Goal: Transaction & Acquisition: Purchase product/service

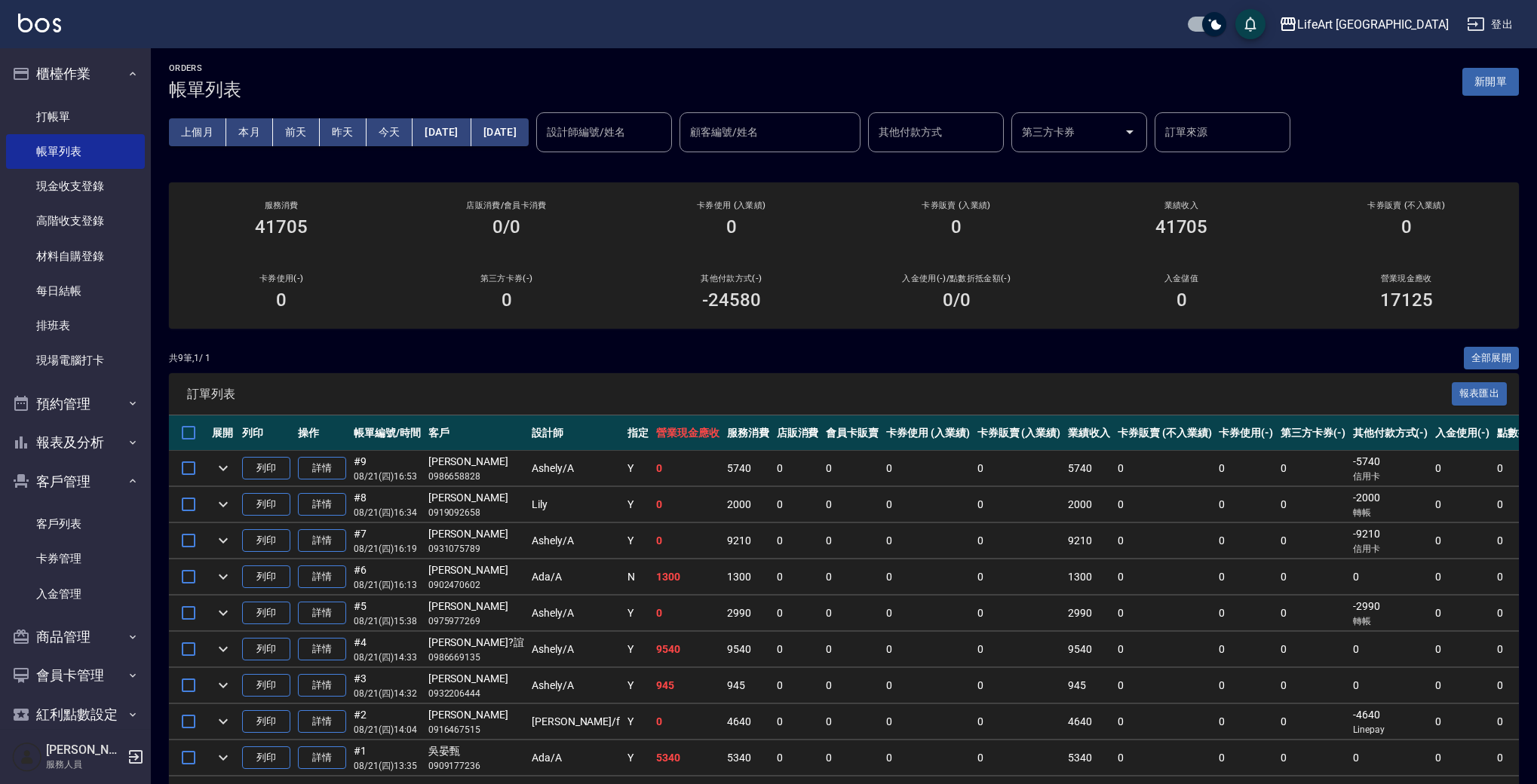
scroll to position [3, 0]
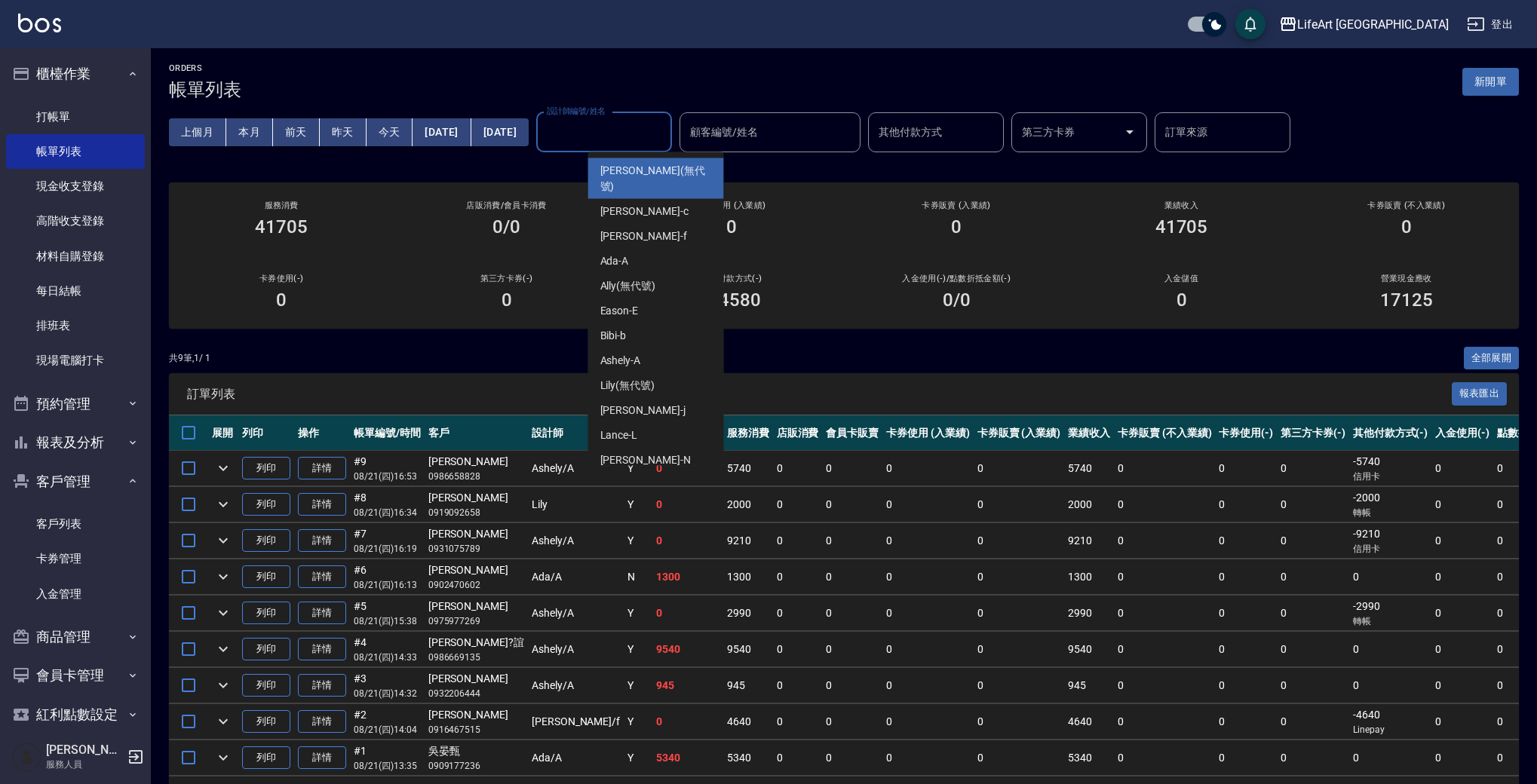
click at [644, 145] on input "設計師編號/姓名" at bounding box center [603, 132] width 122 height 26
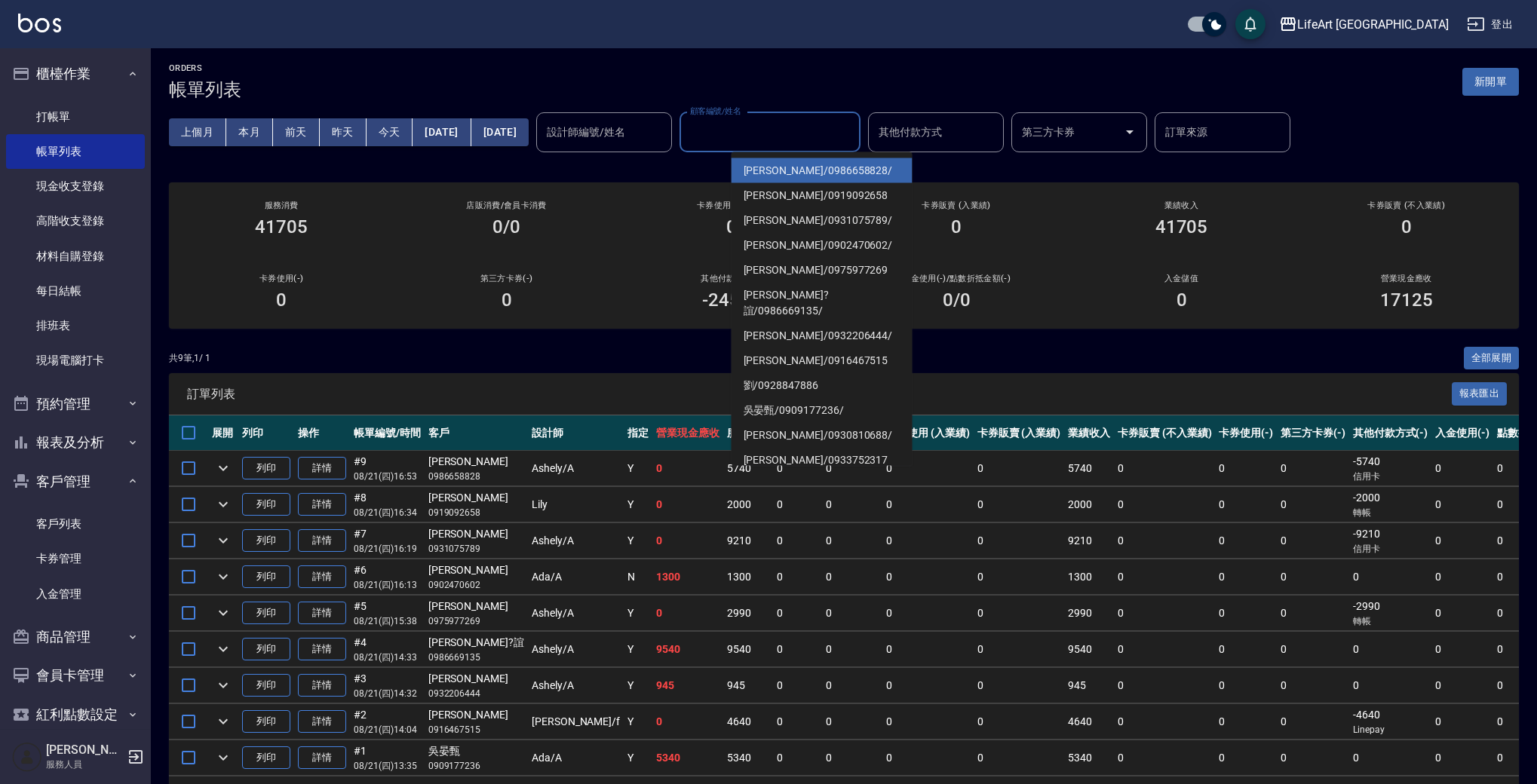
click at [821, 128] on input "顧客編號/姓名" at bounding box center [769, 132] width 168 height 26
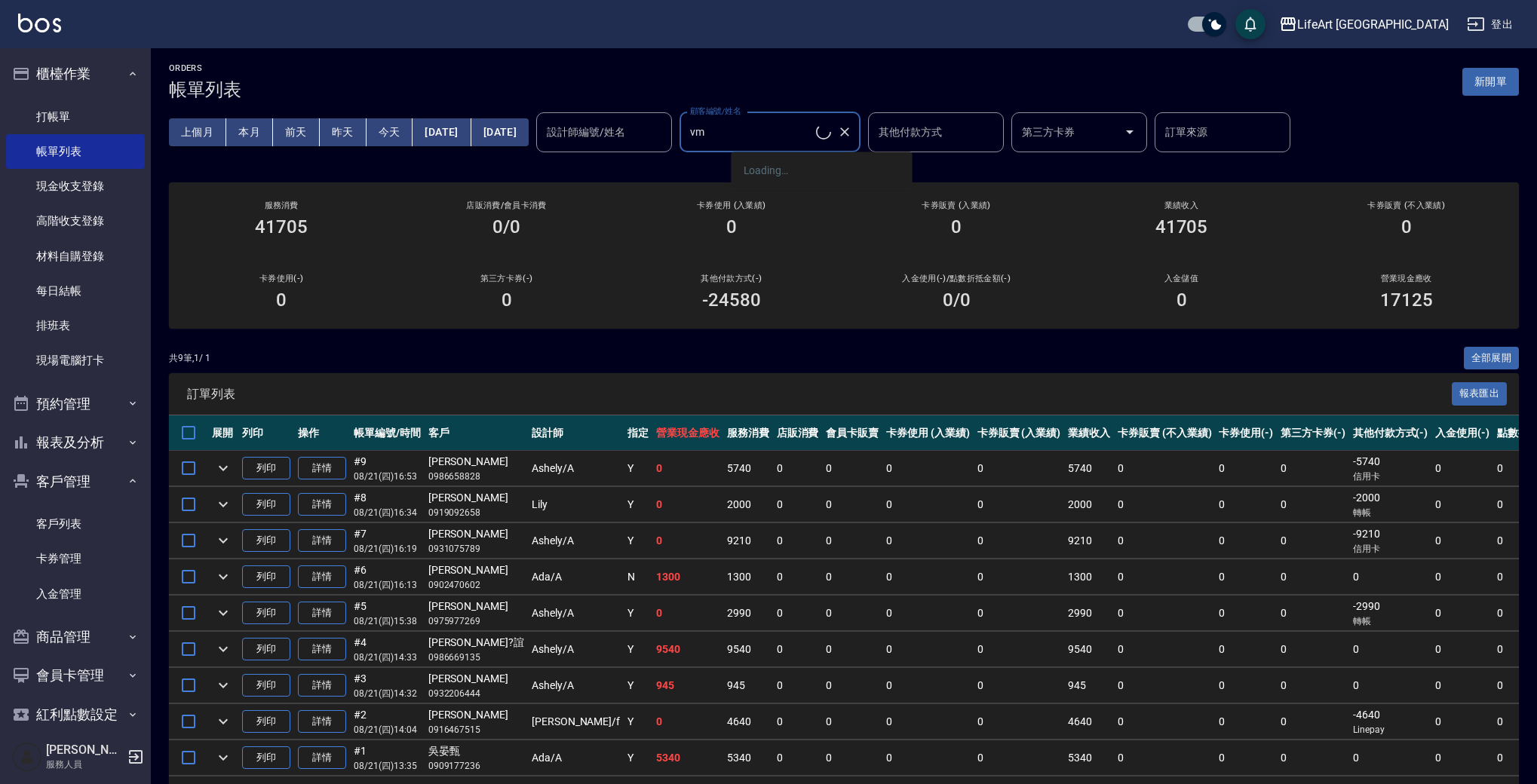
type input "v"
click at [764, 170] on span "[PERSON_NAME]/ 0961229953" at bounding box center [822, 171] width 181 height 25
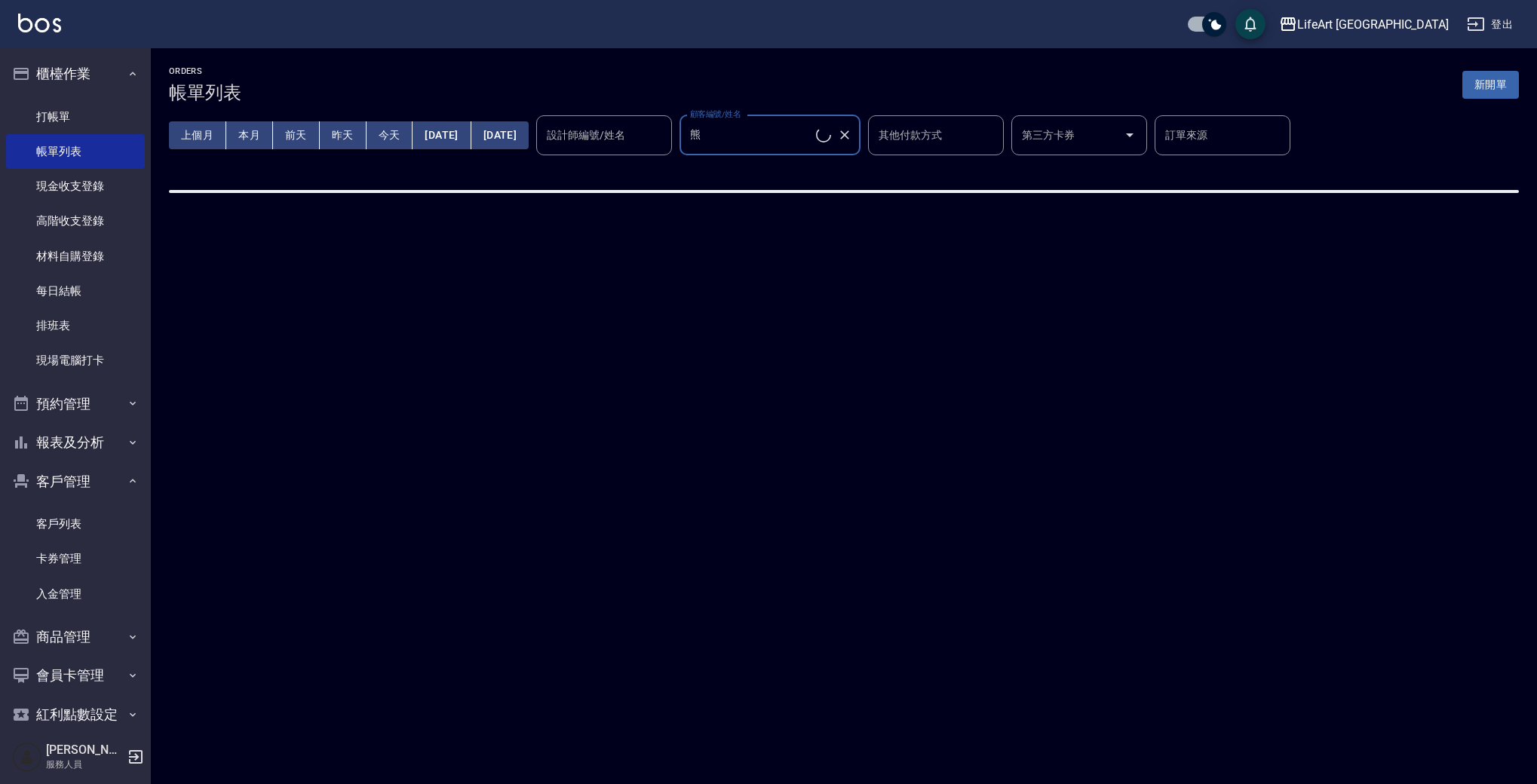
scroll to position [0, 0]
type input "[PERSON_NAME]/0961229953"
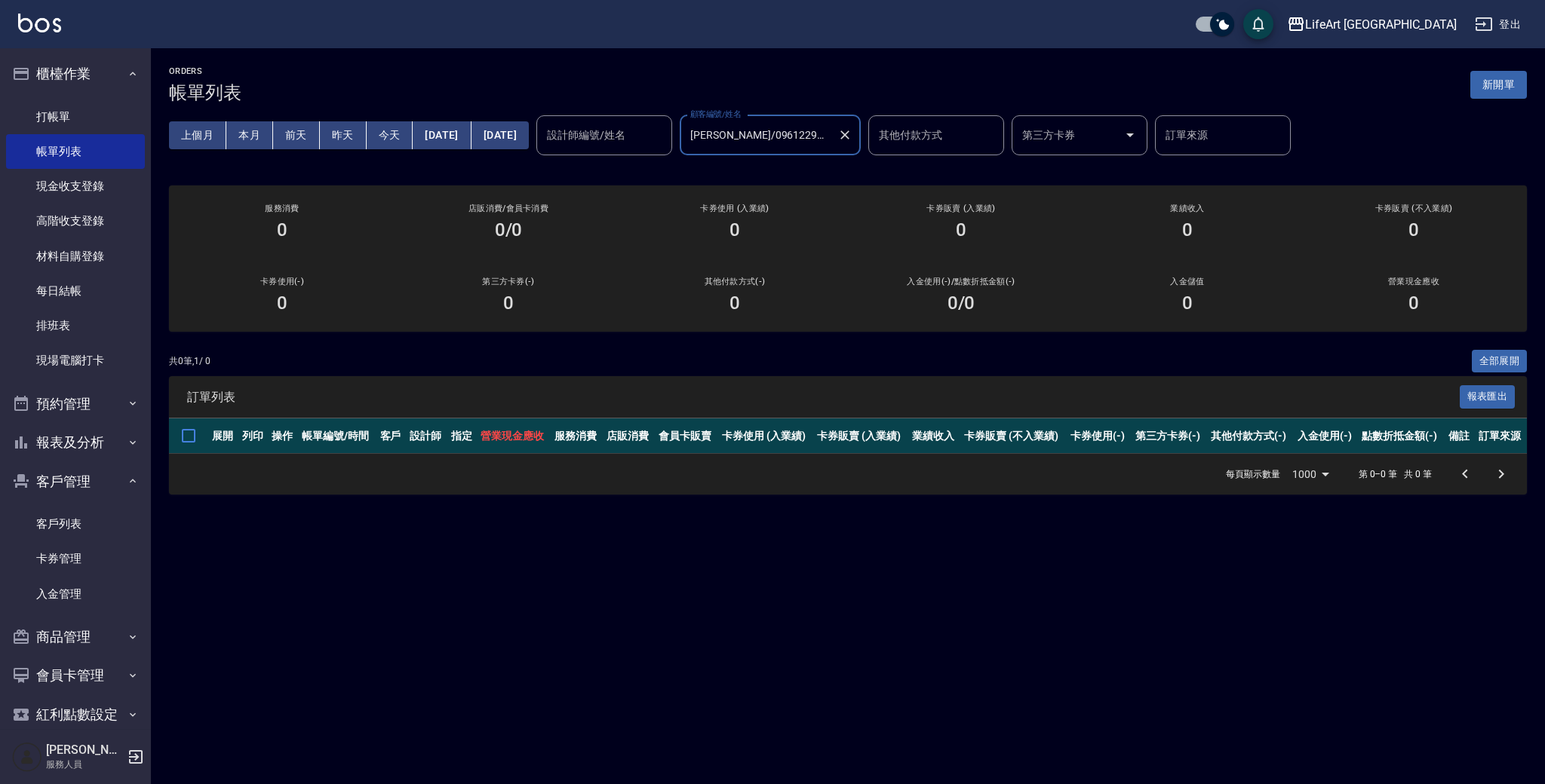
click at [229, 437] on th "展開" at bounding box center [223, 436] width 30 height 35
click at [75, 477] on button "客戶管理" at bounding box center [75, 482] width 139 height 39
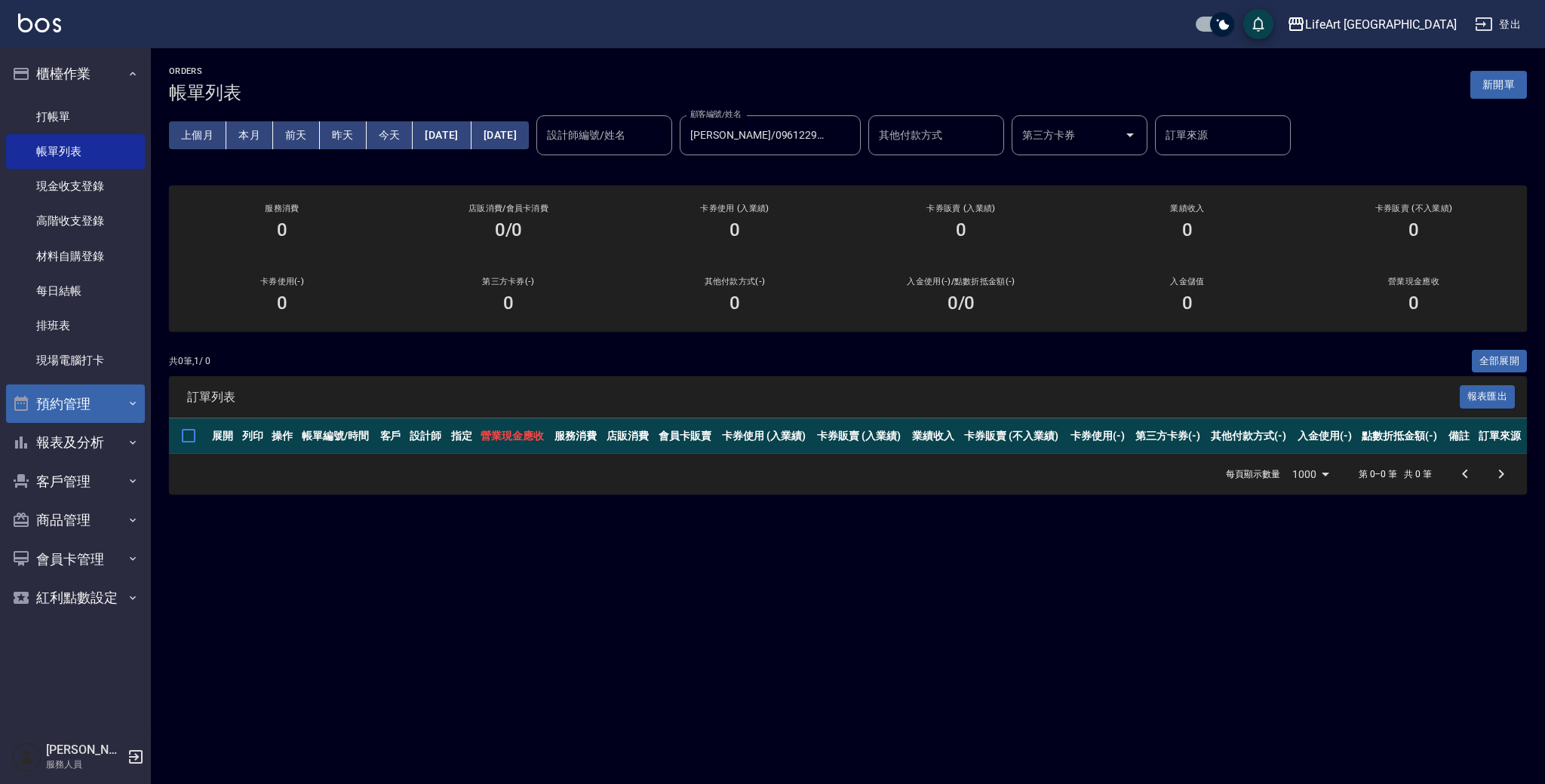
click at [101, 393] on button "預約管理" at bounding box center [75, 404] width 139 height 39
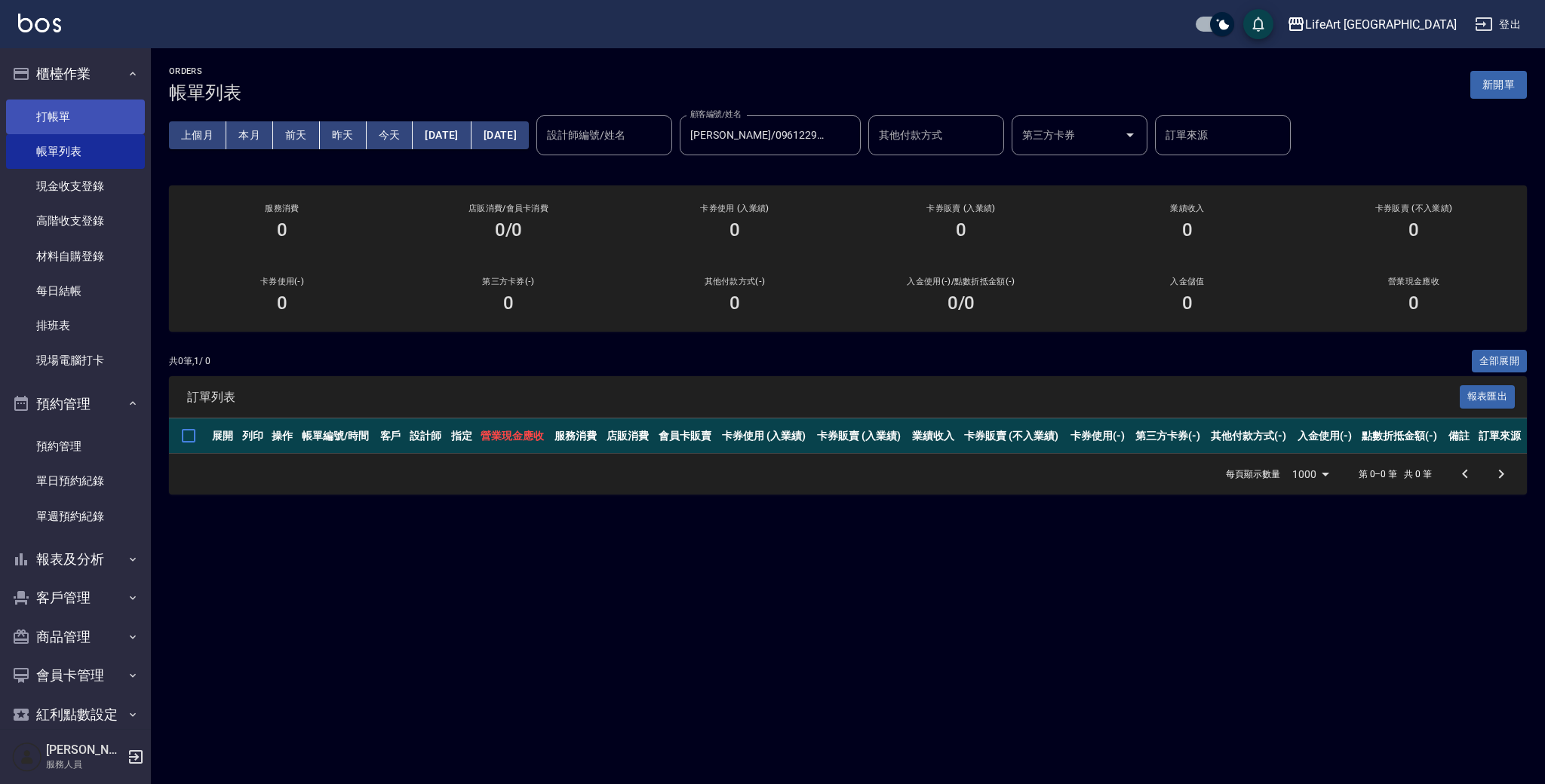
click at [107, 126] on link "打帳單" at bounding box center [75, 117] width 139 height 34
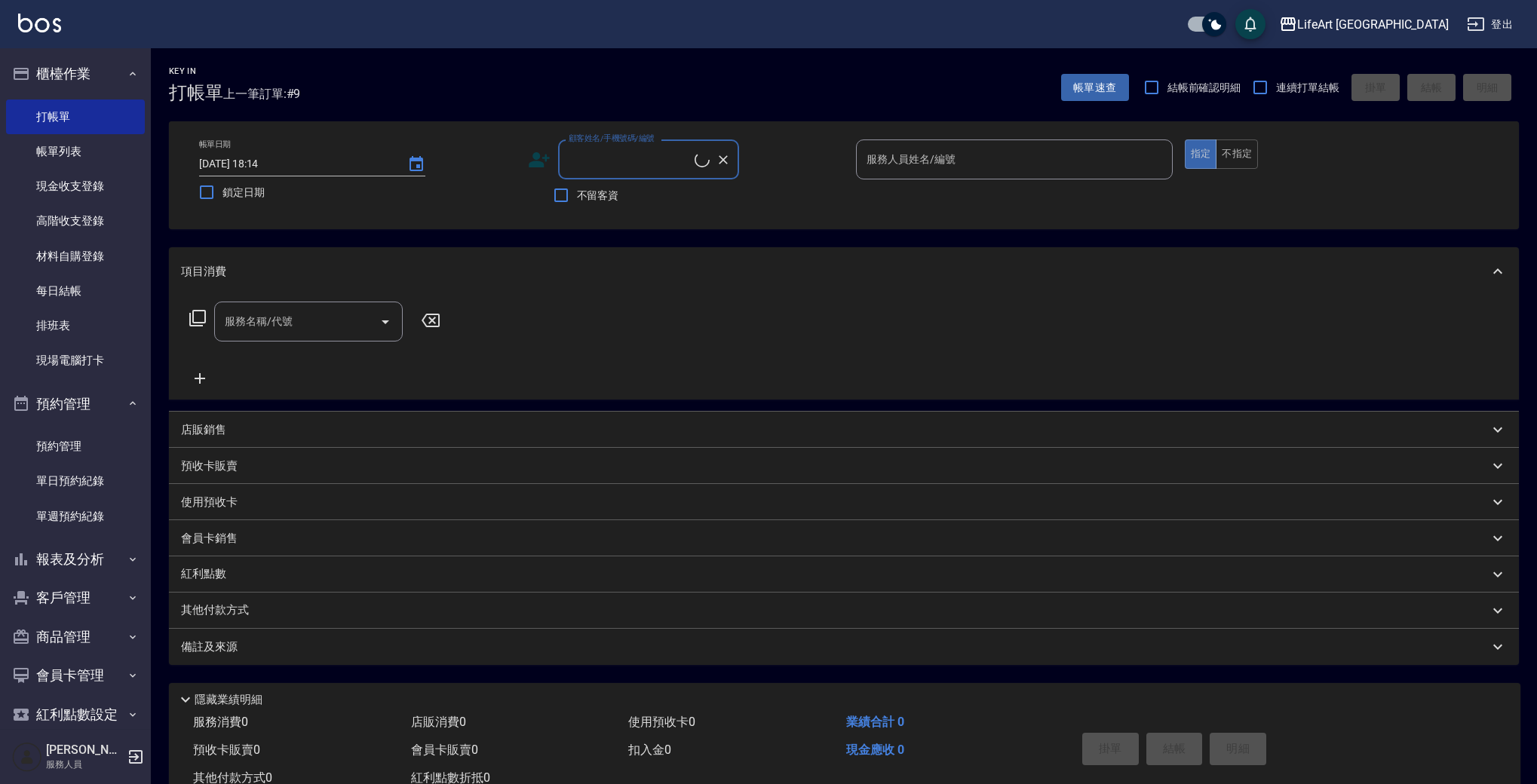
click at [604, 158] on input "顧客姓名/手機號碼/編號" at bounding box center [630, 159] width 130 height 26
click at [615, 201] on li "[PERSON_NAME]/0961229953/null" at bounding box center [648, 198] width 181 height 25
type input "[PERSON_NAME]/0961229953/null"
click at [615, 201] on span "不留客資" at bounding box center [598, 195] width 43 height 16
click at [577, 201] on input "不留客資" at bounding box center [561, 195] width 32 height 32
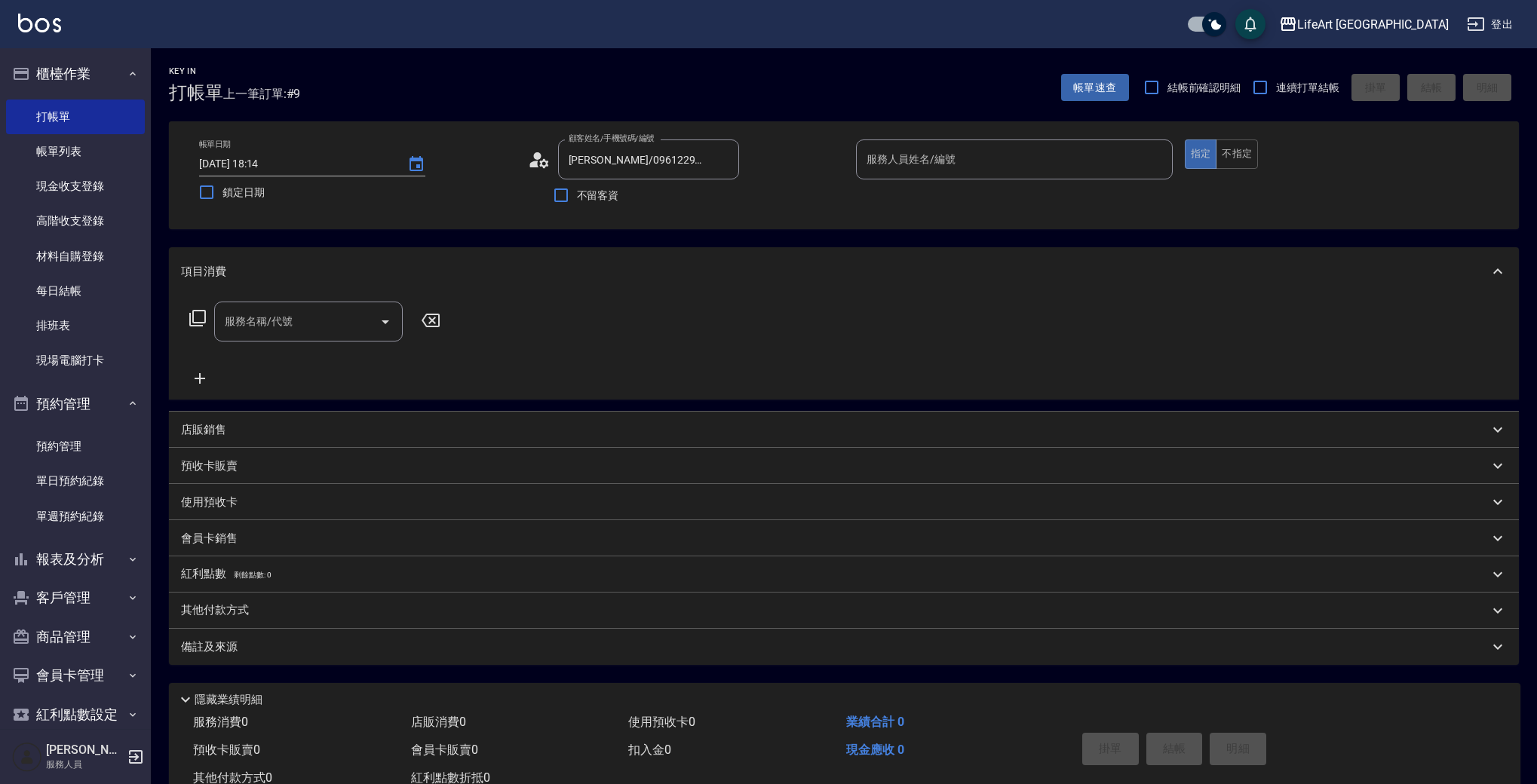
checkbox input "true"
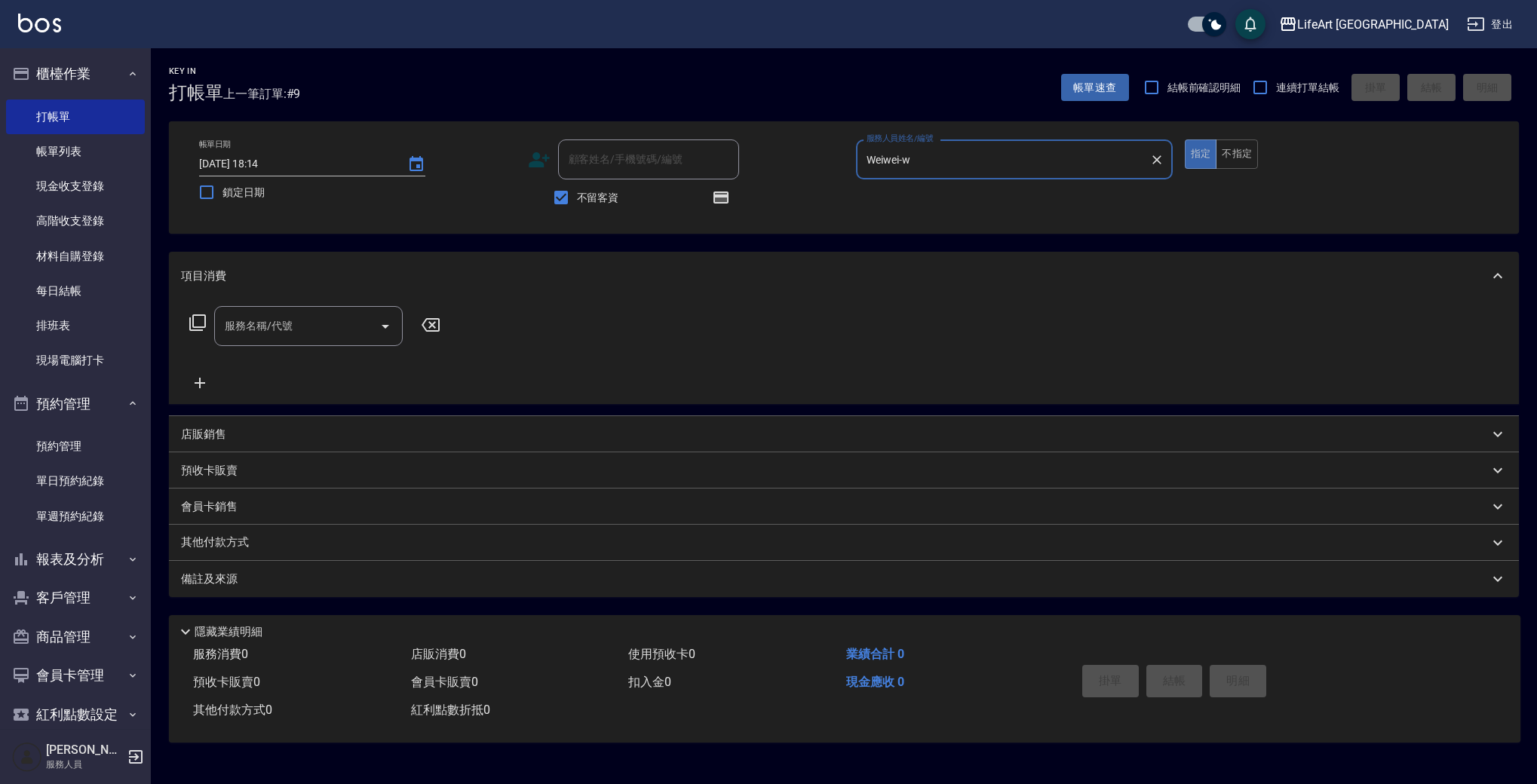
type input "Weiwei-w"
click at [615, 198] on span "不留客資" at bounding box center [599, 197] width 43 height 16
click at [578, 198] on input "不留客資" at bounding box center [562, 197] width 32 height 32
checkbox input "false"
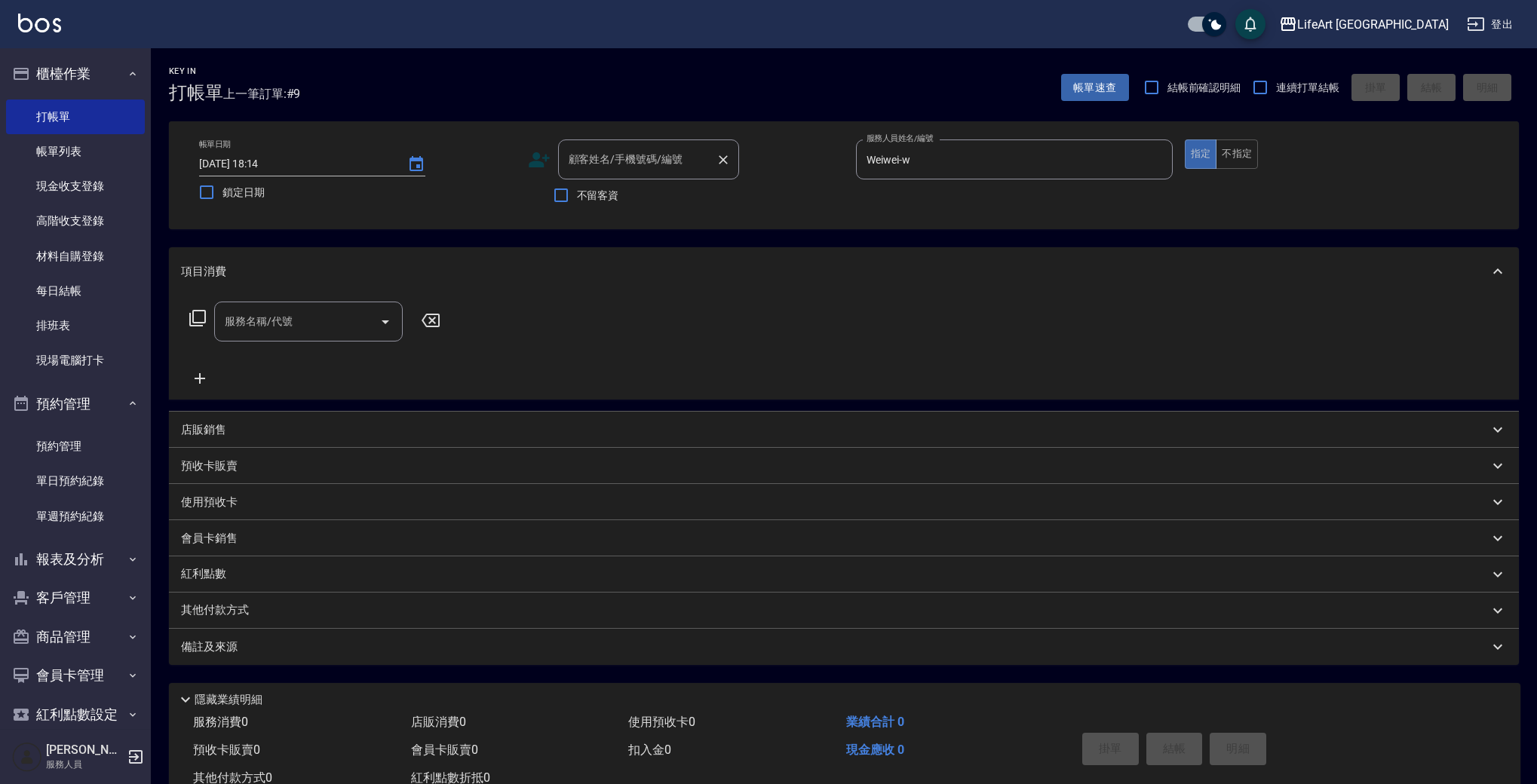
click at [619, 167] on input "顧客姓名/手機號碼/編號" at bounding box center [637, 159] width 145 height 26
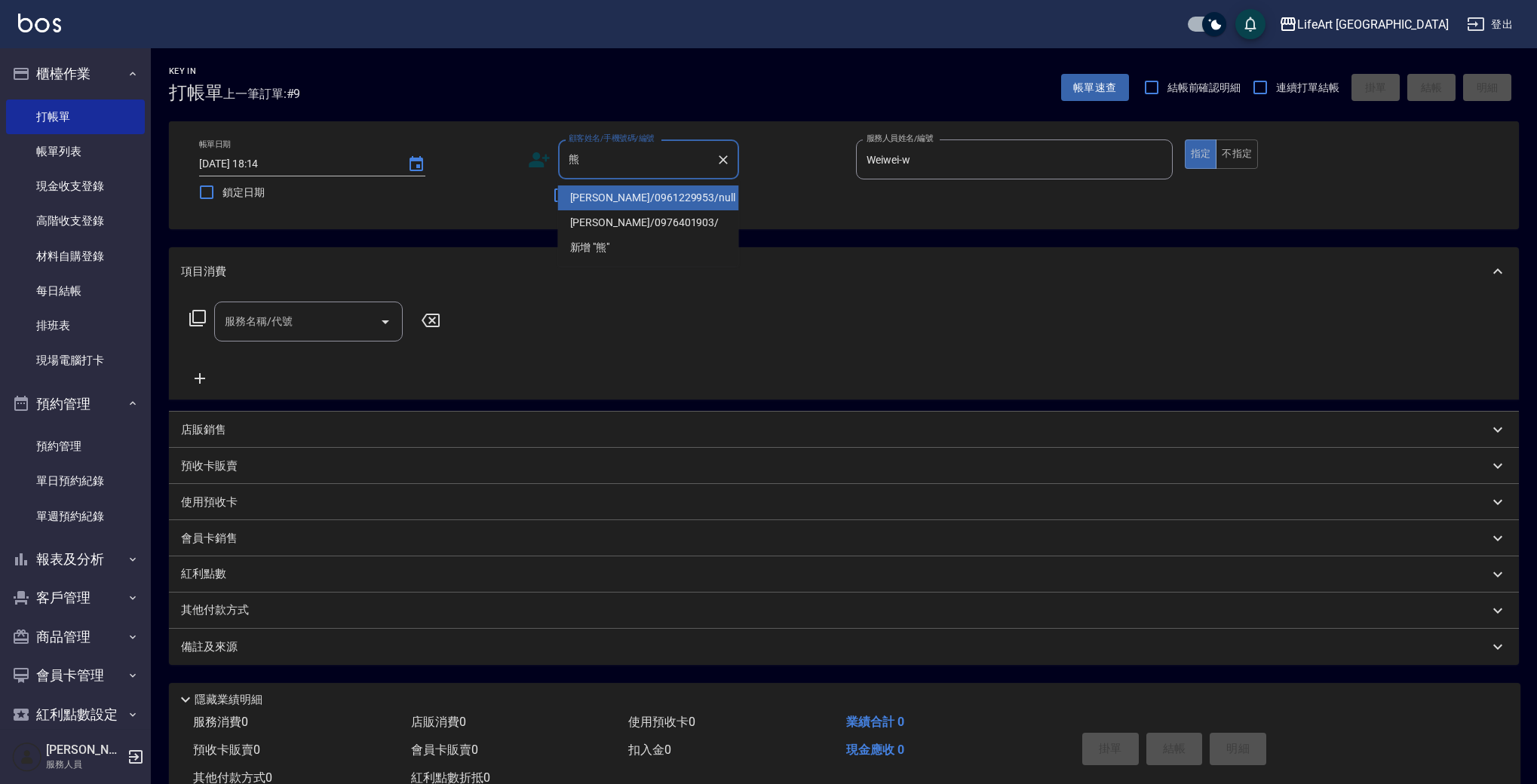
click at [639, 200] on li "[PERSON_NAME]/0961229953/null" at bounding box center [648, 198] width 181 height 25
type input "[PERSON_NAME]/0961229953/null"
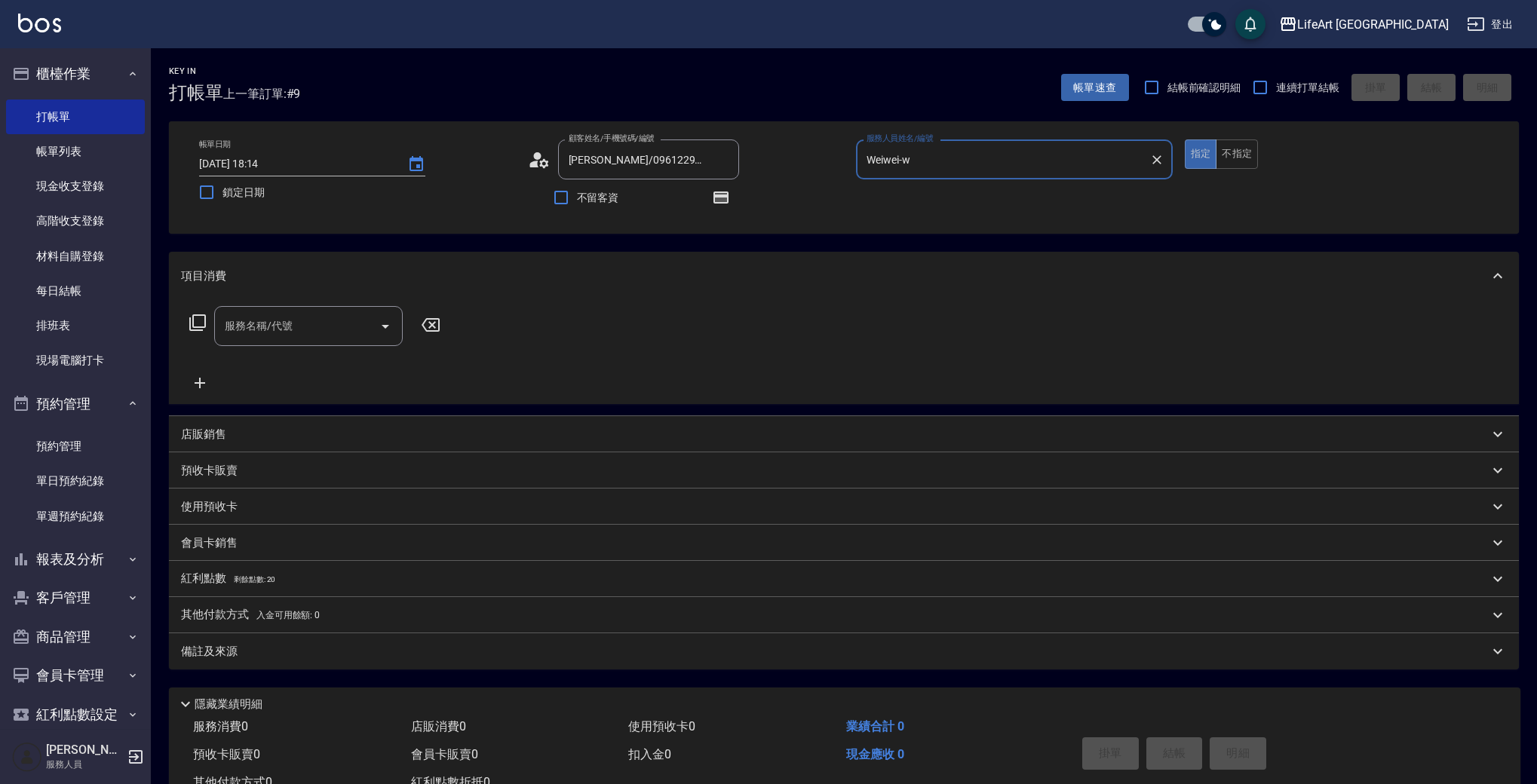
click at [544, 160] on icon at bounding box center [544, 163] width 9 height 9
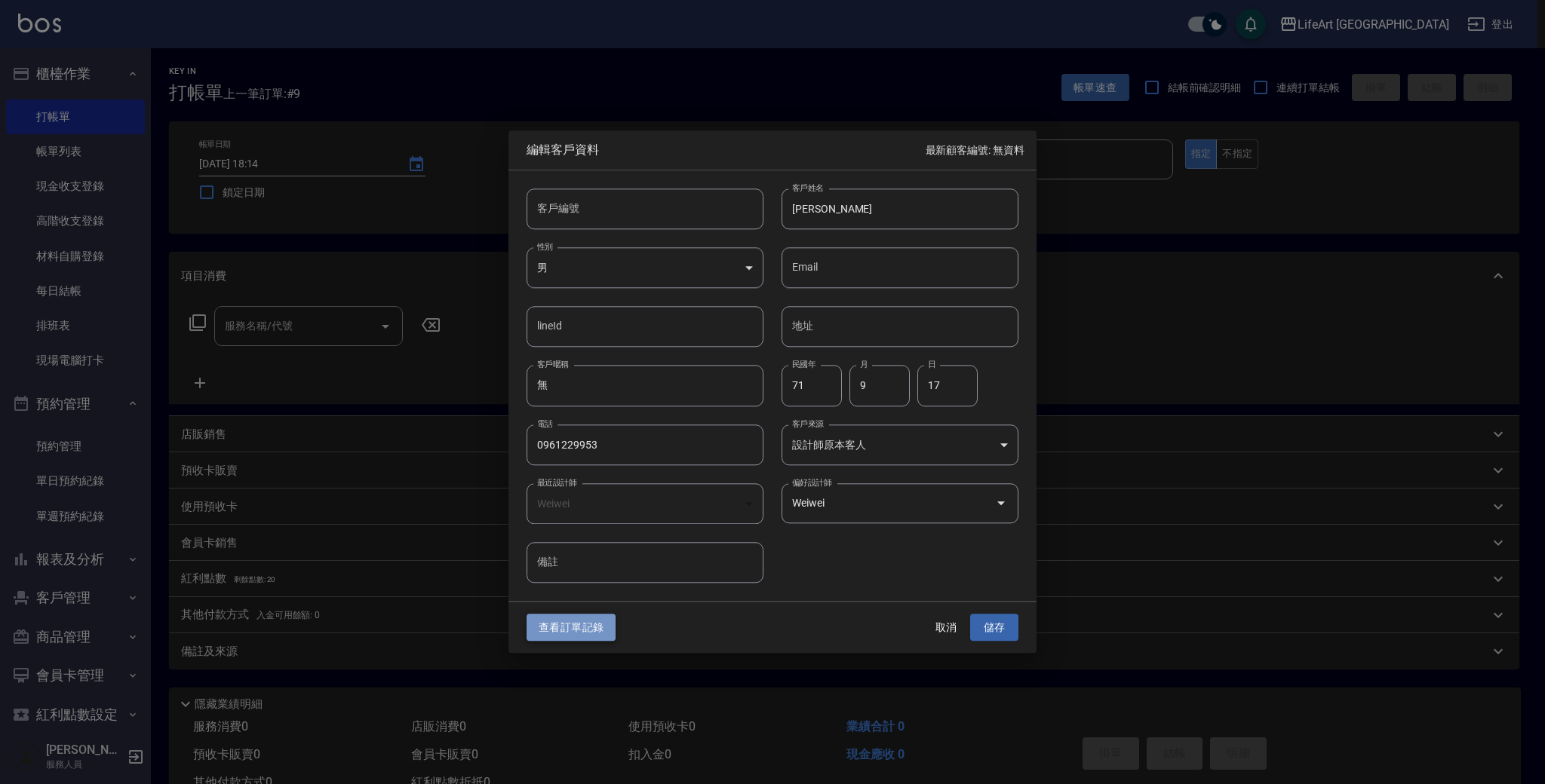
click at [576, 621] on button "查看訂單記錄" at bounding box center [571, 628] width 89 height 28
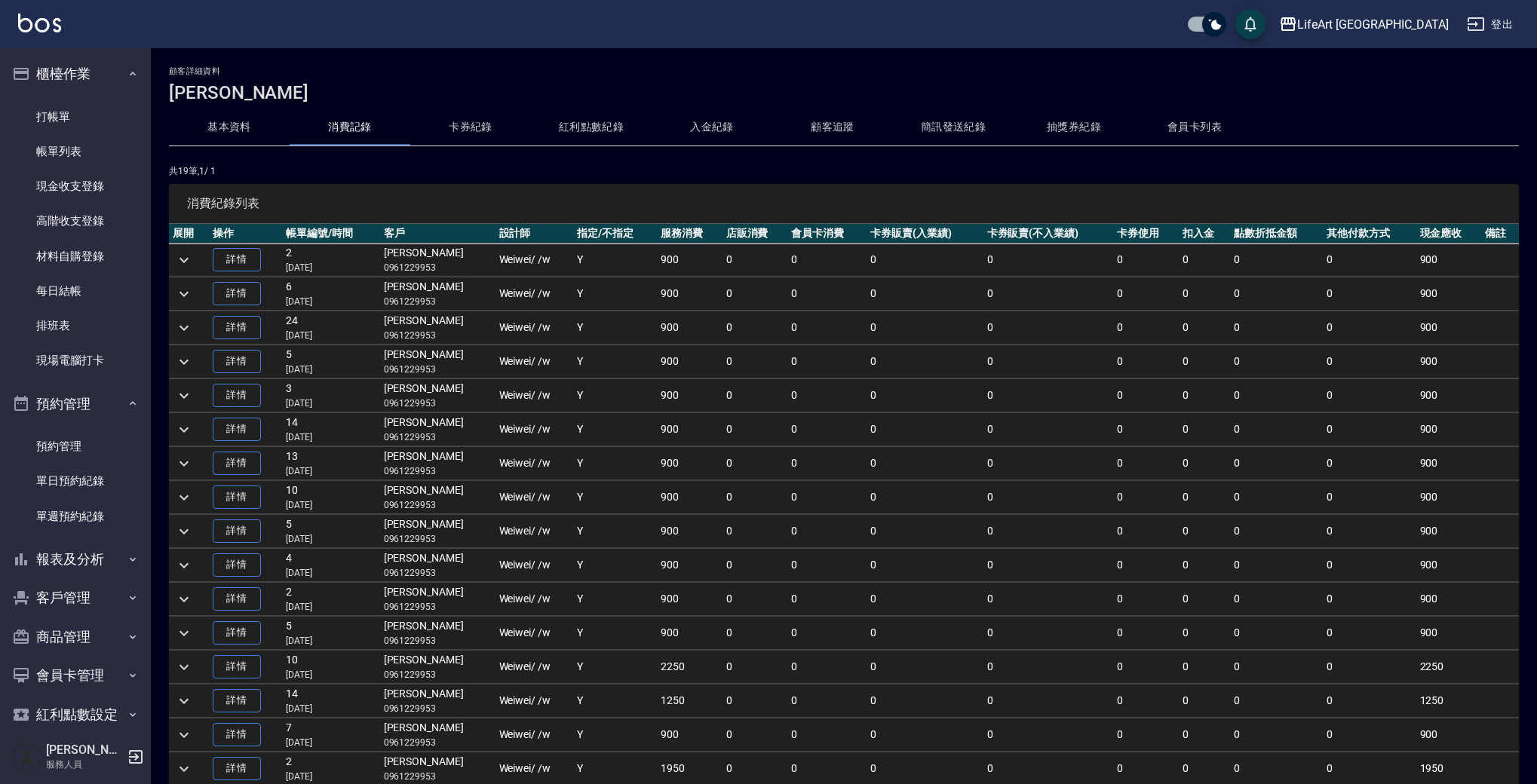
click at [188, 261] on icon "expand row" at bounding box center [184, 260] width 18 height 18
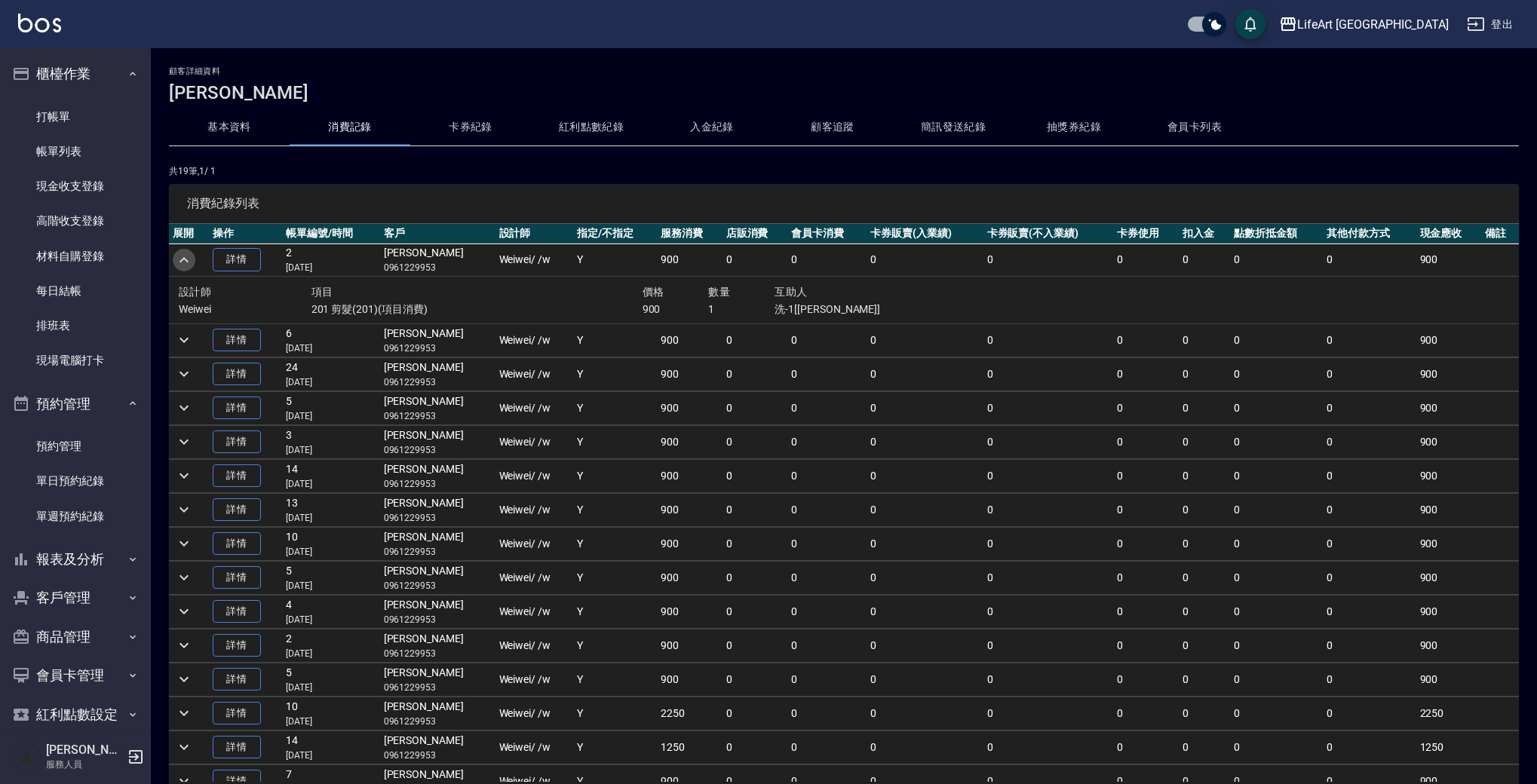
click at [177, 256] on icon "expand row" at bounding box center [184, 260] width 18 height 18
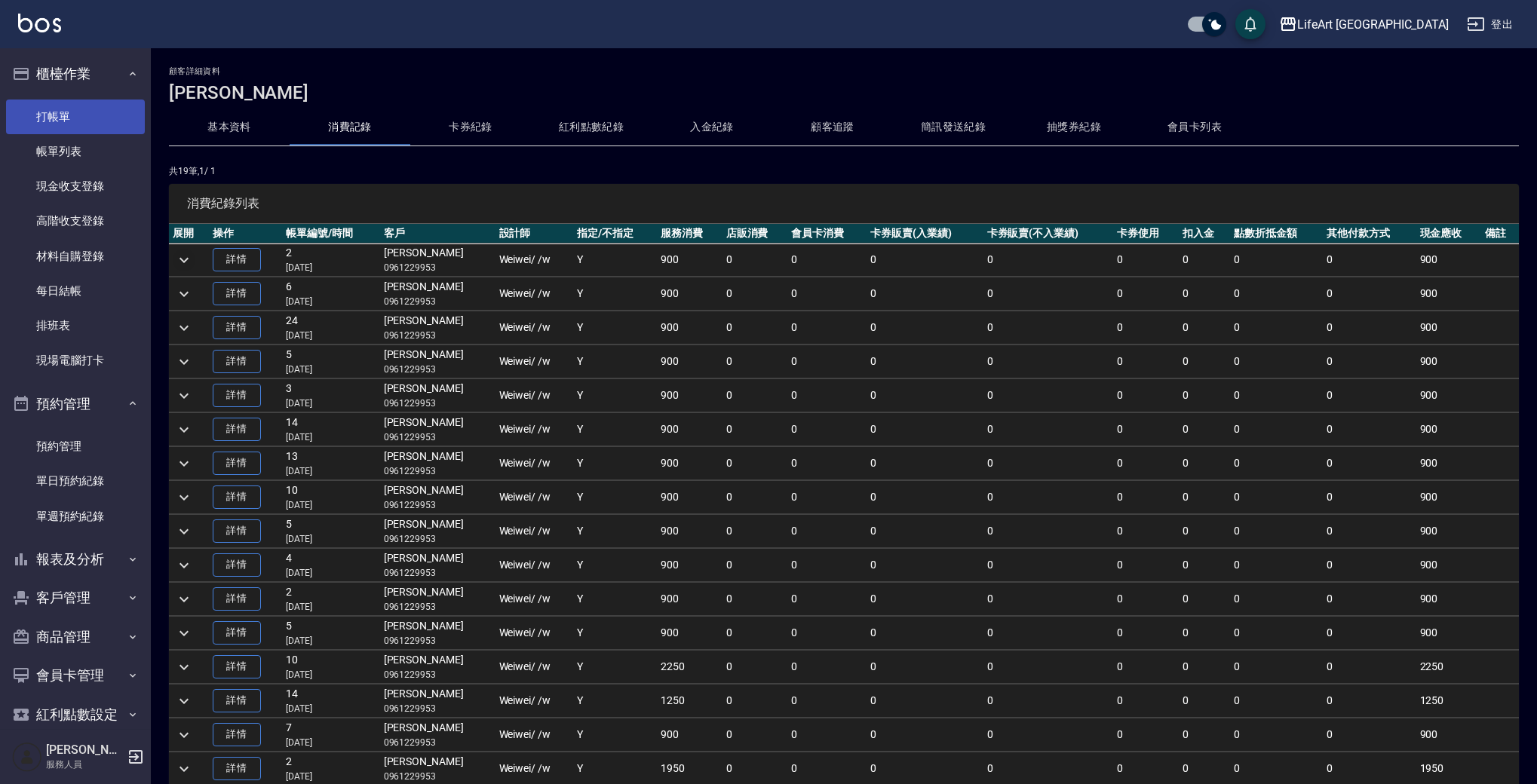
click at [87, 106] on link "打帳單" at bounding box center [75, 117] width 139 height 34
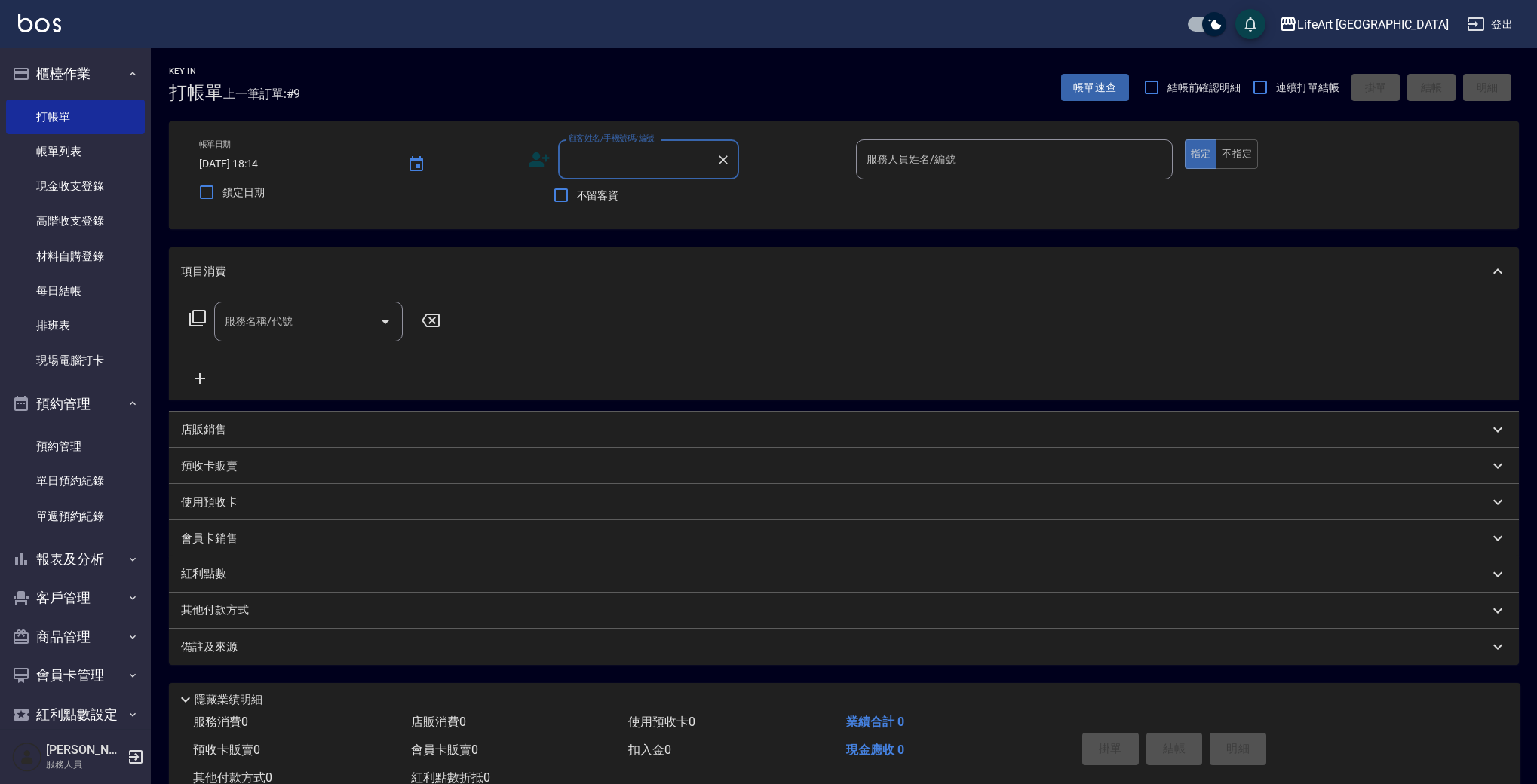
click at [649, 151] on input "顧客姓名/手機號碼/編號" at bounding box center [637, 159] width 145 height 26
click at [641, 203] on li "[PERSON_NAME]/0961229953/null" at bounding box center [648, 198] width 181 height 25
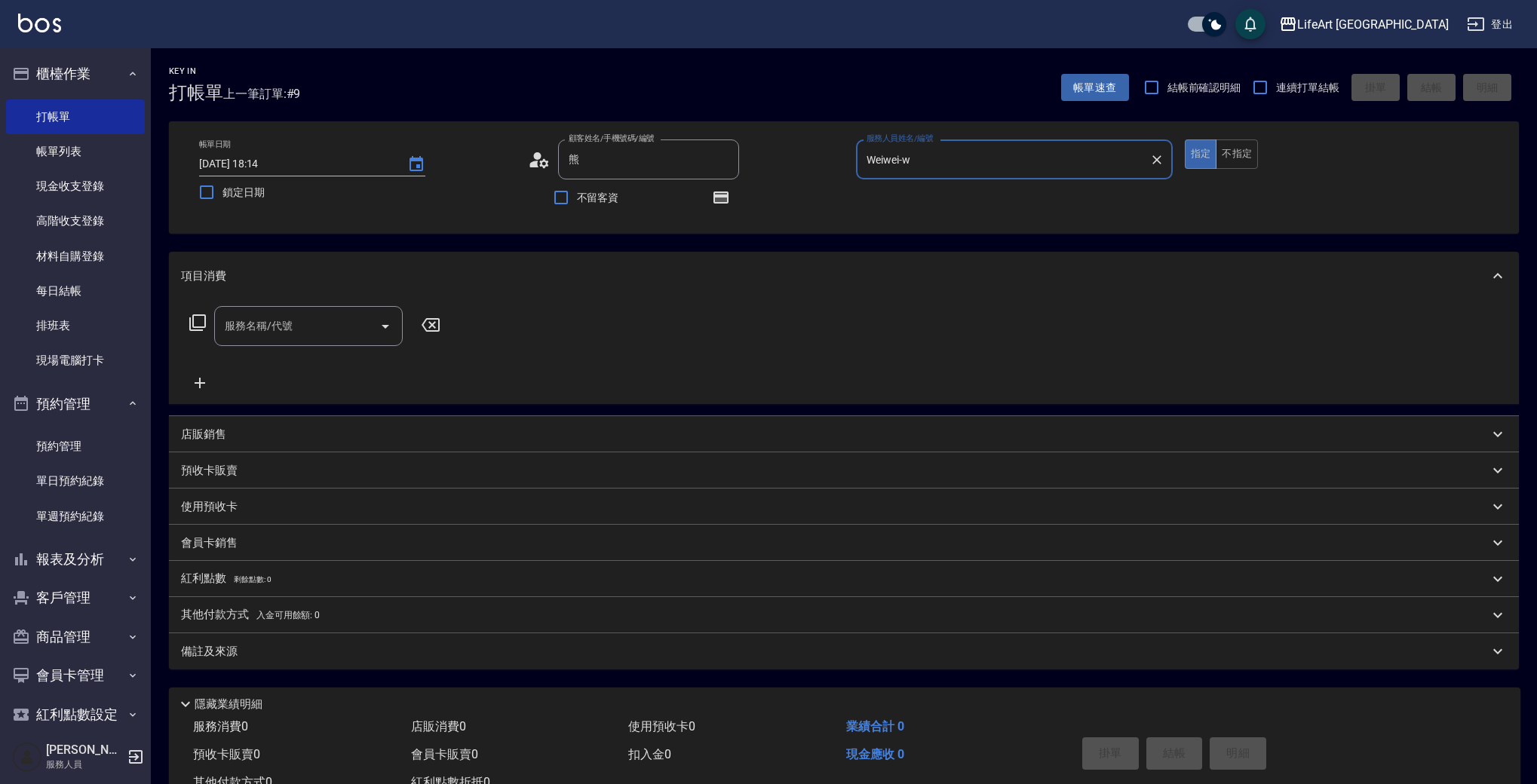
type input "[PERSON_NAME]/0961229953/null"
click at [1226, 147] on button "不指定" at bounding box center [1237, 155] width 43 height 29
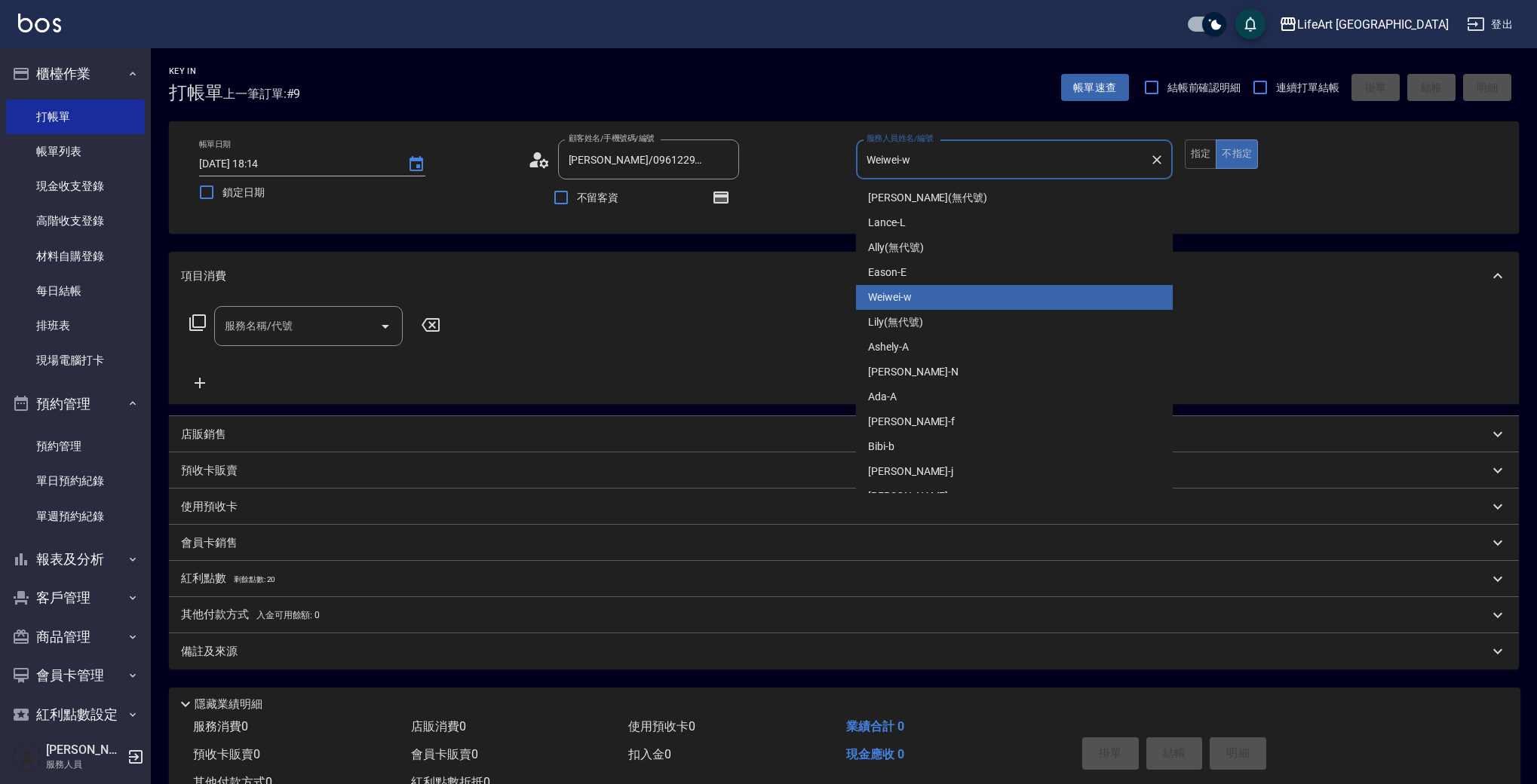
click at [1057, 164] on input "Weiwei-w" at bounding box center [1002, 159] width 280 height 26
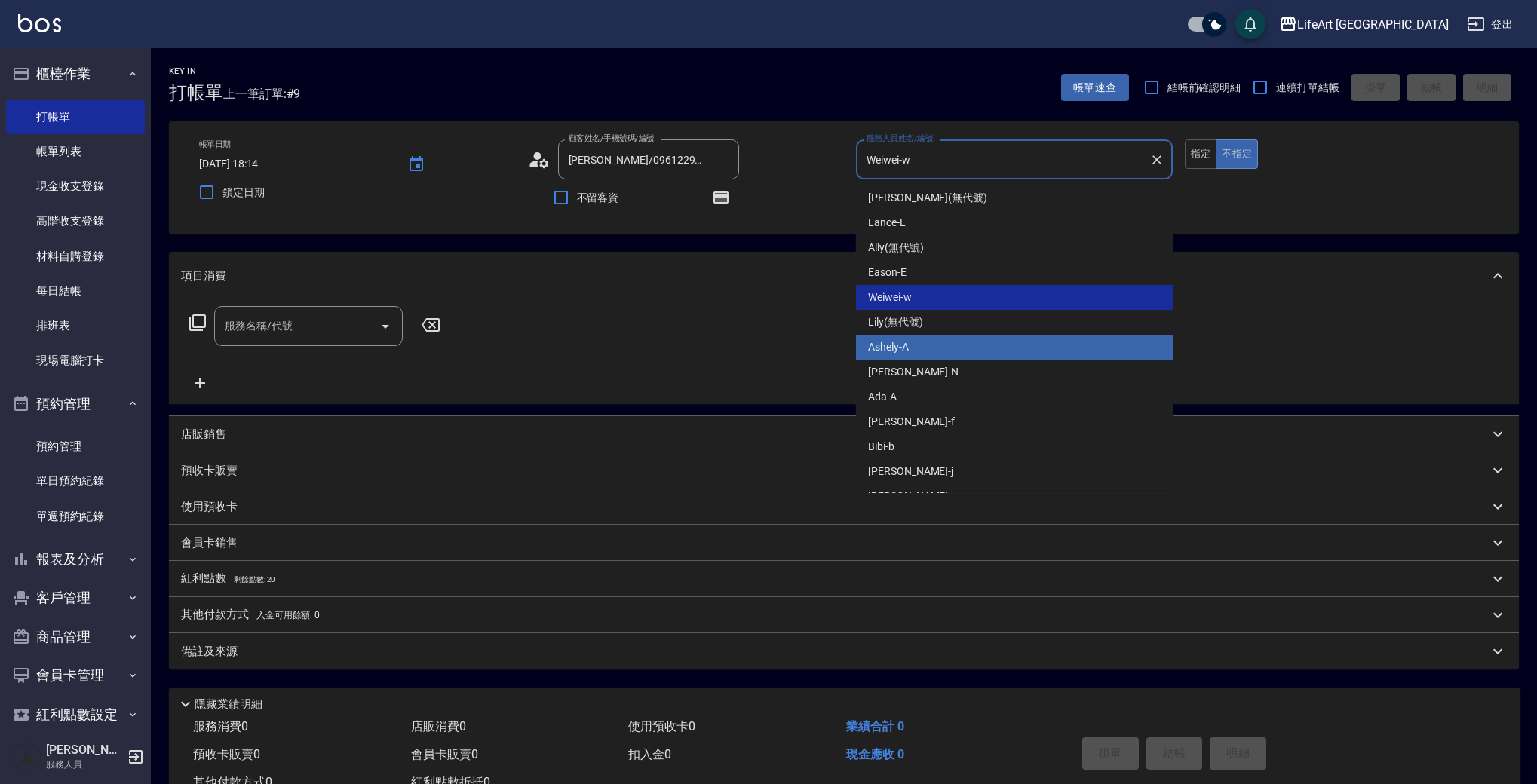
click at [945, 342] on div "Ashely -A" at bounding box center [1014, 347] width 316 height 25
type input "Ashely-A"
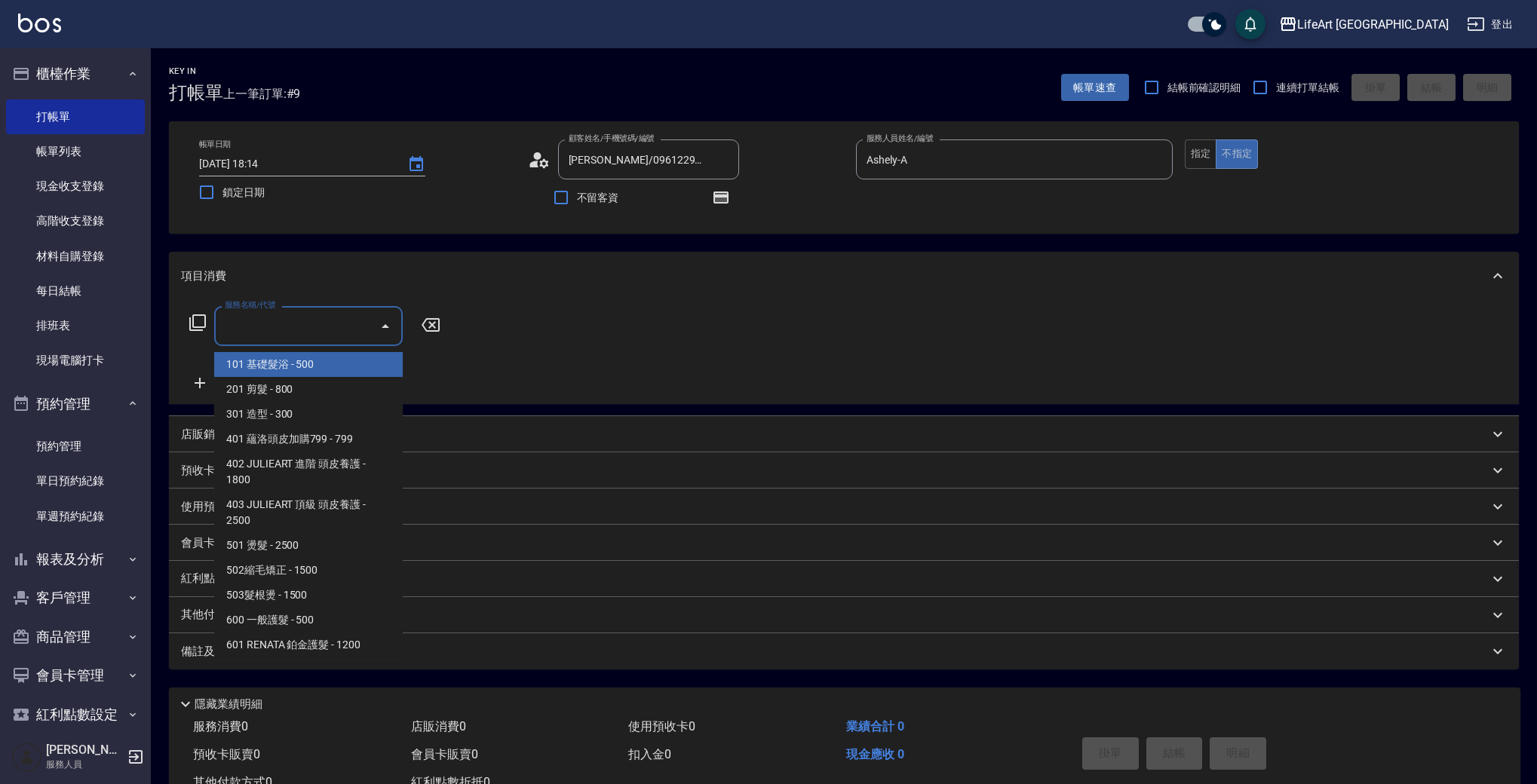
click at [267, 332] on input "服務名稱/代號" at bounding box center [297, 326] width 152 height 26
click at [311, 379] on span "201 剪髮 - 800" at bounding box center [308, 389] width 189 height 25
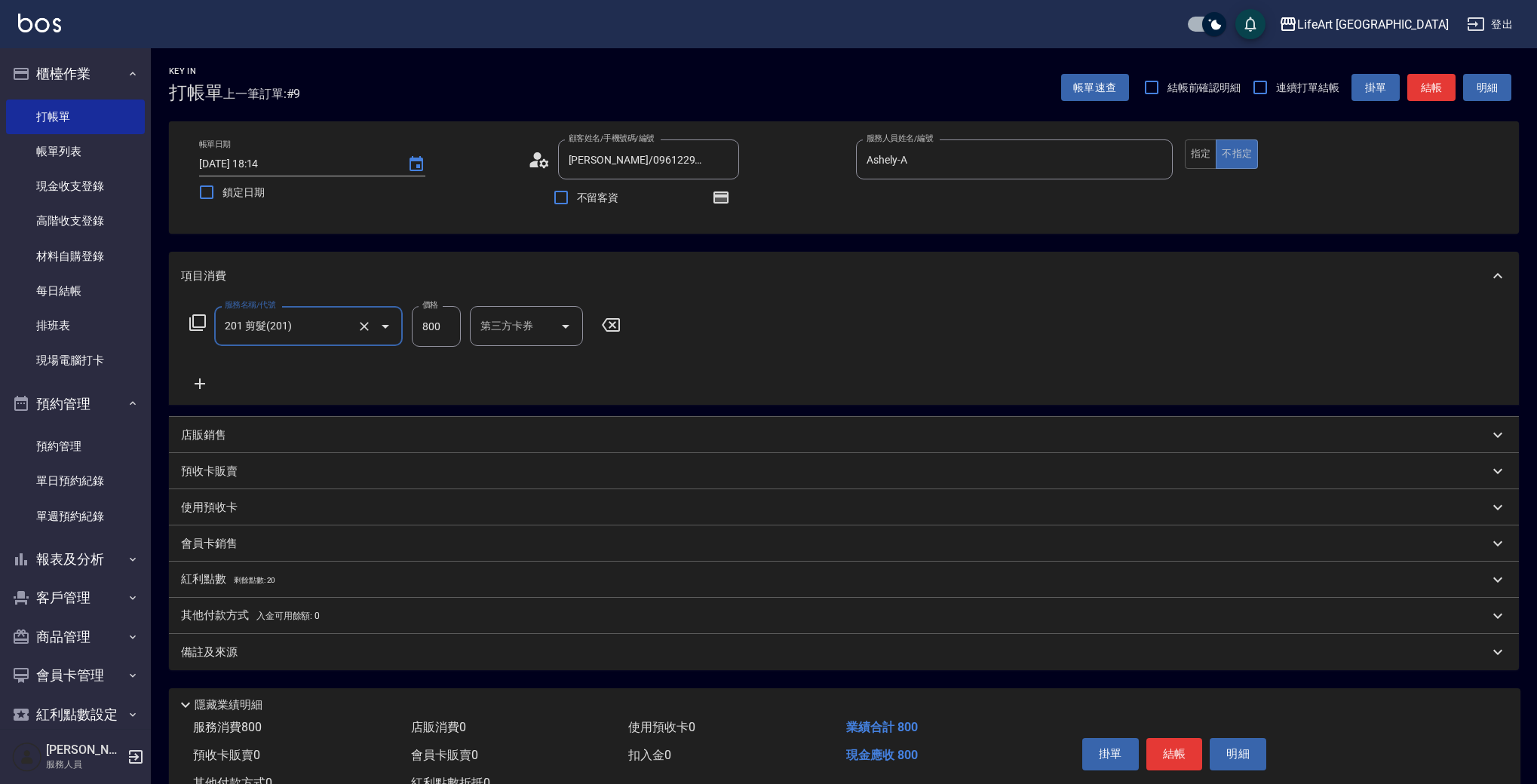
type input "201 剪髮(201)"
click at [450, 321] on input "800" at bounding box center [437, 326] width 49 height 41
type input "0"
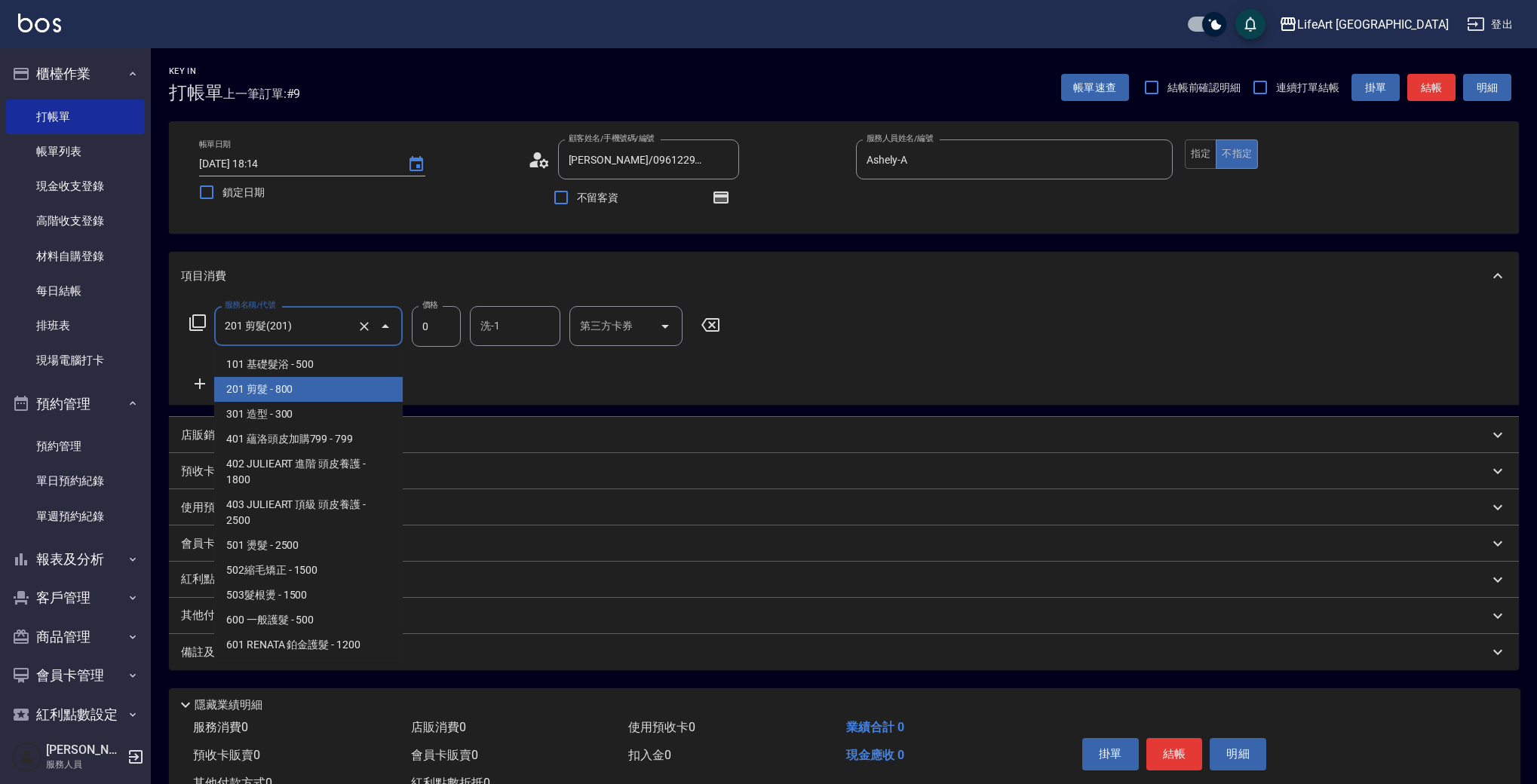
drag, startPoint x: 249, startPoint y: 318, endPoint x: 258, endPoint y: 325, distance: 11.4
click at [249, 318] on input "201 剪髮(201)" at bounding box center [287, 326] width 132 height 26
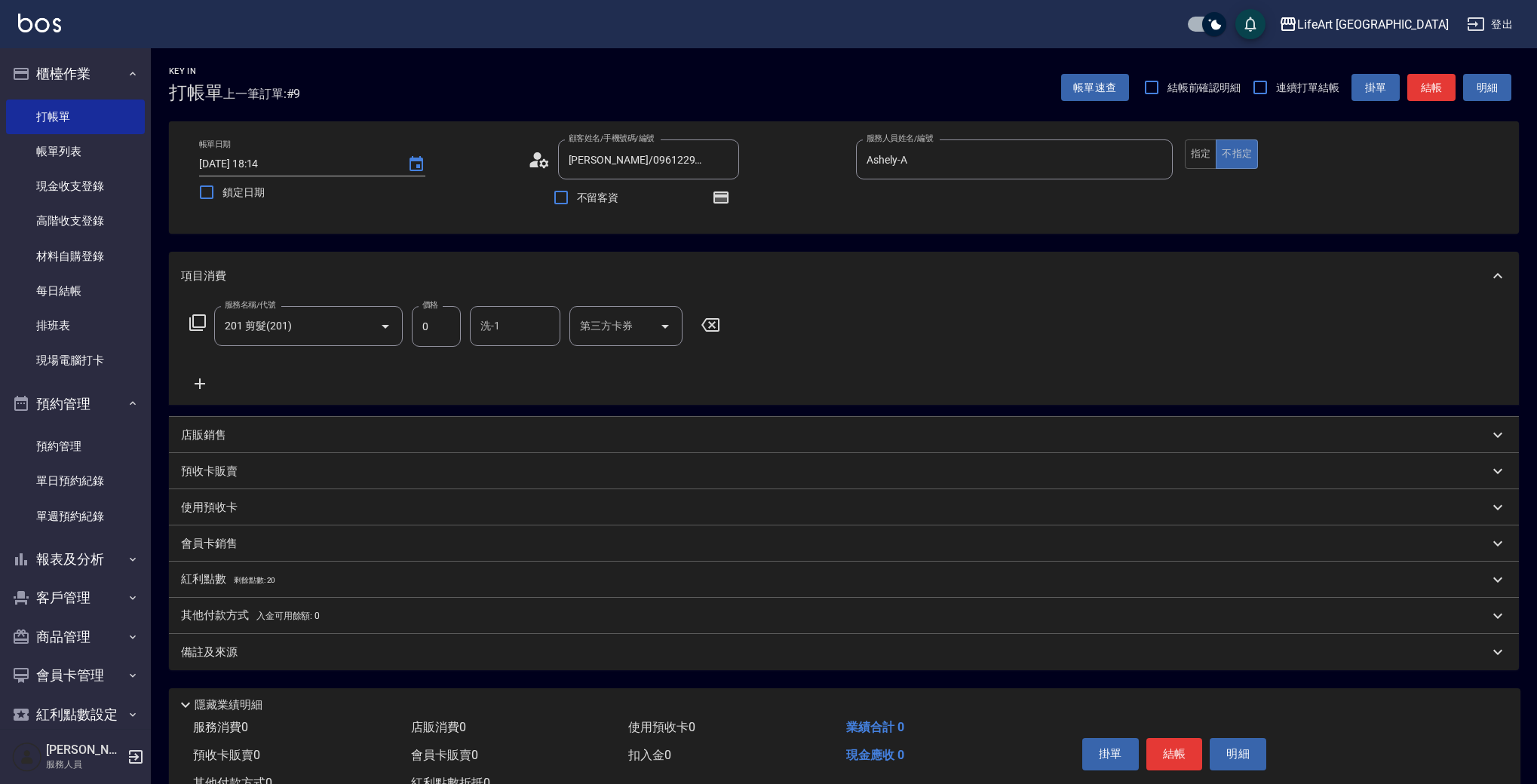
click at [403, 459] on div "預收卡販賣" at bounding box center [844, 471] width 1350 height 36
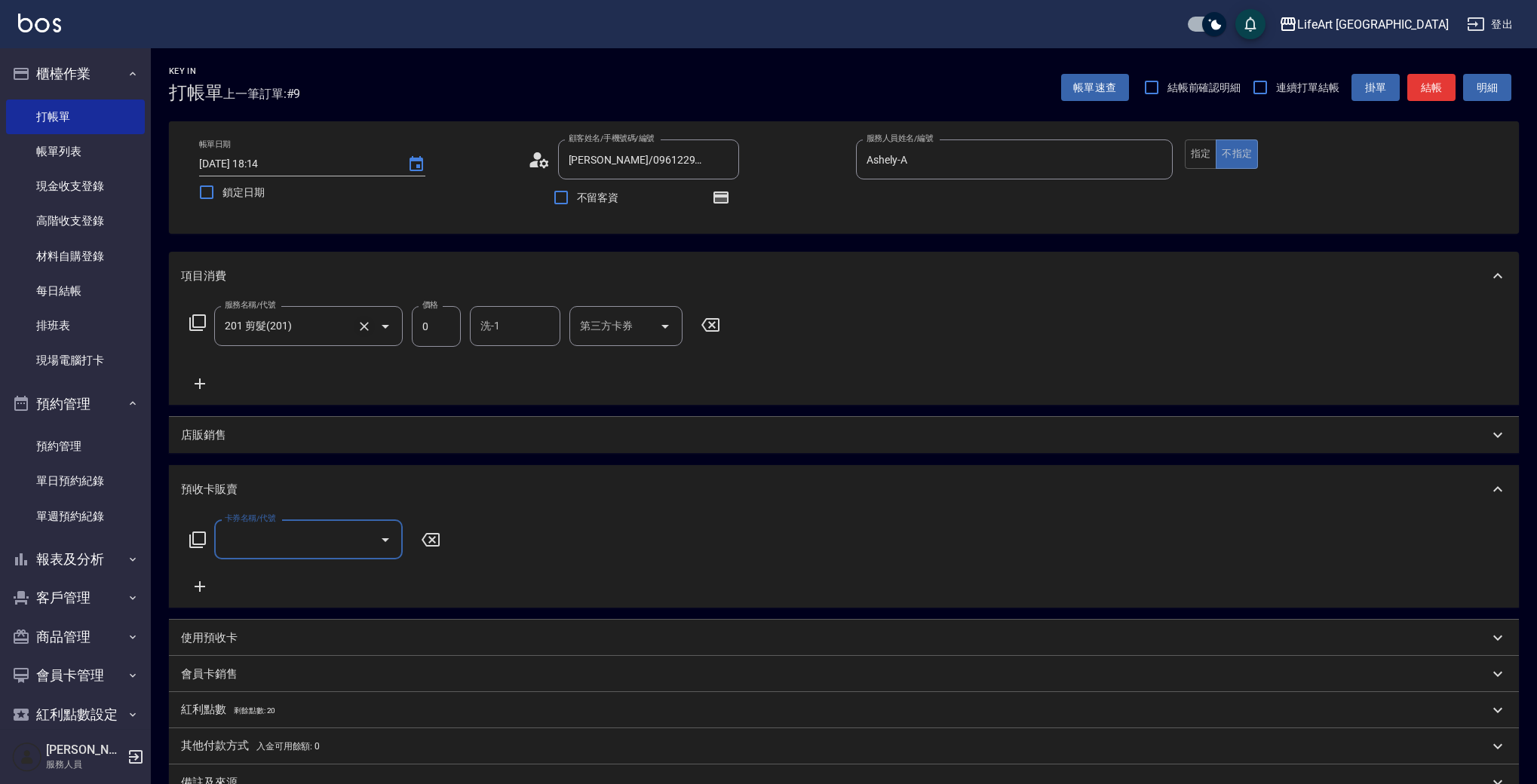
click at [361, 320] on icon "Clear" at bounding box center [364, 326] width 15 height 15
click at [374, 321] on button "Open" at bounding box center [386, 327] width 25 height 25
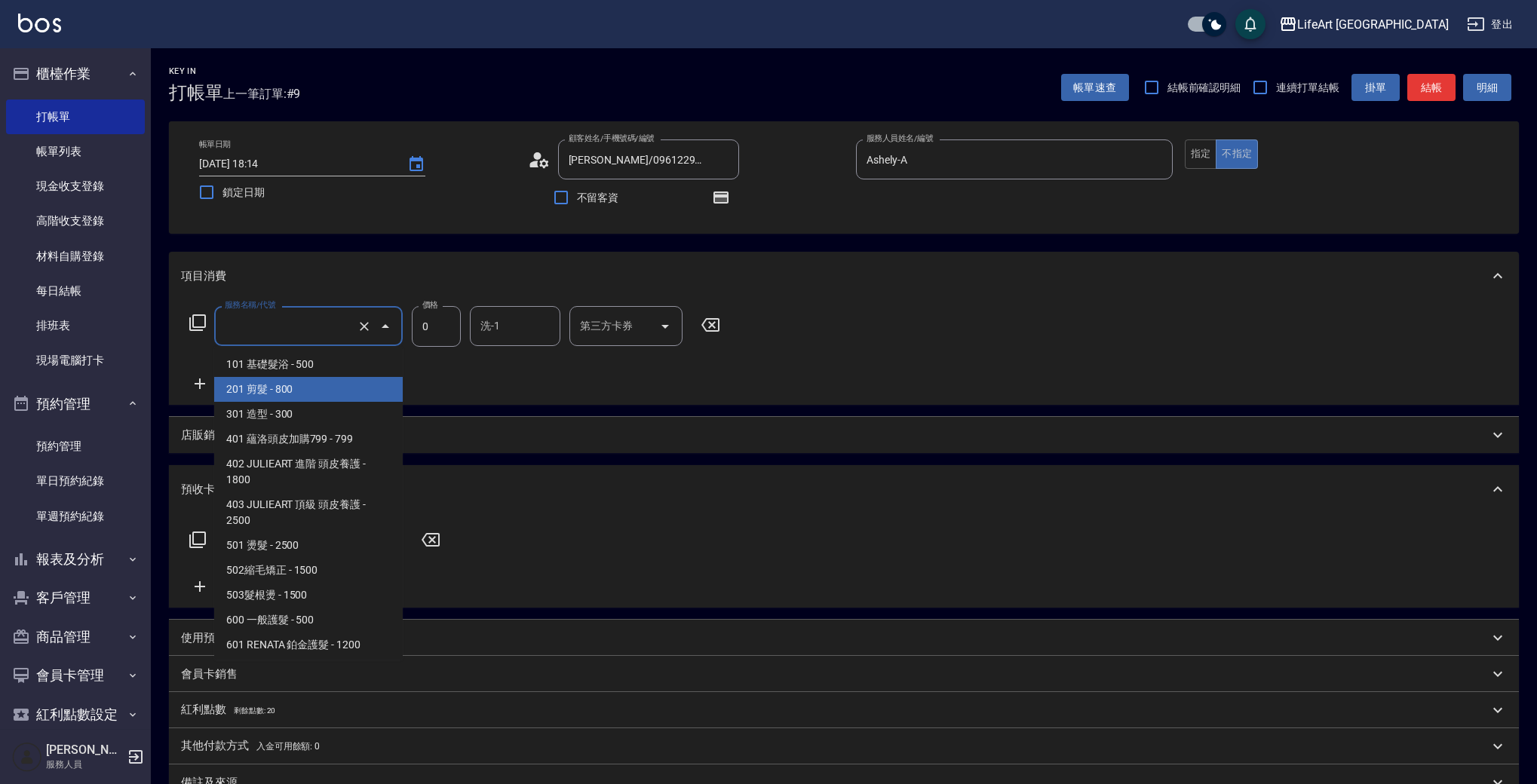
click at [296, 393] on span "201 剪髮 - 800" at bounding box center [308, 389] width 189 height 25
type input "201 剪髮(201)"
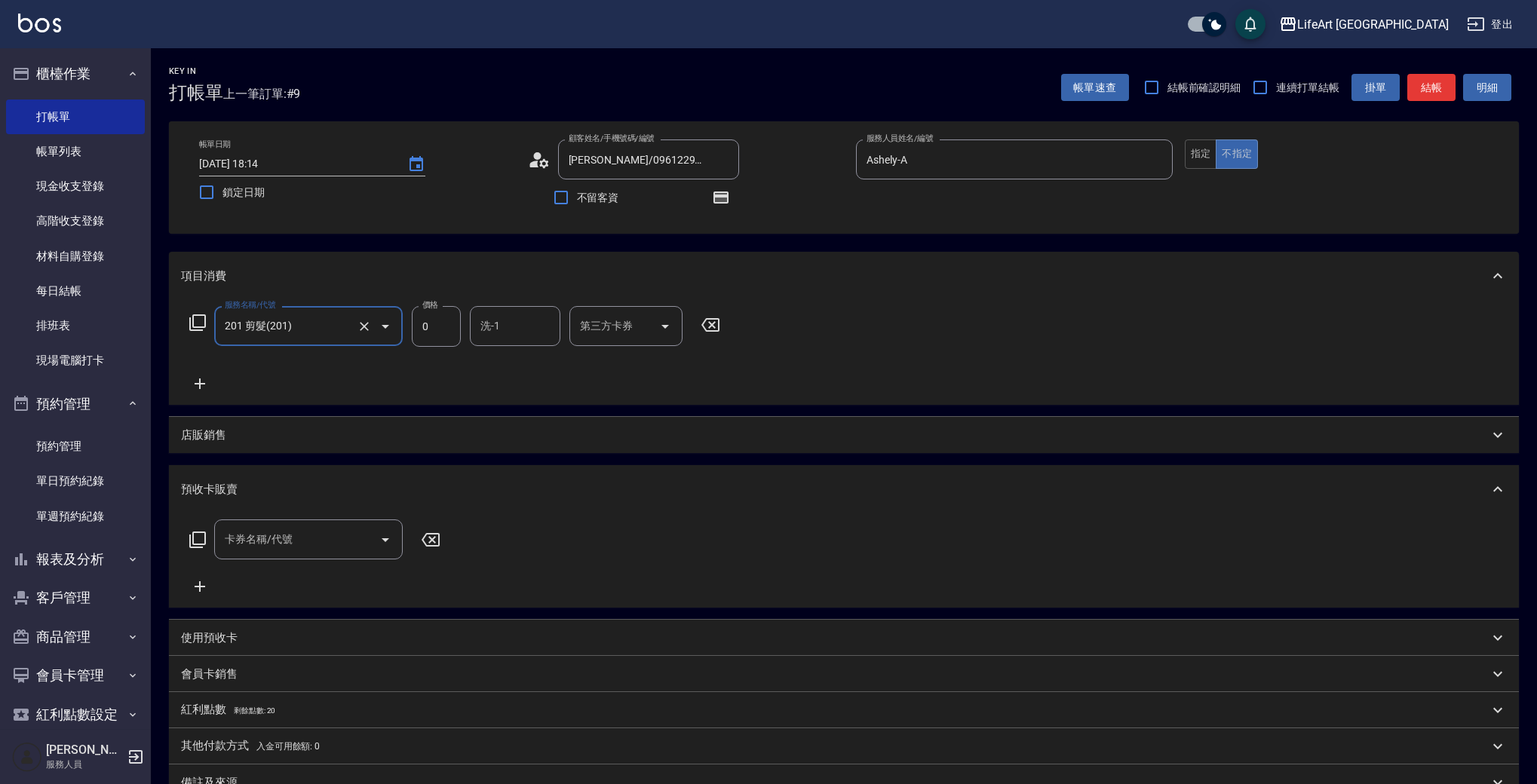
click at [452, 325] on input "0" at bounding box center [437, 326] width 49 height 41
type input "900"
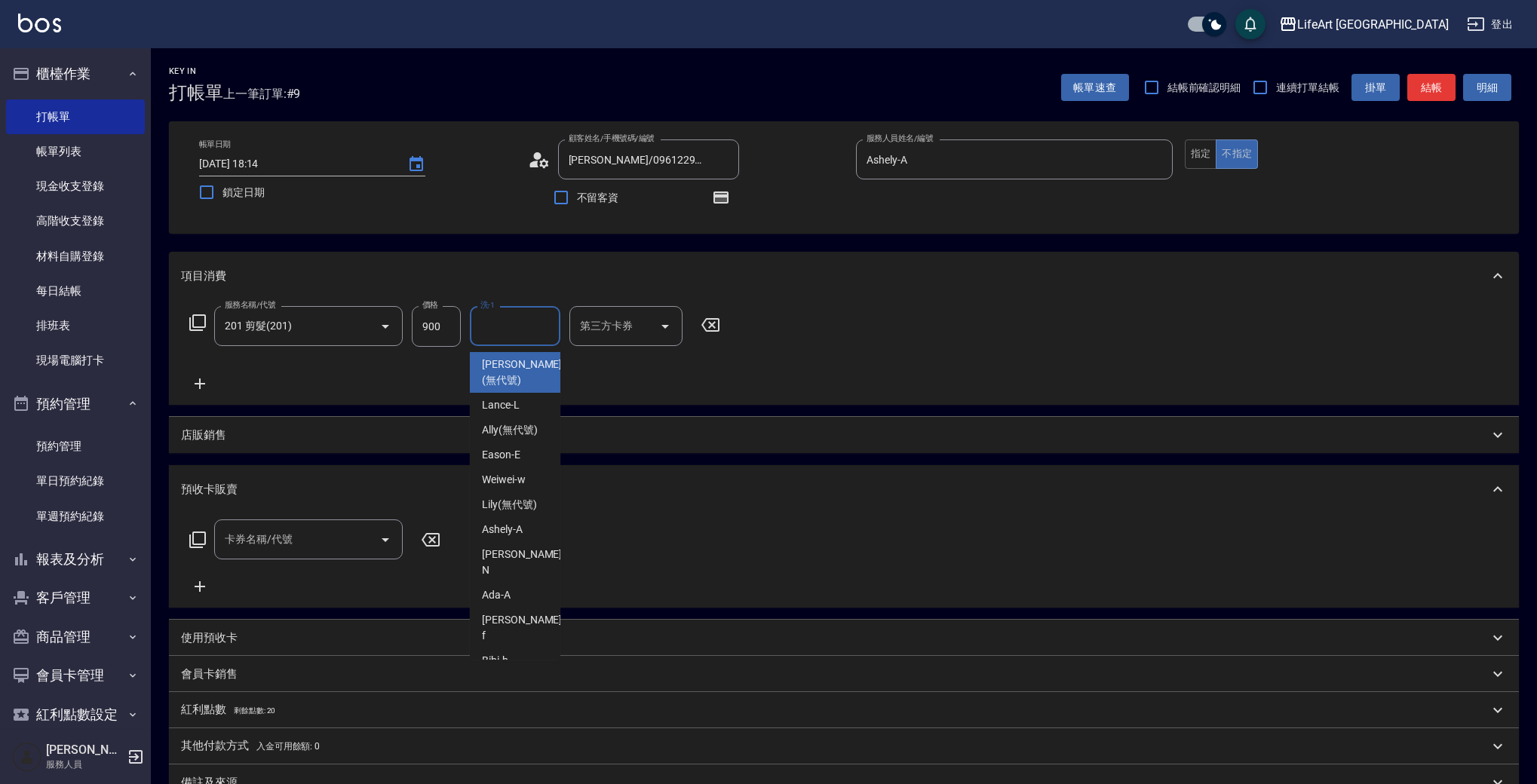
click at [549, 335] on input "洗-1" at bounding box center [515, 326] width 77 height 26
click at [513, 503] on span "Lily (無代號)" at bounding box center [509, 504] width 55 height 16
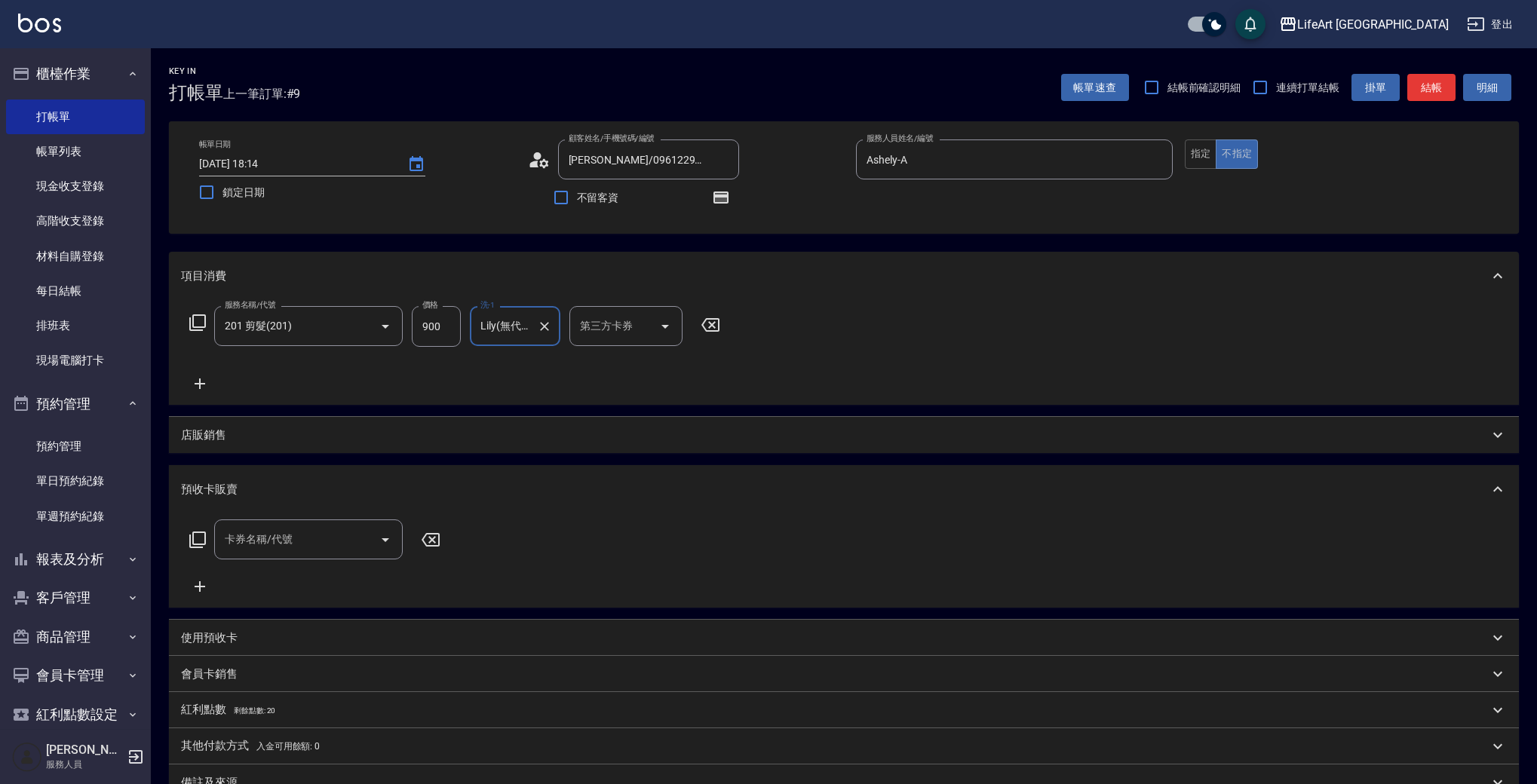
type input "Lily(無代號)"
click at [1434, 87] on button "結帳" at bounding box center [1431, 87] width 48 height 28
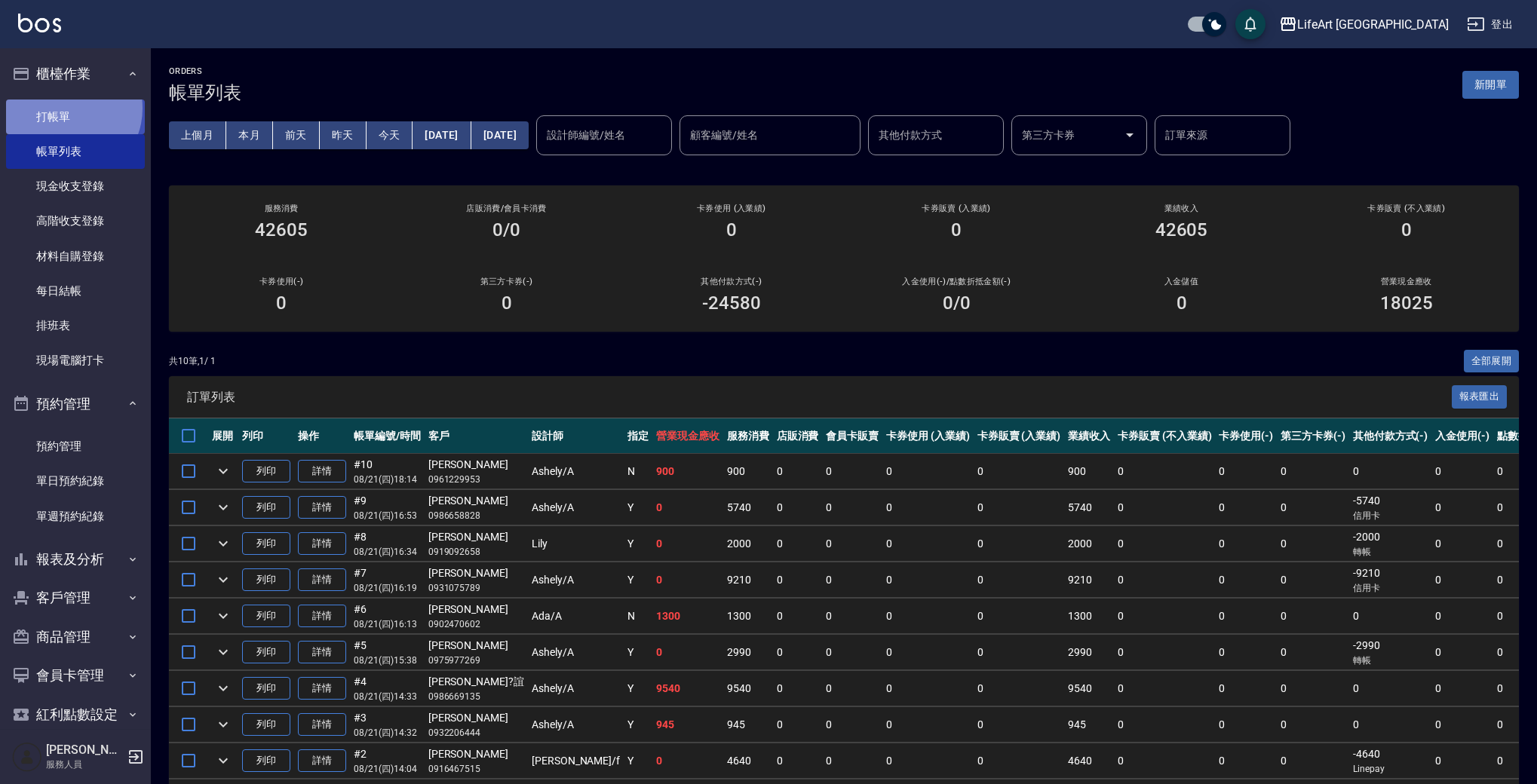
click at [65, 108] on link "打帳單" at bounding box center [75, 117] width 139 height 34
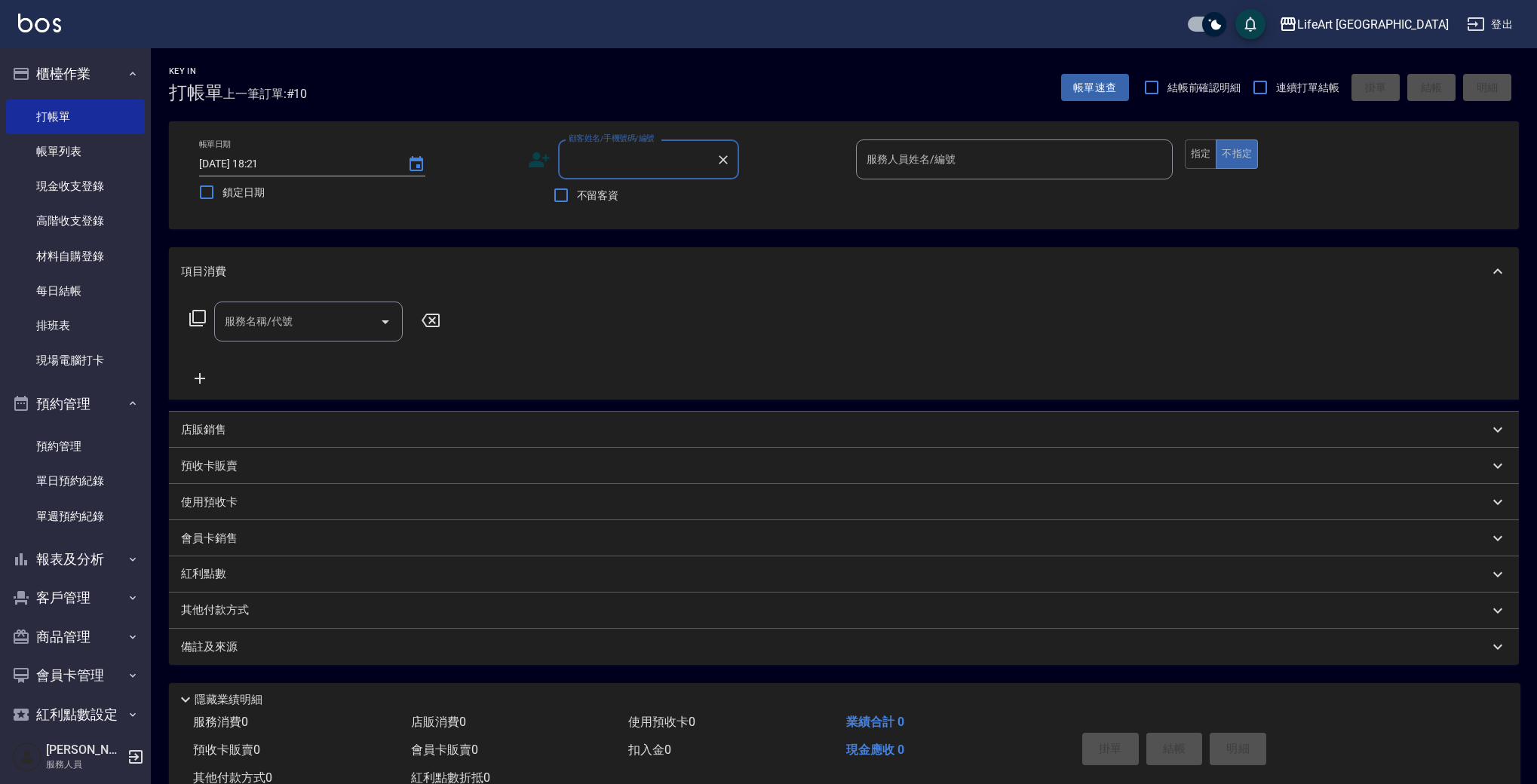
click at [629, 158] on input "顧客姓名/手機號碼/編號" at bounding box center [637, 159] width 145 height 26
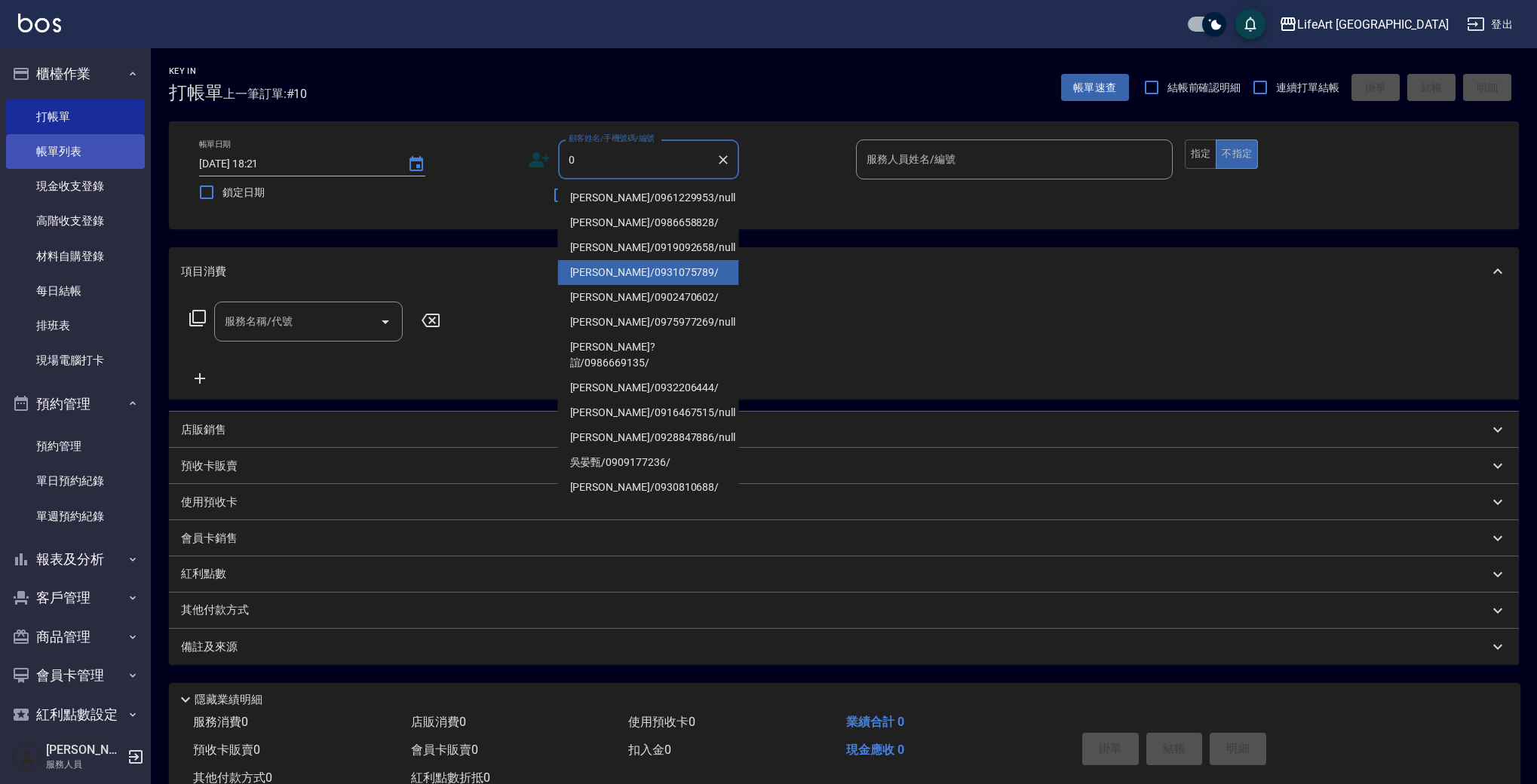
type input "0"
click at [95, 137] on link "帳單列表" at bounding box center [75, 151] width 139 height 34
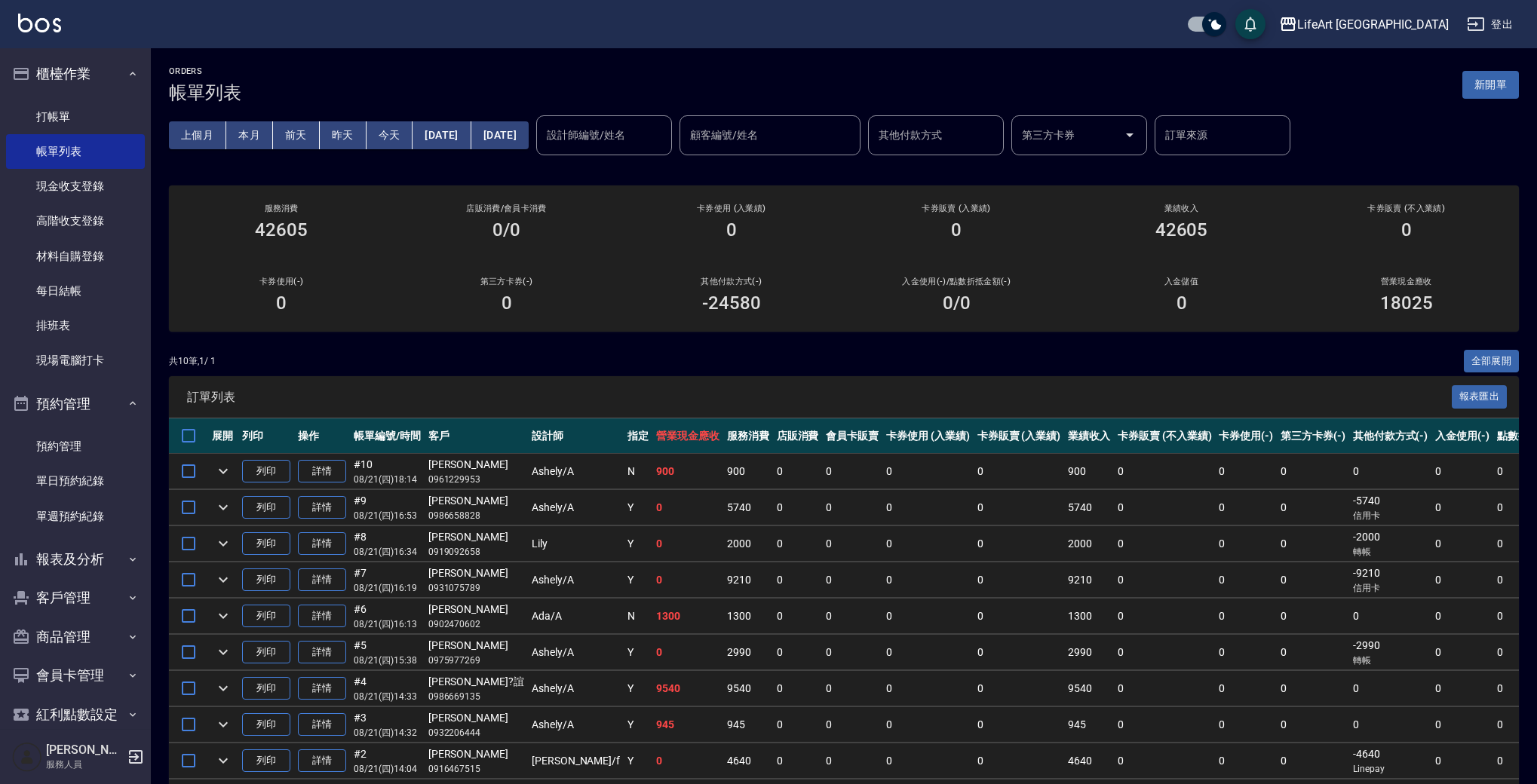
click at [337, 133] on button "昨天" at bounding box center [343, 136] width 47 height 28
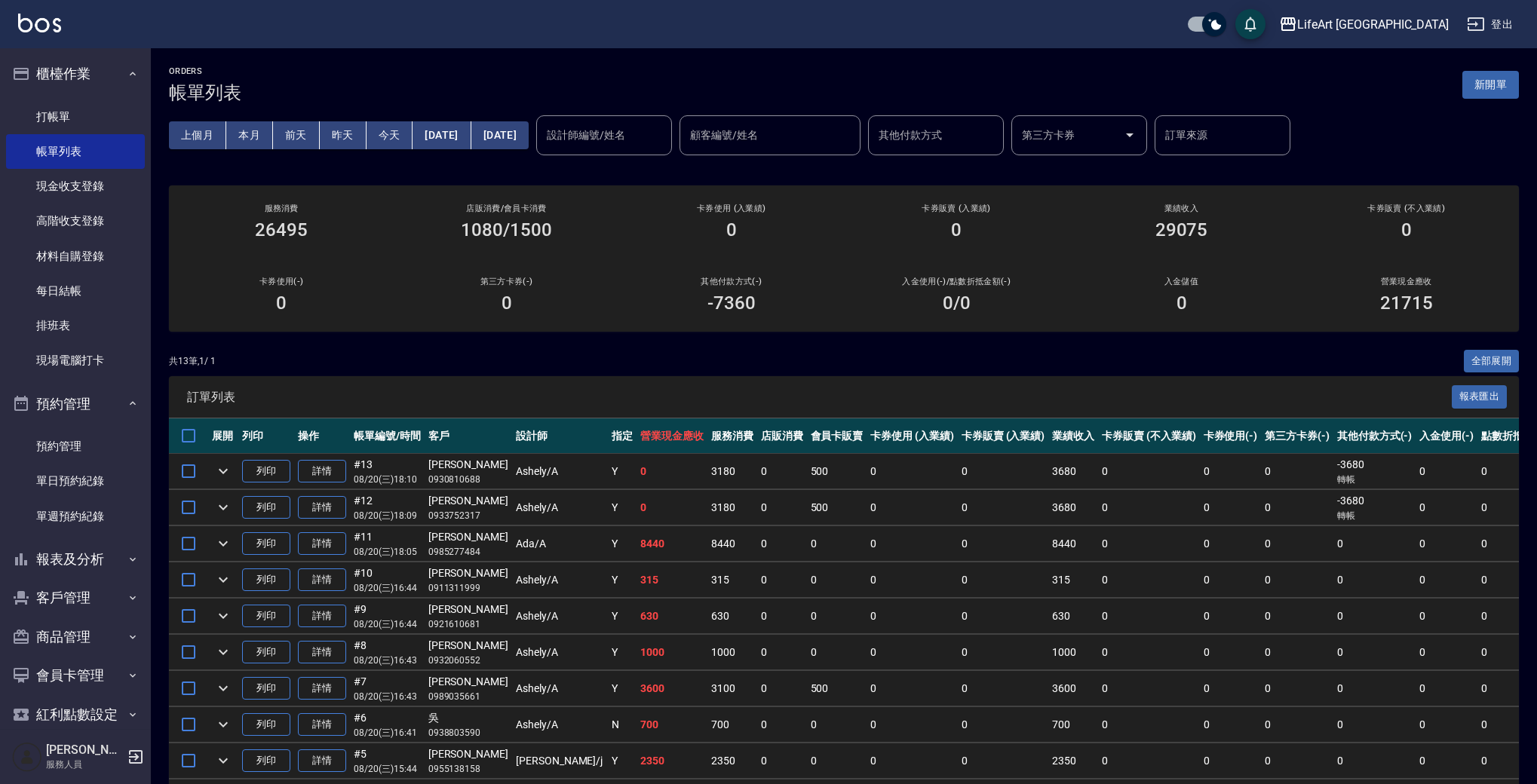
scroll to position [209, 0]
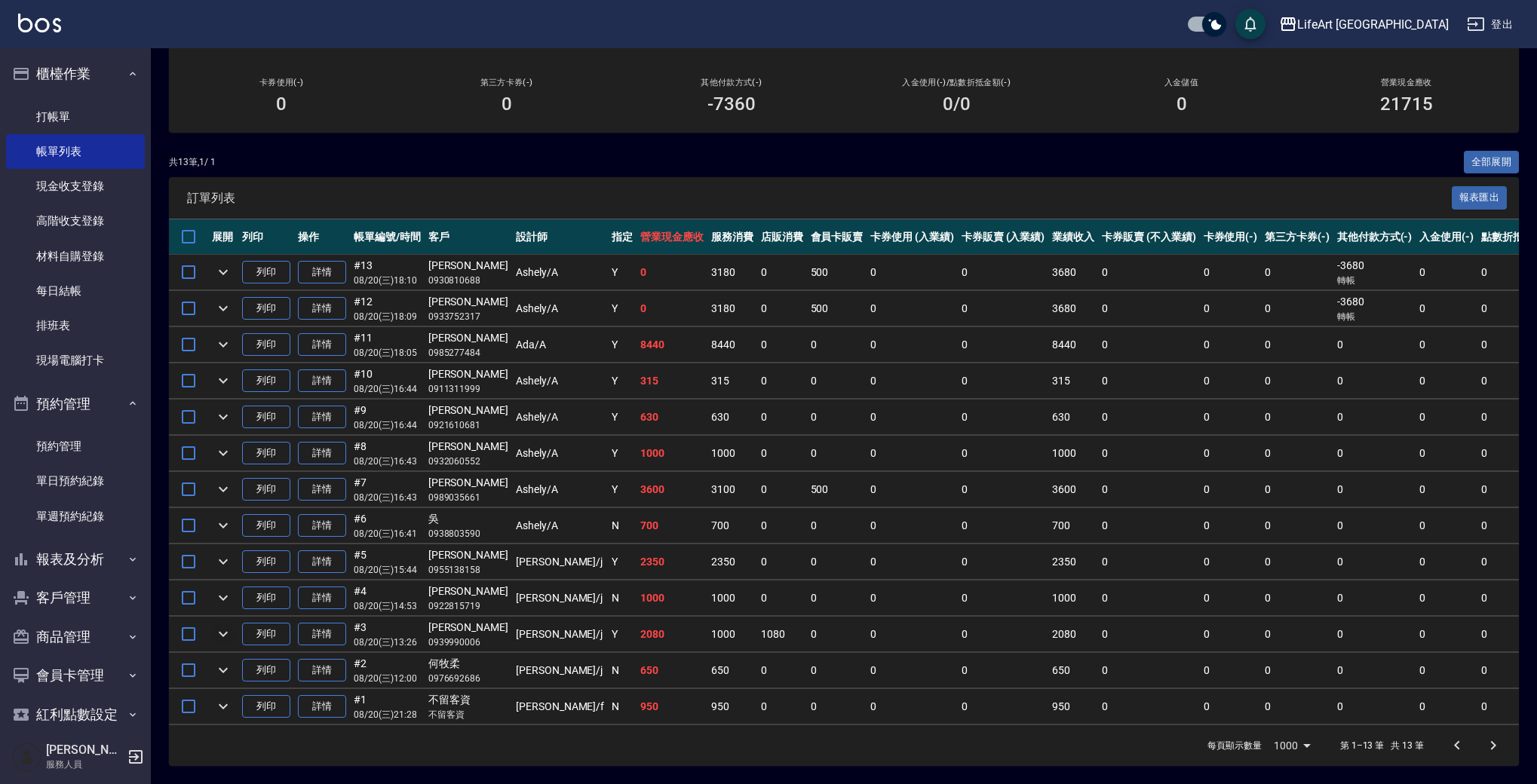
click at [226, 625] on icon "expand row" at bounding box center [223, 634] width 18 height 18
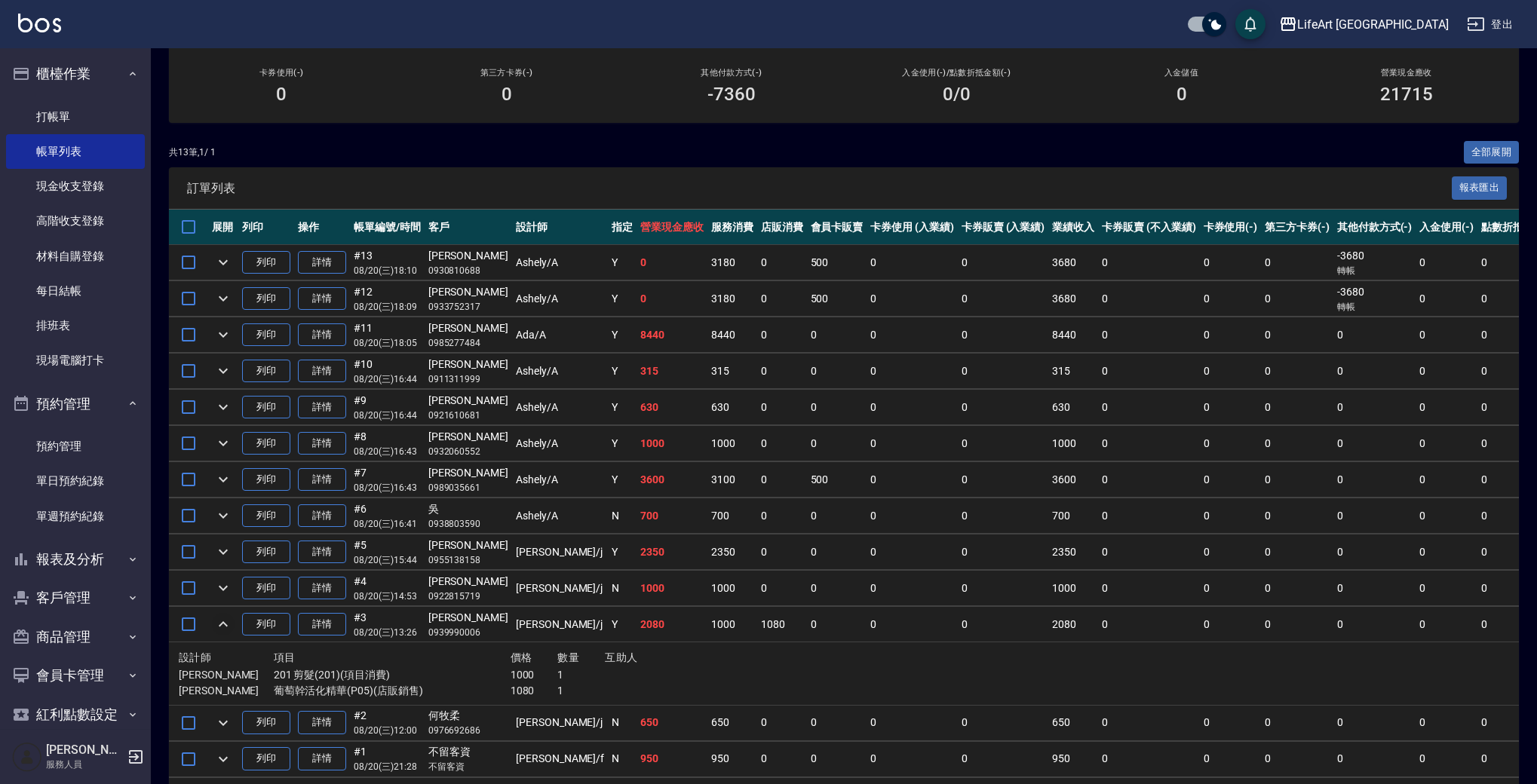
click at [226, 625] on icon "expand row" at bounding box center [223, 625] width 18 height 18
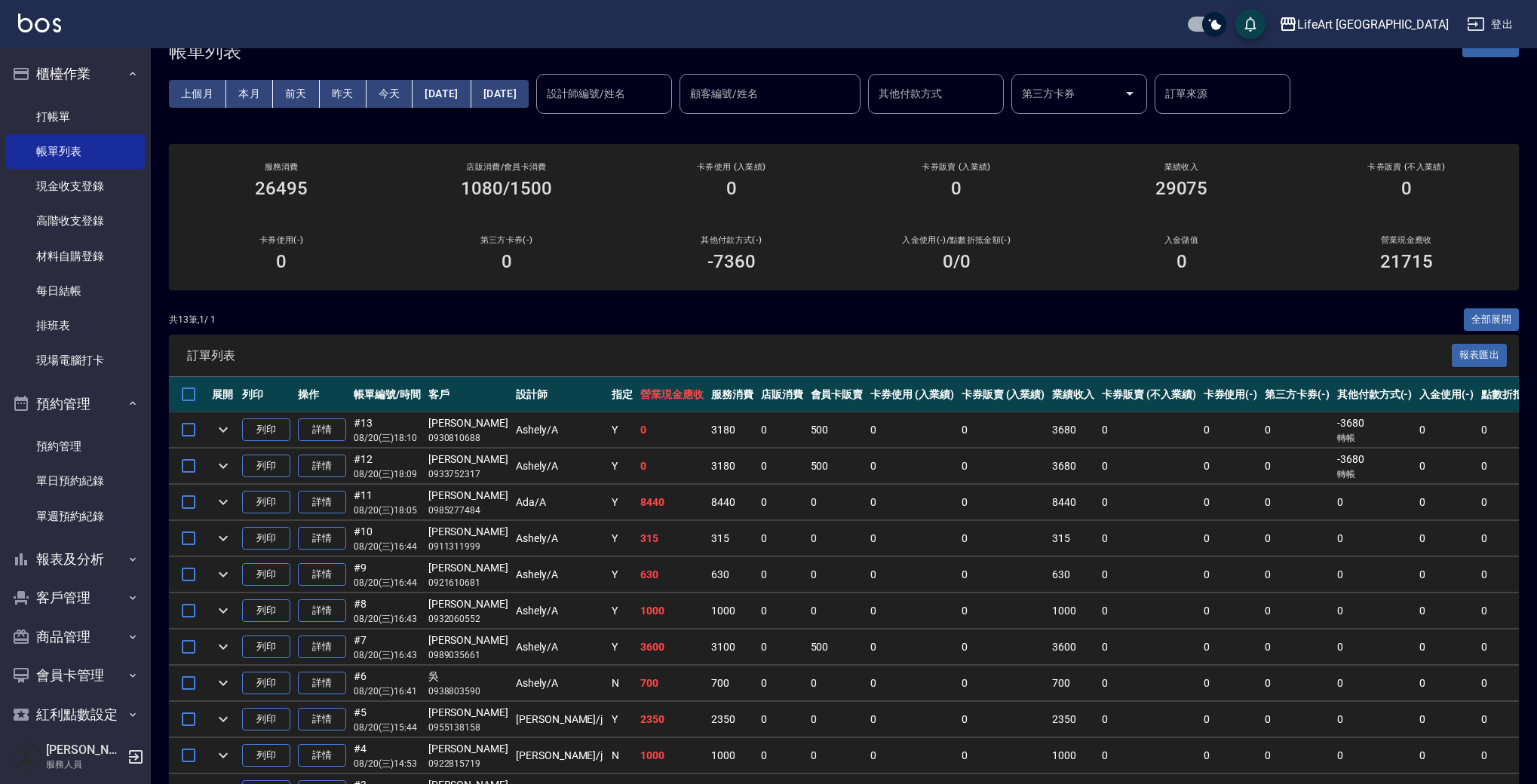
scroll to position [0, 0]
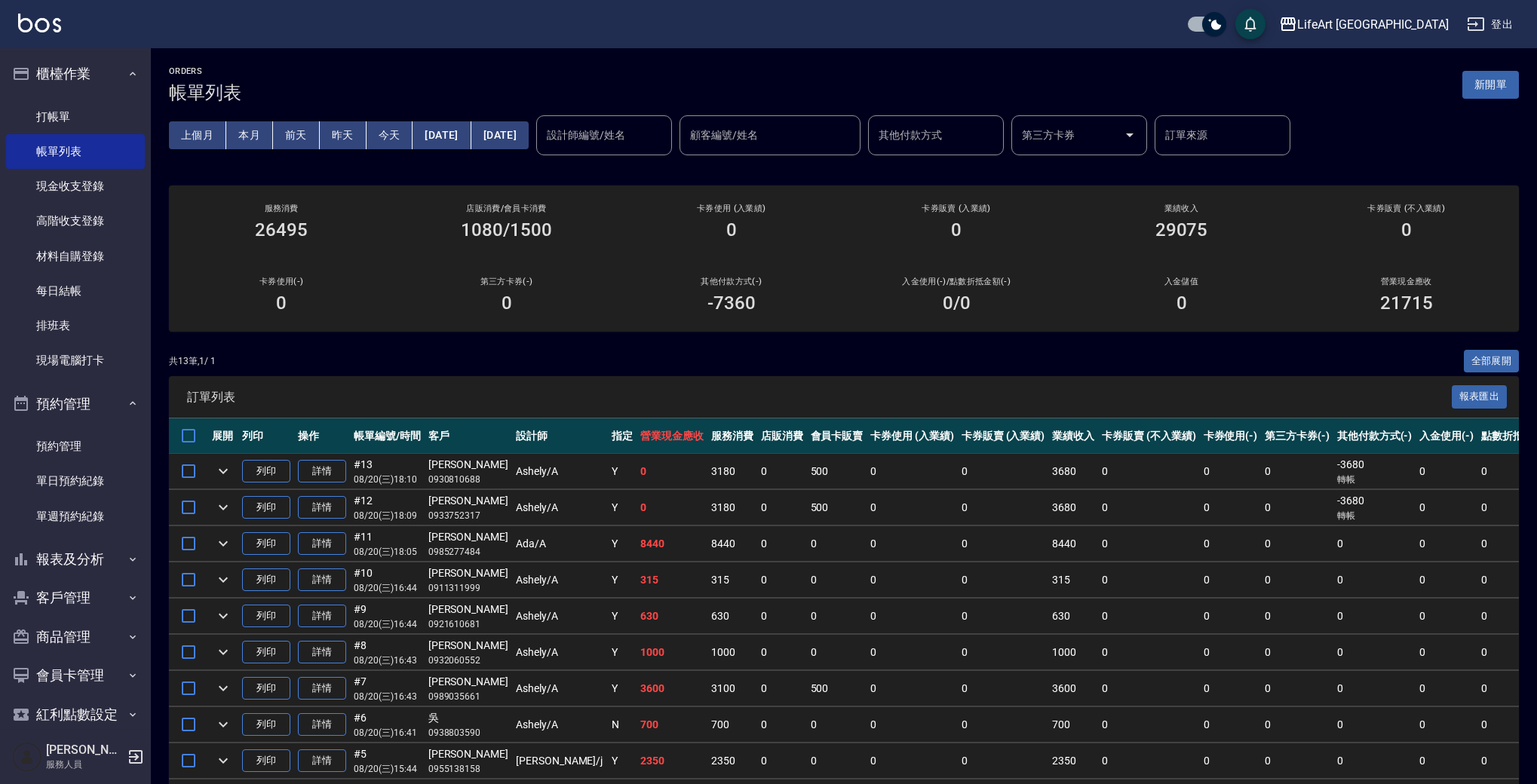
drag, startPoint x: 1489, startPoint y: 80, endPoint x: 955, endPoint y: 123, distance: 535.7
click at [1489, 80] on button "新開單" at bounding box center [1490, 85] width 56 height 28
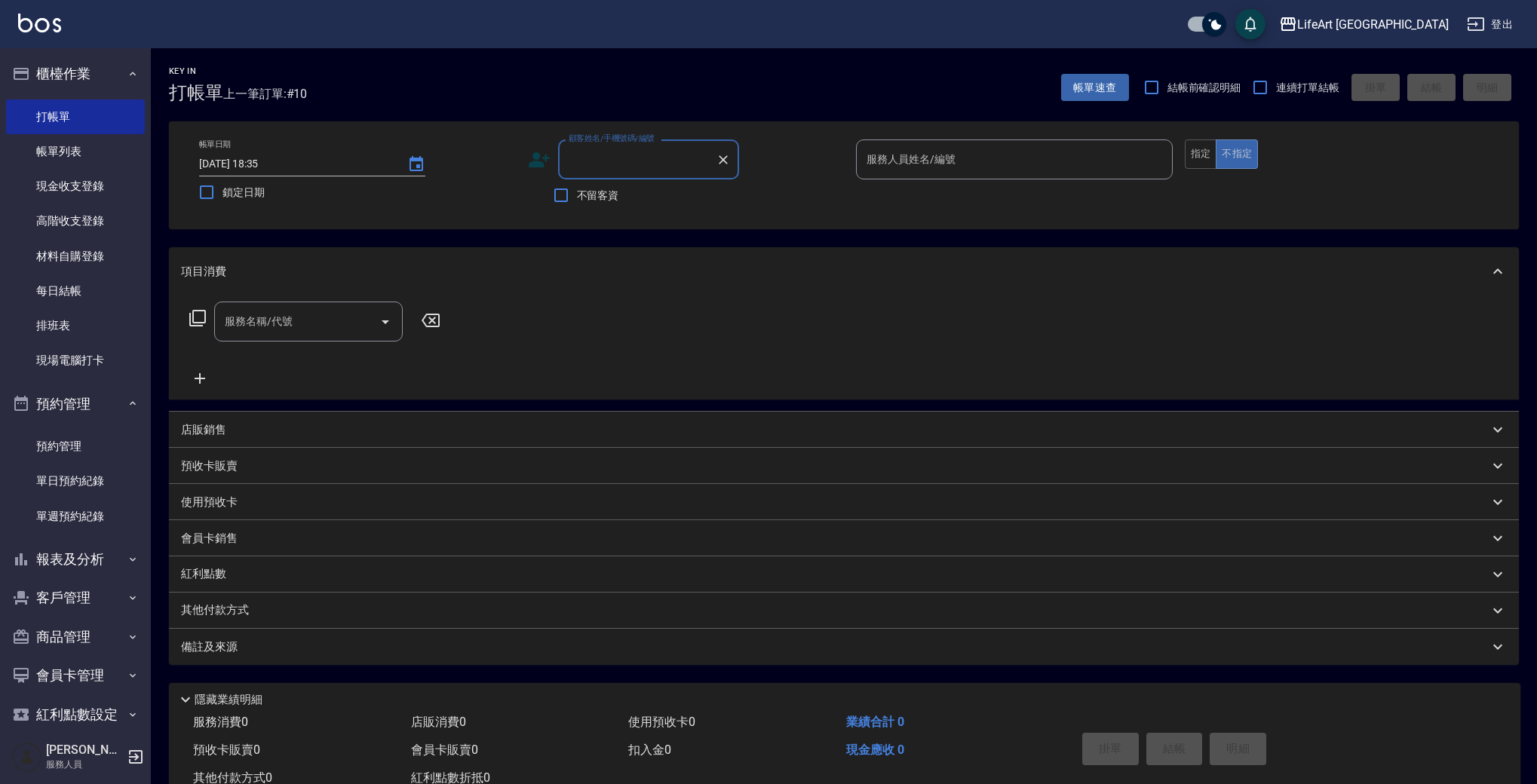
click at [640, 177] on div "顧客姓名/手機號碼/編號" at bounding box center [648, 159] width 181 height 40
click at [677, 194] on li "[PERSON_NAME]/0928847886/null" at bounding box center [648, 198] width 181 height 25
type input "[PERSON_NAME]/0928847886/null"
click at [542, 159] on icon at bounding box center [540, 160] width 23 height 23
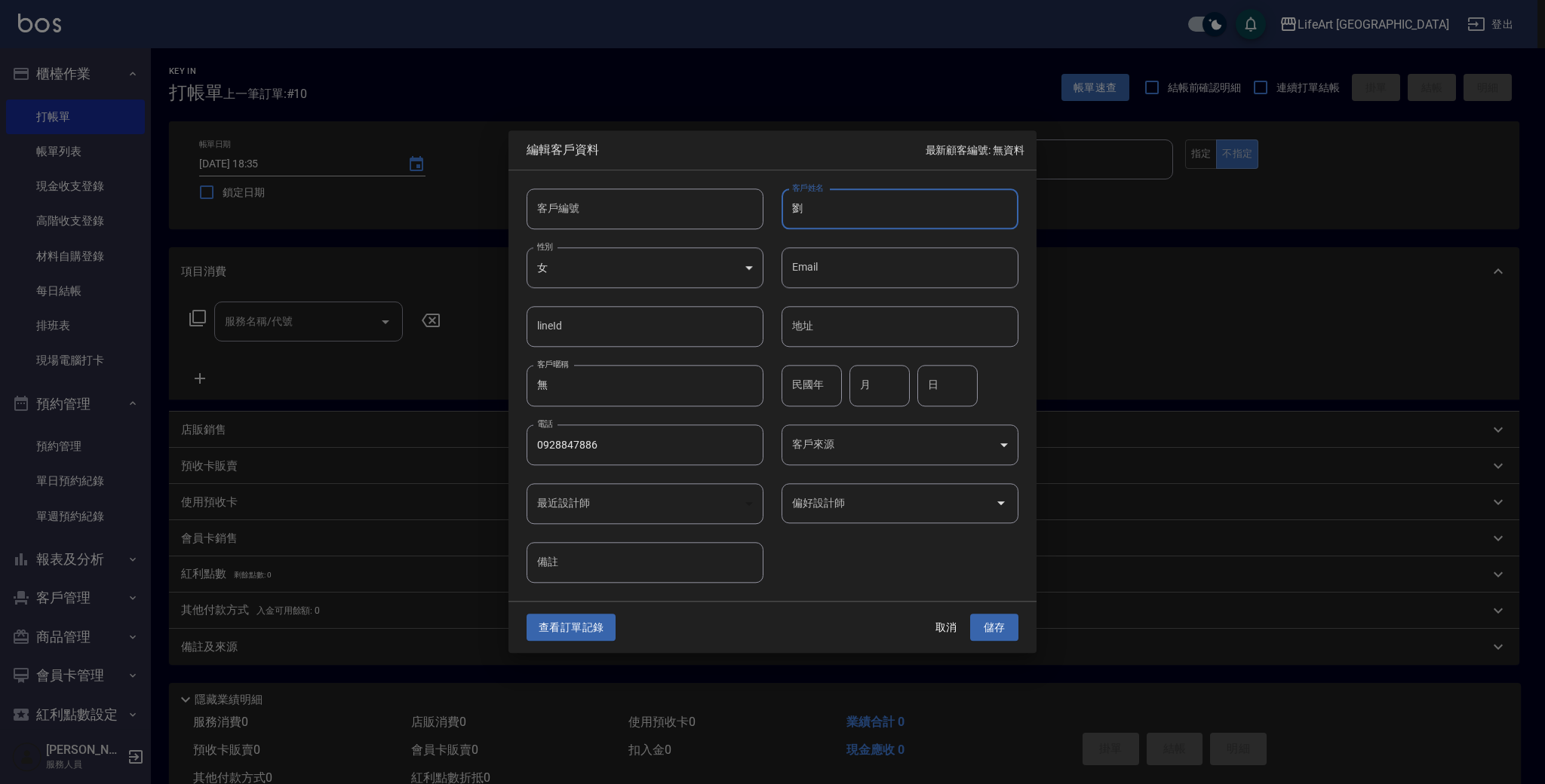
click at [839, 208] on input "劉" at bounding box center [901, 209] width 237 height 41
type input "[PERSON_NAME]"
click at [992, 627] on button "儲存" at bounding box center [994, 628] width 48 height 28
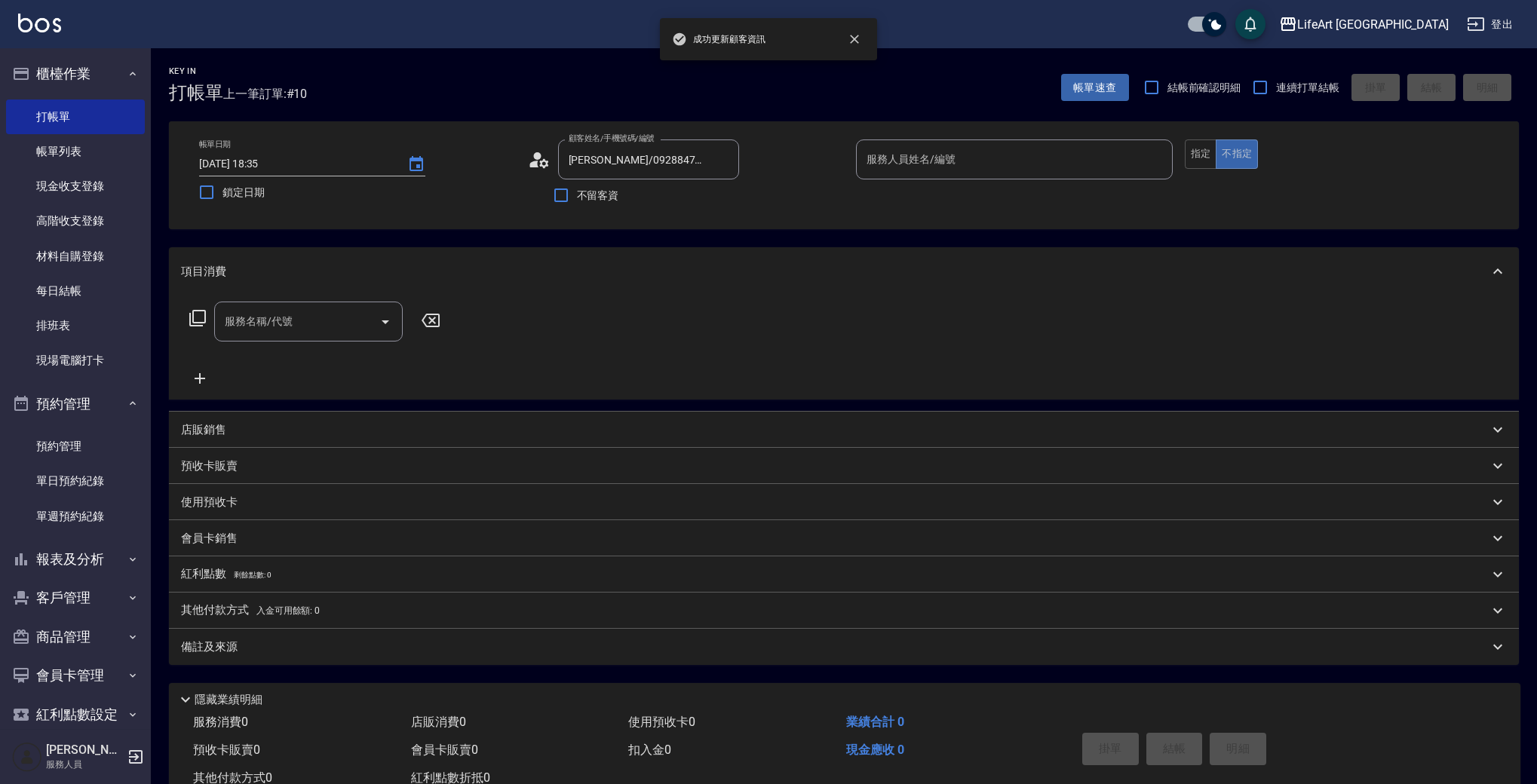
click at [535, 159] on circle at bounding box center [536, 155] width 7 height 7
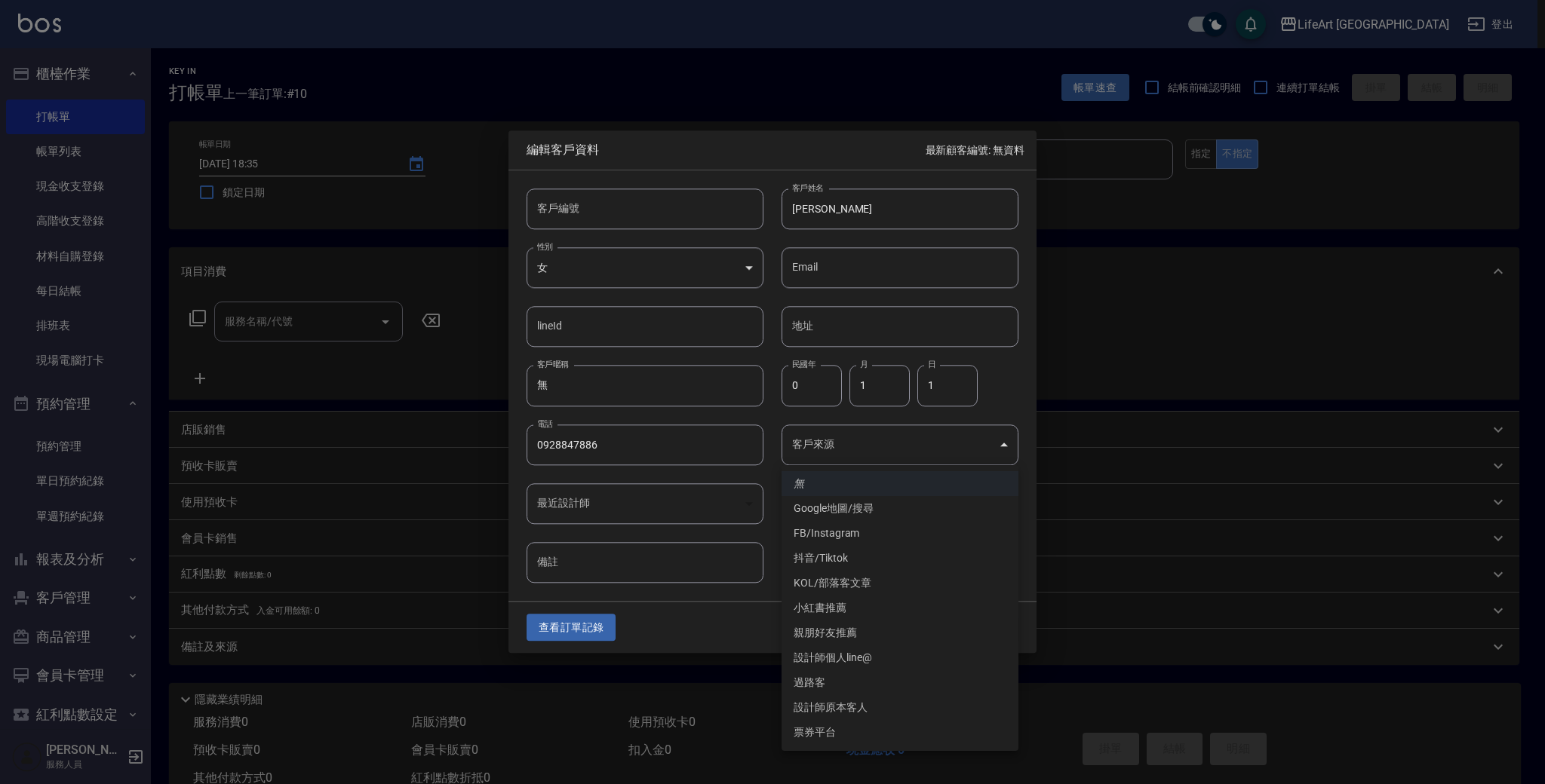
click at [856, 435] on body "LifeArt 蘆洲 登出 櫃檯作業 打帳單 帳單列表 現金收支登錄 高階收支登錄 材料自購登錄 每日結帳 排班表 現場電腦打卡 預約管理 預約管理 單日預約…" at bounding box center [772, 414] width 1545 height 829
click at [846, 532] on li "FB/Instagram" at bounding box center [901, 533] width 237 height 25
type input "FB/Instagram"
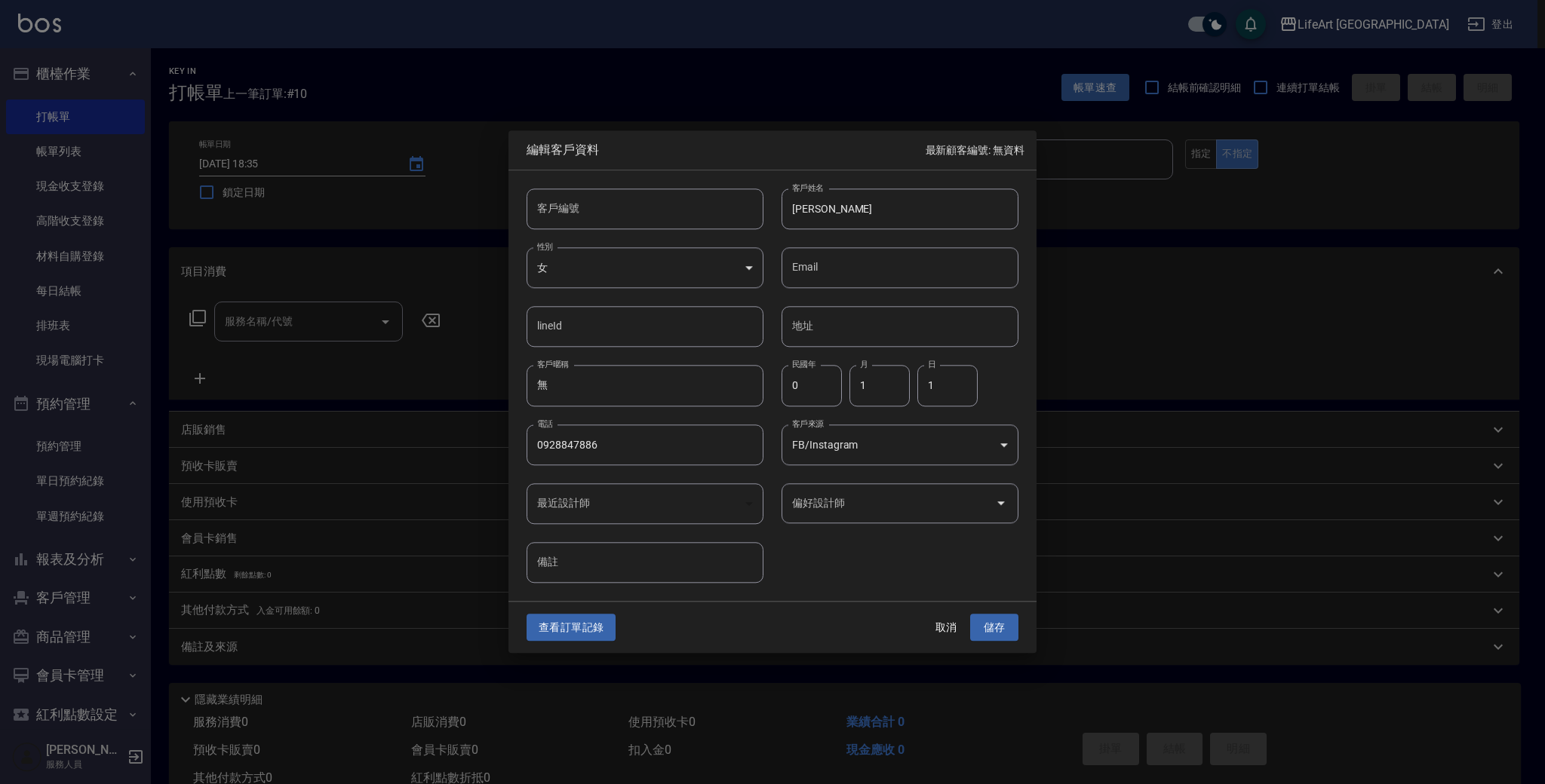
click at [865, 511] on input "偏好設計師" at bounding box center [888, 504] width 200 height 26
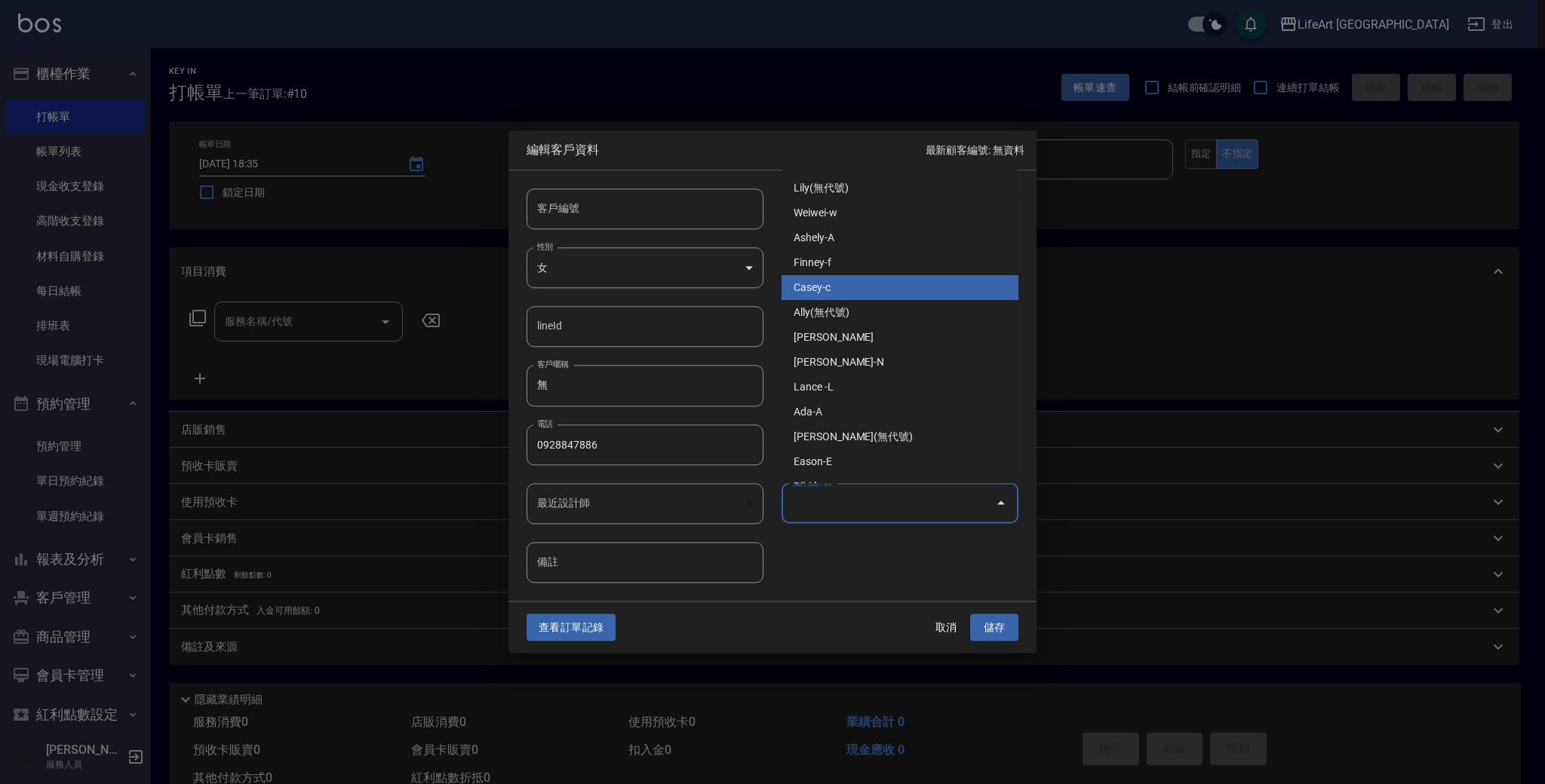
click at [841, 262] on li "Finney-f" at bounding box center [901, 262] width 237 height 25
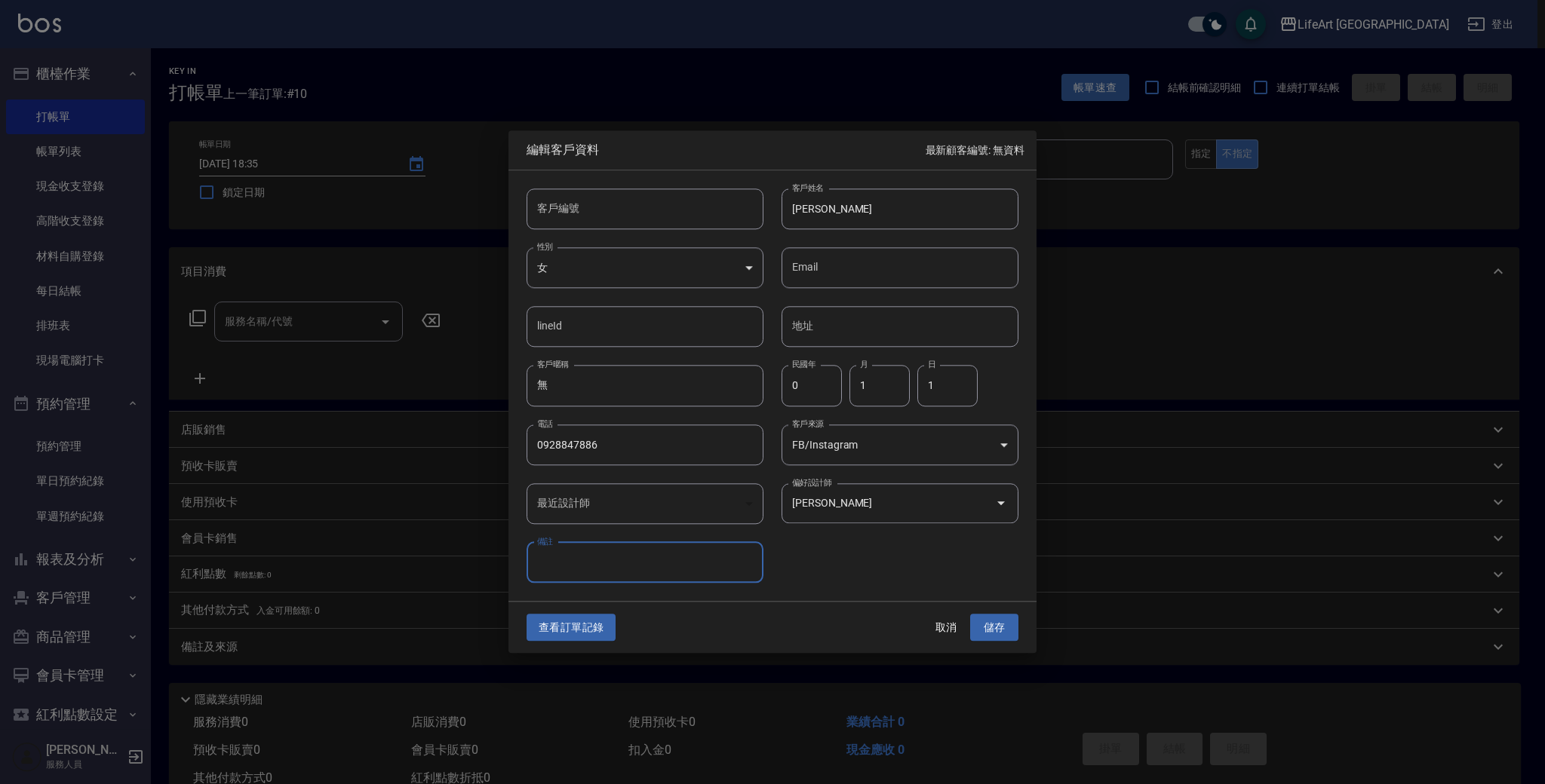
type input "[PERSON_NAME]"
click at [981, 631] on button "儲存" at bounding box center [994, 628] width 48 height 28
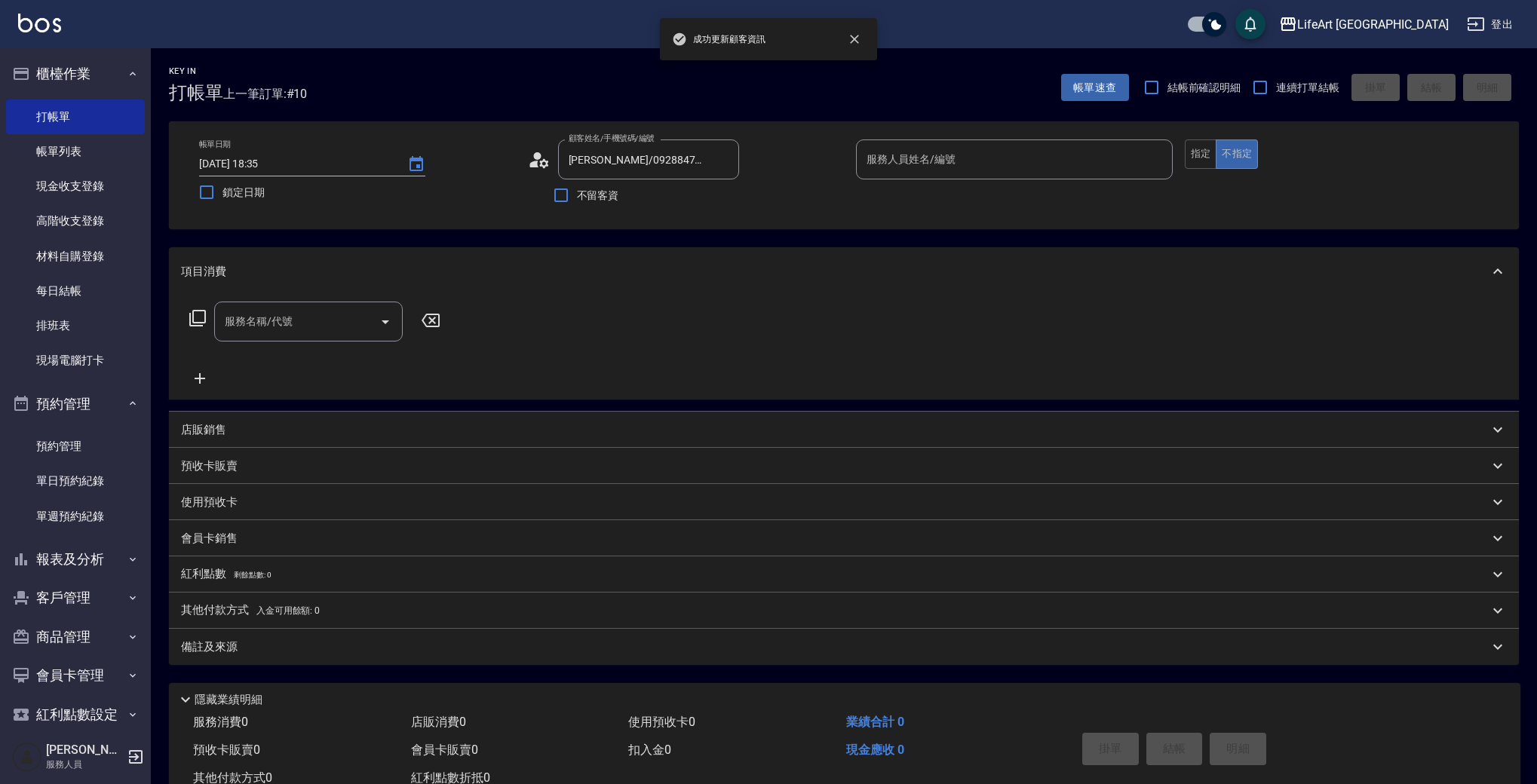
click at [895, 146] on div "服務人員姓名/編號" at bounding box center [1014, 159] width 316 height 40
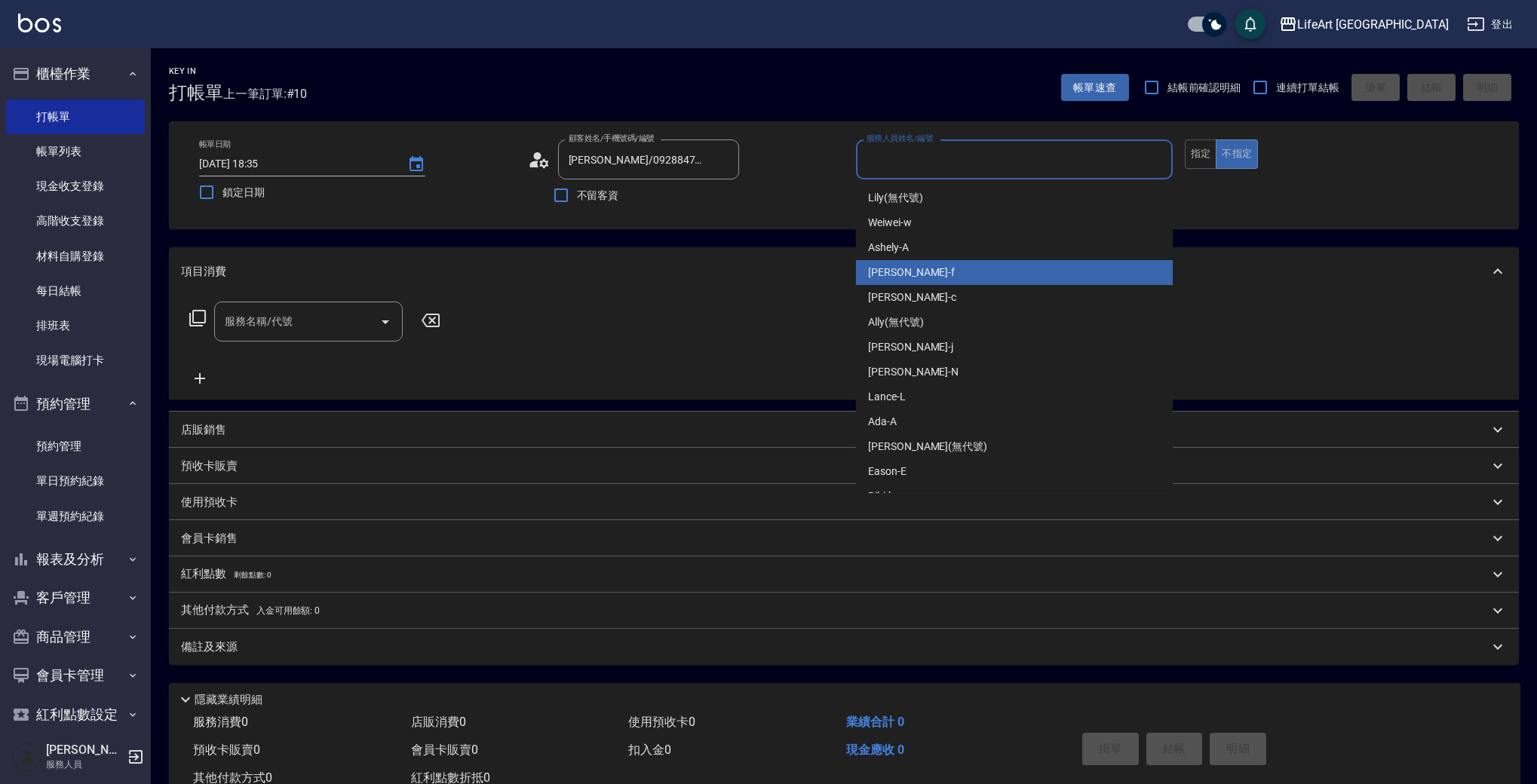
click at [899, 267] on span "Finney -f" at bounding box center [912, 272] width 87 height 16
type input "Finney-f"
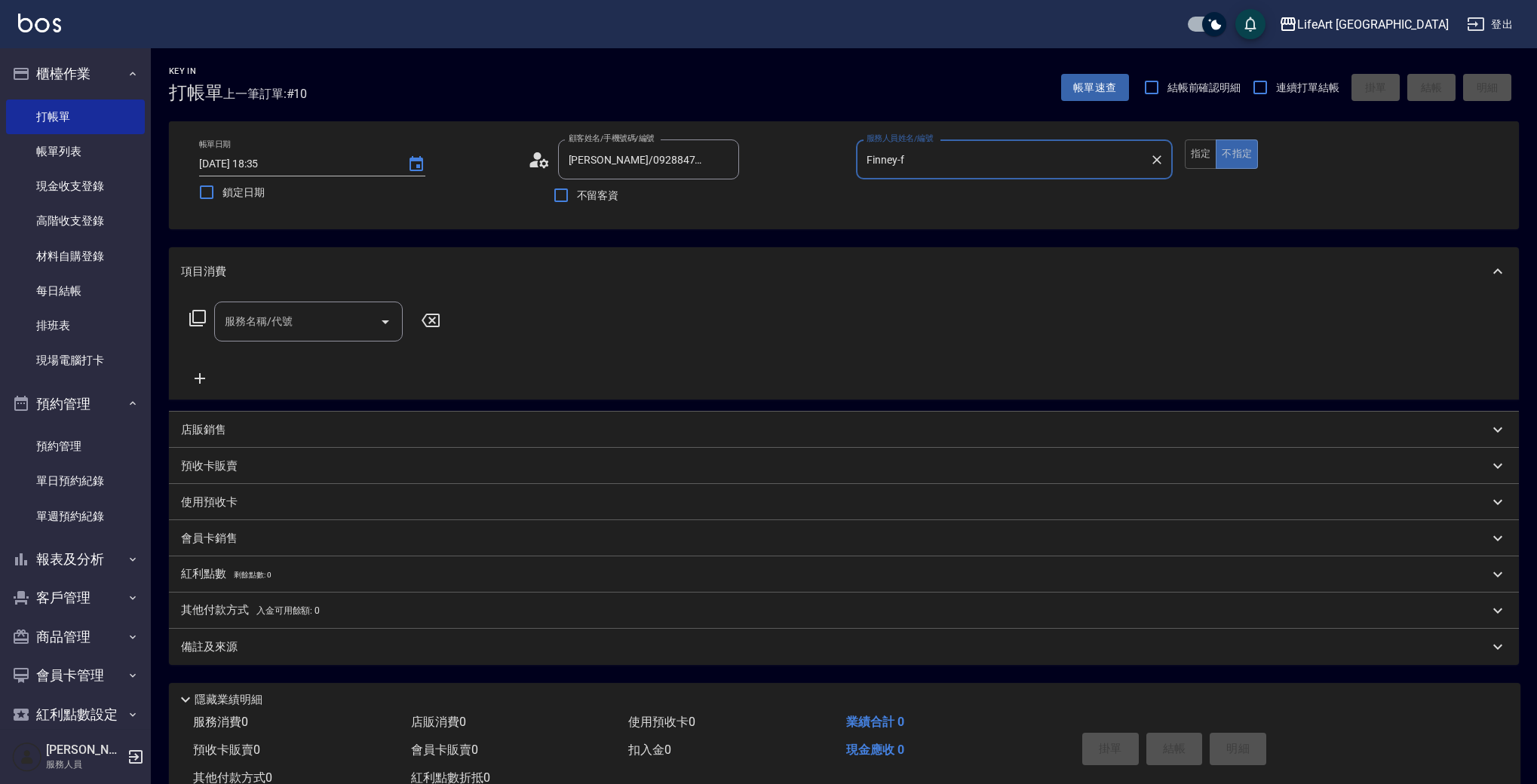
click at [267, 325] on input "服務名稱/代號" at bounding box center [297, 321] width 152 height 26
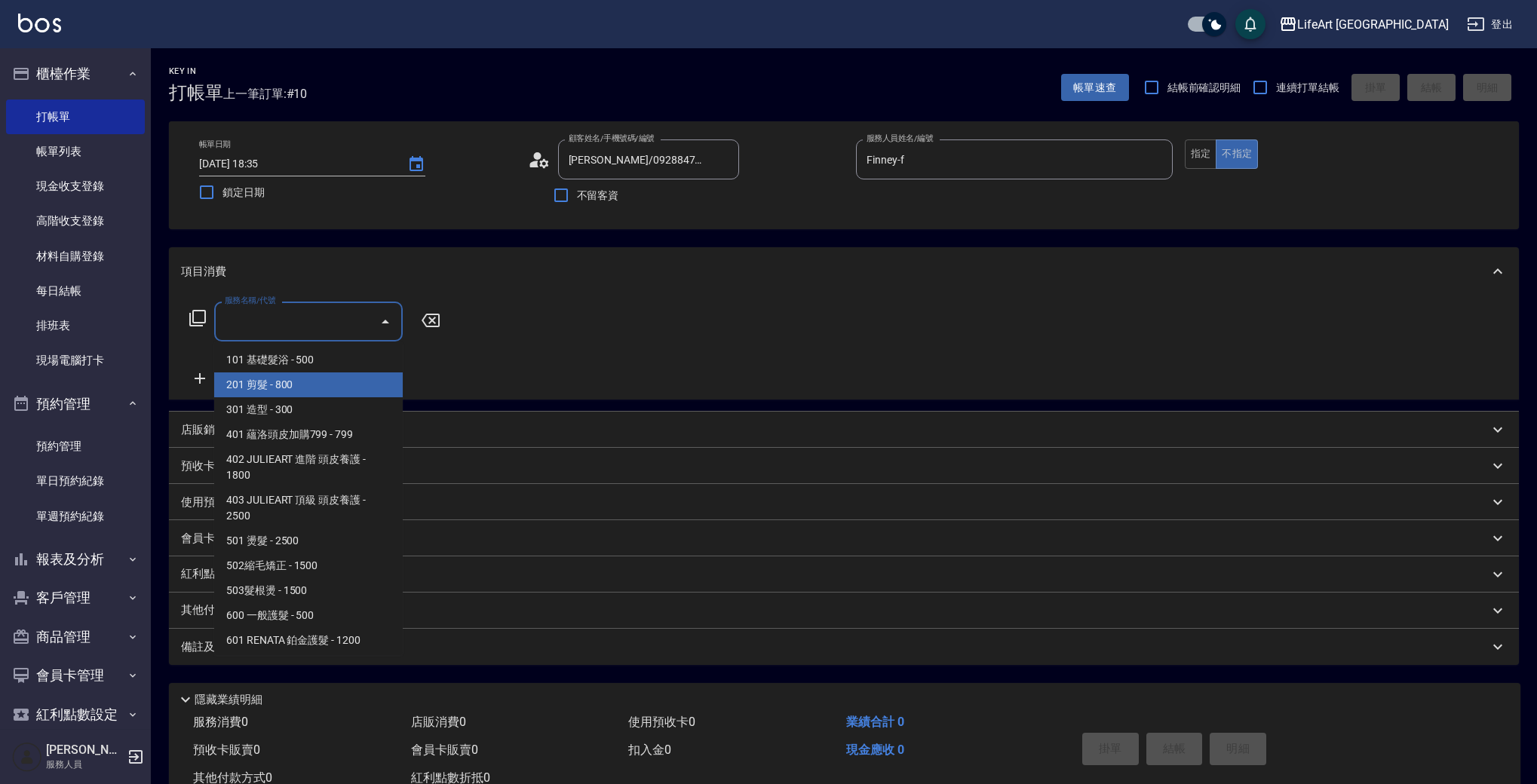
click at [276, 382] on span "201 剪髮 - 800" at bounding box center [308, 385] width 189 height 25
type input "201 剪髮(201)"
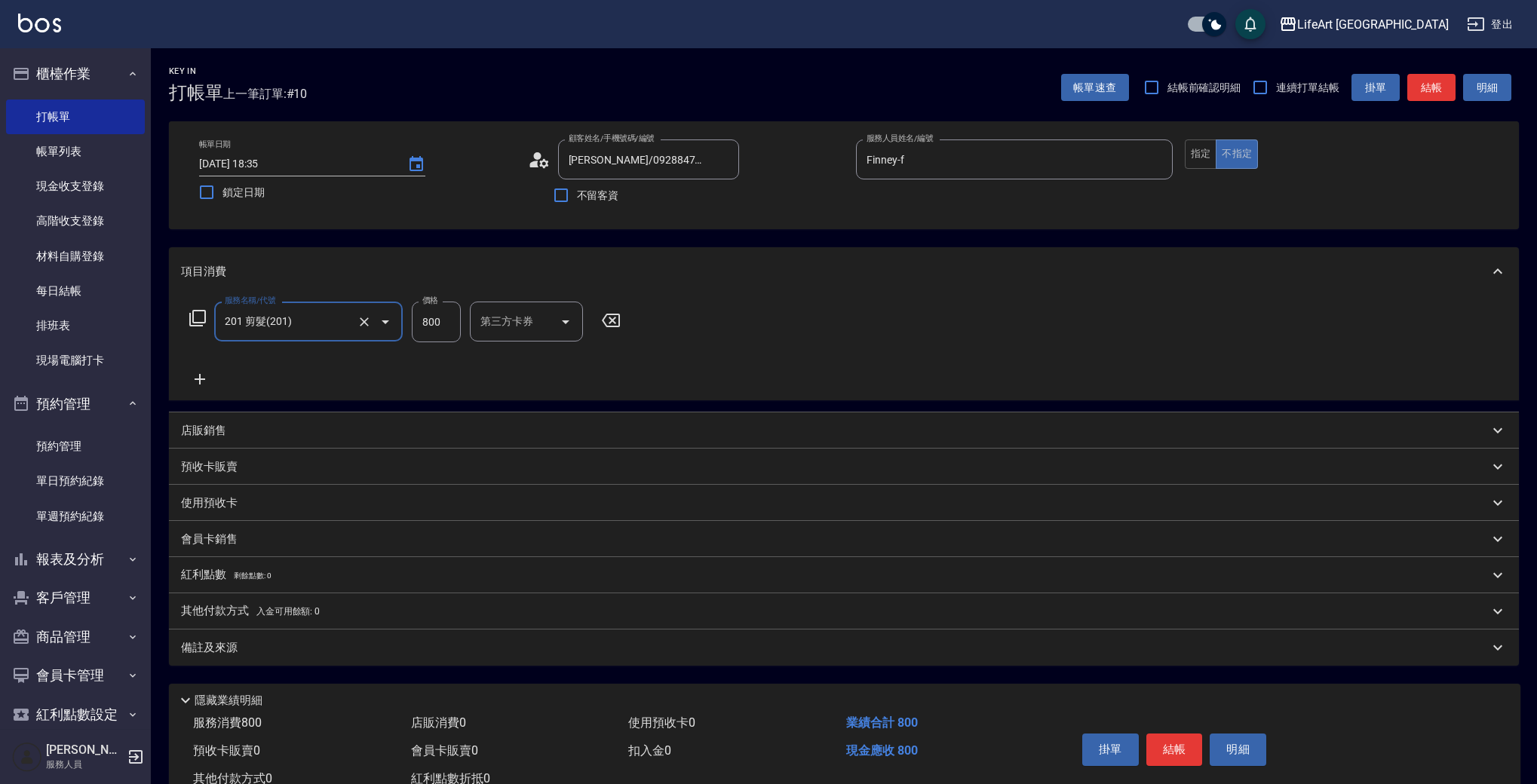
click at [199, 379] on icon at bounding box center [199, 379] width 11 height 11
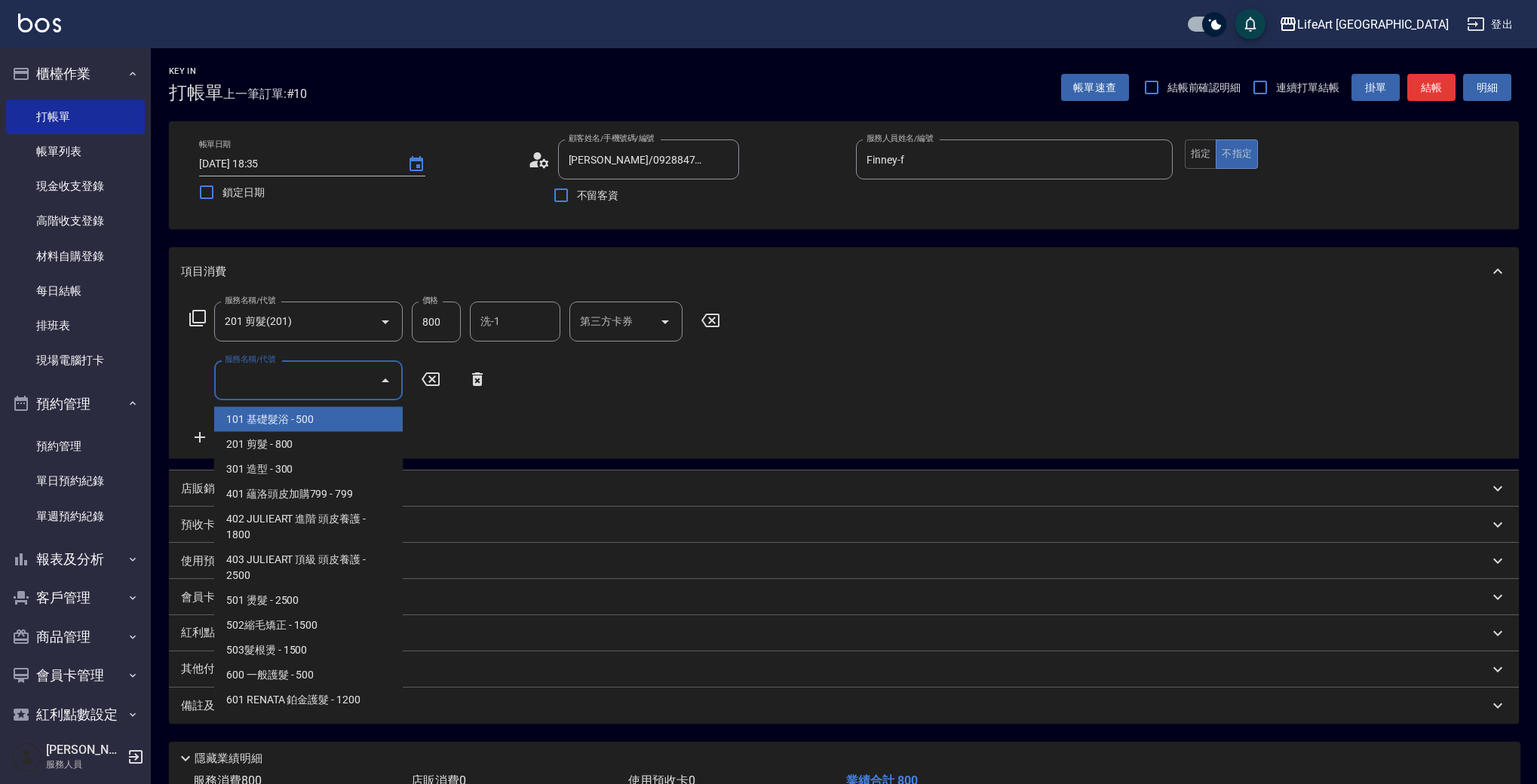
click at [280, 389] on input "服務名稱/代號" at bounding box center [297, 380] width 152 height 26
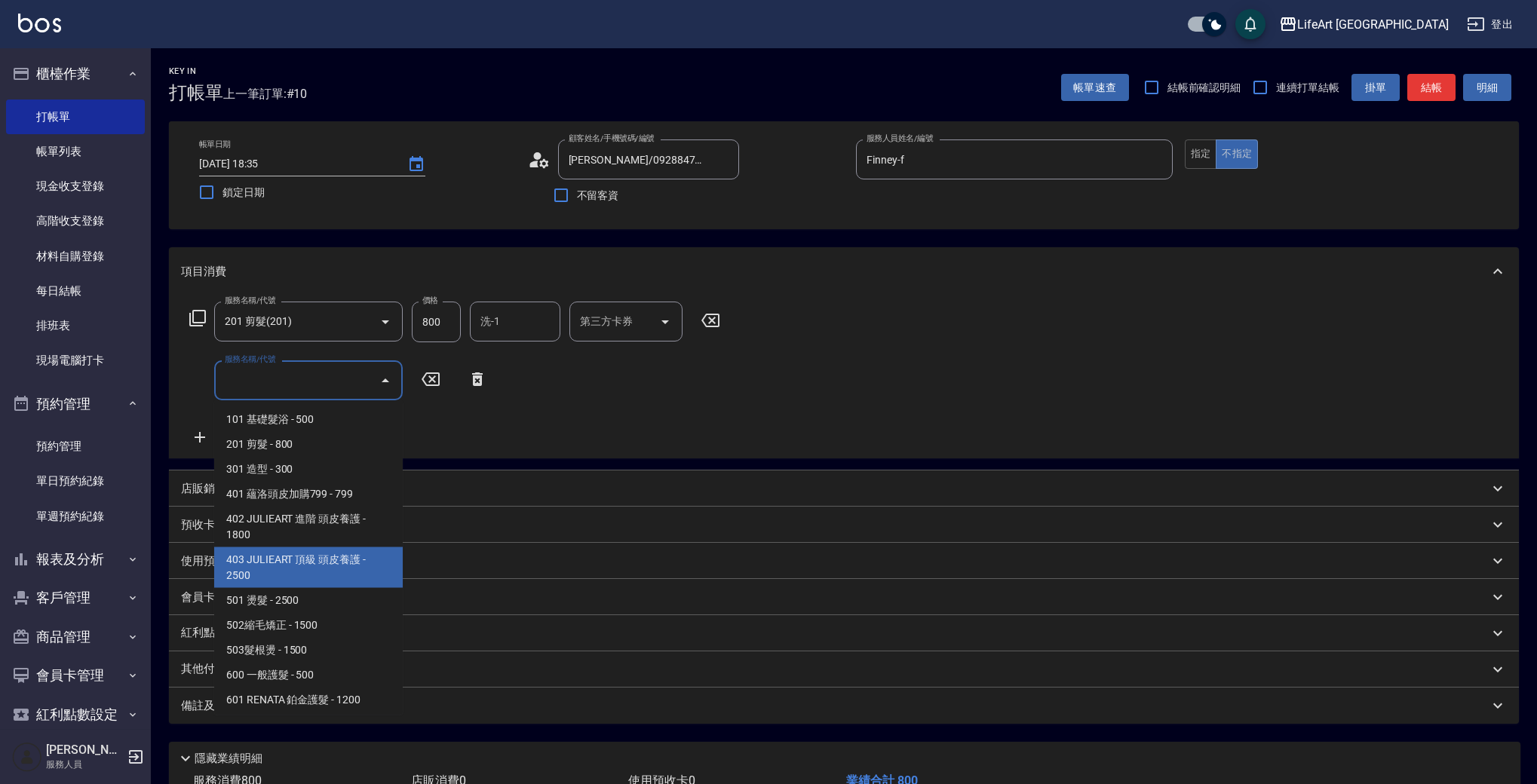
scroll to position [203, 0]
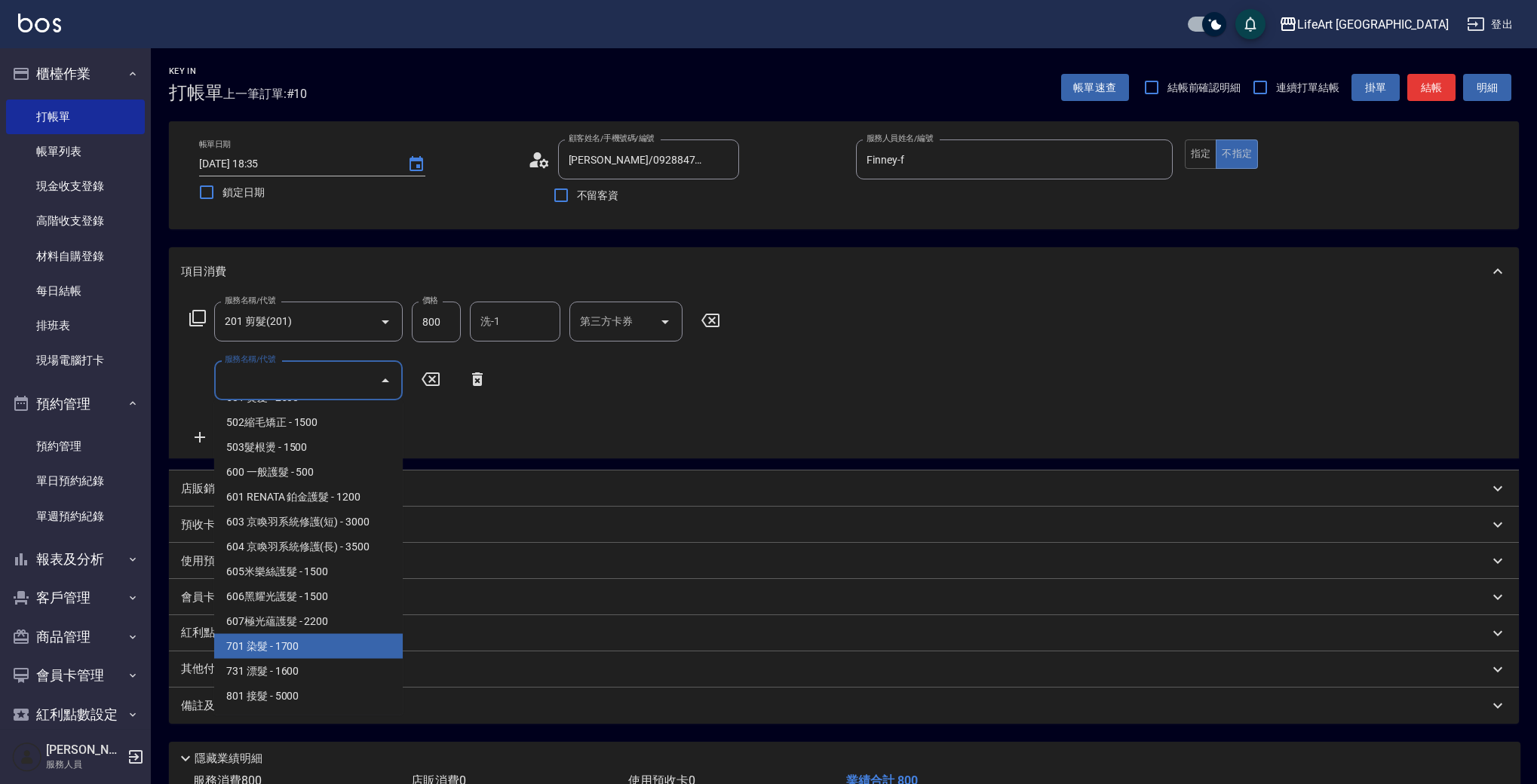
click at [335, 643] on span "701 染髮 - 1700" at bounding box center [308, 647] width 189 height 25
type input "701 染髮(701)"
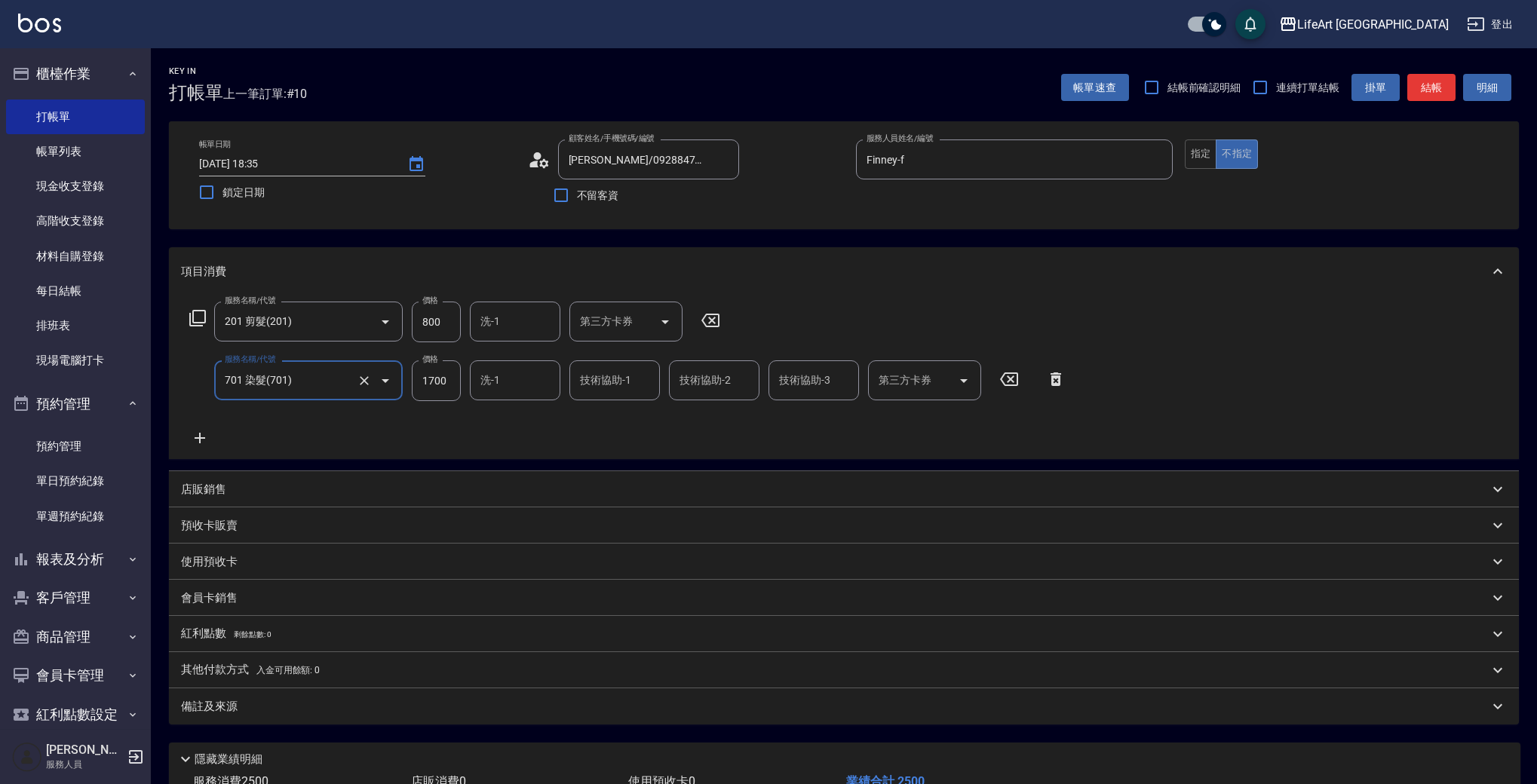
click at [204, 439] on icon at bounding box center [199, 437] width 11 height 11
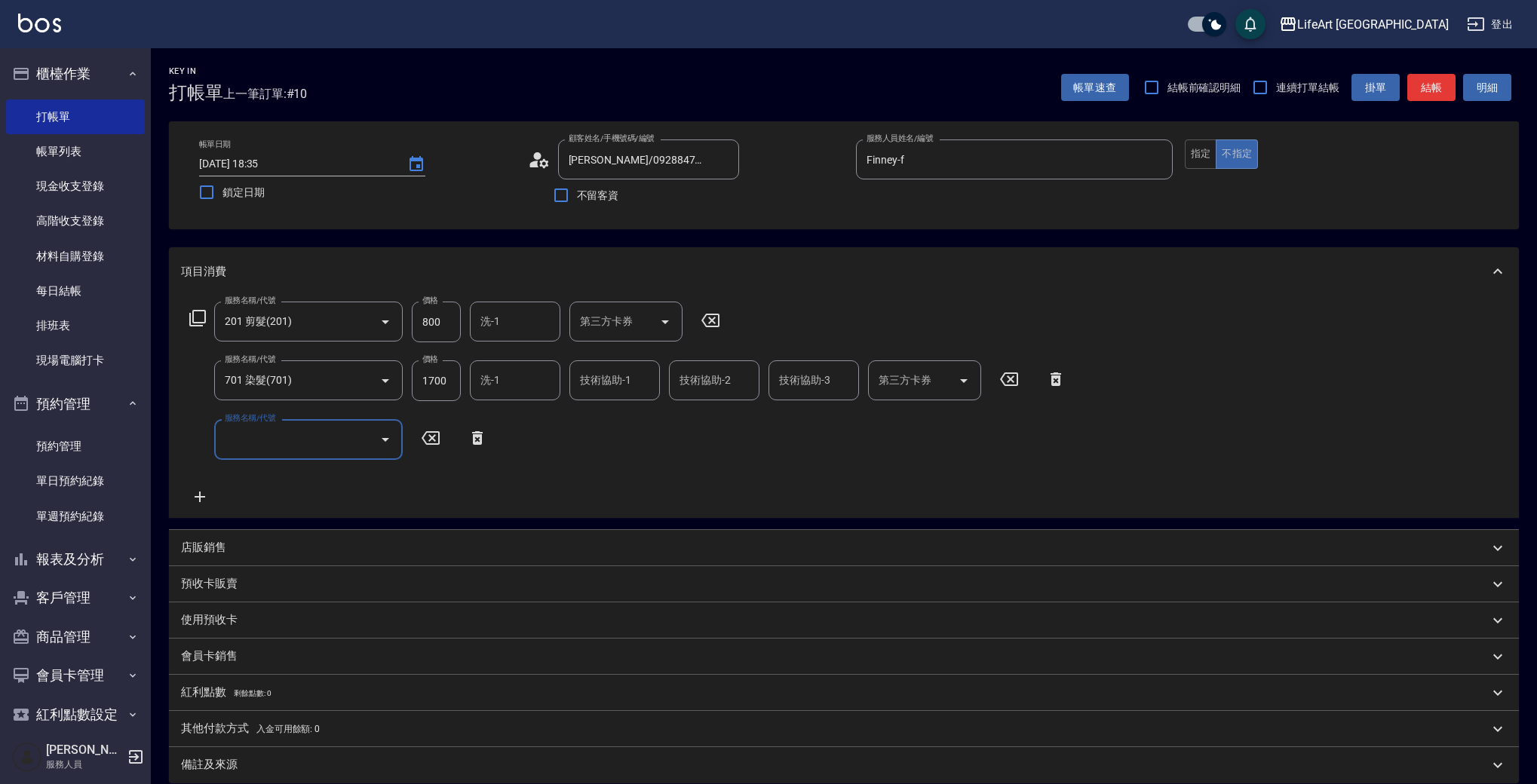
click at [273, 441] on input "服務名稱/代號" at bounding box center [297, 439] width 152 height 26
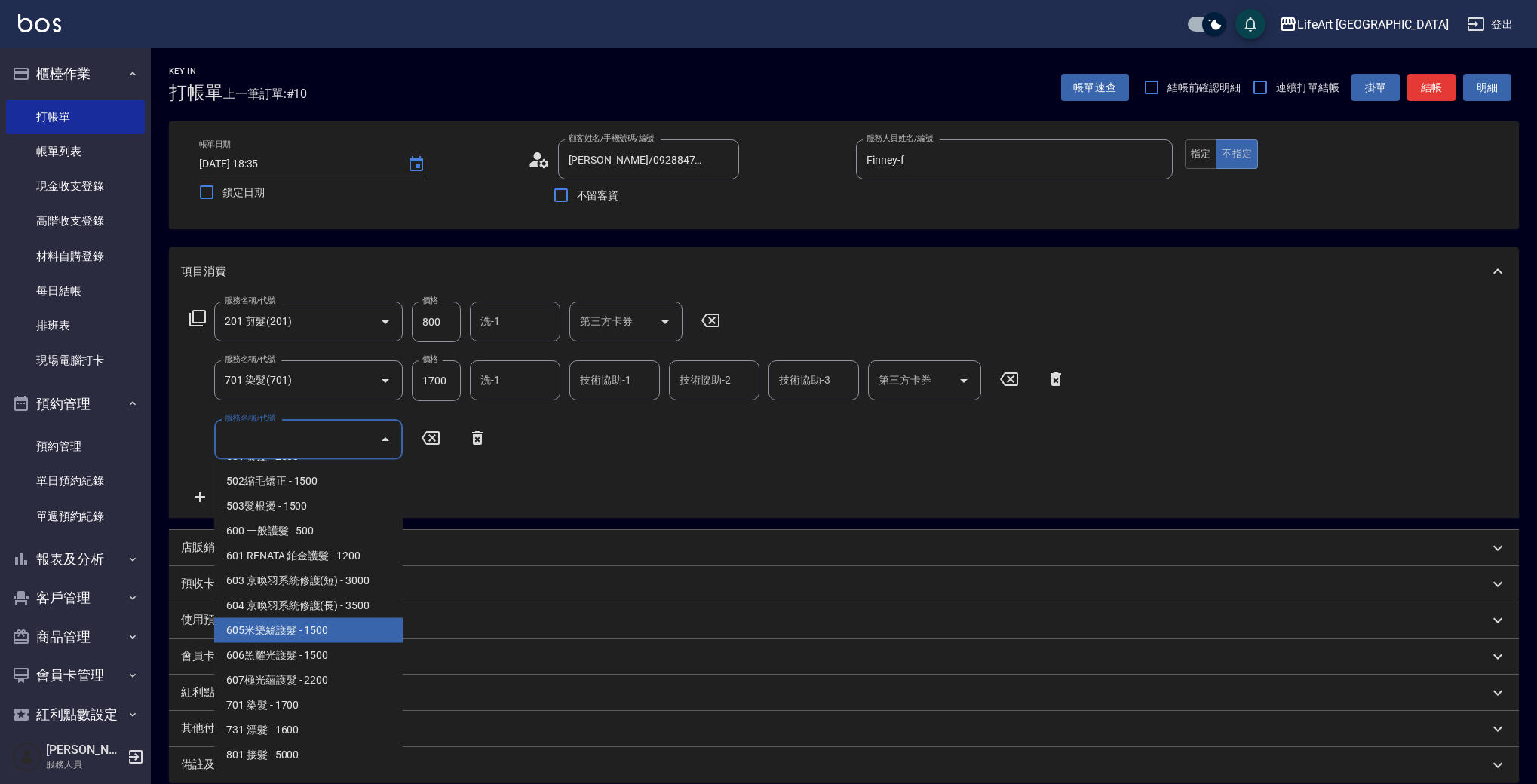
click at [353, 627] on span "605米樂絲護髮 - 1500" at bounding box center [308, 630] width 189 height 25
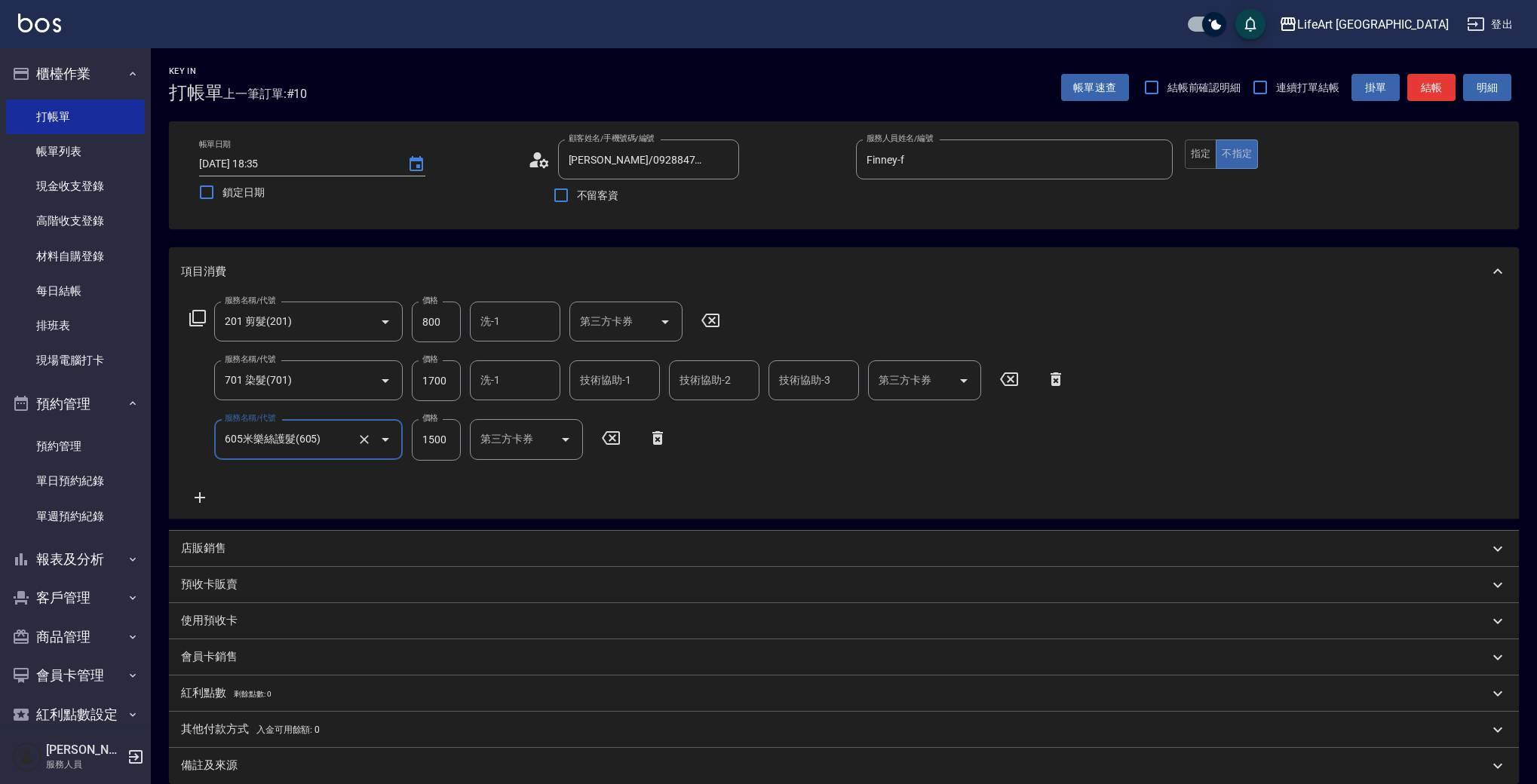
type input "605米樂絲護髮(605)"
click at [449, 381] on input "1700" at bounding box center [437, 381] width 49 height 41
type input "1200"
click at [491, 480] on div "服務名稱/代號 201 剪髮(201) 服務名稱/代號 價格 800 價格 洗-1 洗-1 第三方卡券 第三方卡券 服務名稱/代號 701 染髮(701) 服…" at bounding box center [627, 404] width 894 height 204
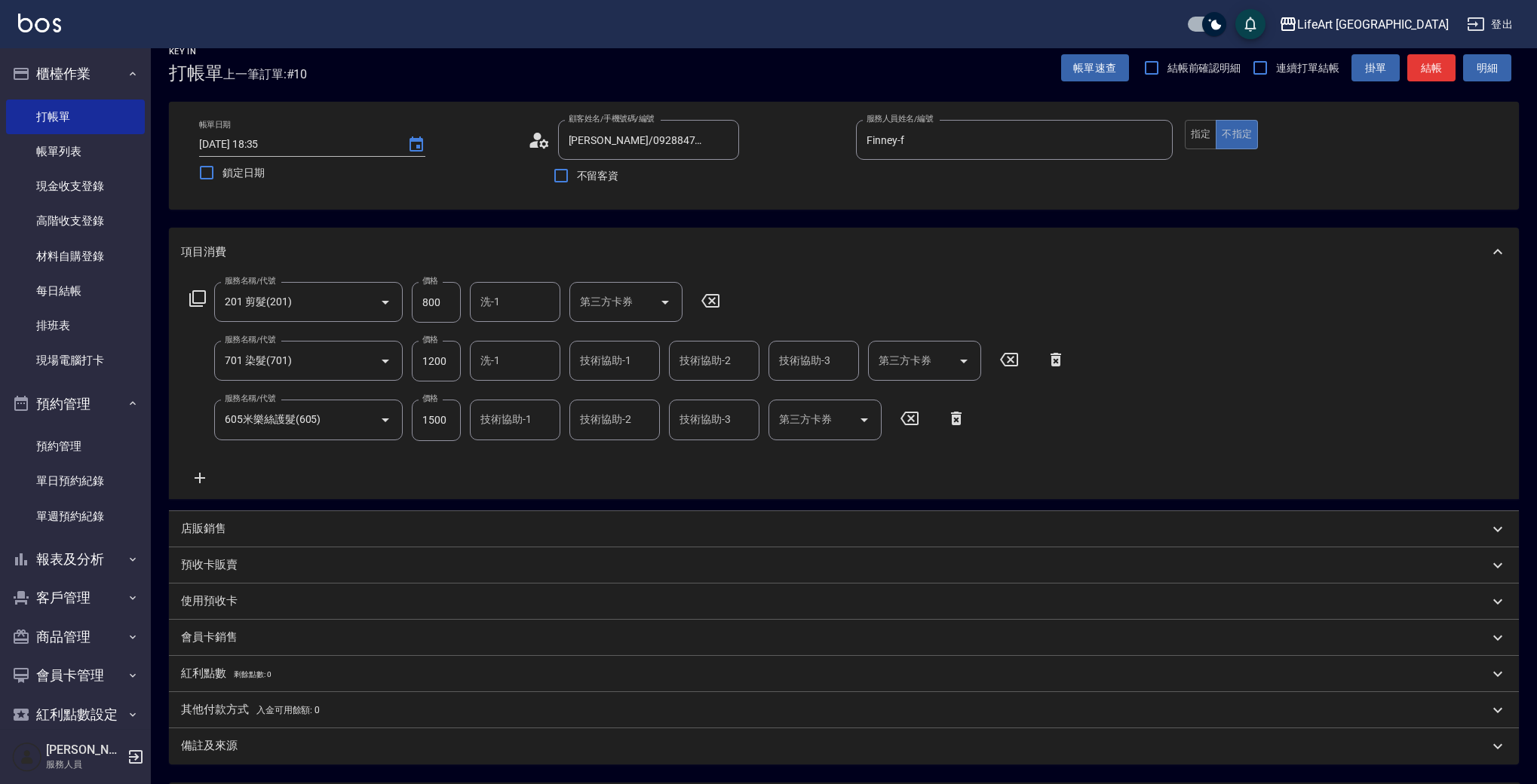
scroll to position [18, 0]
click at [635, 362] on input "技術協助-1" at bounding box center [615, 362] width 77 height 26
click at [635, 398] on span "Ally (無代號)" at bounding box center [609, 401] width 56 height 16
type input "Ally(無代號)"
click at [522, 424] on input "技術協助-1" at bounding box center [515, 421] width 77 height 26
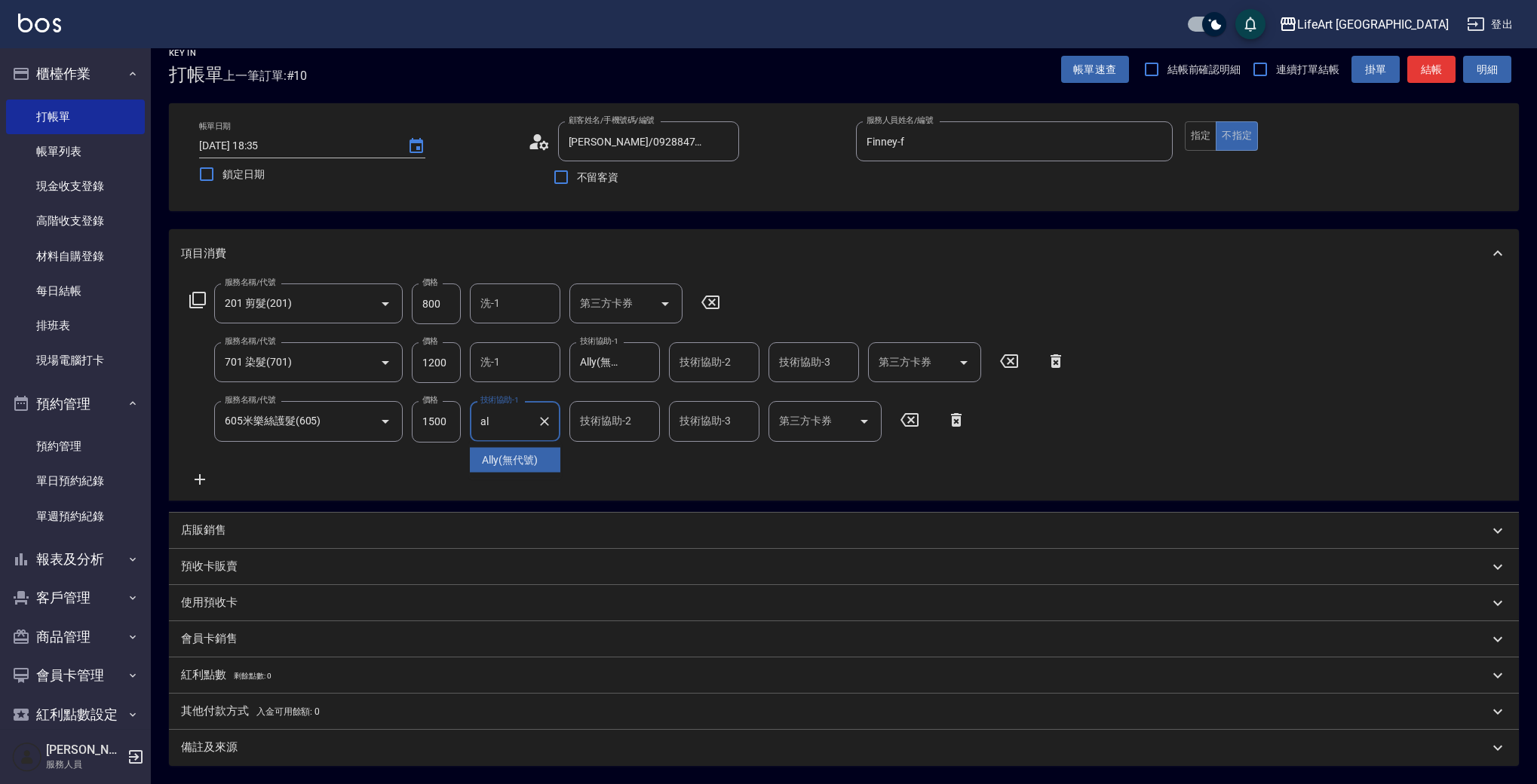
click at [527, 464] on span "Ally (無代號)" at bounding box center [509, 459] width 56 height 16
type input "Ally(無代號)"
click at [717, 477] on div "服務名稱/代號 201 剪髮(201) 服務名稱/代號 價格 800 價格 洗-1 洗-1 第三方卡券 第三方卡券 服務名稱/代號 701 染髮(701) 服…" at bounding box center [627, 386] width 894 height 204
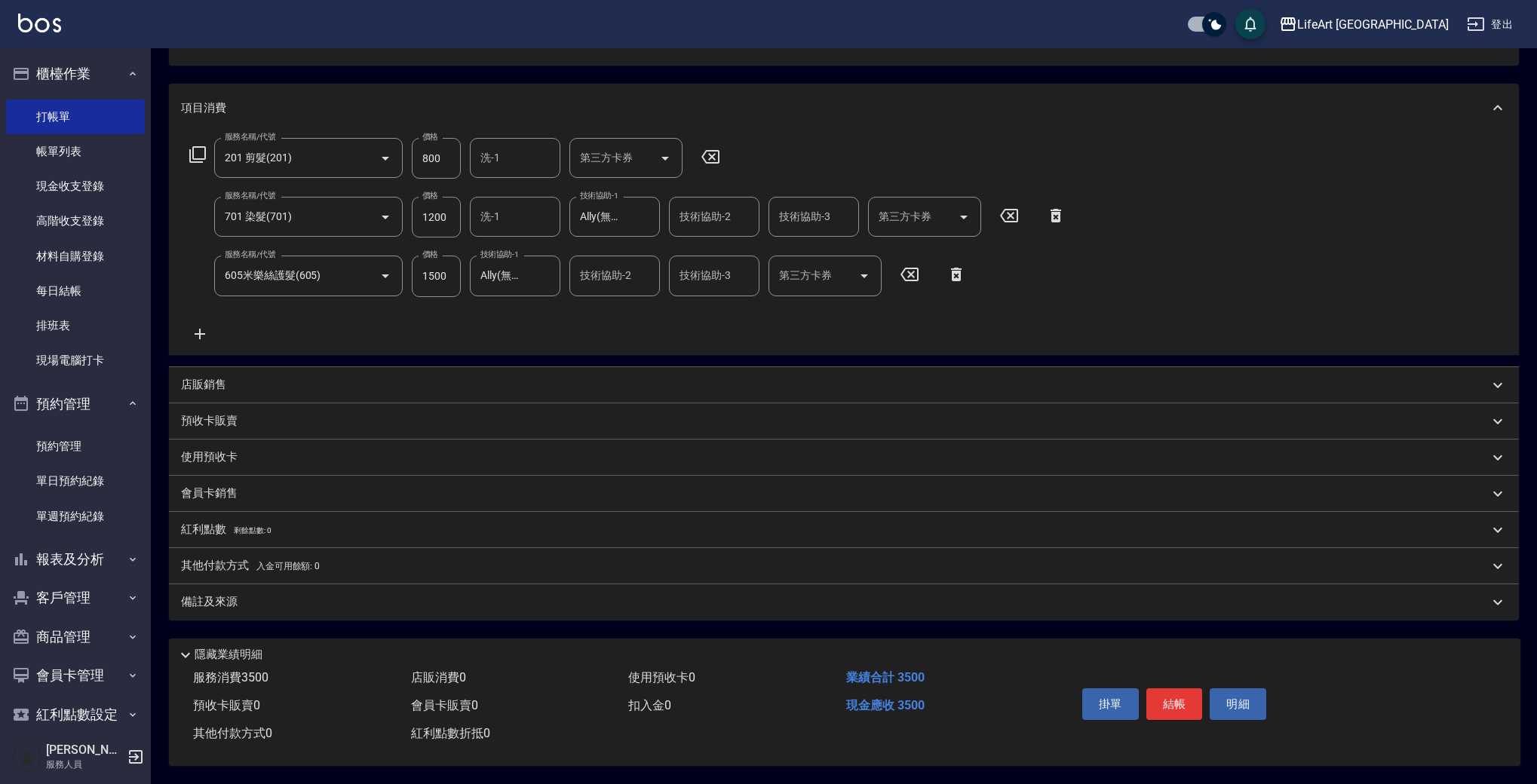
click at [315, 597] on div "備註及來源" at bounding box center [834, 602] width 1307 height 16
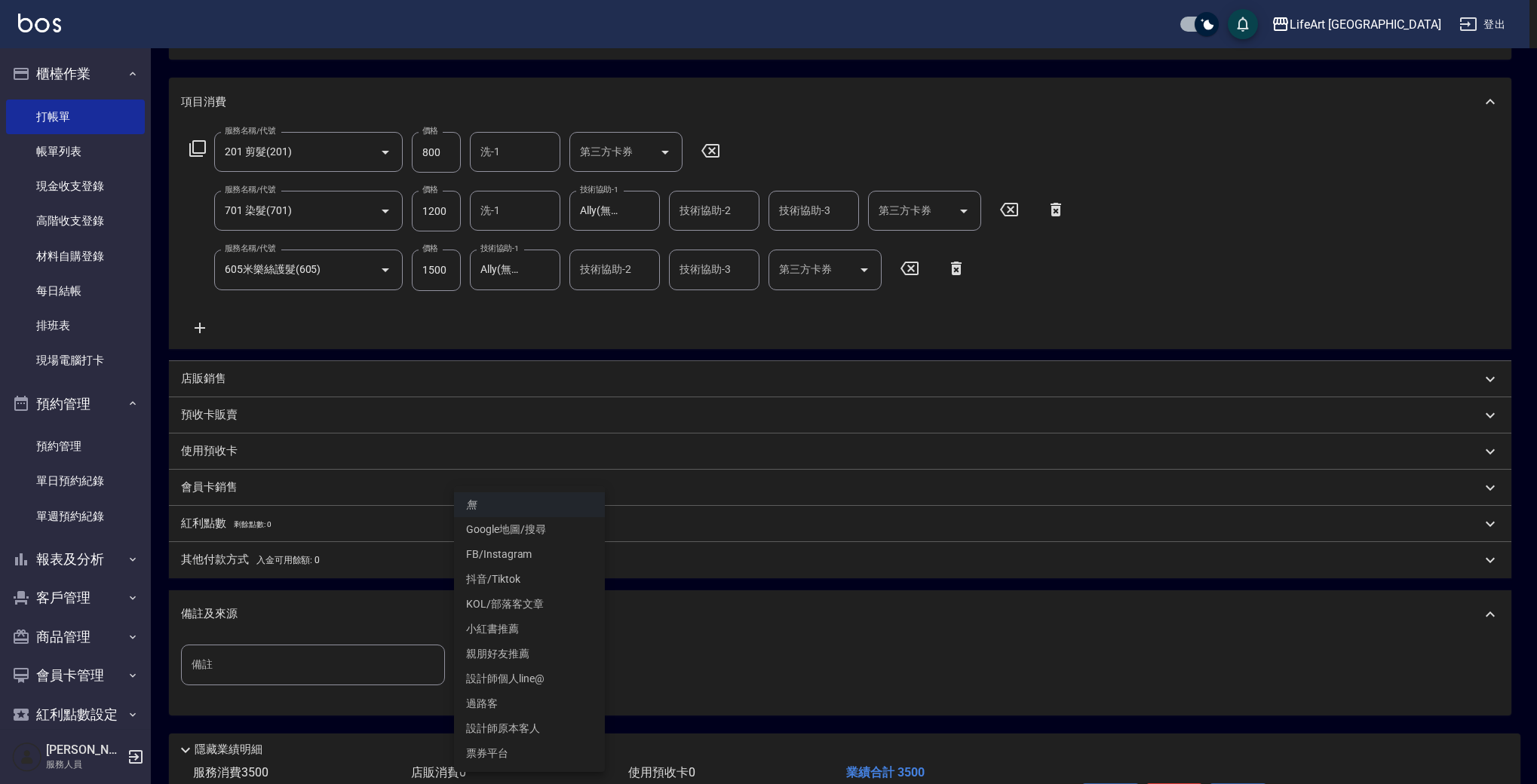
click at [506, 679] on body "LifeArt 蘆洲 登出 櫃檯作業 打帳單 帳單列表 現金收支登錄 高階收支登錄 材料自購登錄 每日結帳 排班表 現場電腦打卡 預約管理 預約管理 單日預約…" at bounding box center [768, 354] width 1537 height 1049
click at [527, 558] on li "FB/Instagram" at bounding box center [529, 554] width 150 height 25
type input "FB/Instagram"
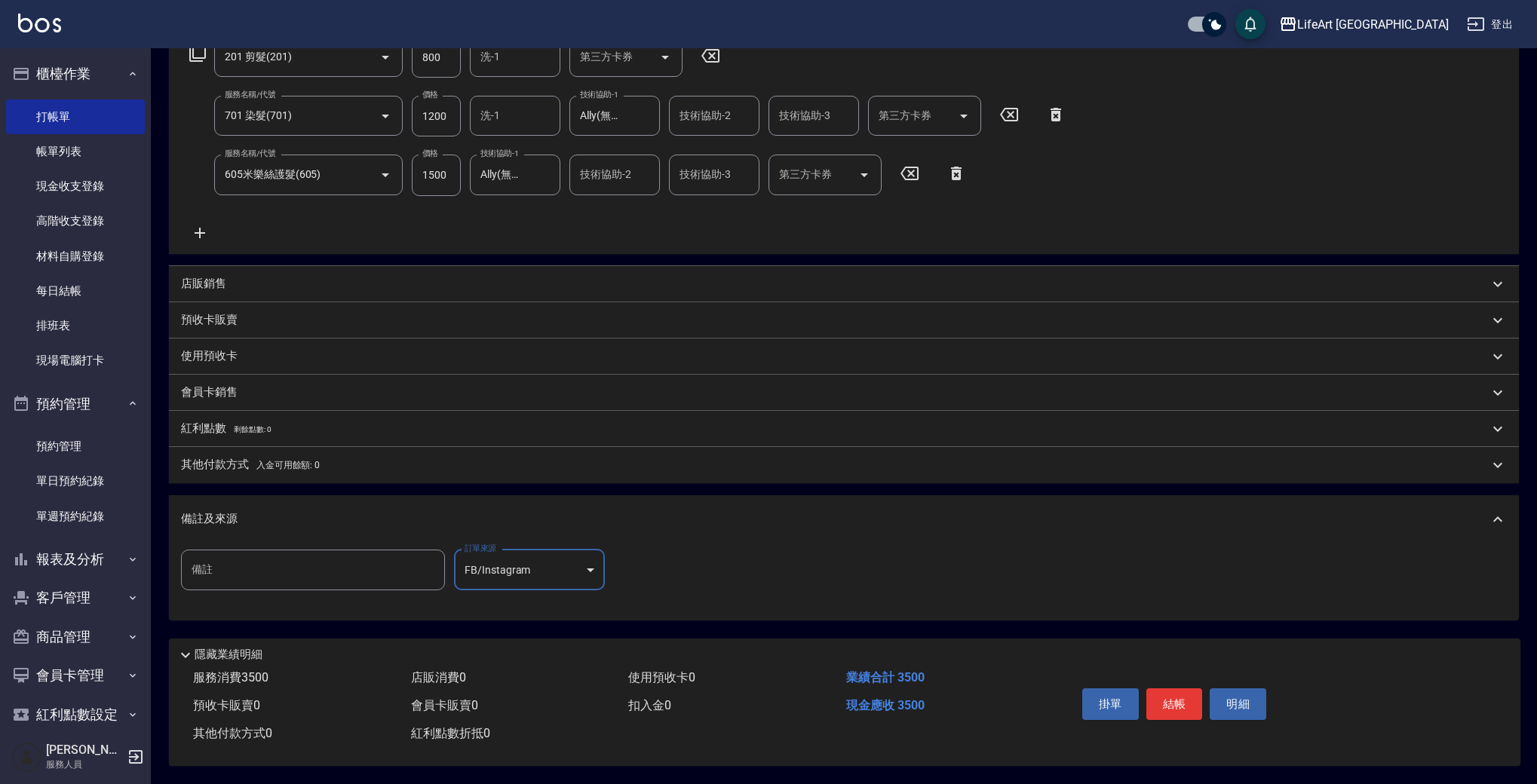
scroll to position [271, 0]
click at [1170, 696] on button "結帳" at bounding box center [1174, 704] width 56 height 32
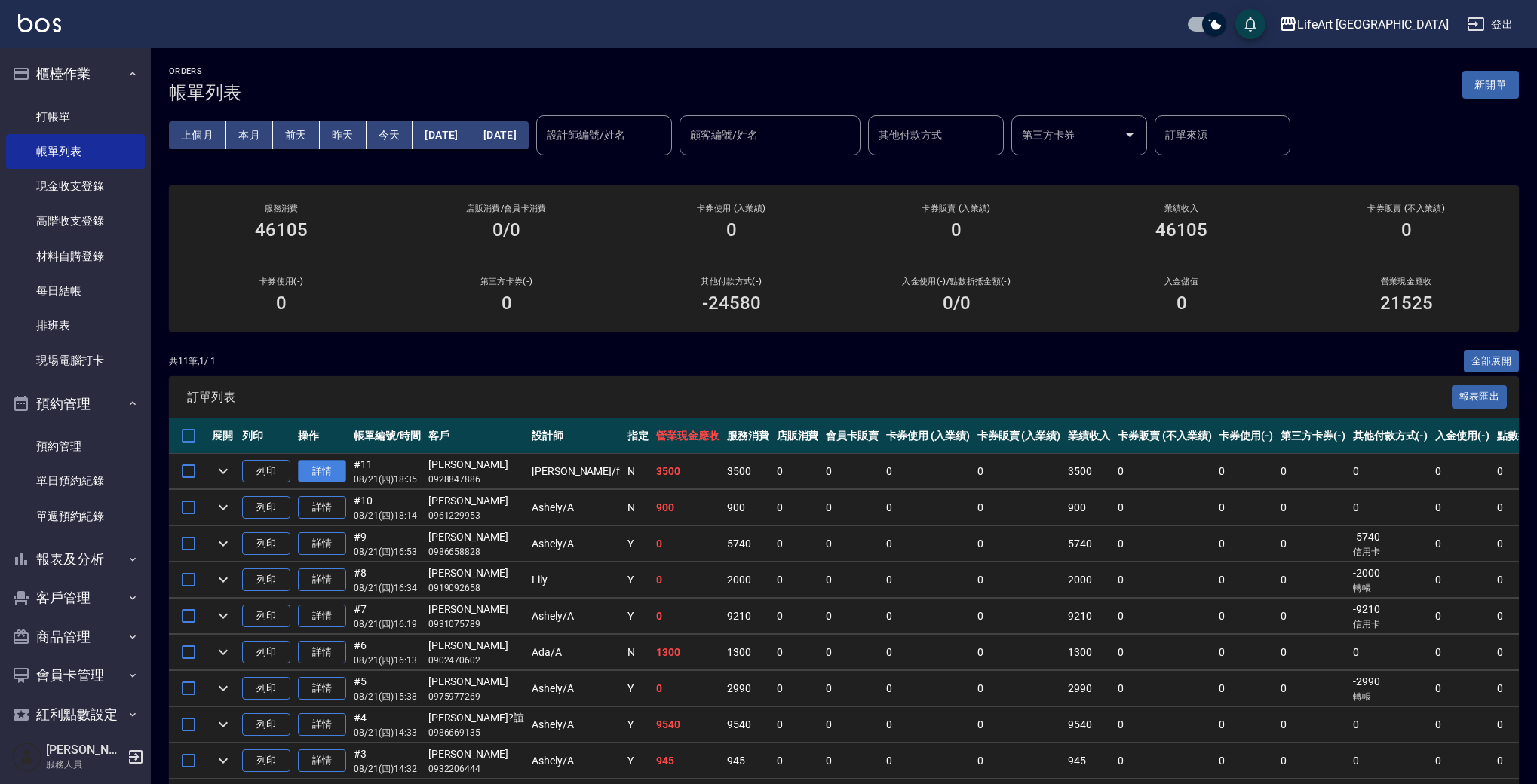
click at [316, 476] on link "詳情" at bounding box center [321, 472] width 48 height 24
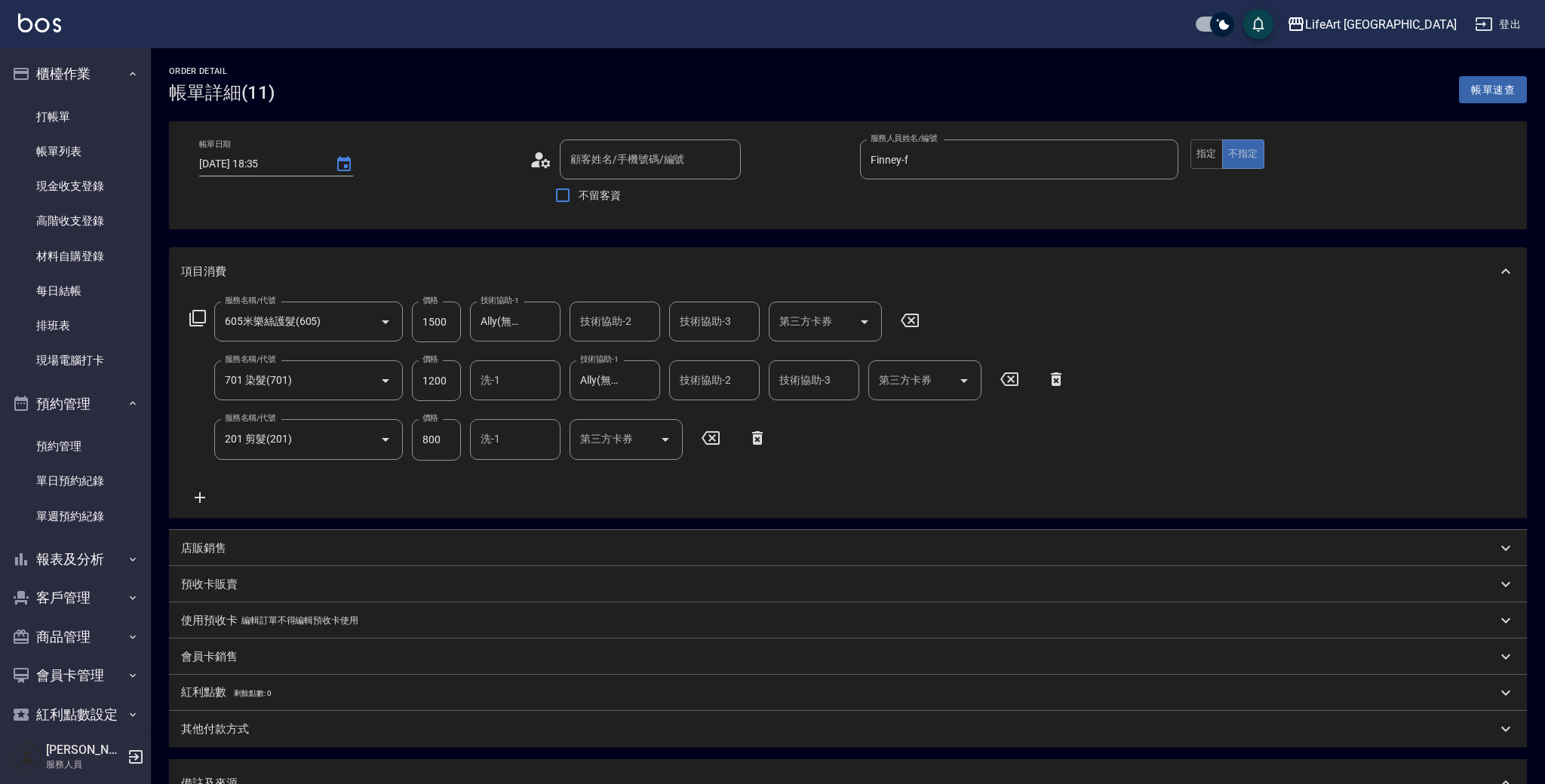
type input "[DATE] 18:35"
type input "Finney-f"
type input "[PERSON_NAME]/0928847886/"
click at [1203, 161] on button "指定" at bounding box center [1201, 155] width 33 height 29
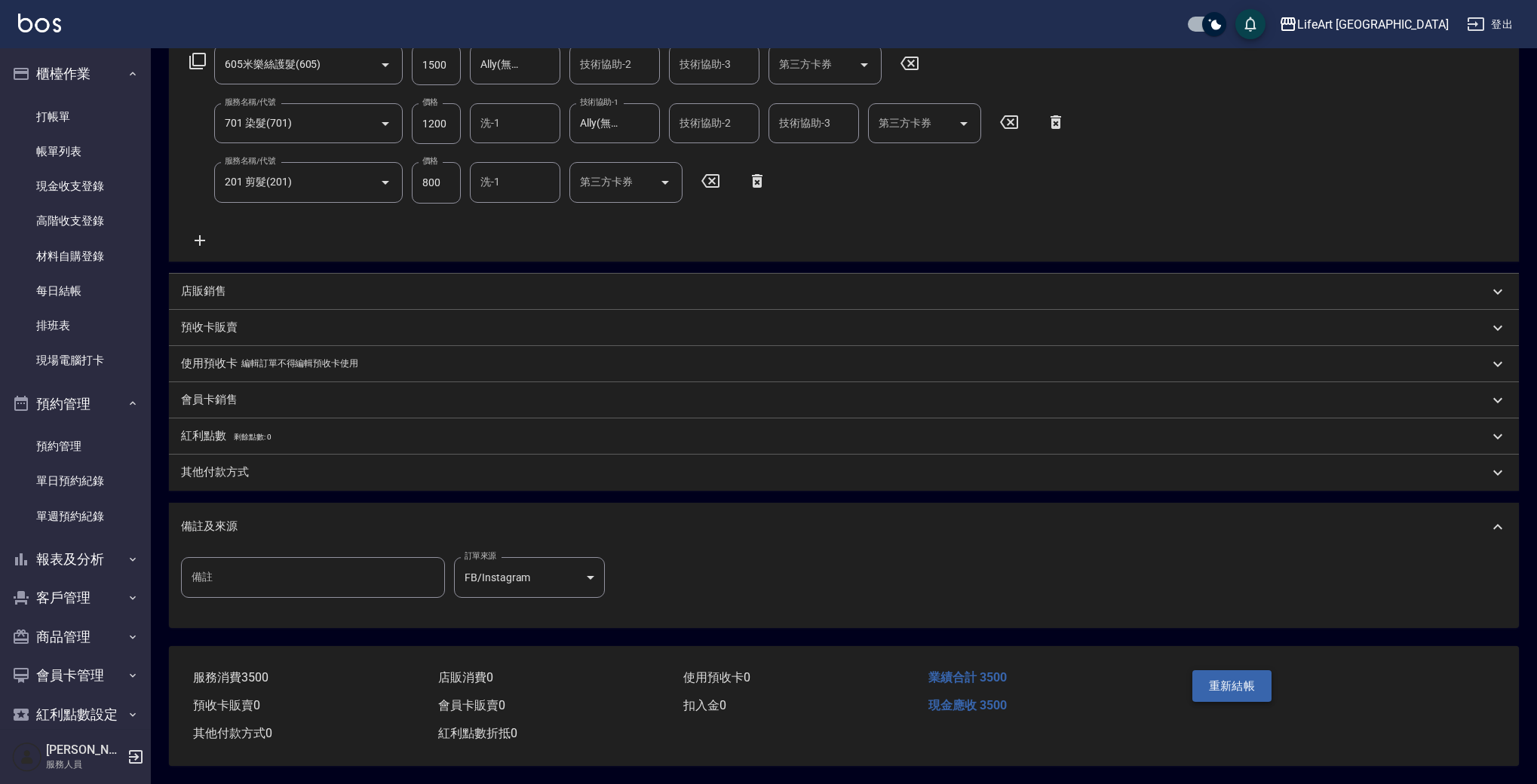
click at [1250, 683] on button "重新結帳" at bounding box center [1232, 686] width 80 height 32
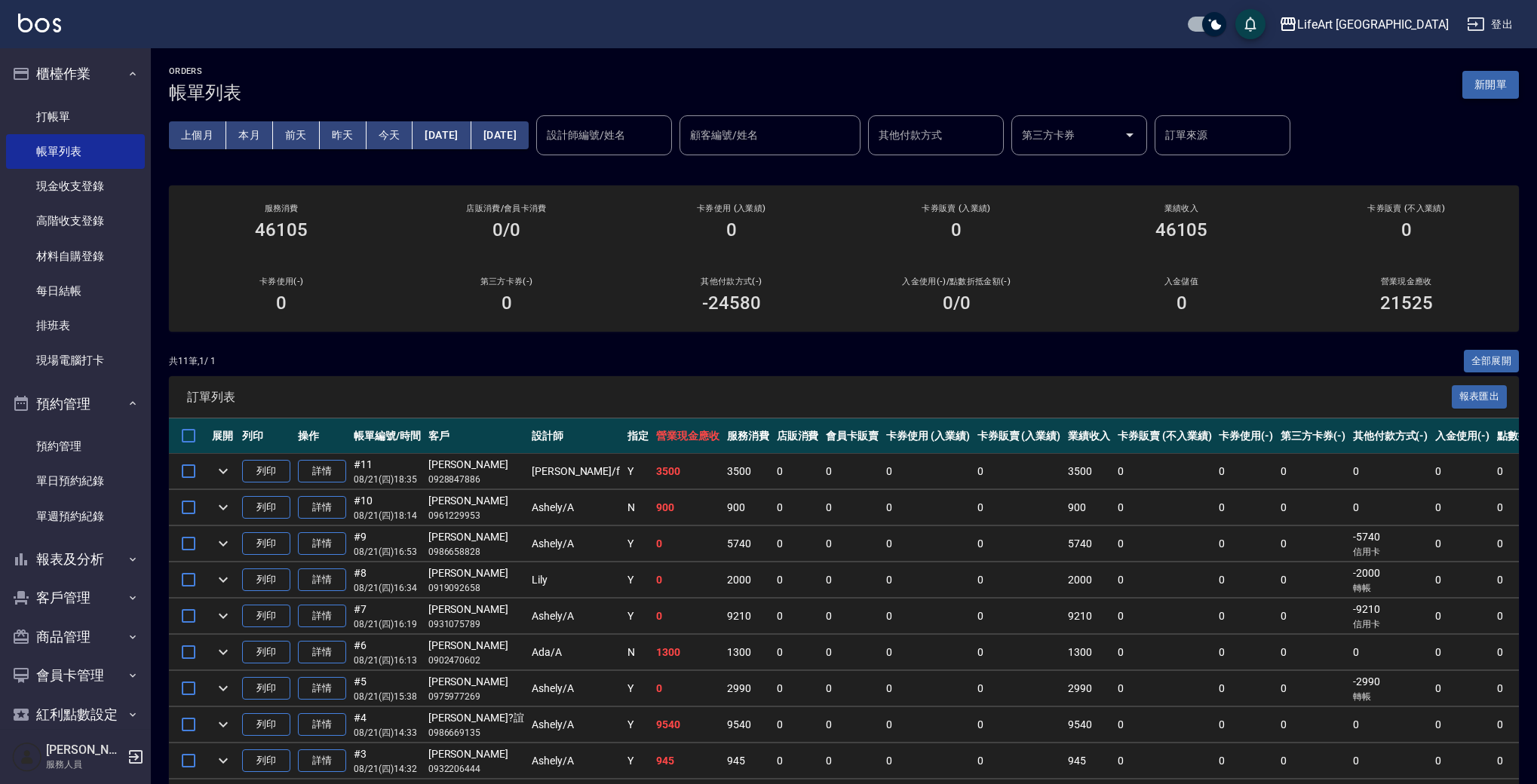
click at [1502, 83] on button "新開單" at bounding box center [1490, 85] width 56 height 28
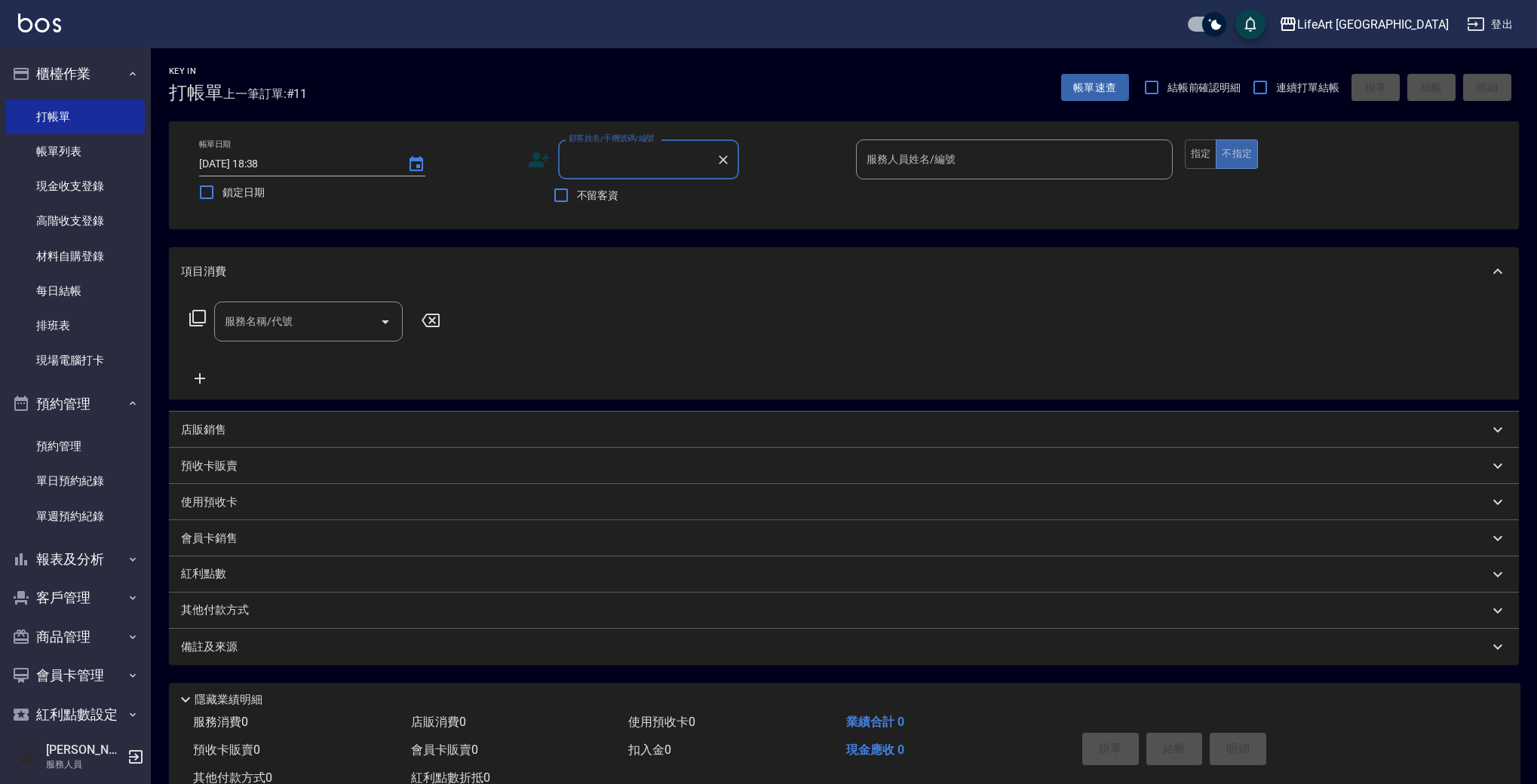
click at [625, 169] on input "顧客姓名/手機號碼/編號" at bounding box center [637, 159] width 145 height 26
click at [628, 204] on li "[PERSON_NAME]/0963440420/null" at bounding box center [648, 198] width 181 height 25
type input "[PERSON_NAME]/0963440420/null"
click at [970, 155] on input "Weiwei-w" at bounding box center [1002, 159] width 280 height 26
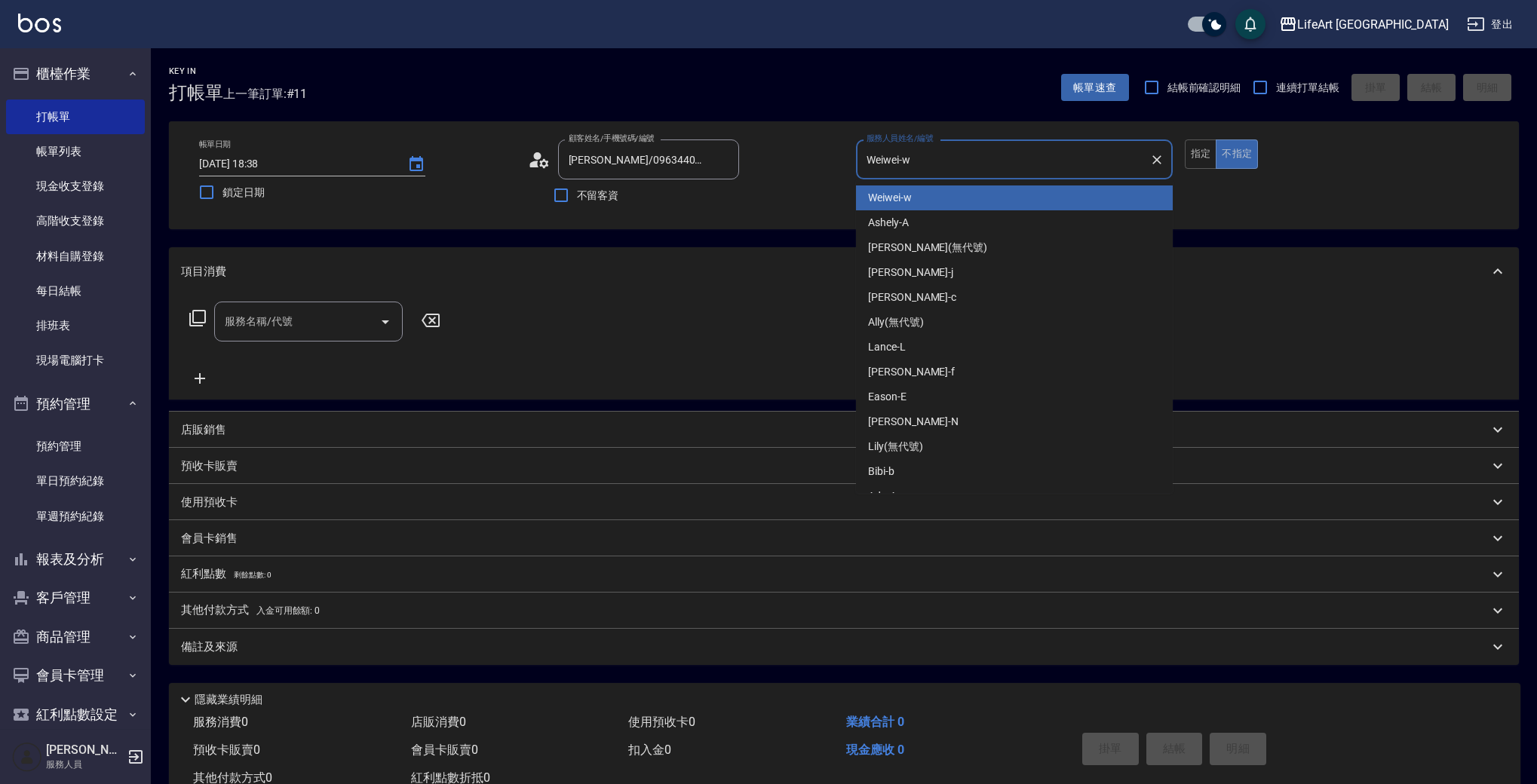
click at [970, 155] on input "Weiwei-w" at bounding box center [1002, 159] width 280 height 26
click at [933, 153] on input "Weiwei-w" at bounding box center [1002, 159] width 280 height 26
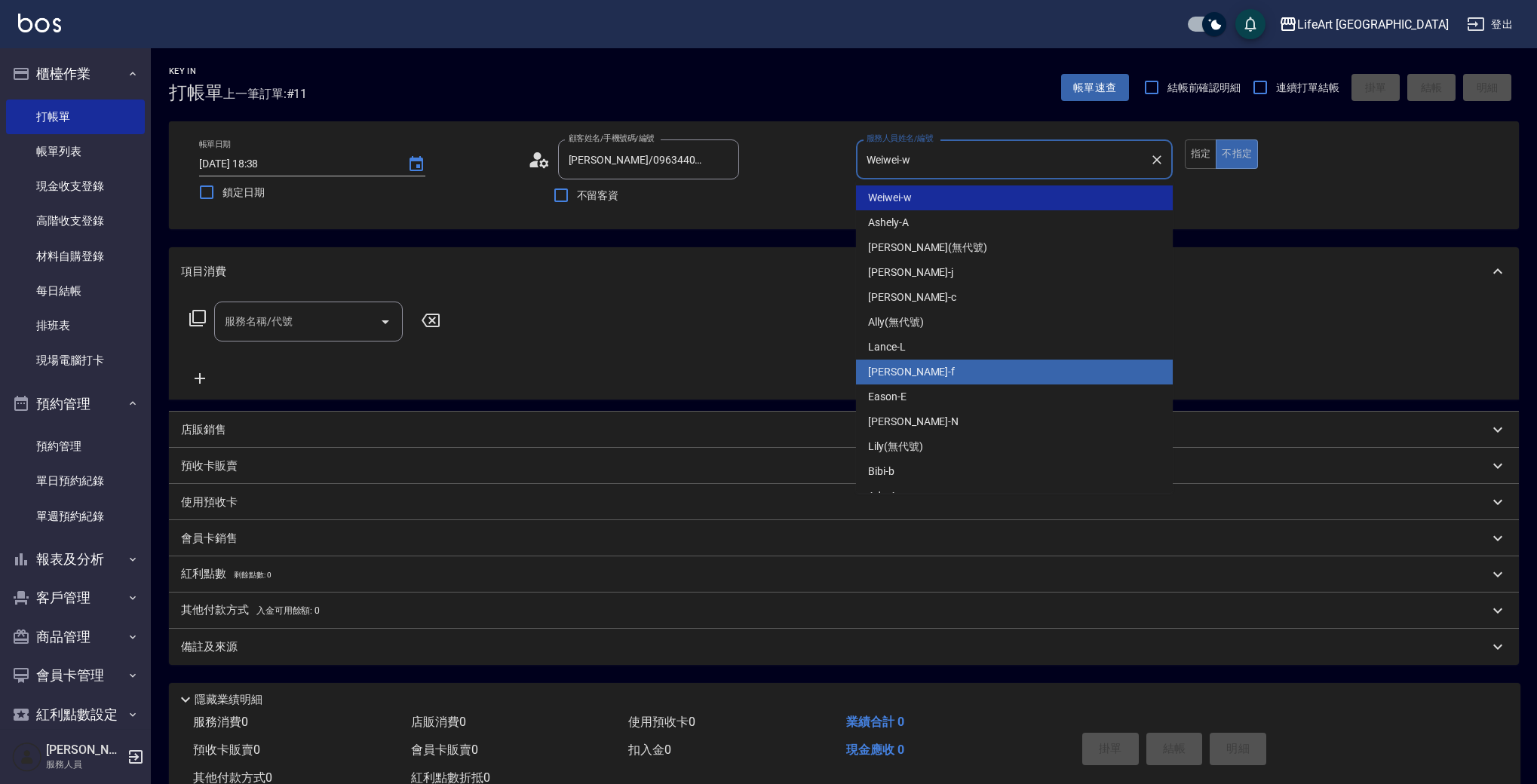
click at [908, 375] on div "Finney -f" at bounding box center [1014, 372] width 316 height 25
type input "Finney-f"
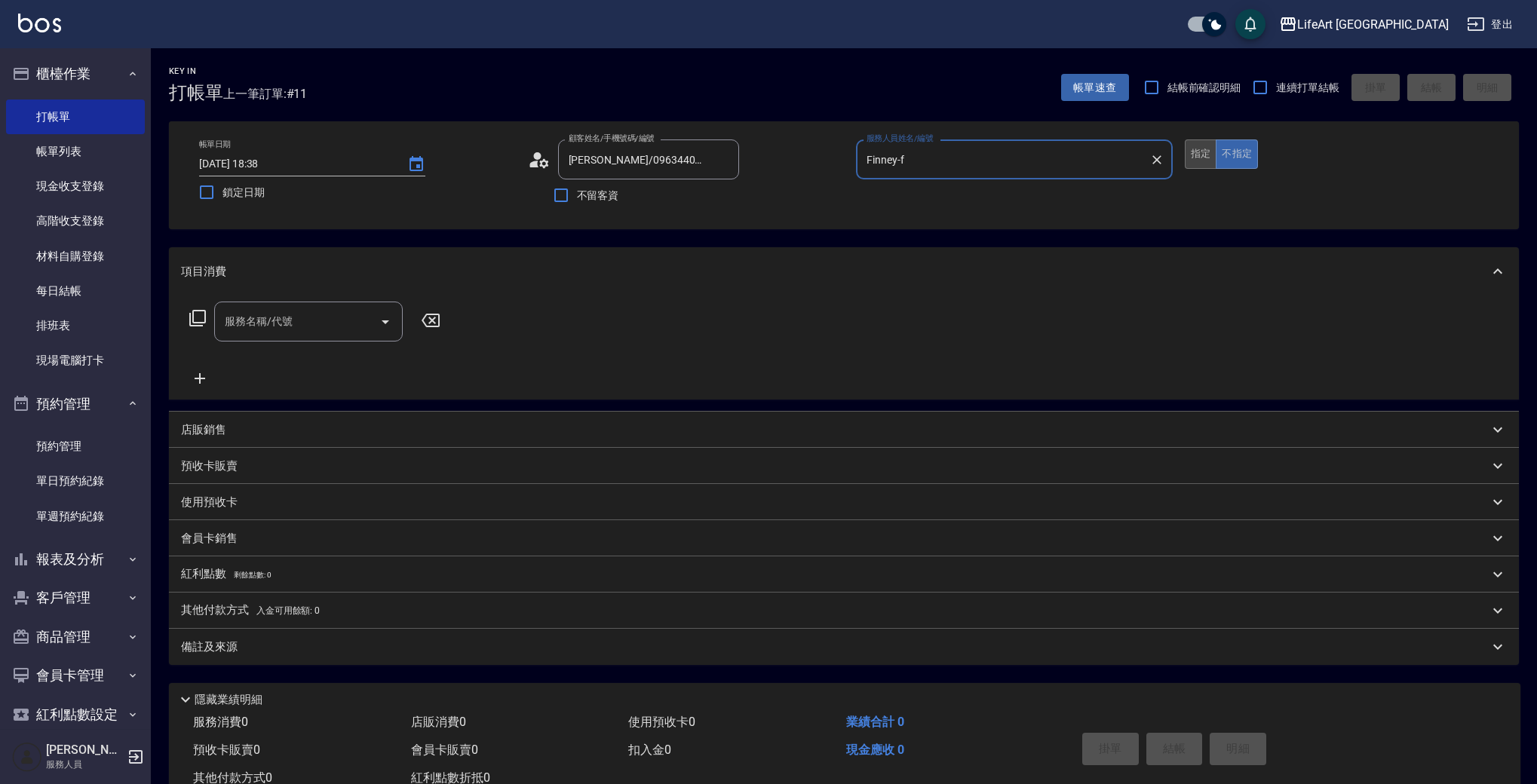
click at [1192, 157] on button "指定" at bounding box center [1201, 155] width 33 height 29
click at [1239, 160] on button "不指定" at bounding box center [1237, 155] width 43 height 29
click at [298, 321] on input "服務名稱/代號" at bounding box center [297, 321] width 152 height 26
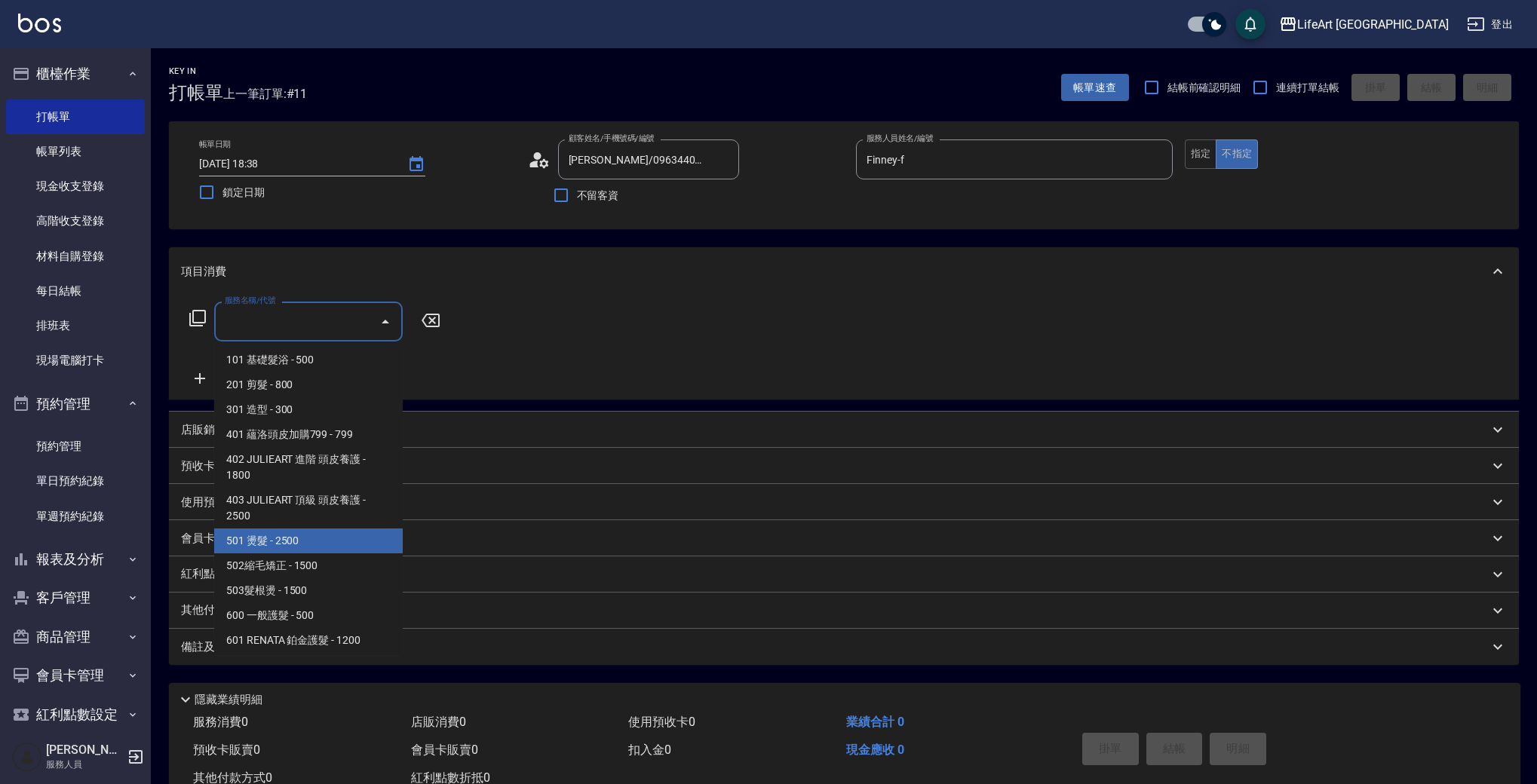
click at [307, 540] on span "501 燙髮 - 2500" at bounding box center [308, 541] width 189 height 25
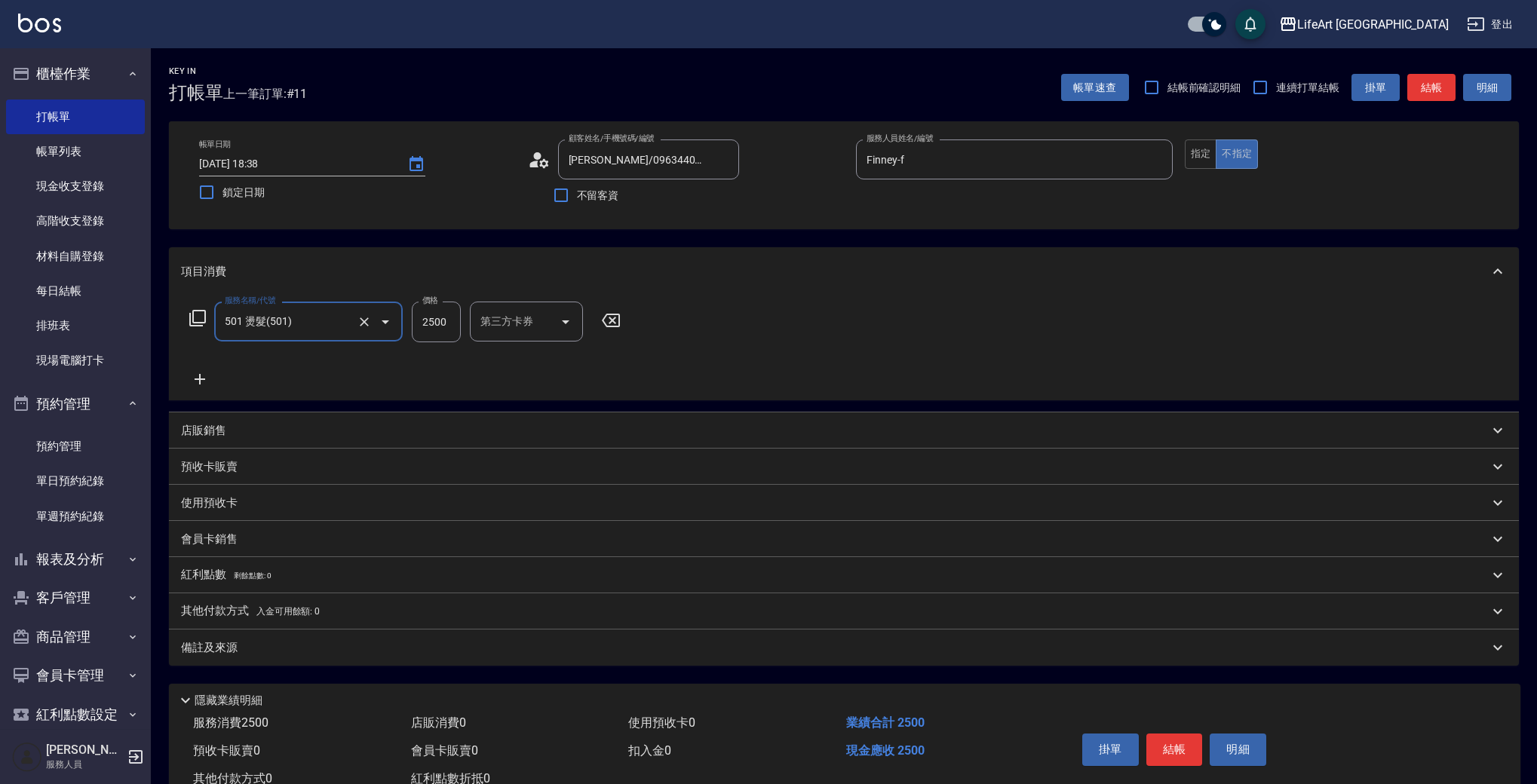
type input "501 燙髮(501)"
click at [199, 374] on icon at bounding box center [199, 379] width 38 height 18
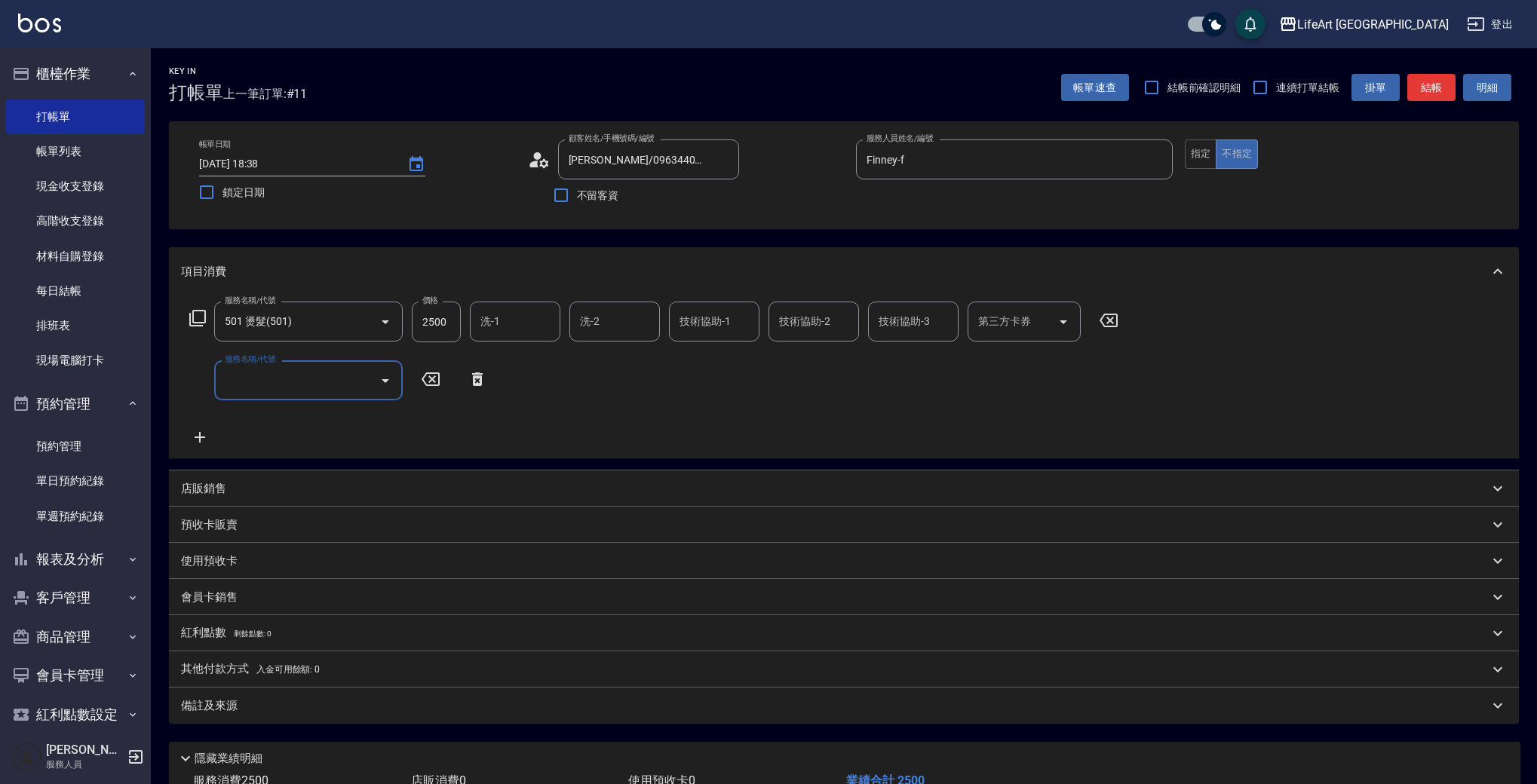
click at [278, 381] on input "服務名稱/代號" at bounding box center [297, 380] width 152 height 26
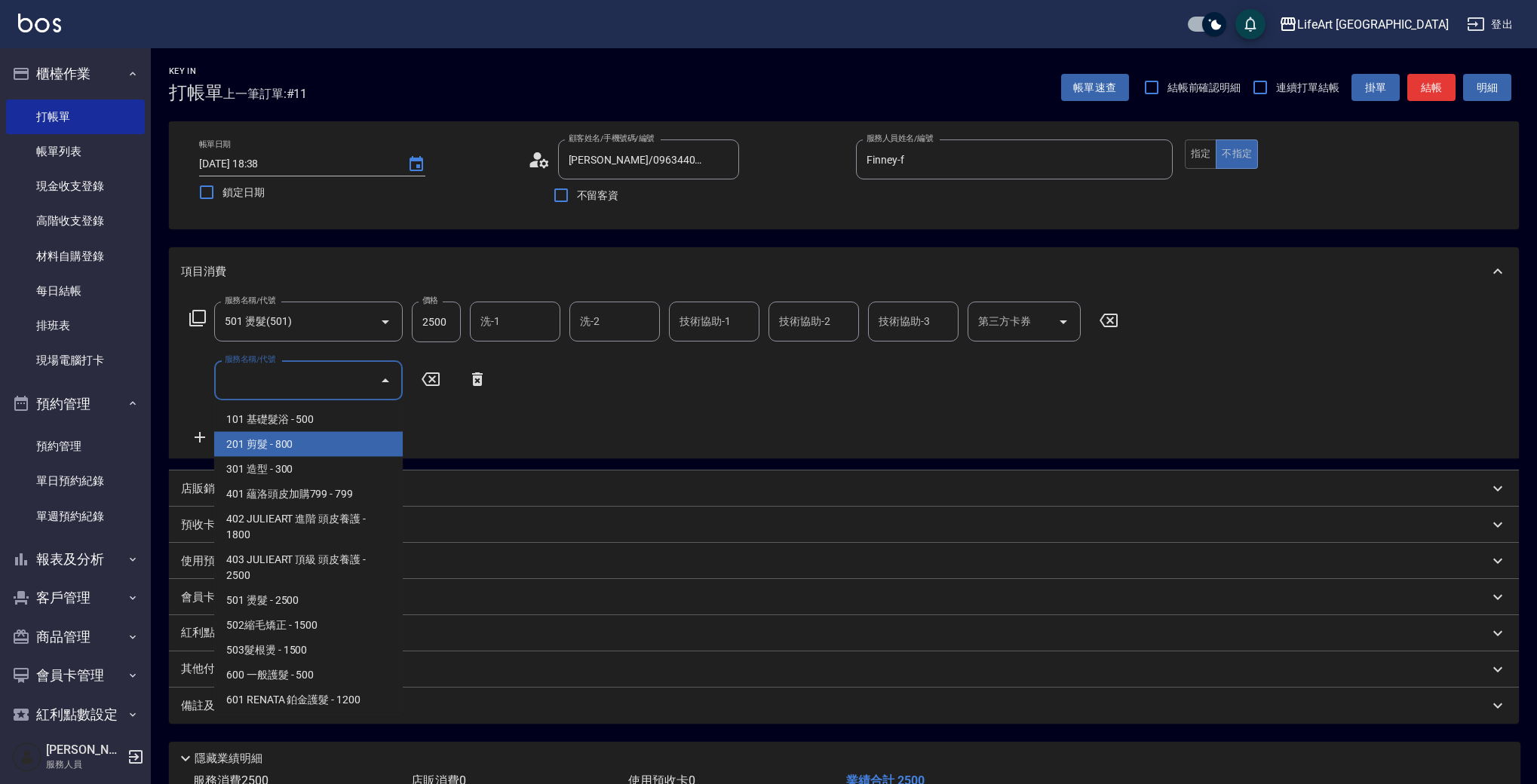
click at [293, 448] on span "201 剪髮 - 800" at bounding box center [308, 445] width 189 height 25
type input "201 剪髮(201)"
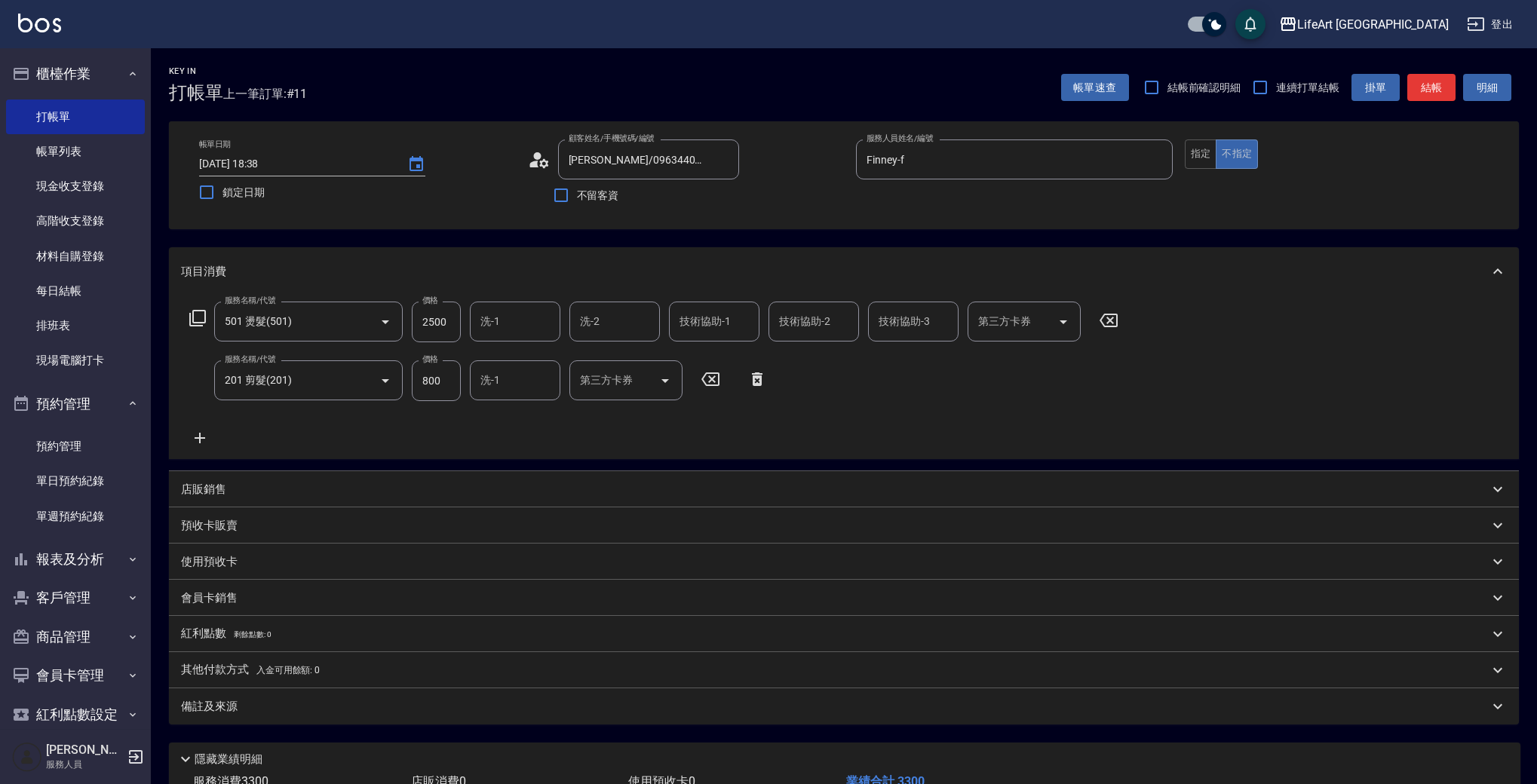
click at [197, 438] on icon at bounding box center [199, 437] width 11 height 11
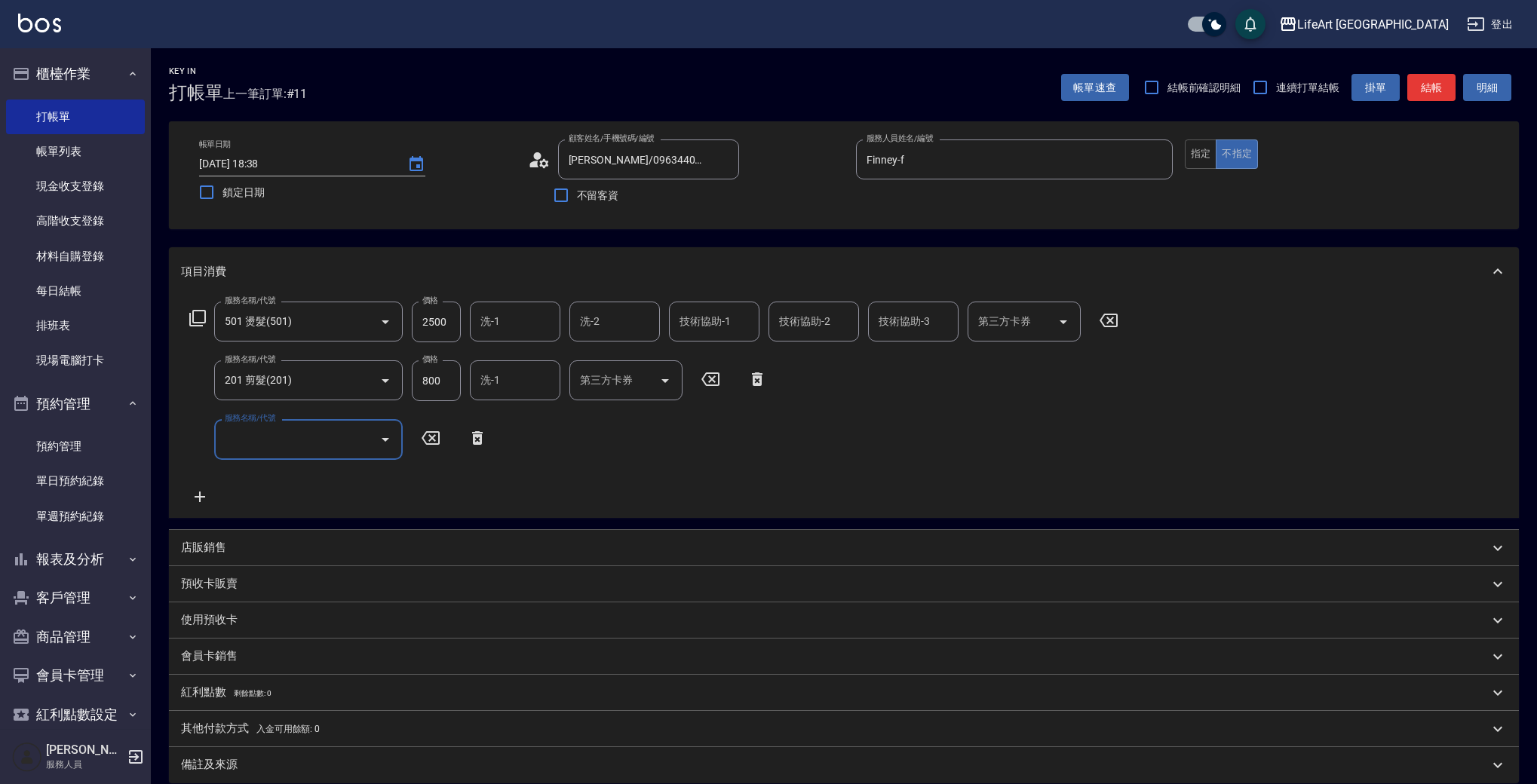
click at [268, 437] on input "服務名稱/代號" at bounding box center [297, 439] width 152 height 26
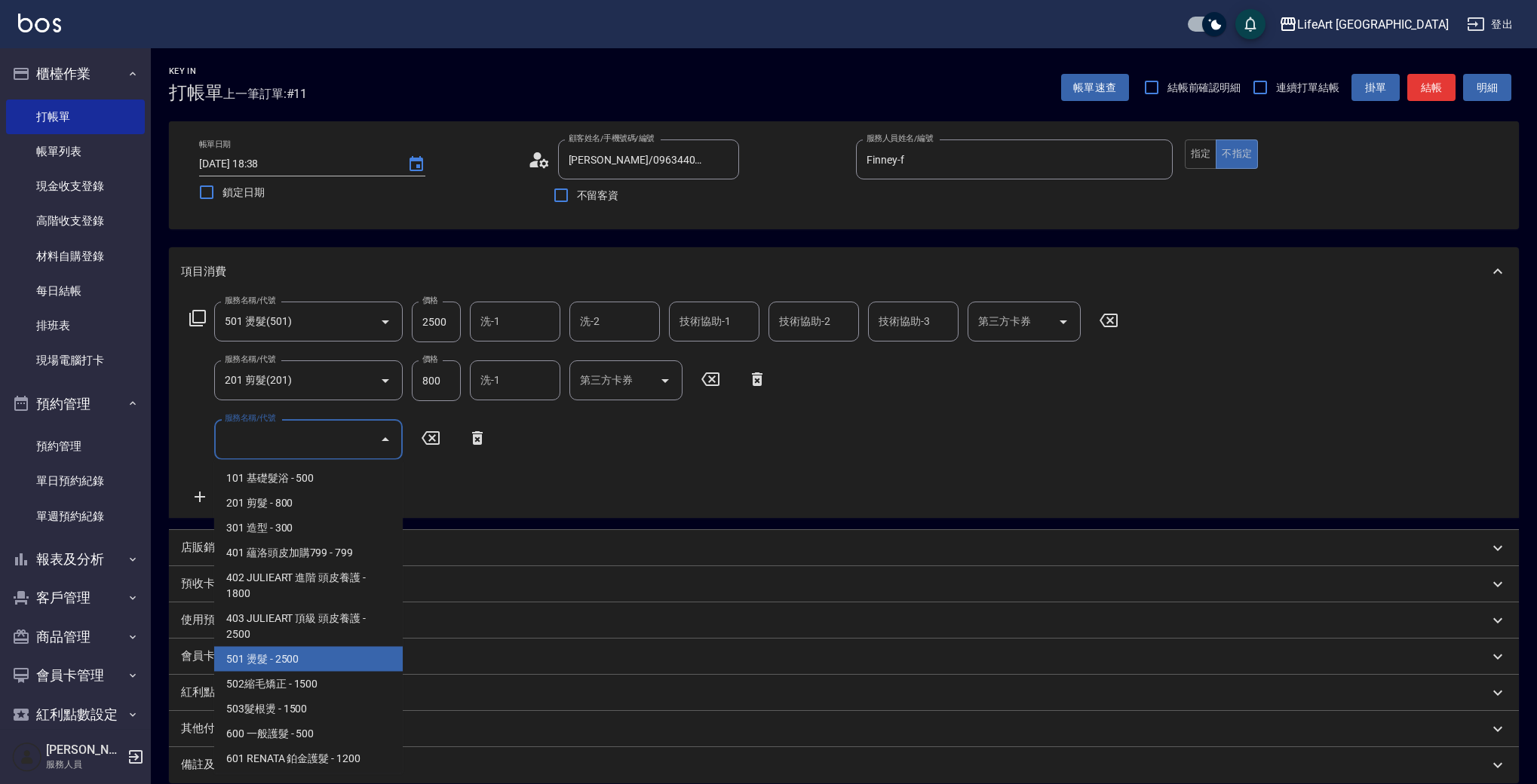
scroll to position [203, 0]
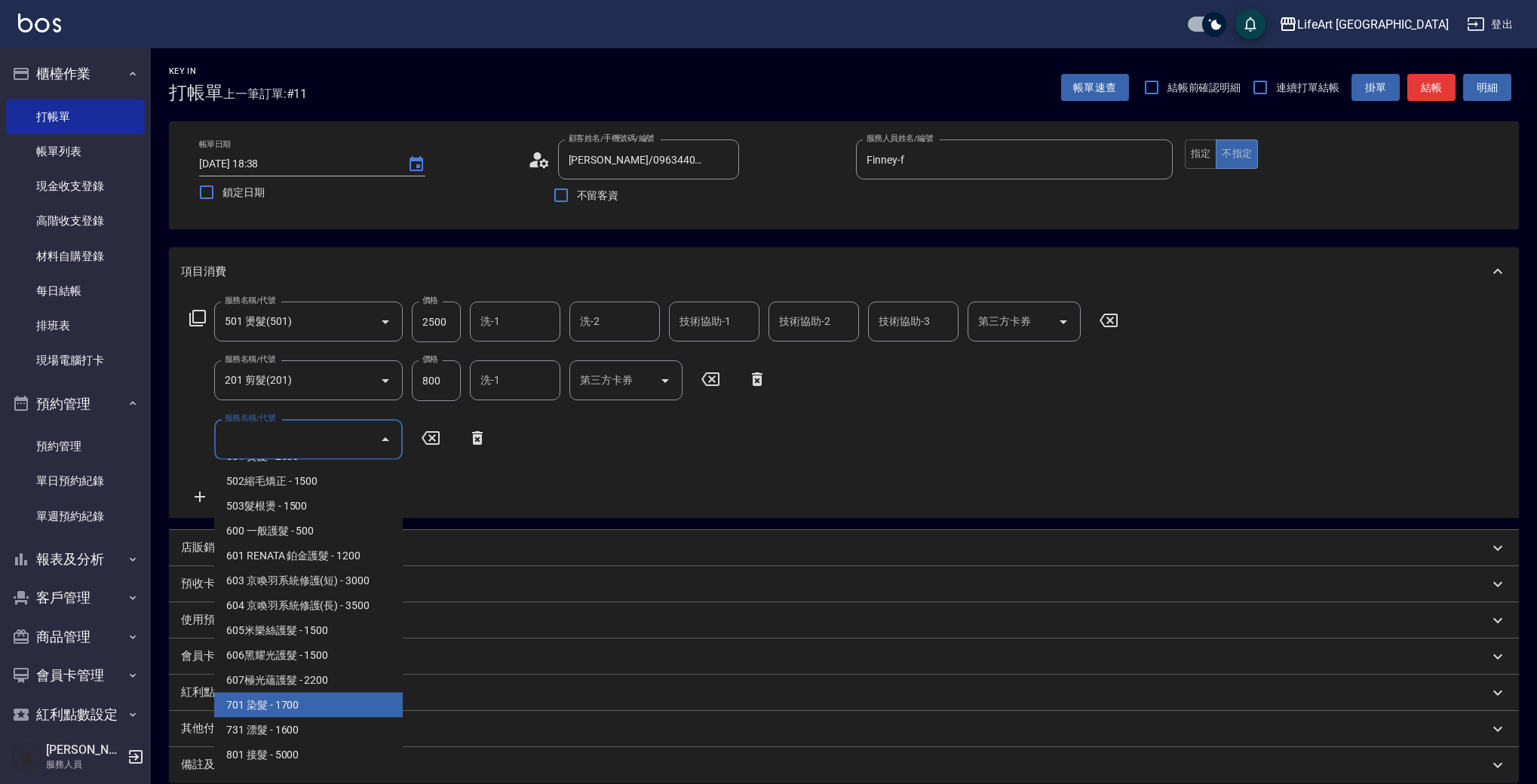
click at [316, 705] on span "701 染髮 - 1700" at bounding box center [308, 706] width 189 height 25
type input "701 染髮(701)"
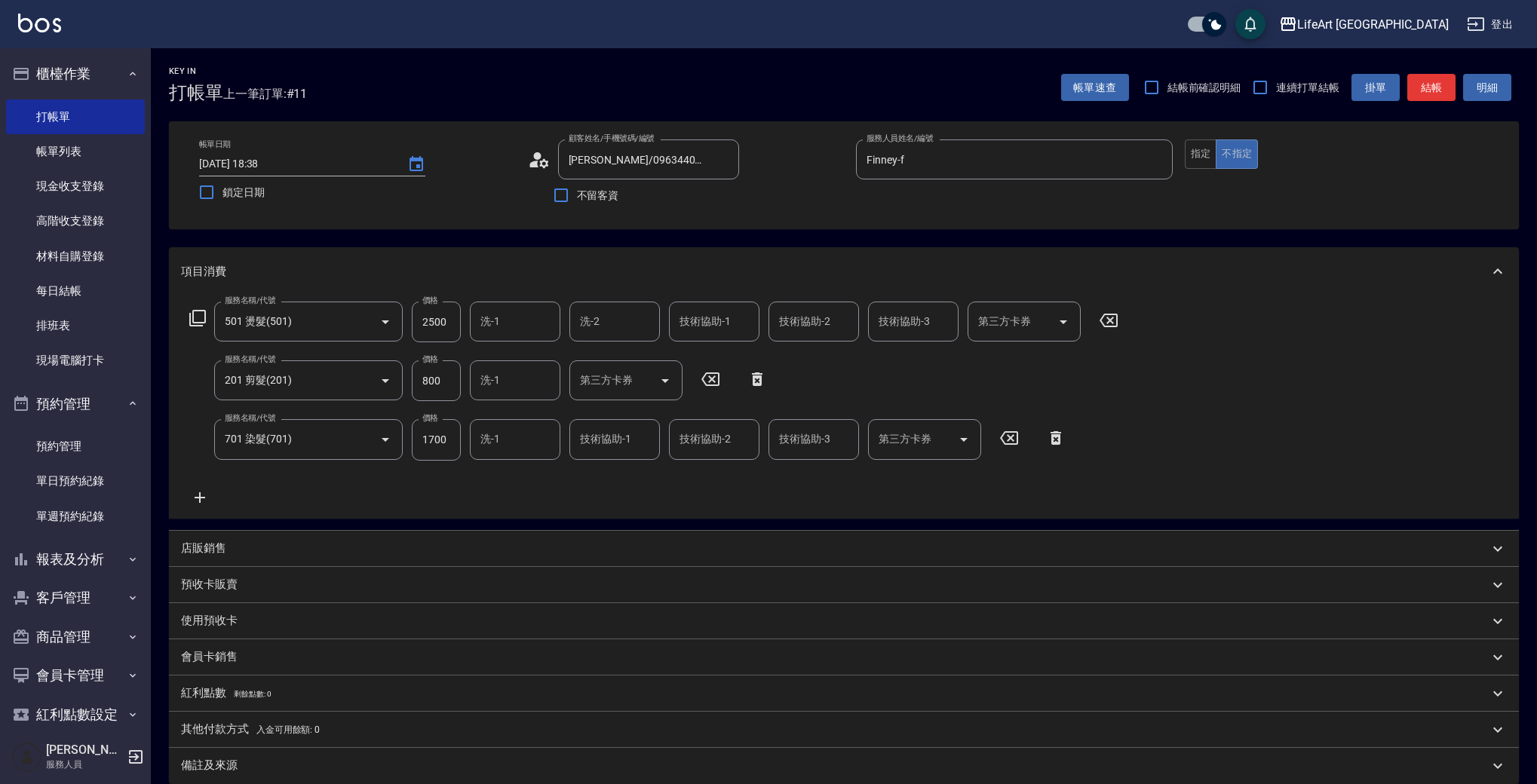
click at [195, 495] on icon at bounding box center [199, 498] width 38 height 18
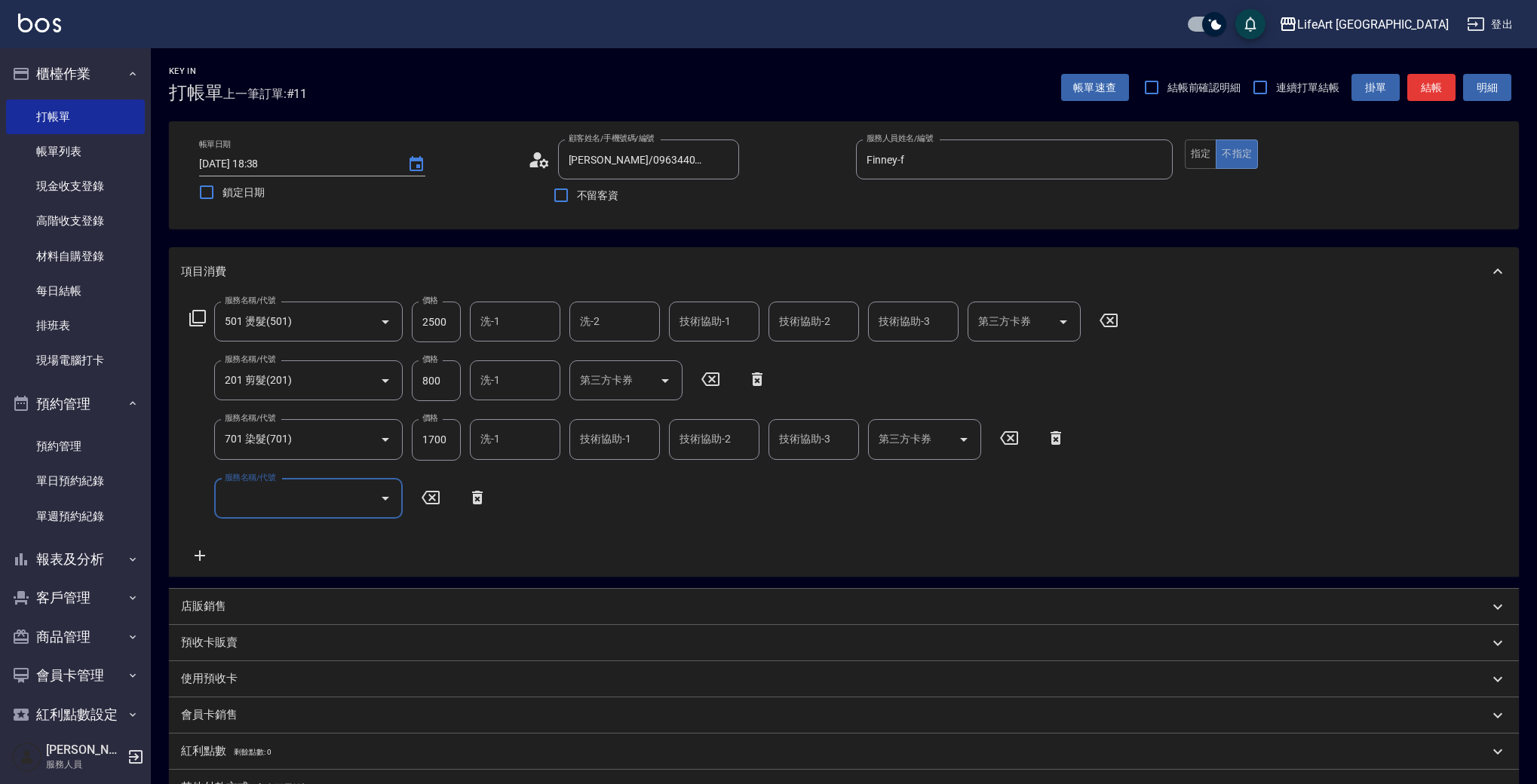
click at [266, 500] on input "服務名稱/代號" at bounding box center [297, 499] width 152 height 26
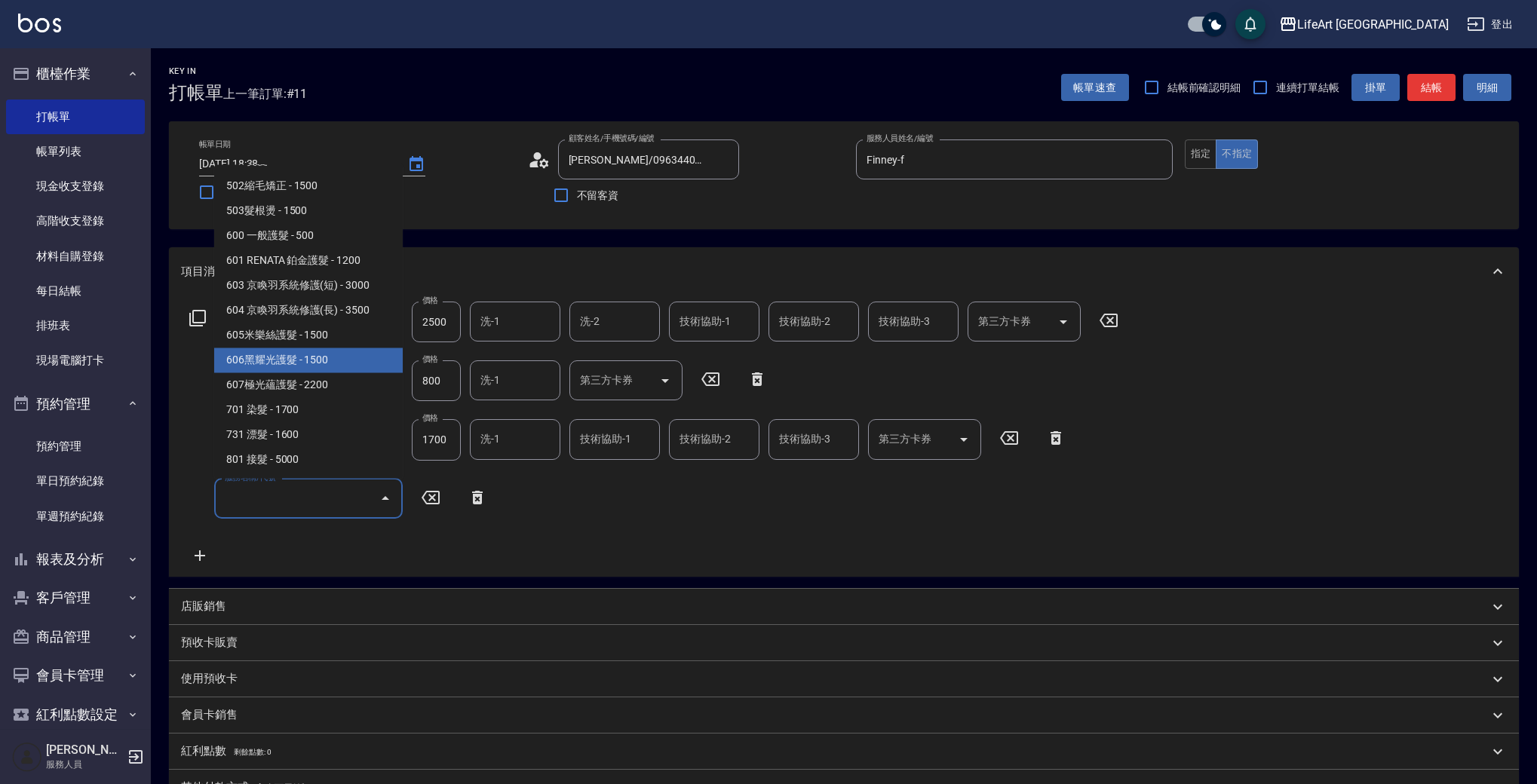
click at [341, 350] on span "606黑耀光護髮 - 1500" at bounding box center [308, 361] width 189 height 25
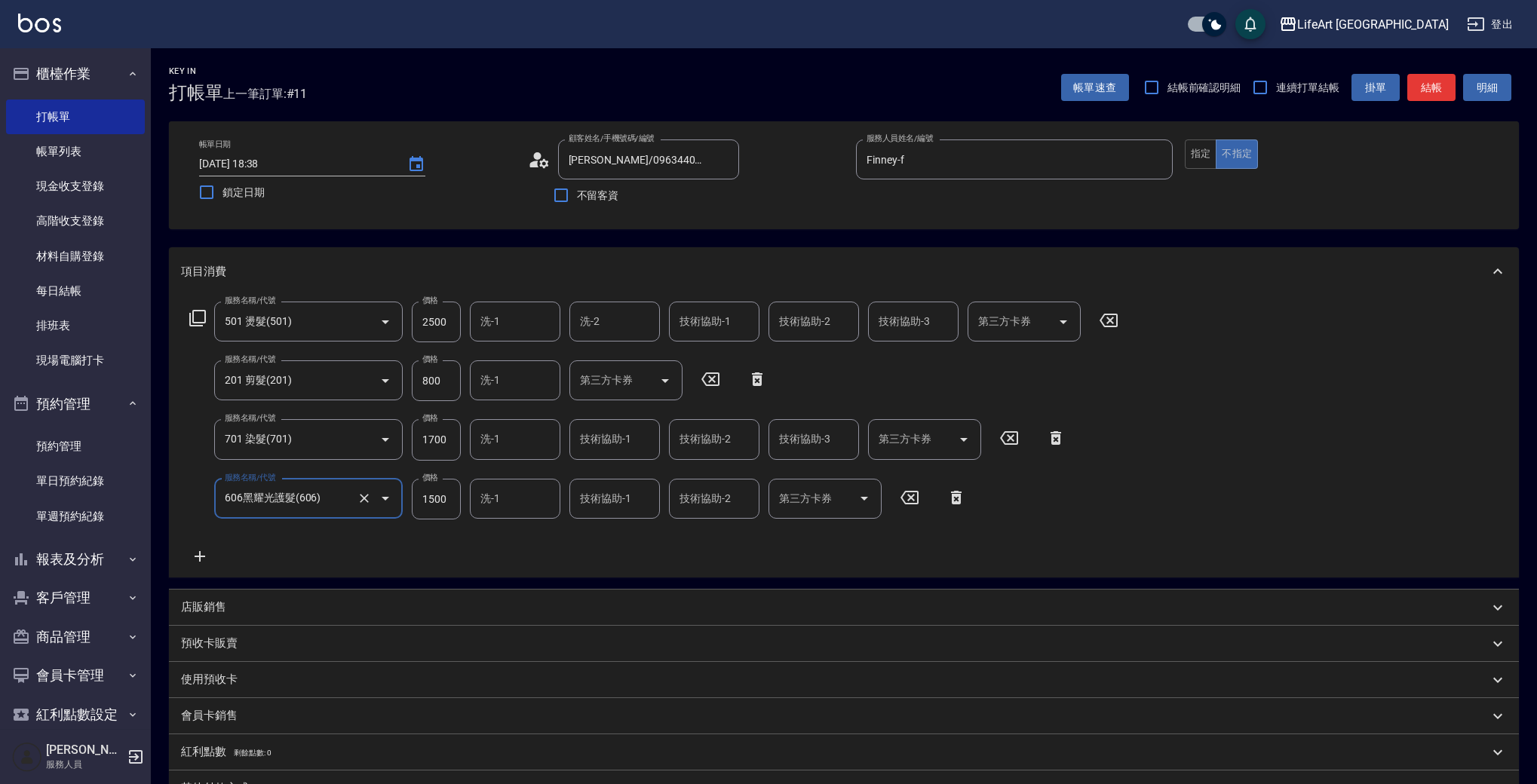
click at [318, 496] on input "606黑耀光護髮(606)" at bounding box center [287, 499] width 132 height 26
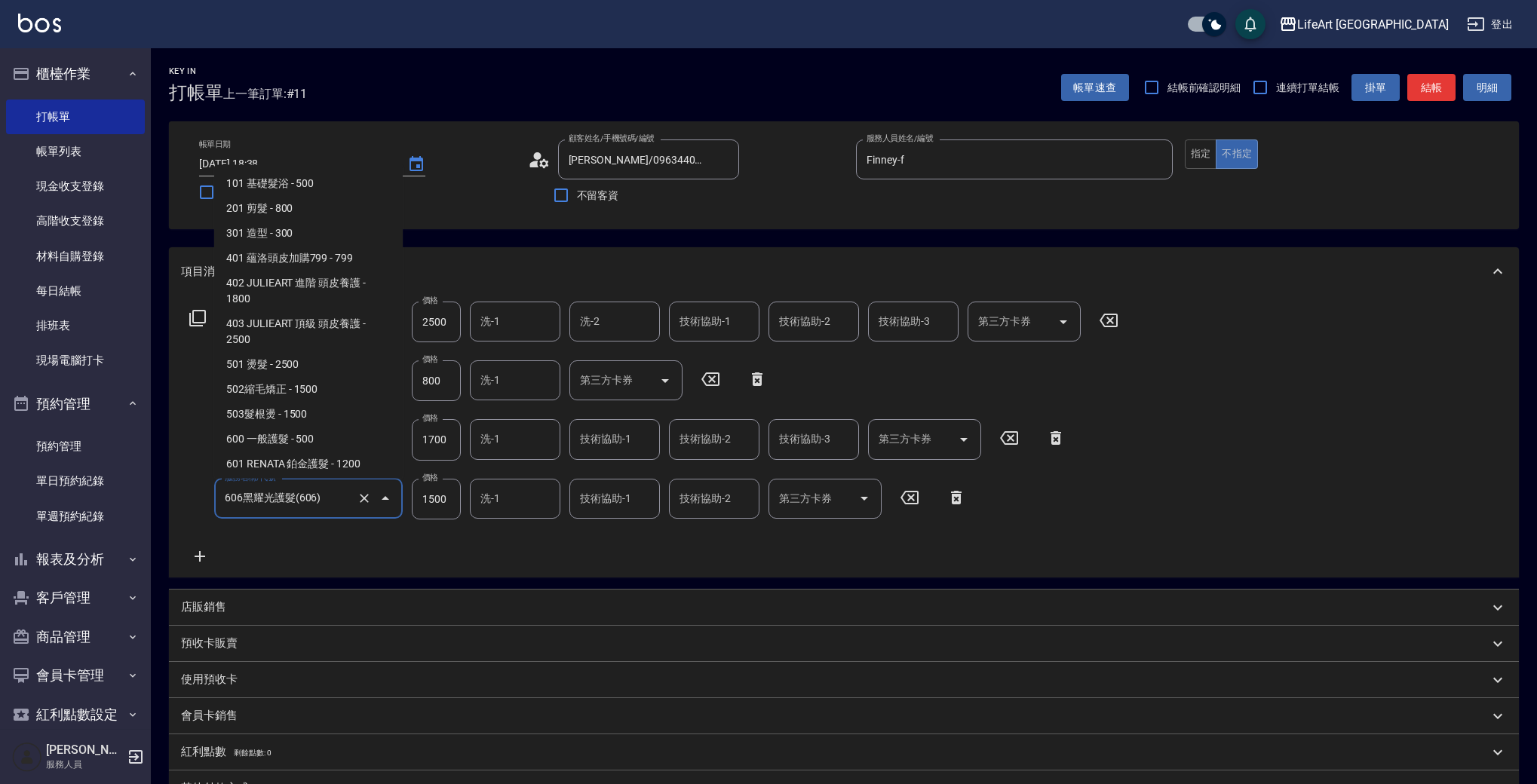
scroll to position [97, 0]
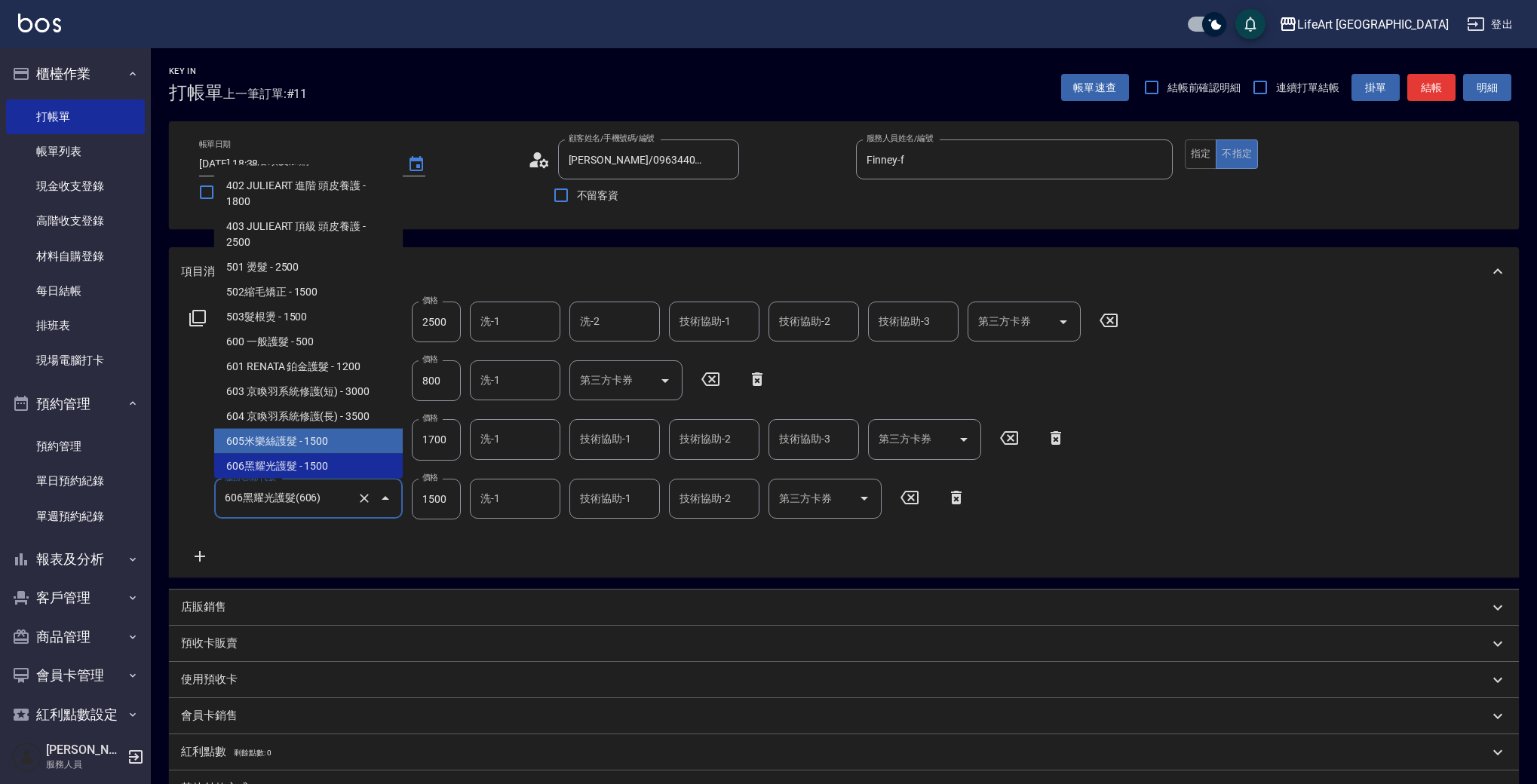
click at [334, 441] on span "605米樂絲護髮 - 1500" at bounding box center [308, 441] width 189 height 25
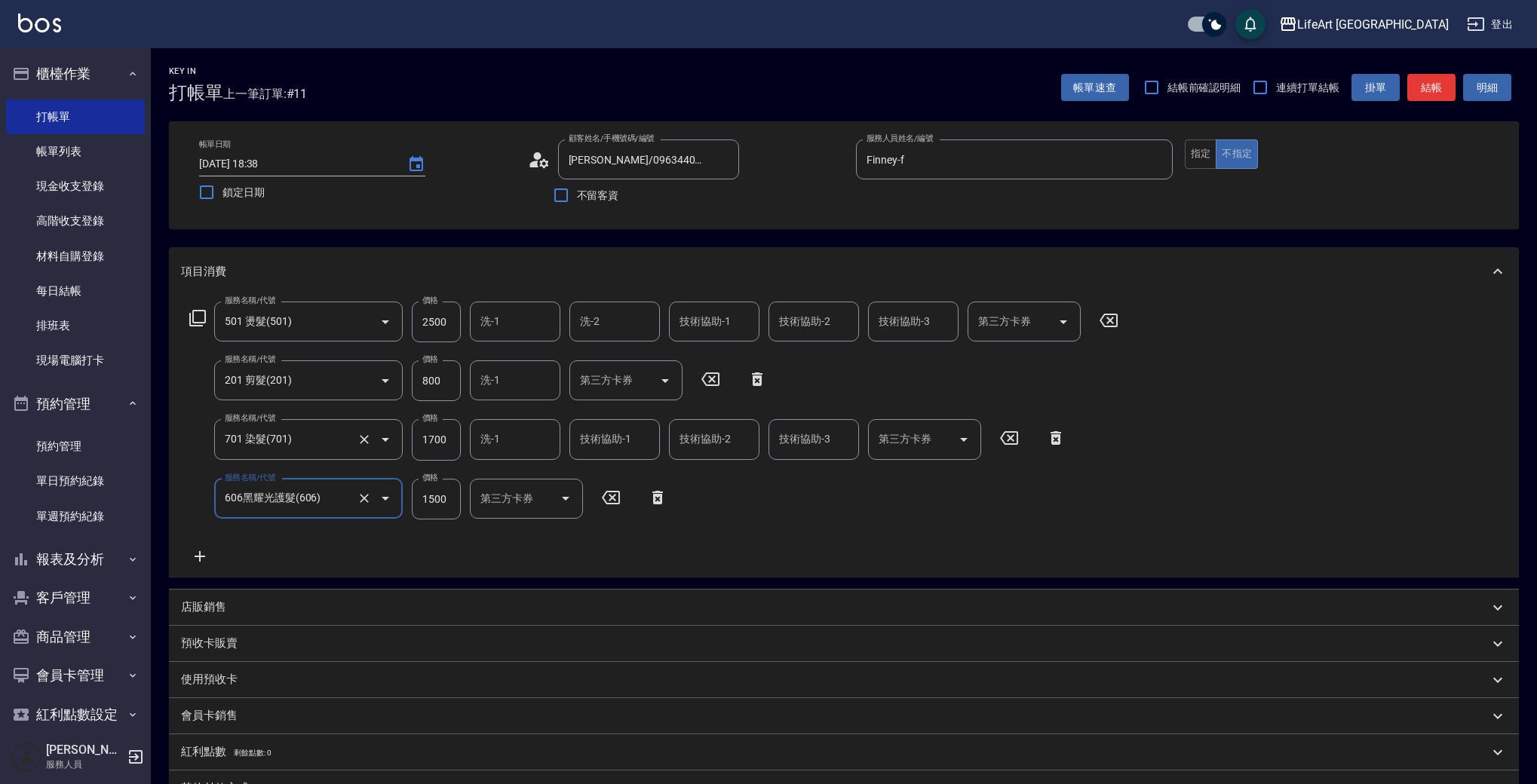
type input "605米樂絲護髮(605)"
click at [446, 443] on input "1700" at bounding box center [437, 440] width 49 height 41
type input "2800"
click at [448, 326] on input "2500" at bounding box center [437, 322] width 49 height 41
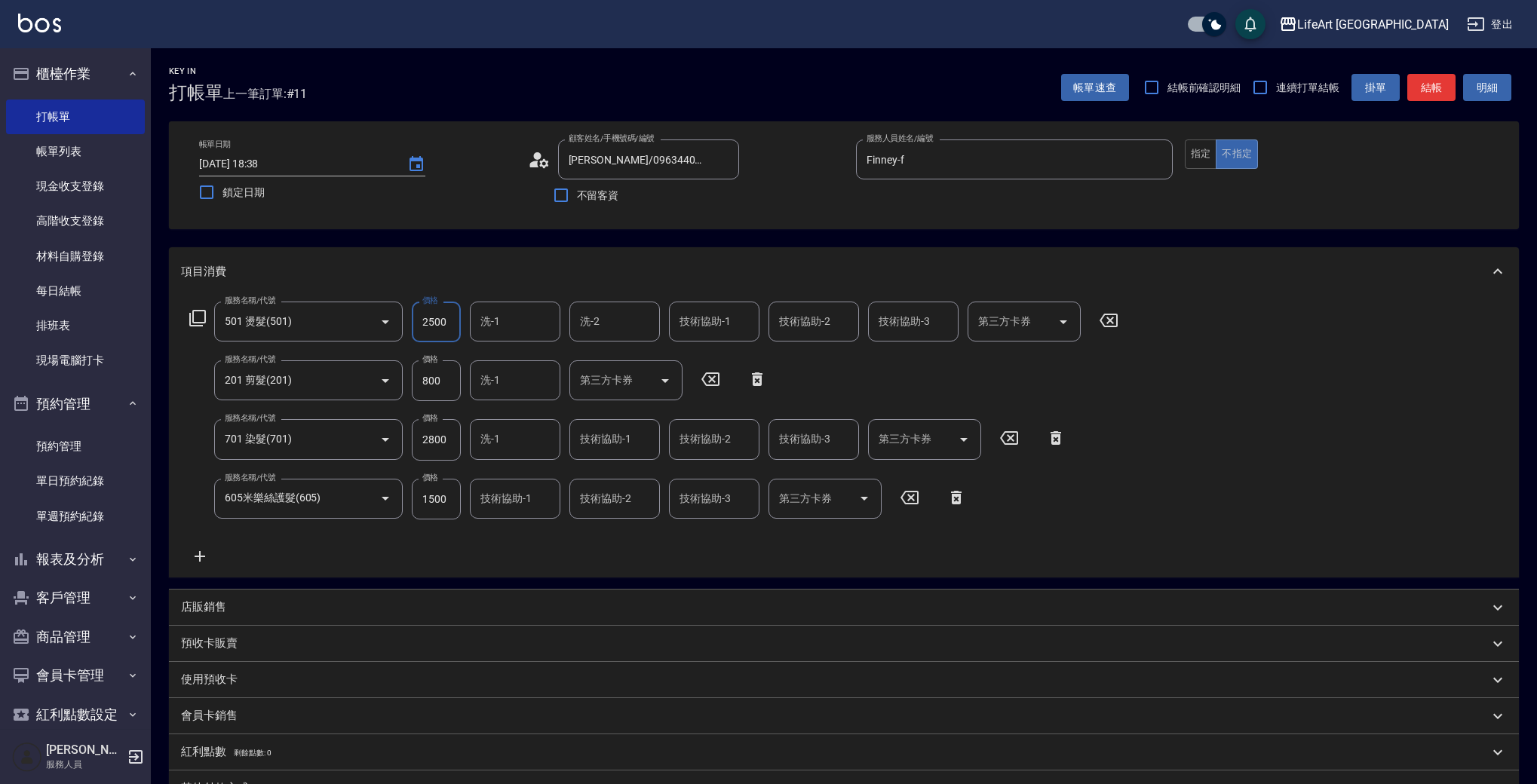
click at [448, 326] on input "2500" at bounding box center [437, 322] width 49 height 41
type input "800"
click at [614, 556] on div "服務名稱/代號 501 燙髮(501) 服務名稱/代號 價格 800 價格 洗-1 洗-1 洗-2 洗-2 技術協助-1 技術協助-1 技術協助-2 技術協助…" at bounding box center [654, 433] width 947 height 264
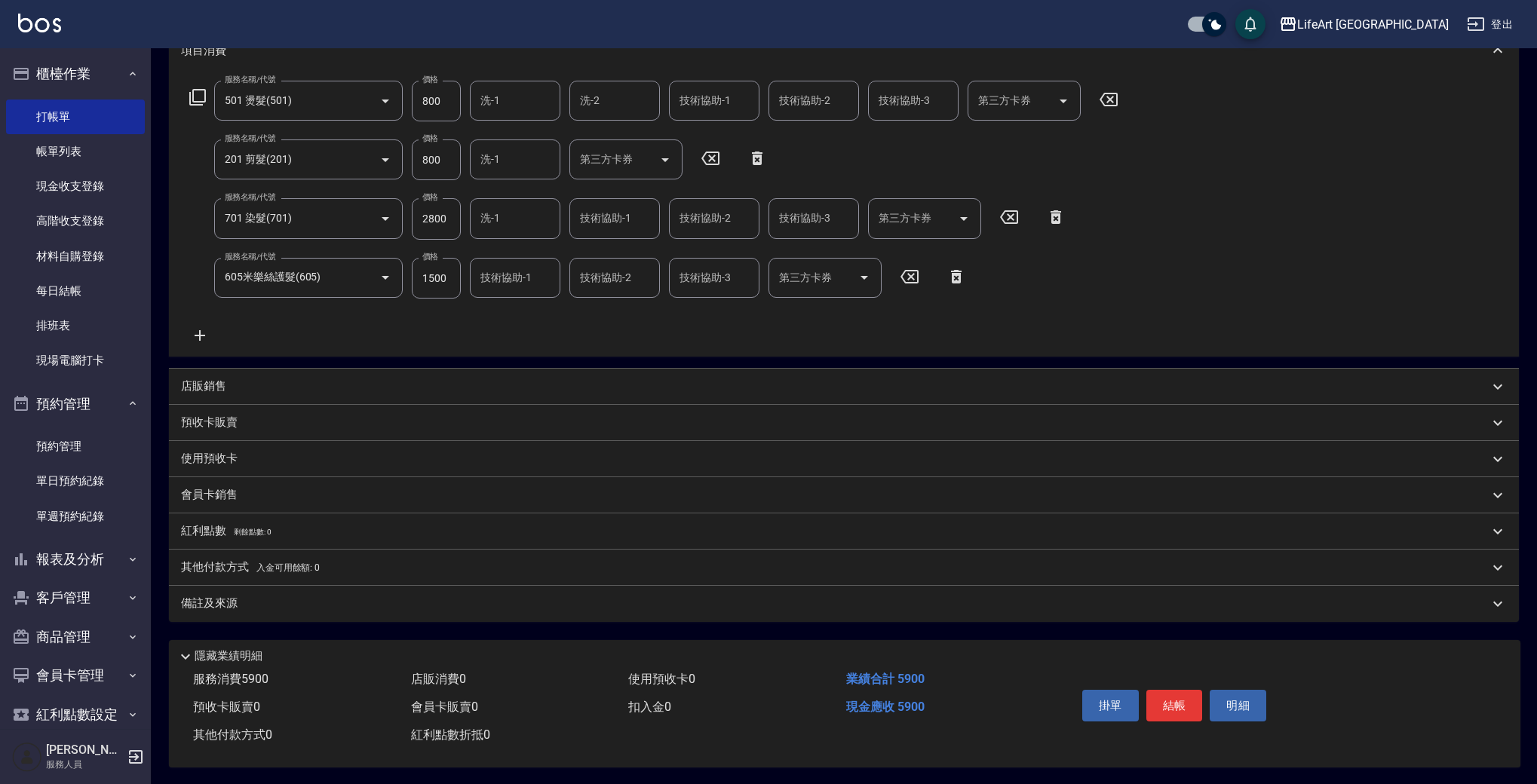
scroll to position [229, 0]
click at [237, 491] on p "會員卡銷售" at bounding box center [208, 493] width 56 height 16
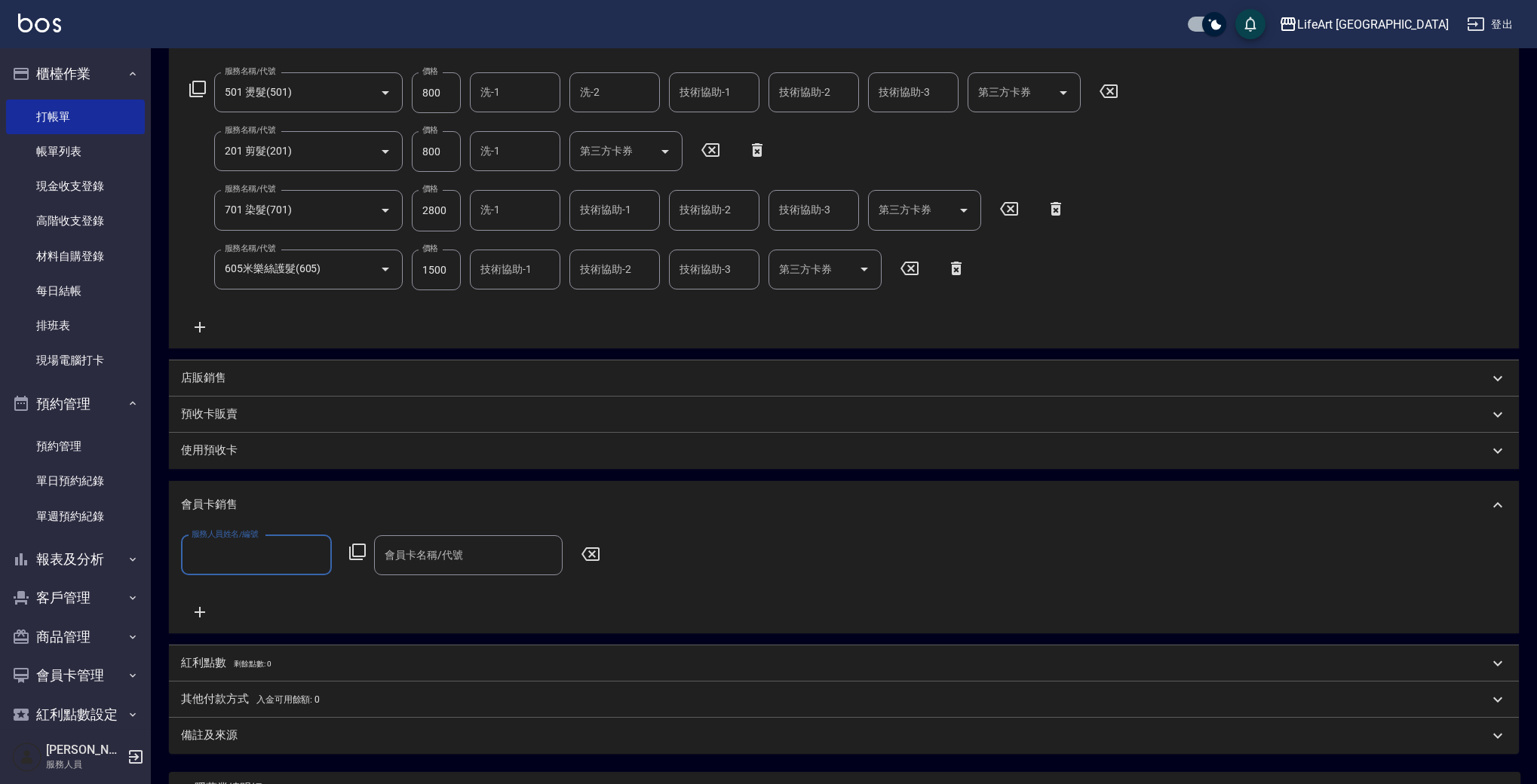
click at [231, 561] on input "服務人員姓名/編號" at bounding box center [257, 555] width 137 height 26
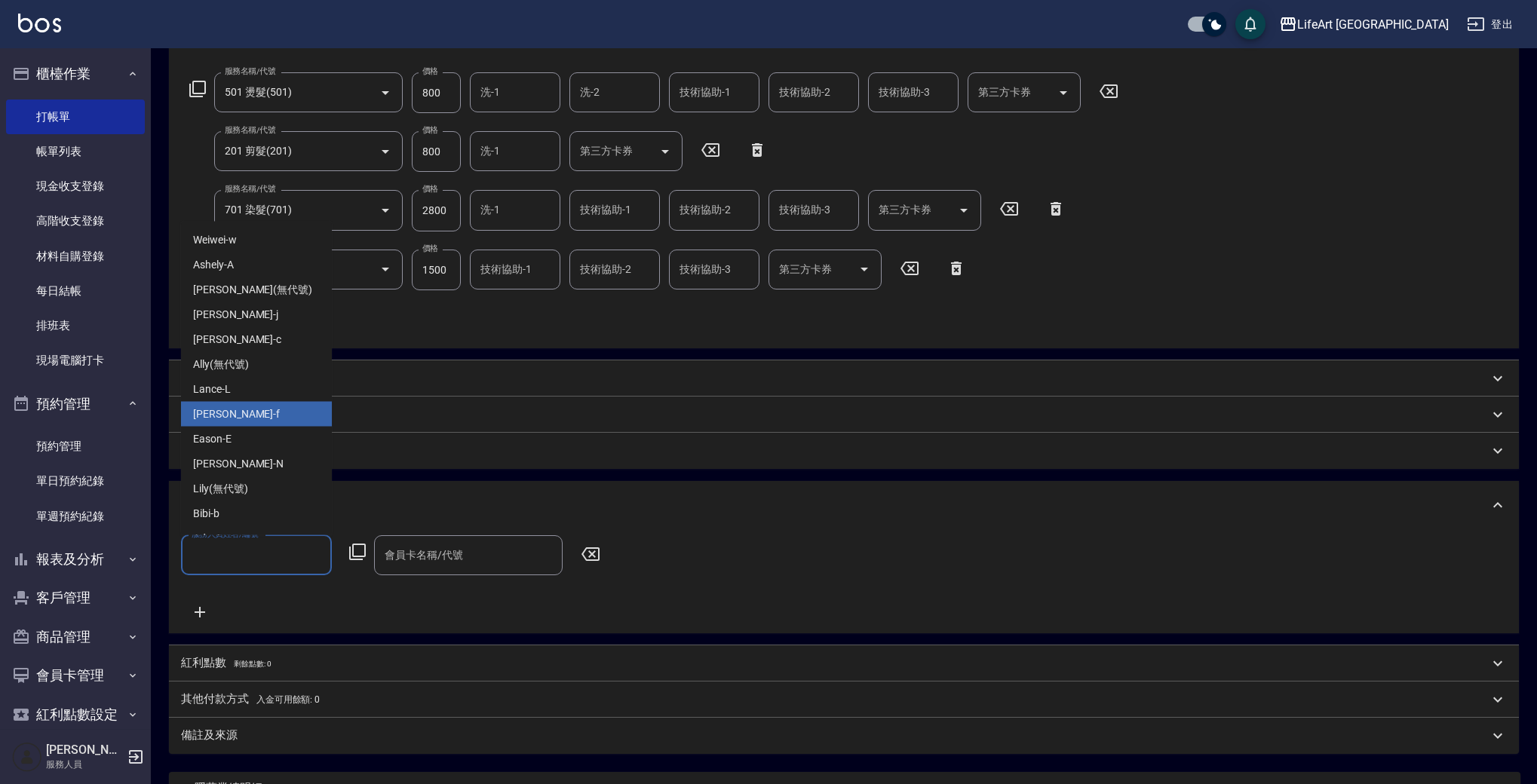
click at [218, 405] on div "Finney -f" at bounding box center [256, 414] width 150 height 25
type input "Finney-f"
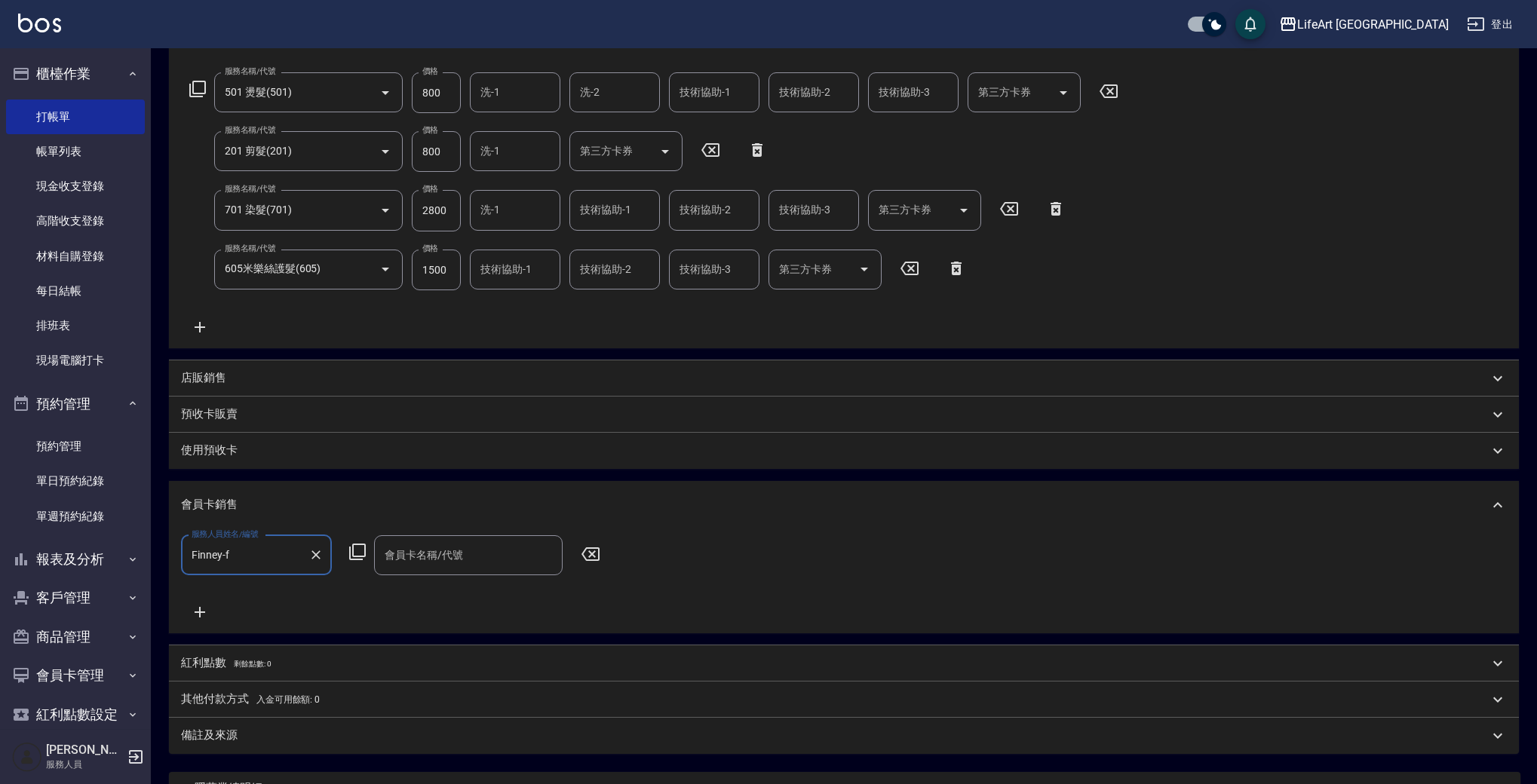
click at [451, 553] on div "會員卡名稱/代號 會員卡名稱/代號" at bounding box center [468, 555] width 189 height 40
click at [459, 592] on span "會員卡一號 - 01" at bounding box center [468, 594] width 189 height 25
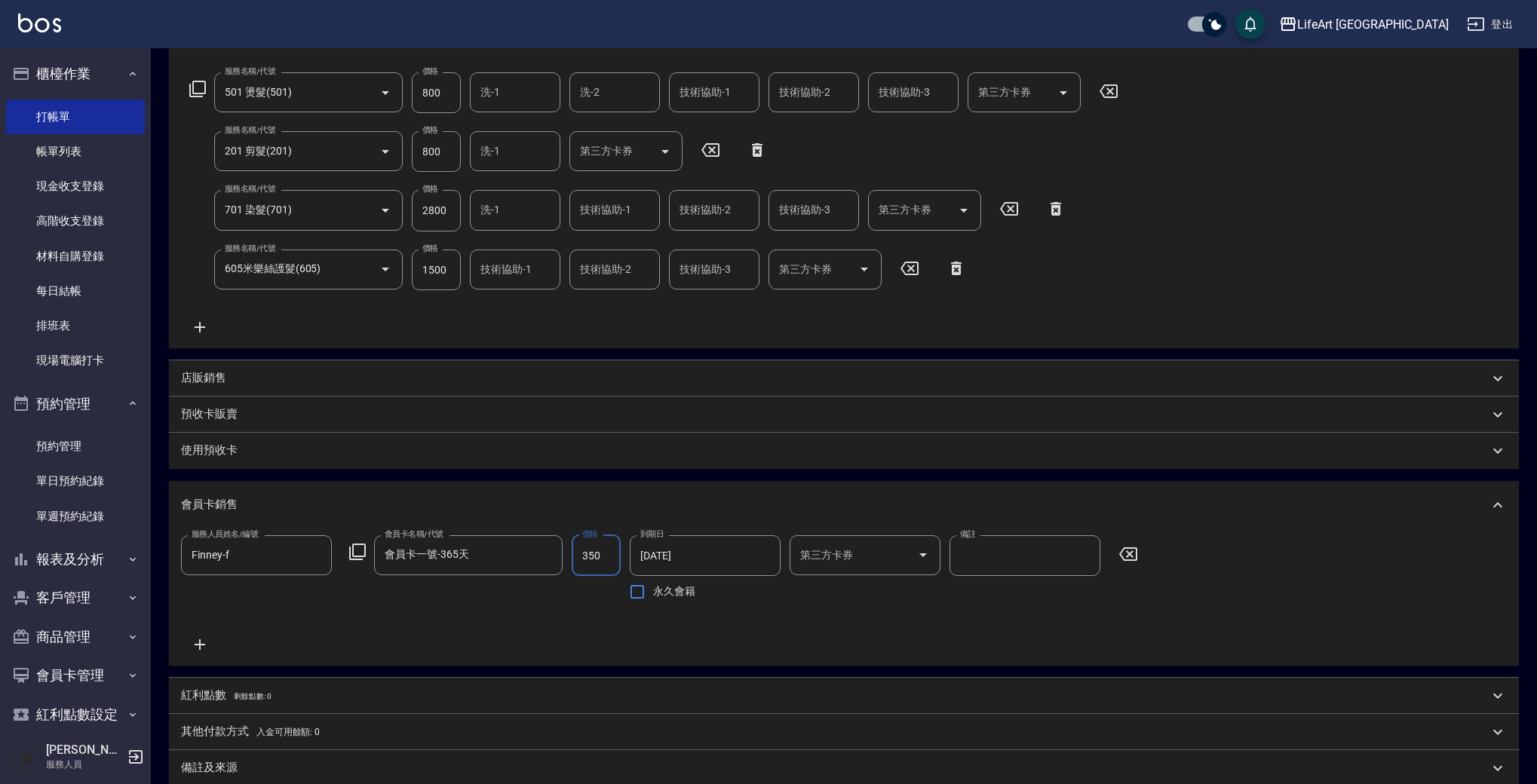
type input "會員卡一號-365天"
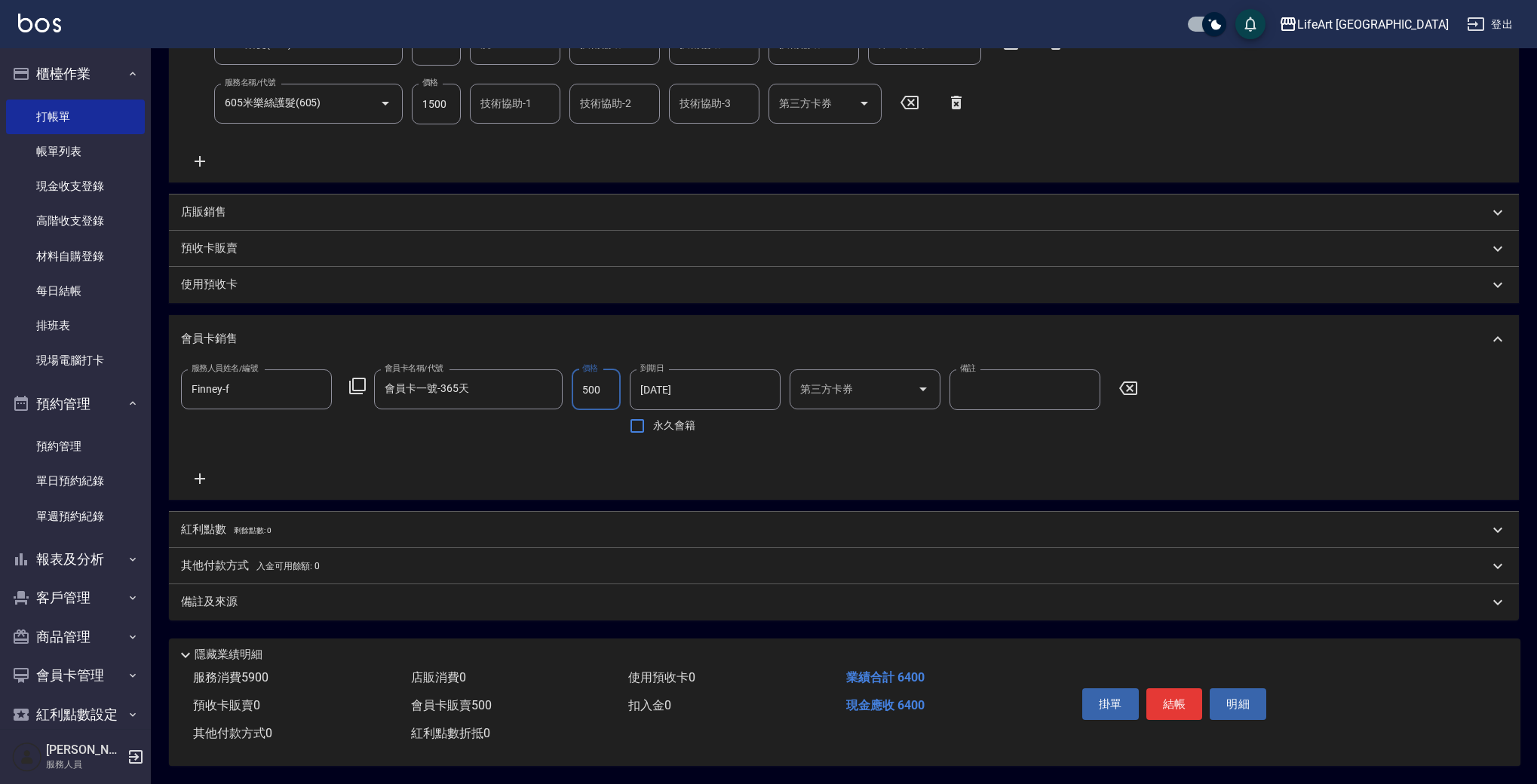
type input "500"
click at [267, 606] on div "備註及來源" at bounding box center [844, 603] width 1350 height 36
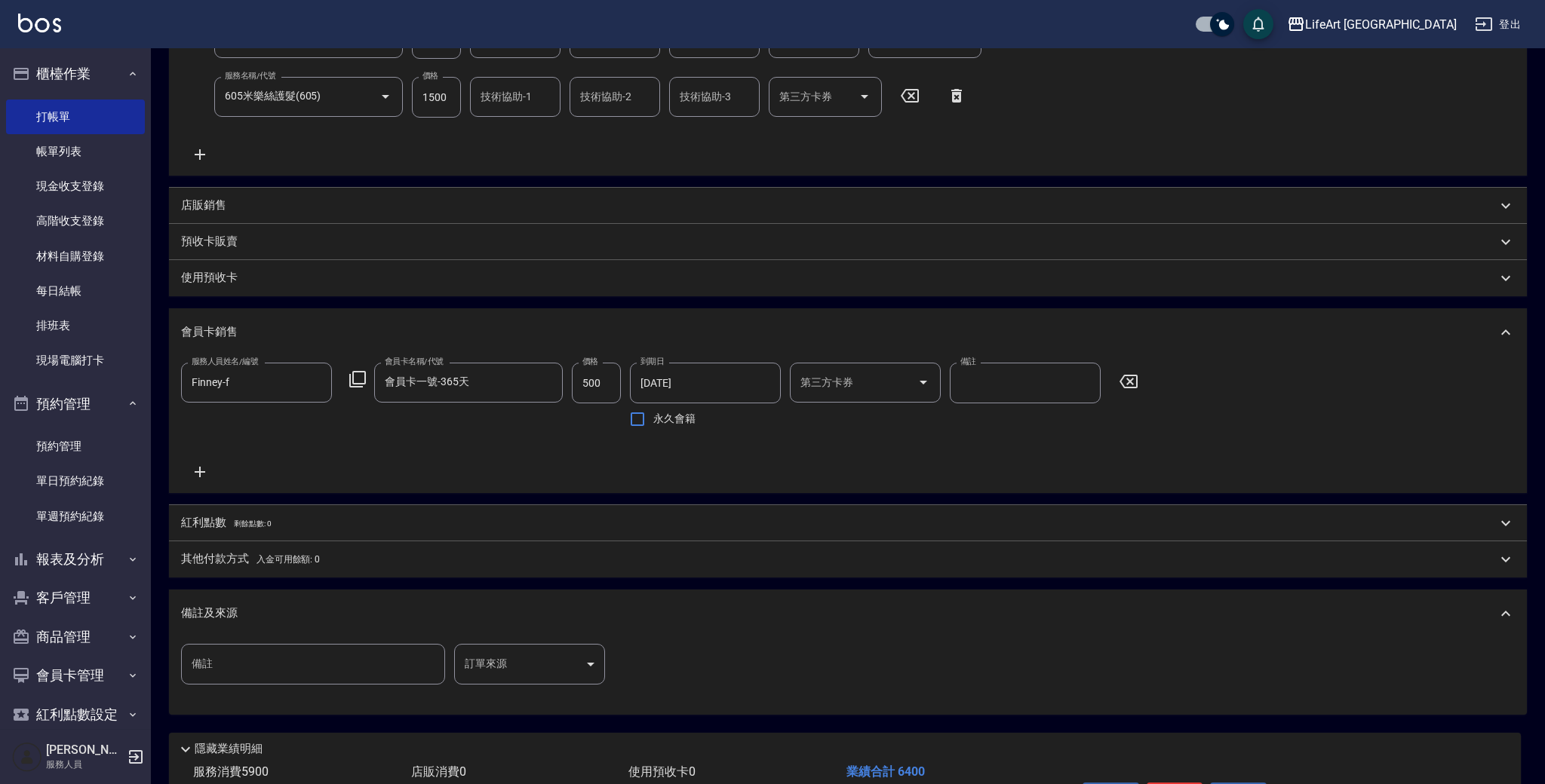
click at [525, 675] on body "LifeArt 蘆洲 登出 櫃檯作業 打帳單 帳單列表 現金收支登錄 高階收支登錄 材料自購登錄 每日結帳 排班表 現場電腦打卡 預約管理 預約管理 單日預約…" at bounding box center [772, 238] width 1545 height 1280
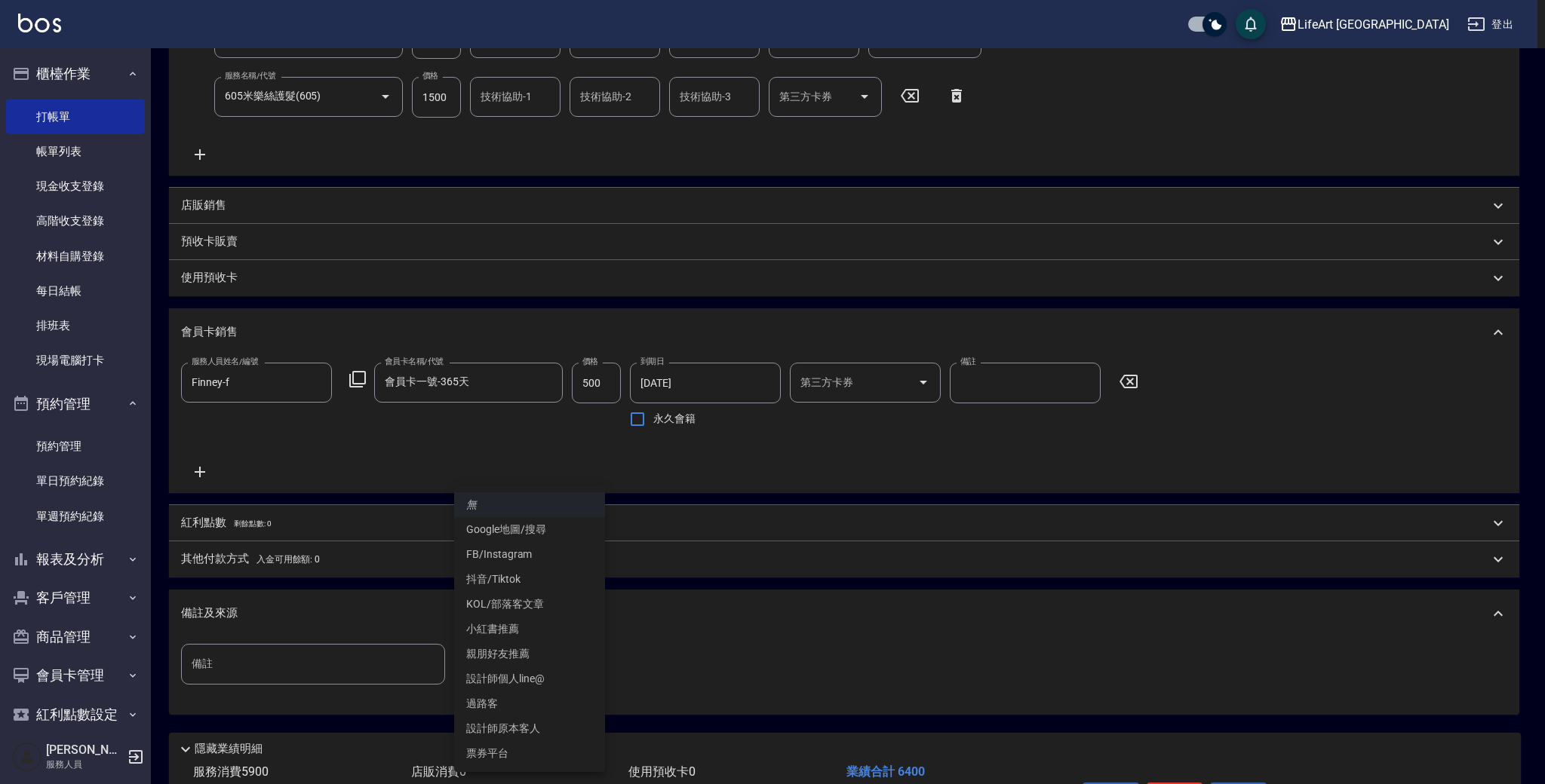
click at [752, 674] on div at bounding box center [772, 392] width 1545 height 784
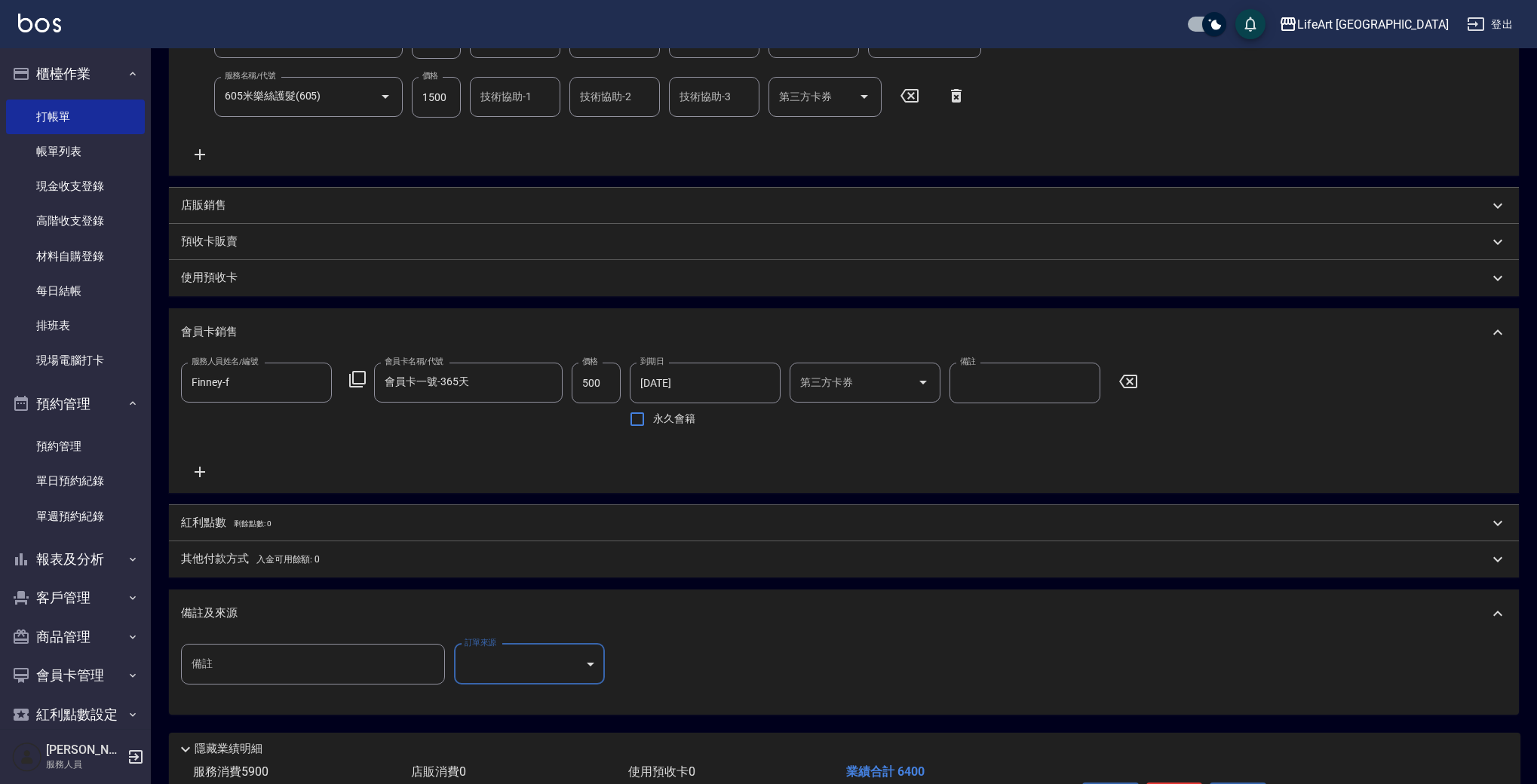
click at [263, 561] on span "入金可用餘額: 0" at bounding box center [289, 559] width 64 height 11
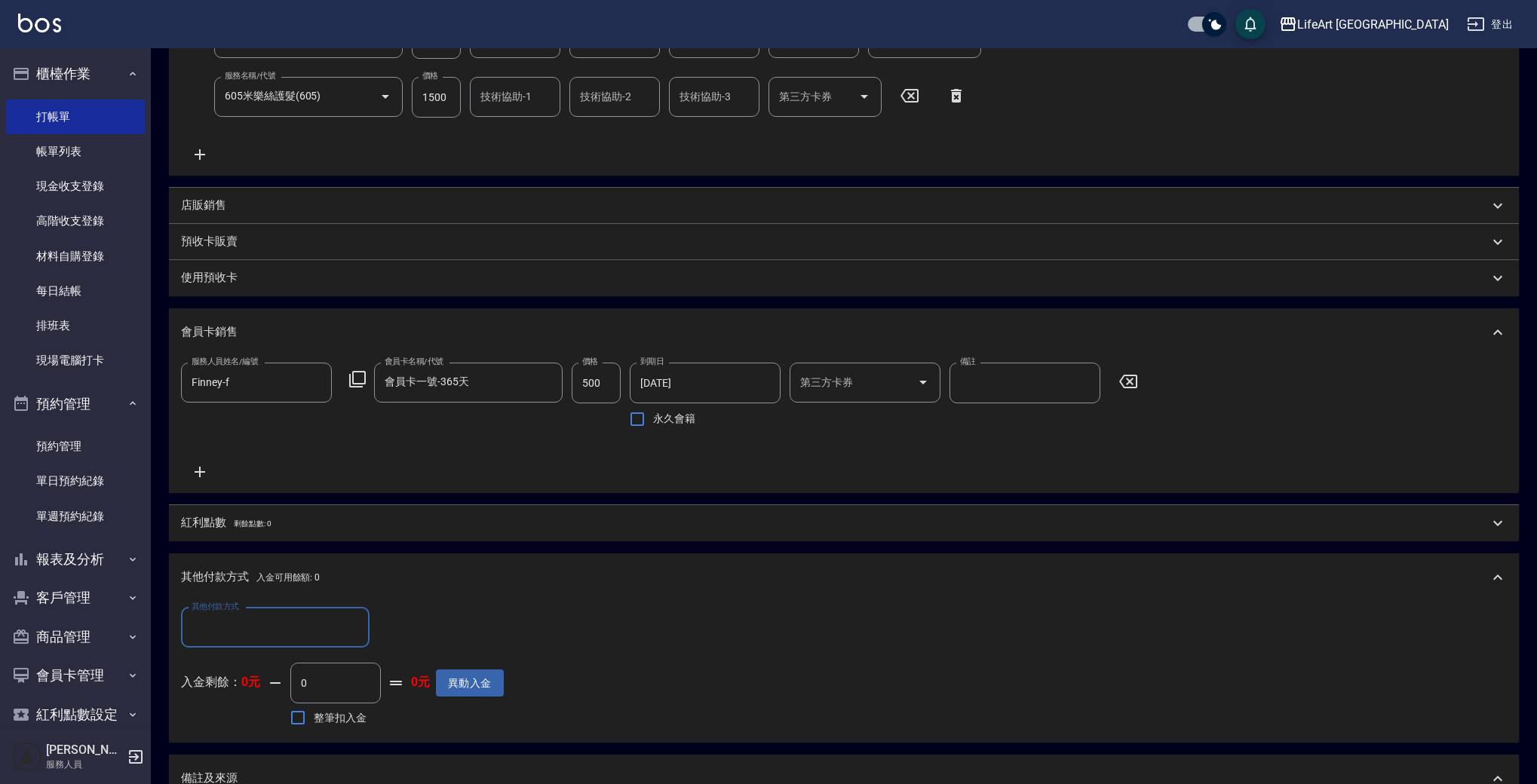
click at [249, 637] on input "其他付款方式" at bounding box center [276, 628] width 175 height 26
click at [247, 740] on span "信用卡" at bounding box center [275, 741] width 189 height 25
type input "信用卡"
click at [428, 634] on input "0" at bounding box center [435, 628] width 113 height 41
click at [428, 634] on input "0" at bounding box center [435, 628] width 113 height 41
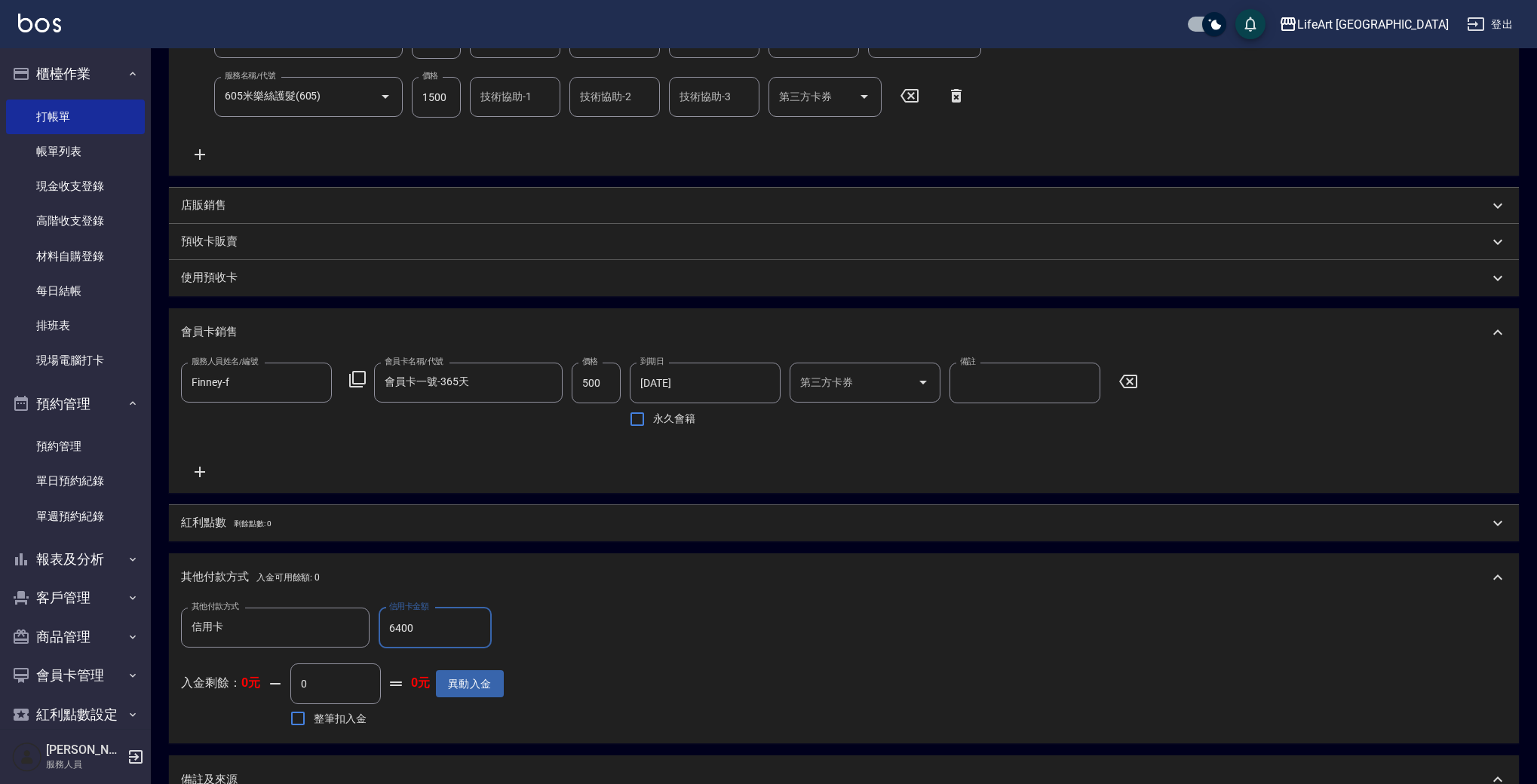
type input "6400"
drag, startPoint x: 1537, startPoint y: 388, endPoint x: 1544, endPoint y: 222, distance: 166.1
click at [1536, 222] on html "LifeArt 蘆洲 登出 櫃檯作業 打帳單 帳單列表 現金收支登錄 高階收支登錄 材料自購登錄 每日結帳 排班表 現場電腦打卡 預約管理 預約管理 單日預約…" at bounding box center [768, 320] width 1537 height 1446
click at [1460, 370] on div "服務人員姓名/編號 [PERSON_NAME]-f 服務人員姓名/編號 會員卡名稱/代號 會員卡一號-365天 會員卡名稱/代號 價格 500 價格 到期日 …" at bounding box center [844, 422] width 1326 height 119
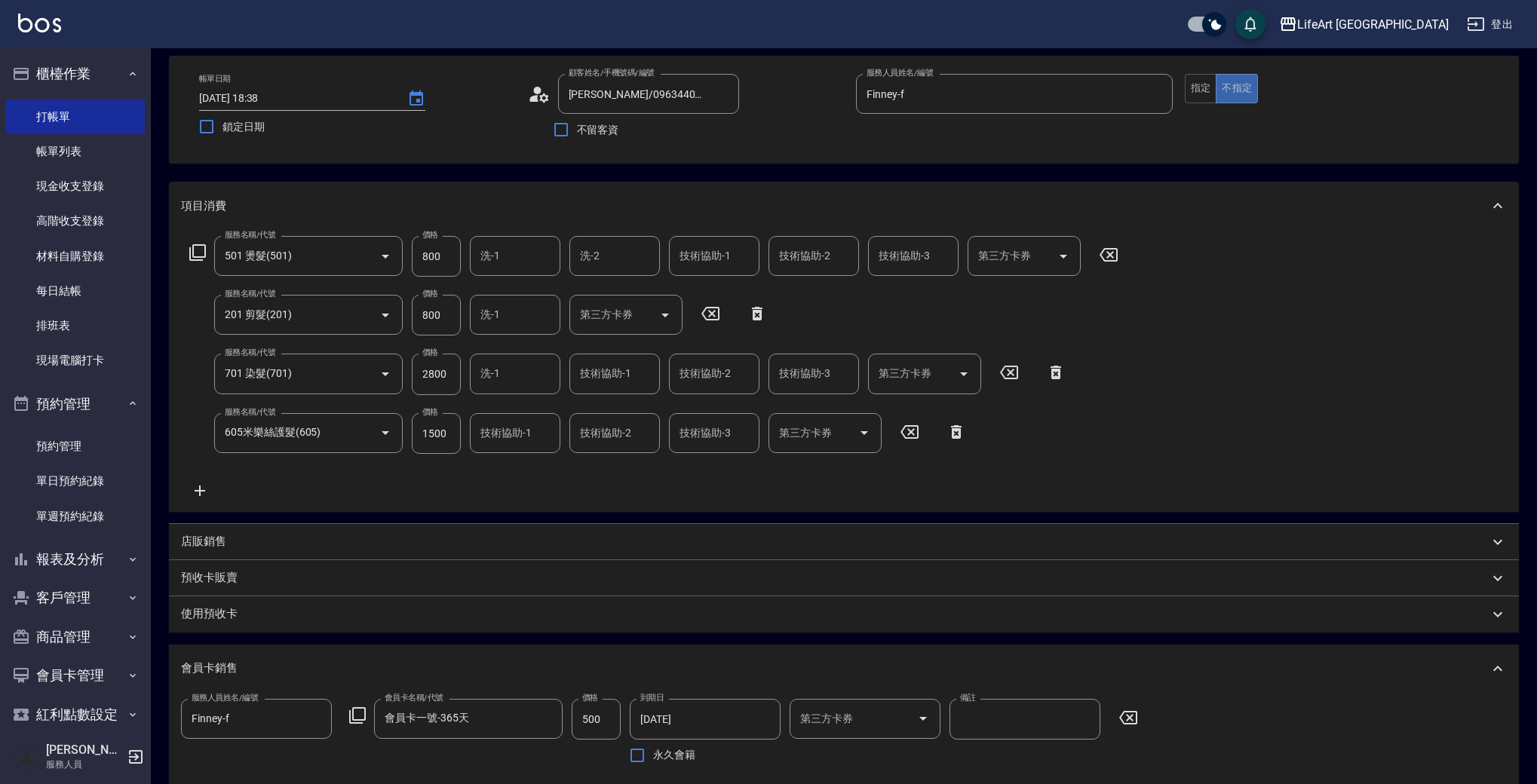
scroll to position [0, 0]
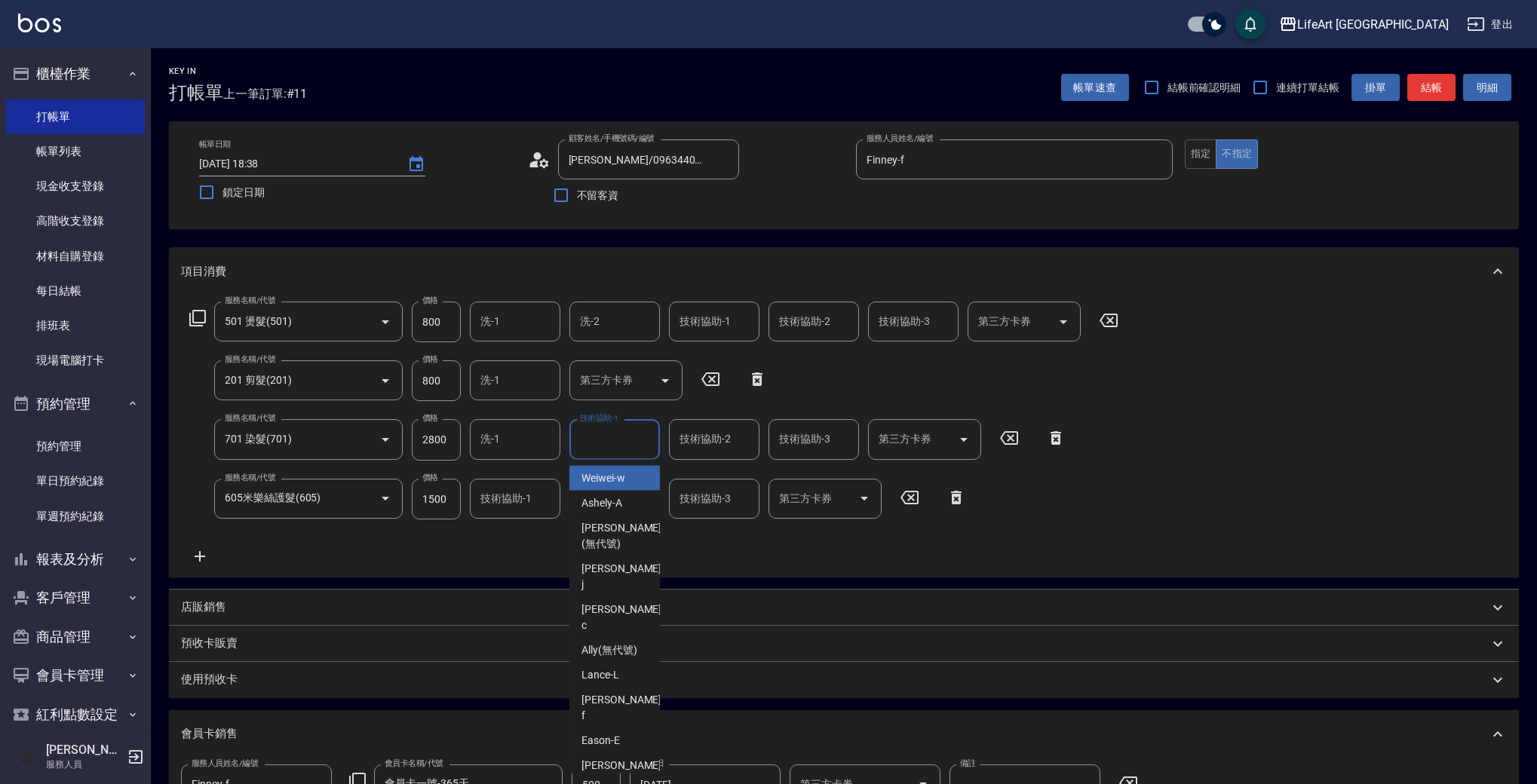
click at [609, 447] on input "技術協助-1" at bounding box center [615, 439] width 77 height 26
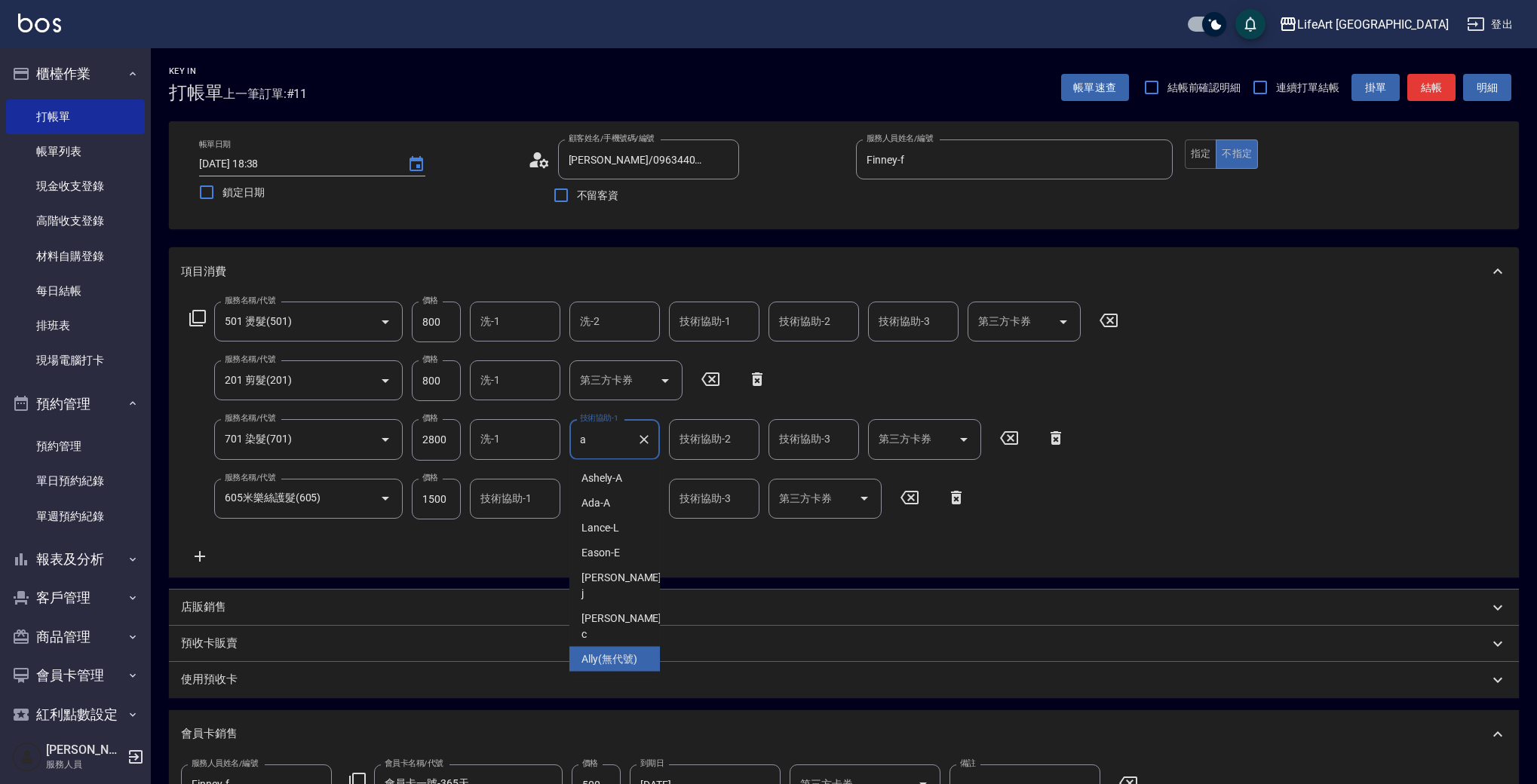
click at [628, 647] on div "Ally (無代號)" at bounding box center [614, 659] width 91 height 25
type input "Ally(無代號)"
type input "0"
click at [705, 438] on div "技術協助-2 技術協助-2" at bounding box center [714, 439] width 91 height 40
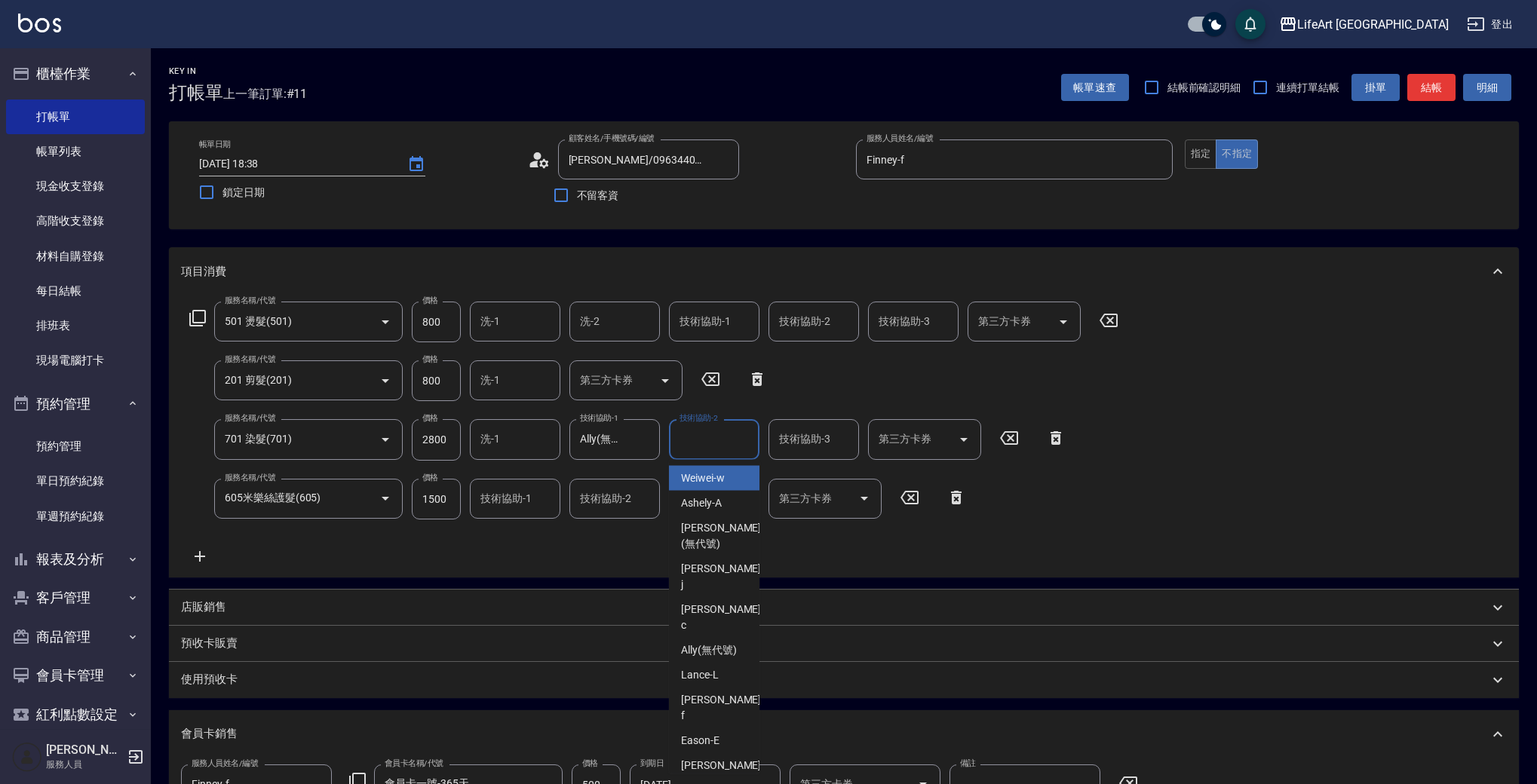
type input "a"
click at [744, 444] on icon "Clear" at bounding box center [743, 440] width 15 height 15
click at [519, 490] on div "技術協助-1 技術協助-1" at bounding box center [515, 499] width 91 height 40
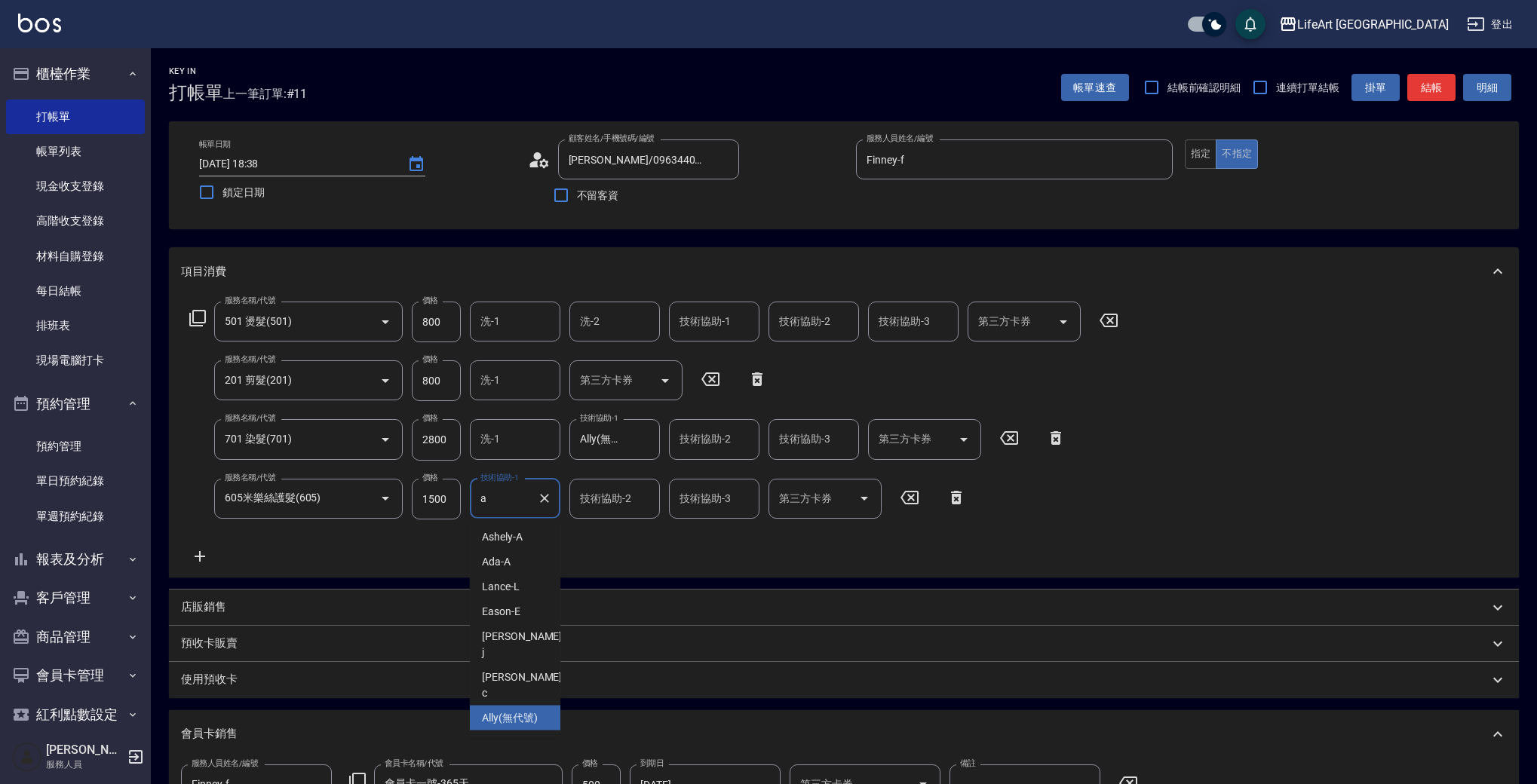
click at [536, 710] on span "Ally (無代號)" at bounding box center [509, 718] width 56 height 16
type input "Ally(無代號)"
click at [562, 542] on div "服務名稱/代號 501 燙髮(501) 服務名稱/代號 價格 800 價格 洗-1 洗-1 洗-2 洗-2 技術協助-1 技術協助-1 技術協助-2 技術協助…" at bounding box center [654, 433] width 947 height 264
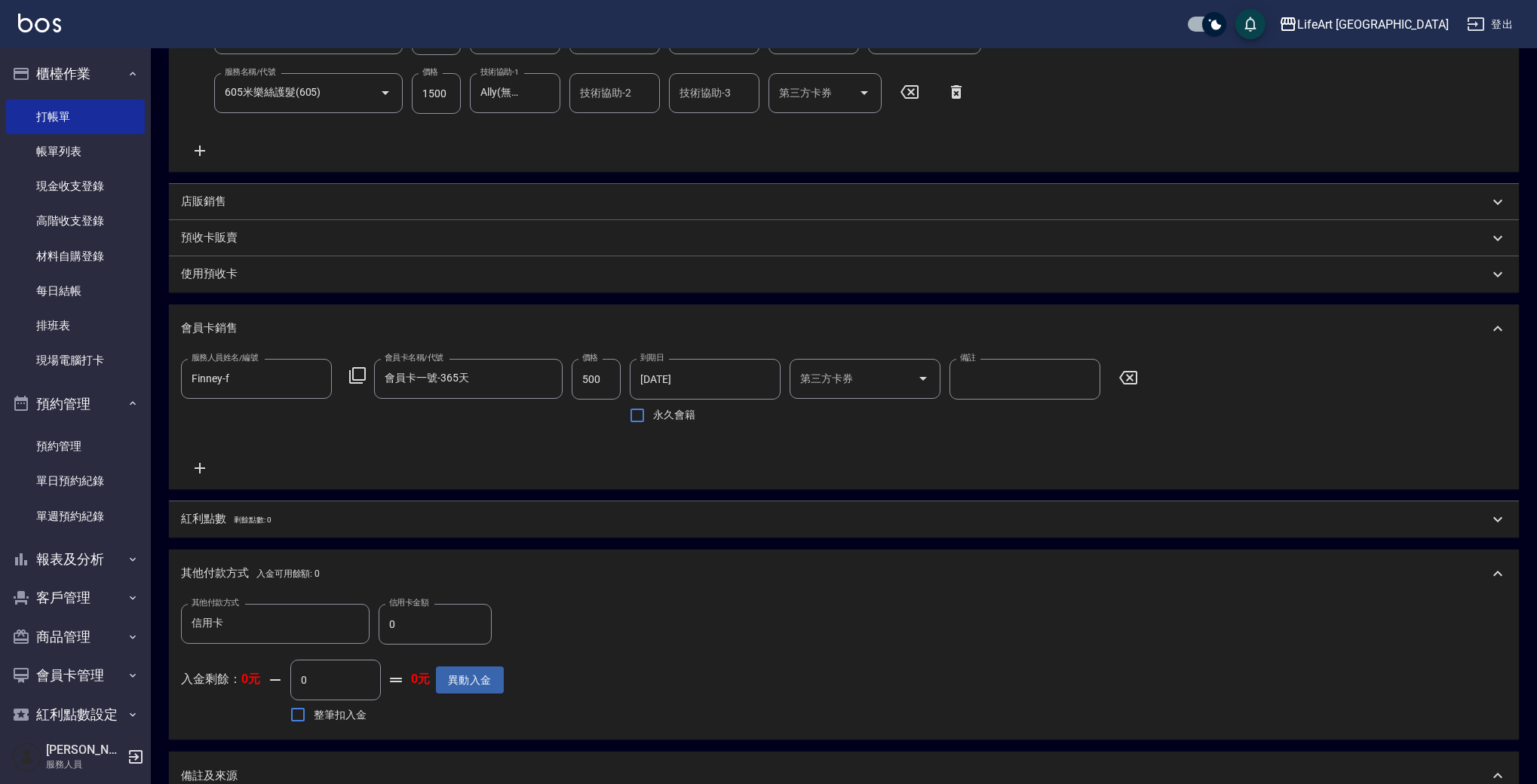
scroll to position [669, 0]
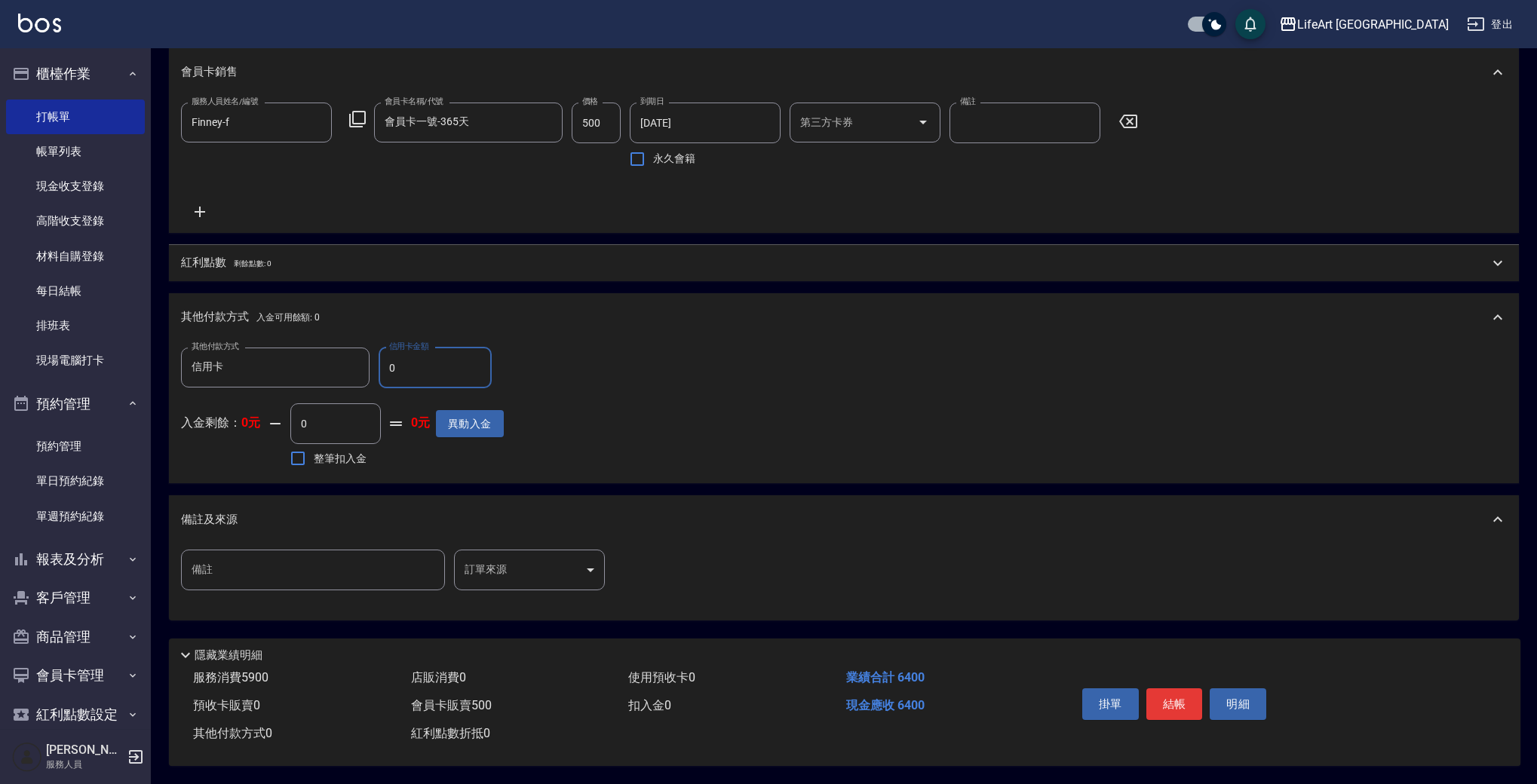
click at [413, 356] on input "0" at bounding box center [435, 368] width 113 height 41
type input "6400"
click at [1172, 699] on button "結帳" at bounding box center [1174, 704] width 56 height 32
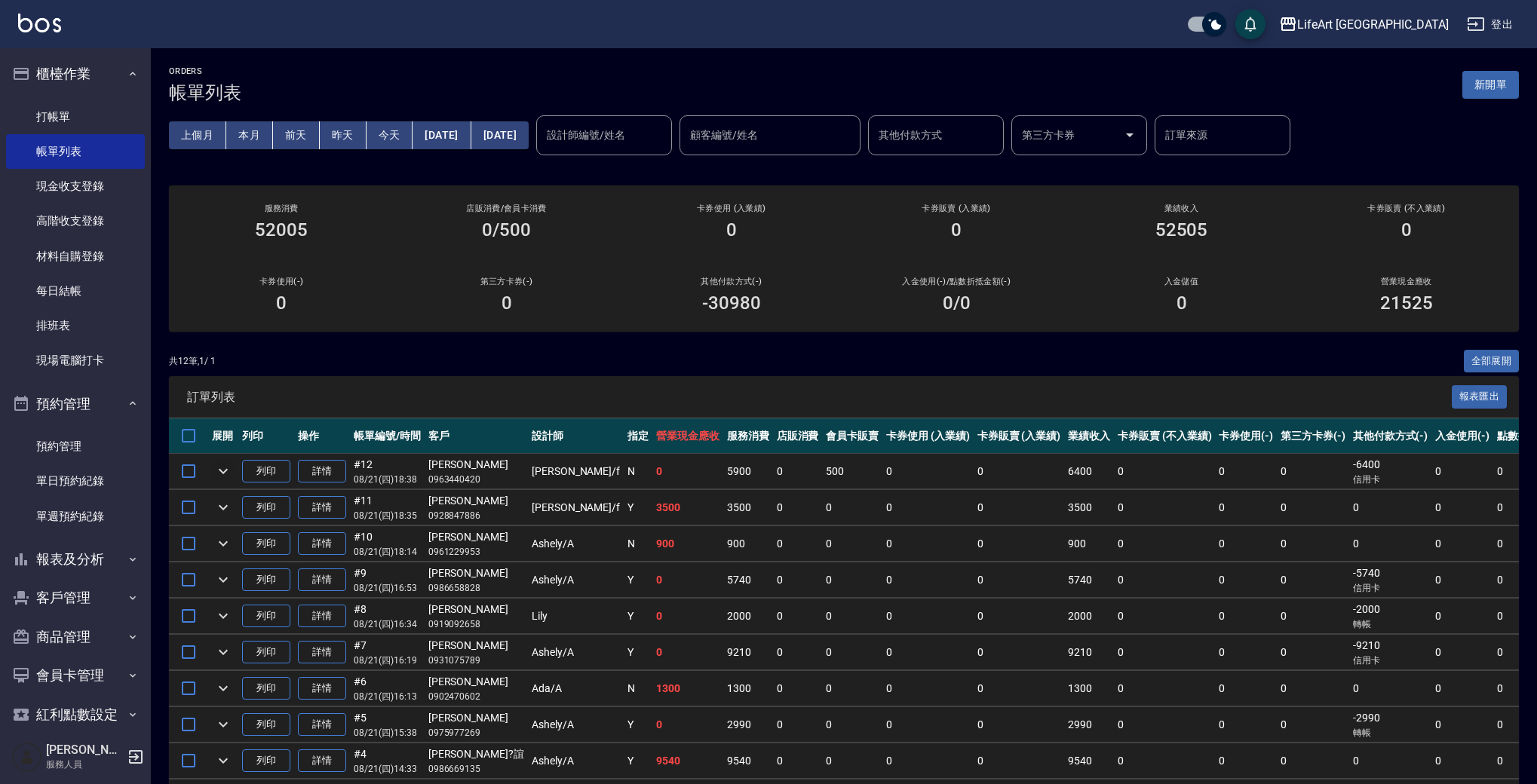
click at [217, 466] on icon "expand row" at bounding box center [223, 471] width 18 height 18
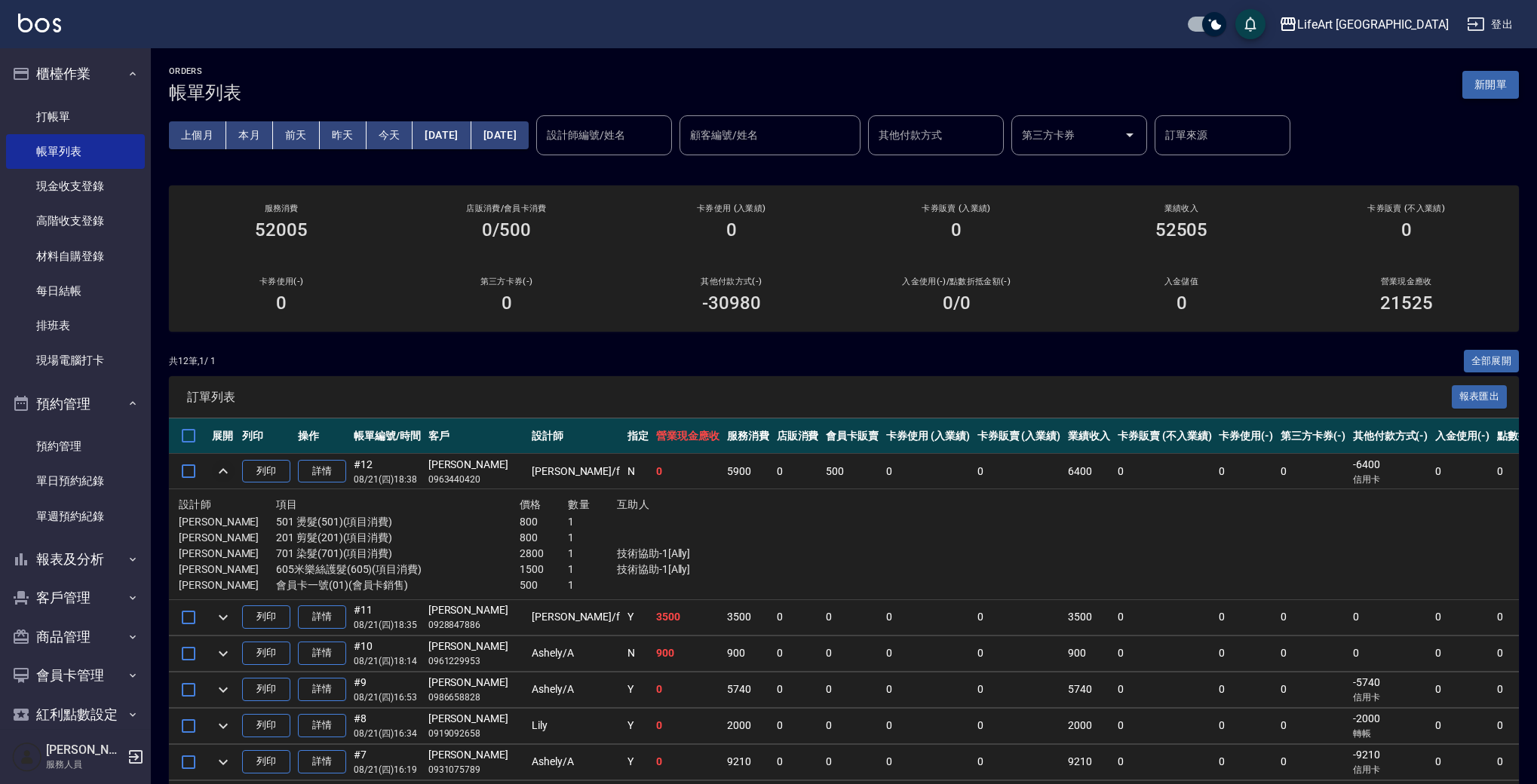
click at [1503, 83] on button "新開單" at bounding box center [1490, 85] width 56 height 28
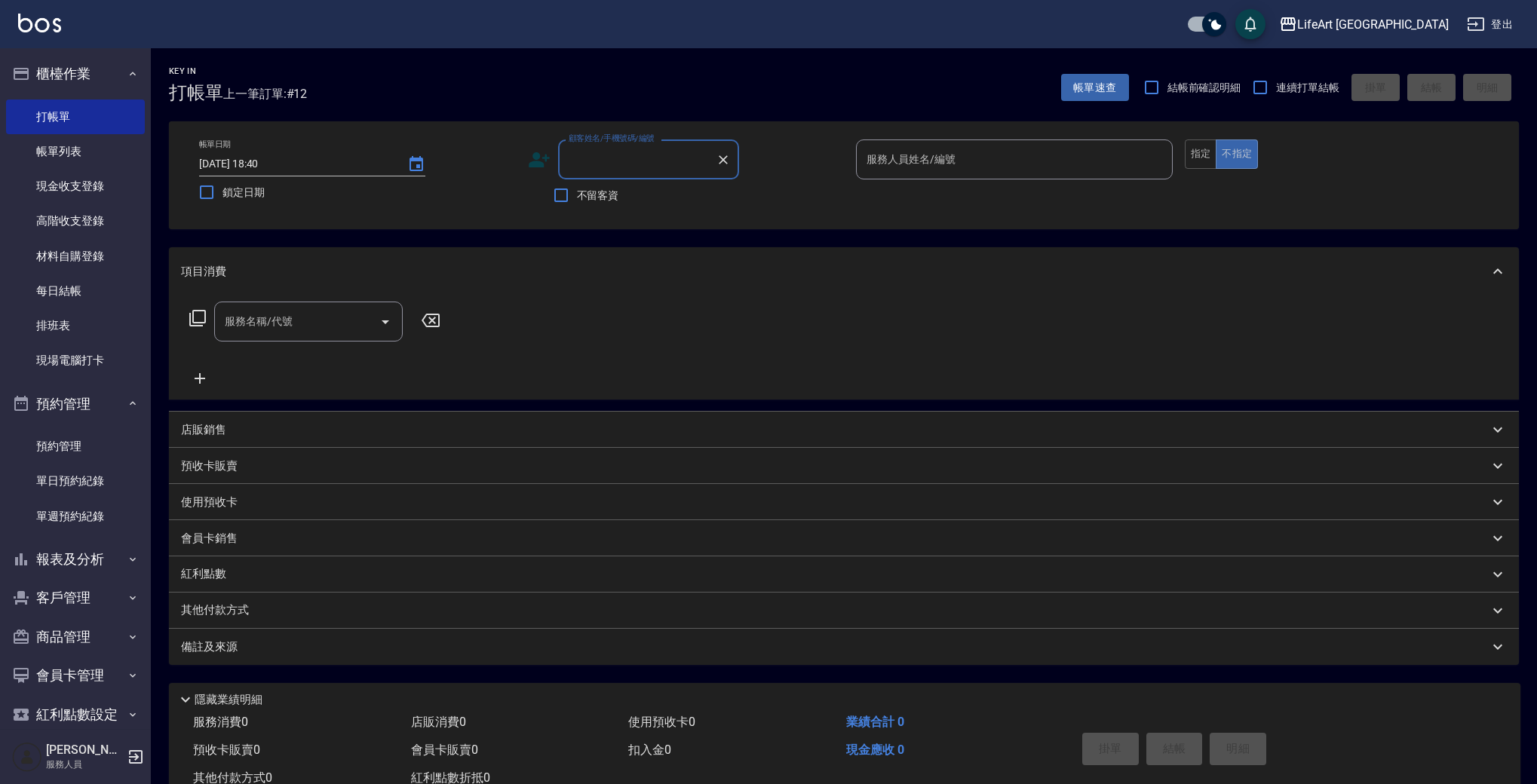
click at [616, 164] on input "顧客姓名/手機號碼/編號" at bounding box center [637, 159] width 145 height 26
click at [640, 151] on input "0833" at bounding box center [637, 159] width 145 height 26
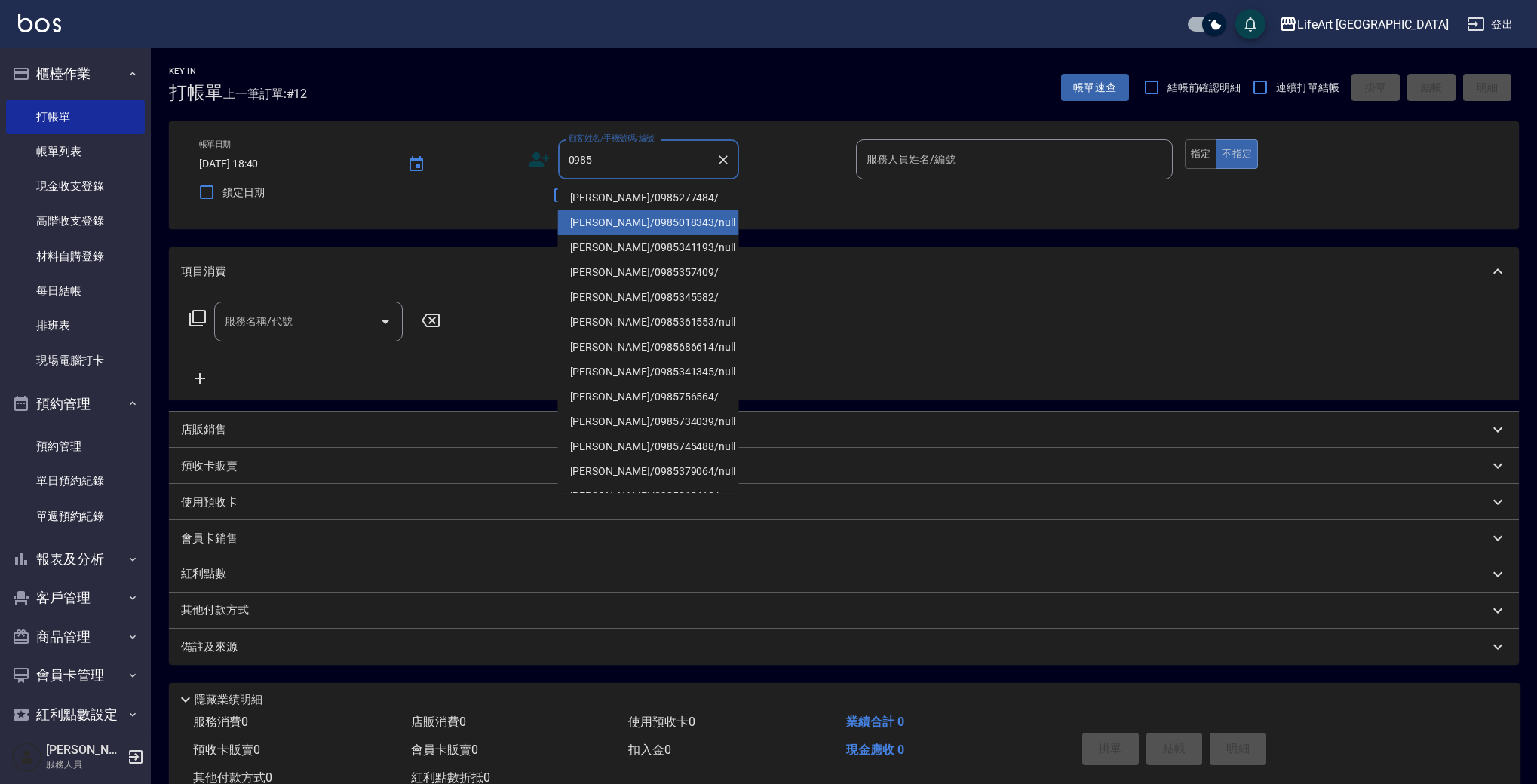
click at [660, 221] on li "[PERSON_NAME]/0985018343/null" at bounding box center [648, 222] width 181 height 25
type input "[PERSON_NAME]/0985018343/null"
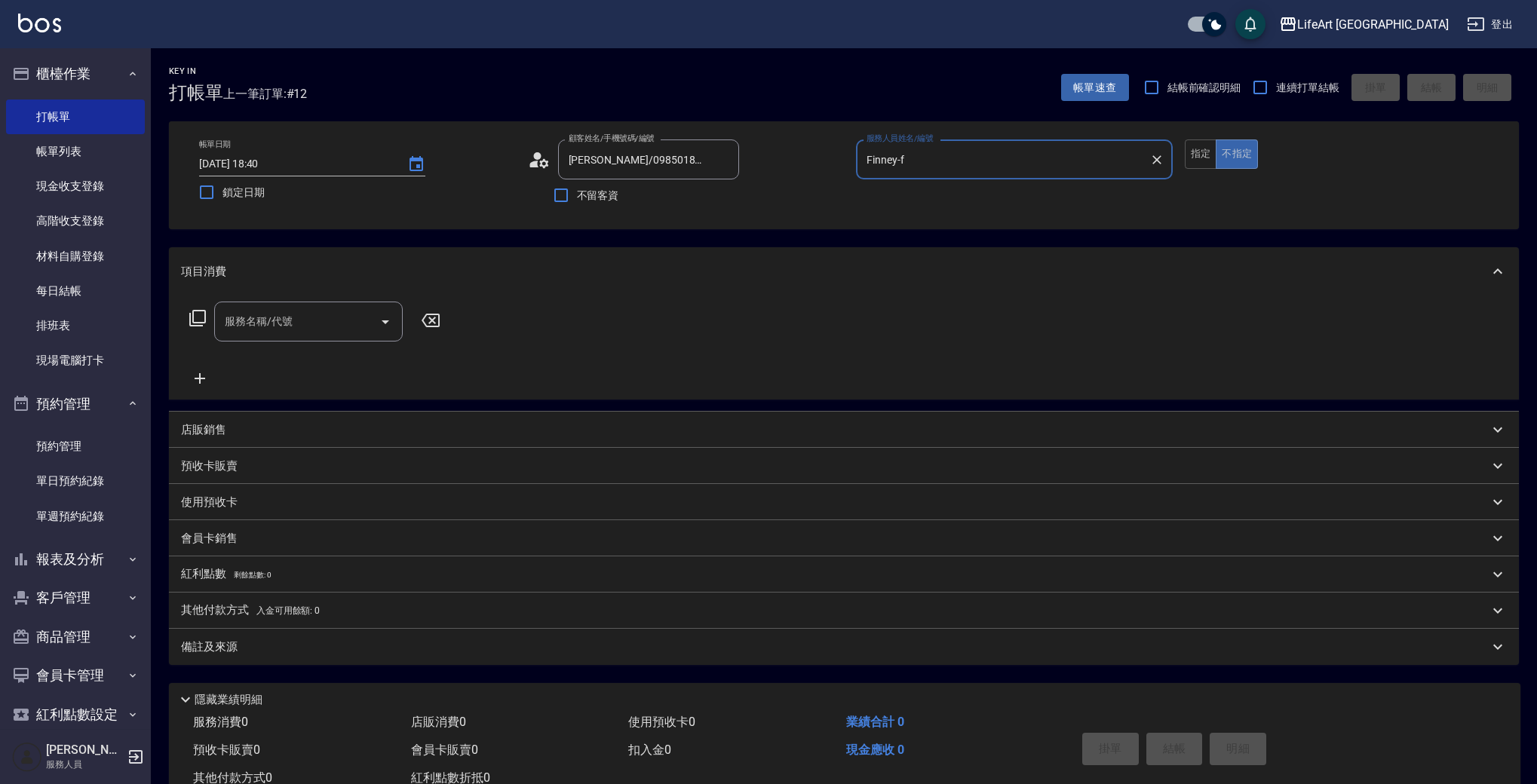
type input "Finney-f"
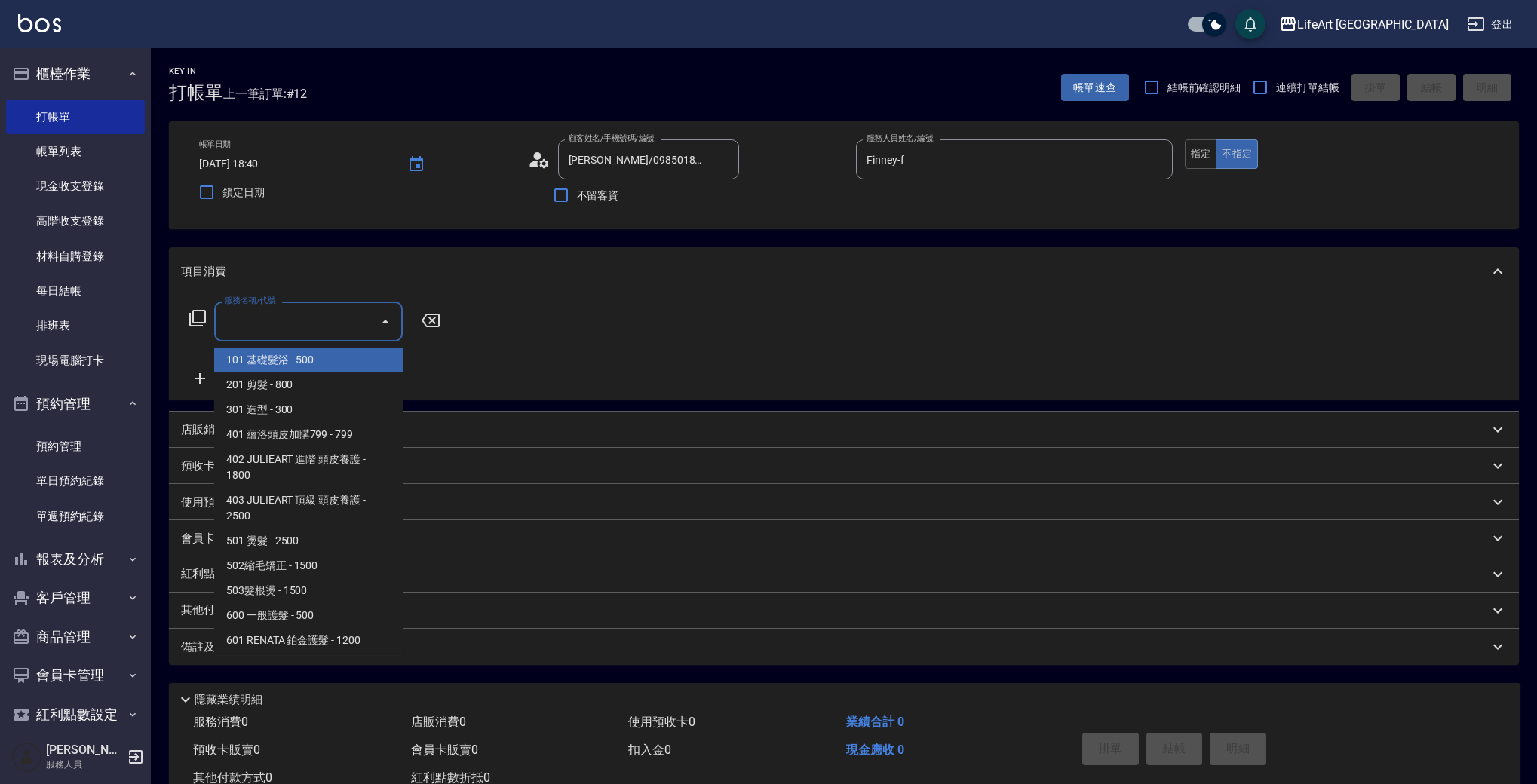
click at [307, 316] on input "服務名稱/代號" at bounding box center [297, 321] width 152 height 26
click at [297, 374] on span "201 剪髮 - 800" at bounding box center [308, 385] width 189 height 25
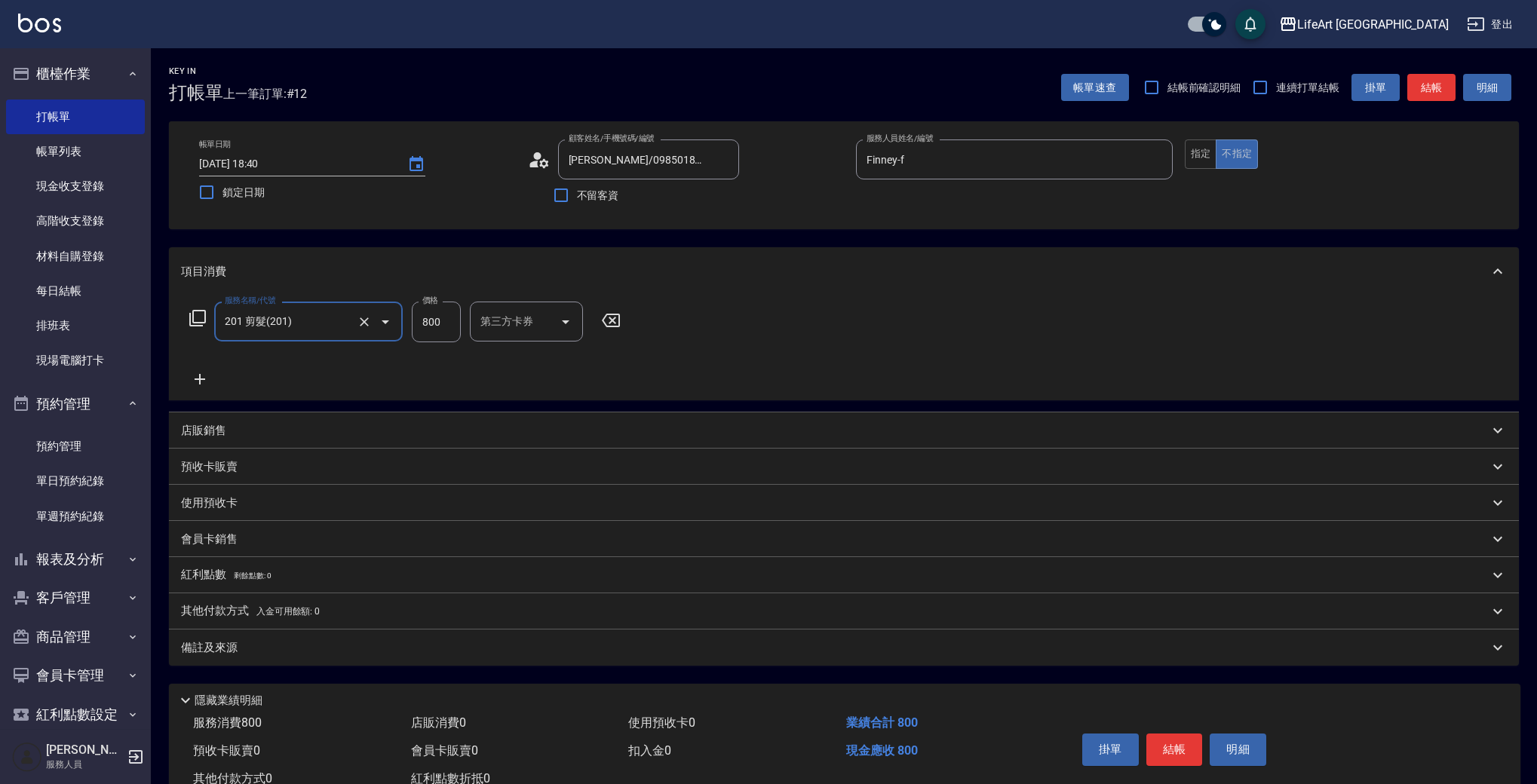
type input "201 剪髮(201)"
click at [437, 311] on input "800" at bounding box center [437, 322] width 49 height 41
type input "945"
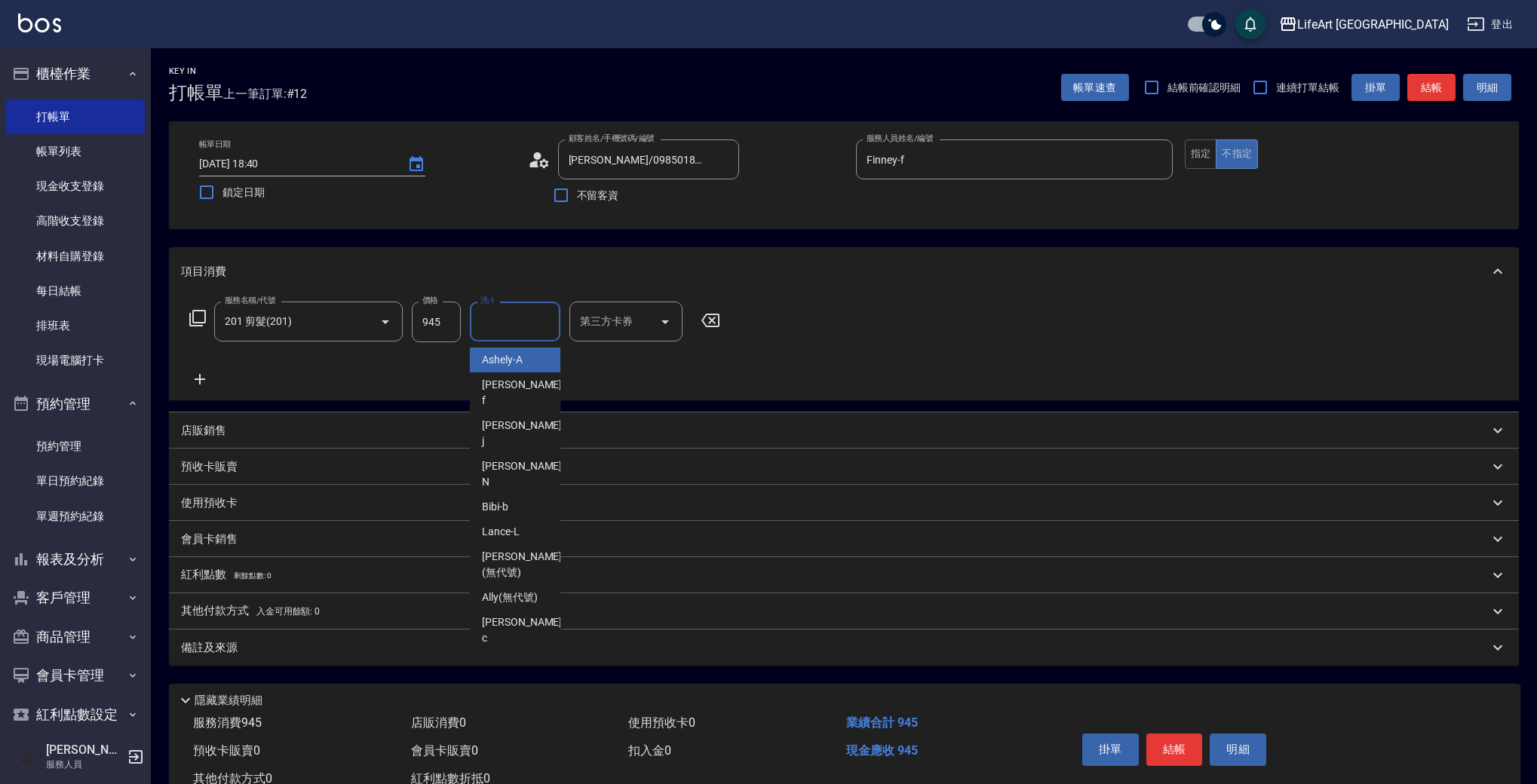
click at [513, 324] on input "洗-1" at bounding box center [515, 321] width 77 height 26
click at [507, 359] on span "Ally (無代號)" at bounding box center [509, 360] width 56 height 16
type input "Ally(無代號)"
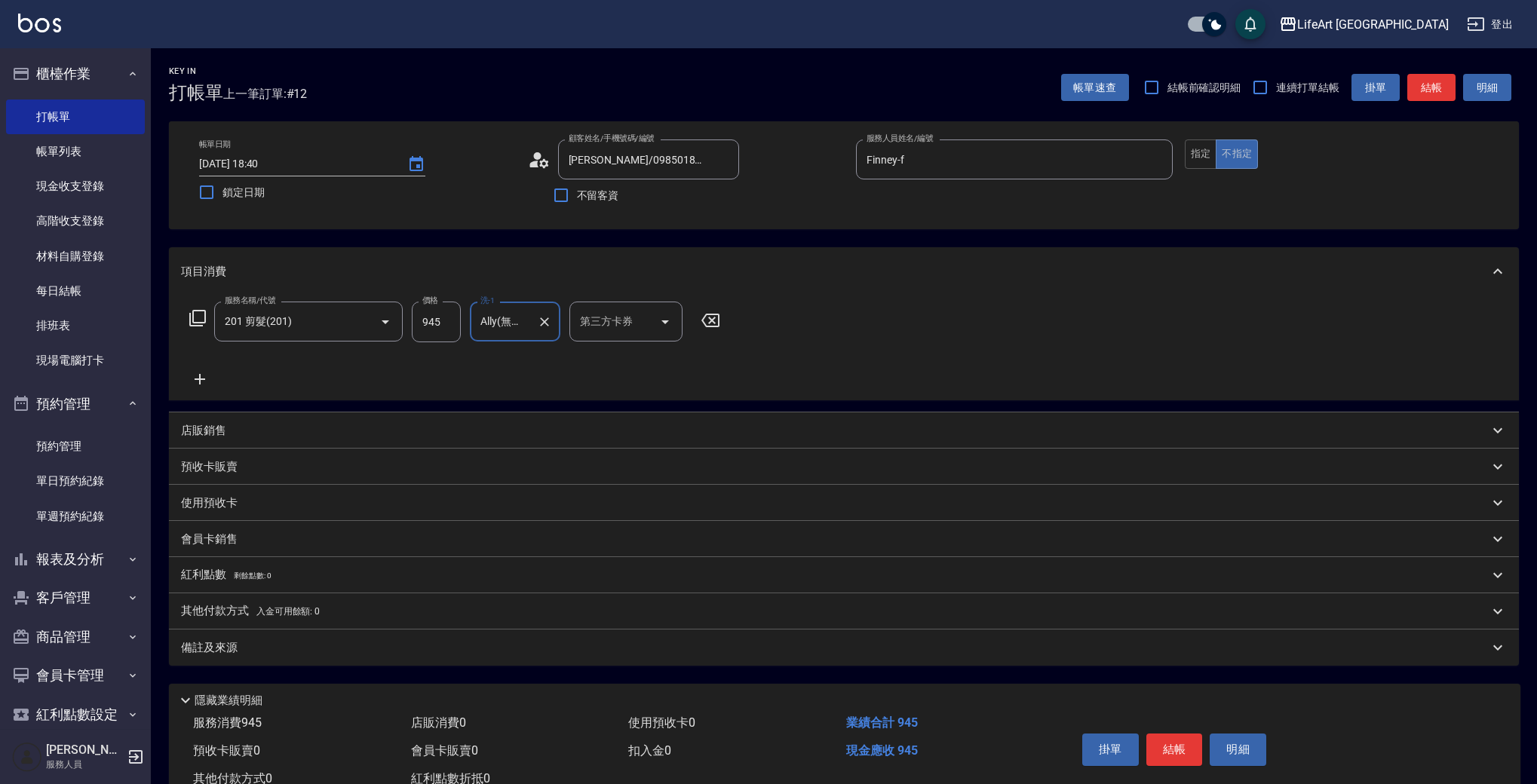
click at [318, 653] on div "備註及來源" at bounding box center [834, 647] width 1307 height 16
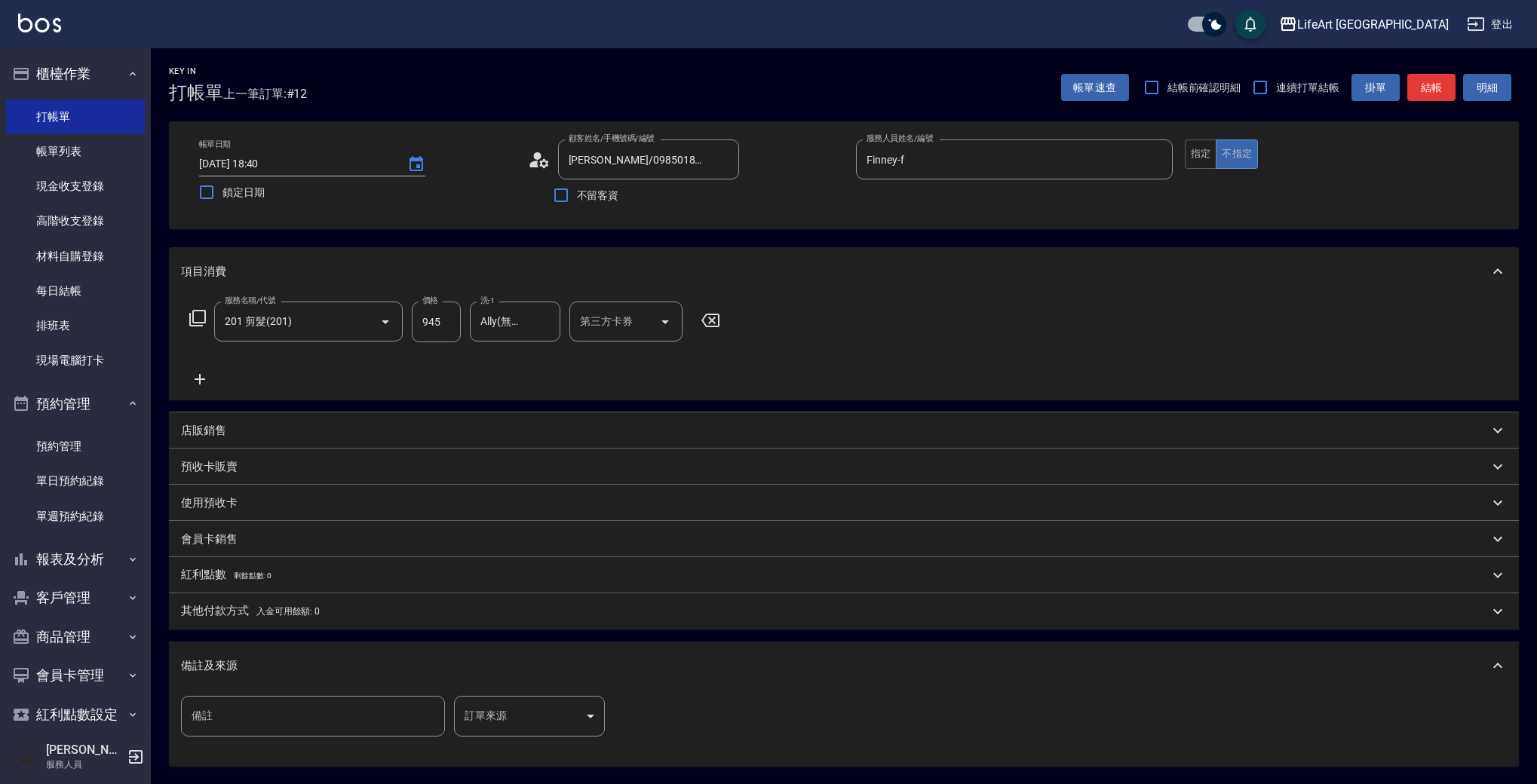
click at [552, 656] on div "備註及來源" at bounding box center [844, 665] width 1350 height 48
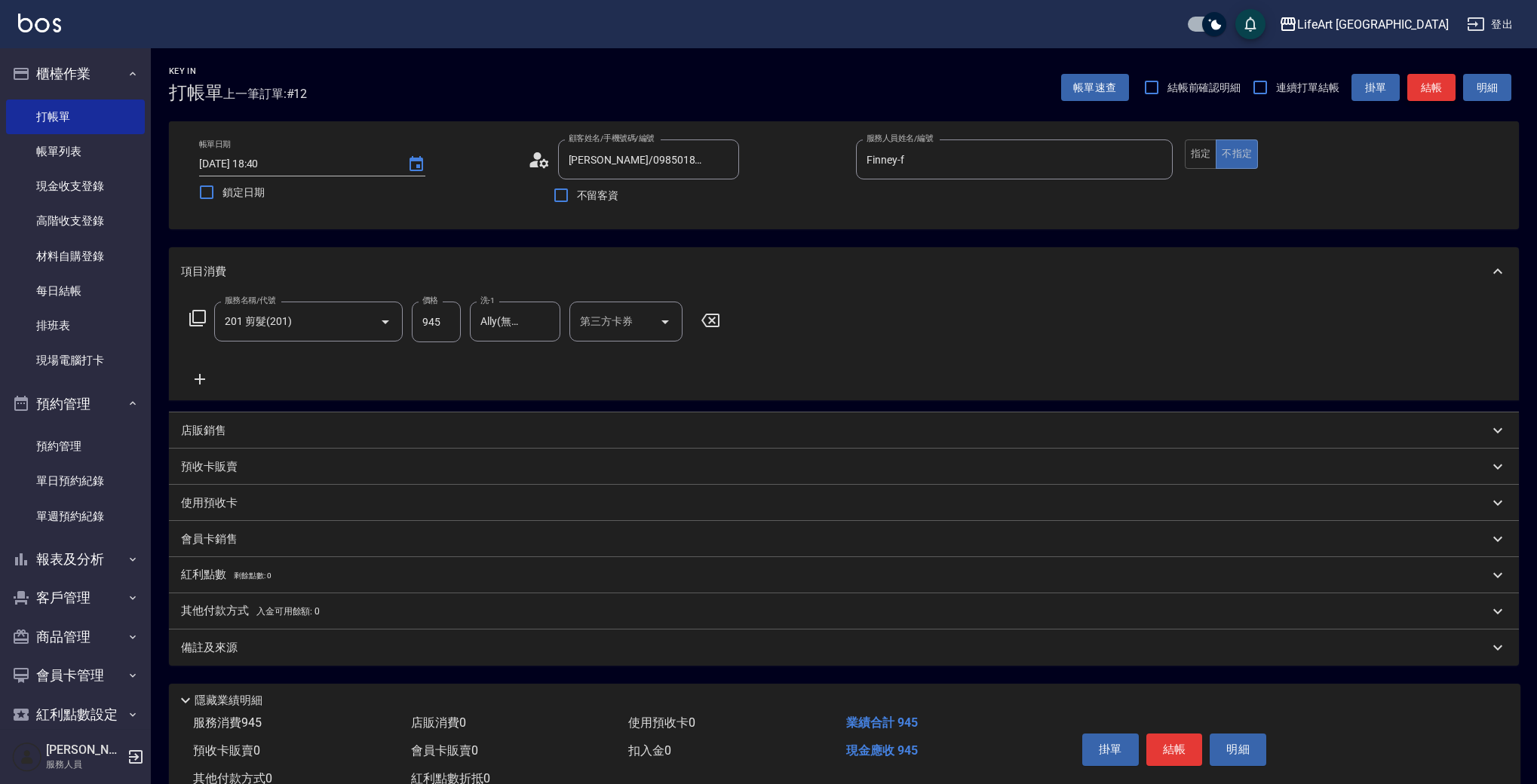
click at [1444, 92] on button "結帳" at bounding box center [1431, 87] width 48 height 28
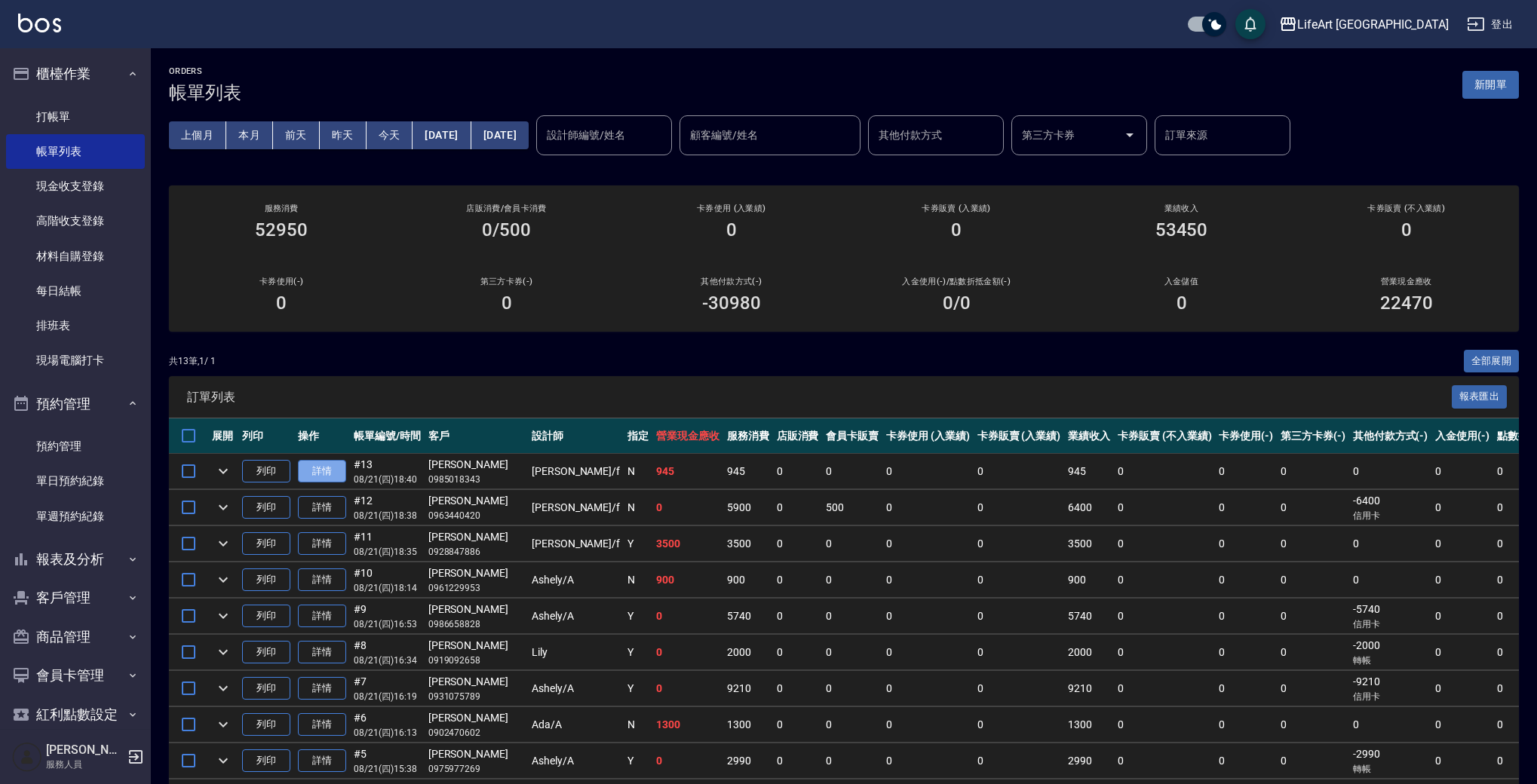
click at [313, 468] on link "詳情" at bounding box center [321, 472] width 48 height 24
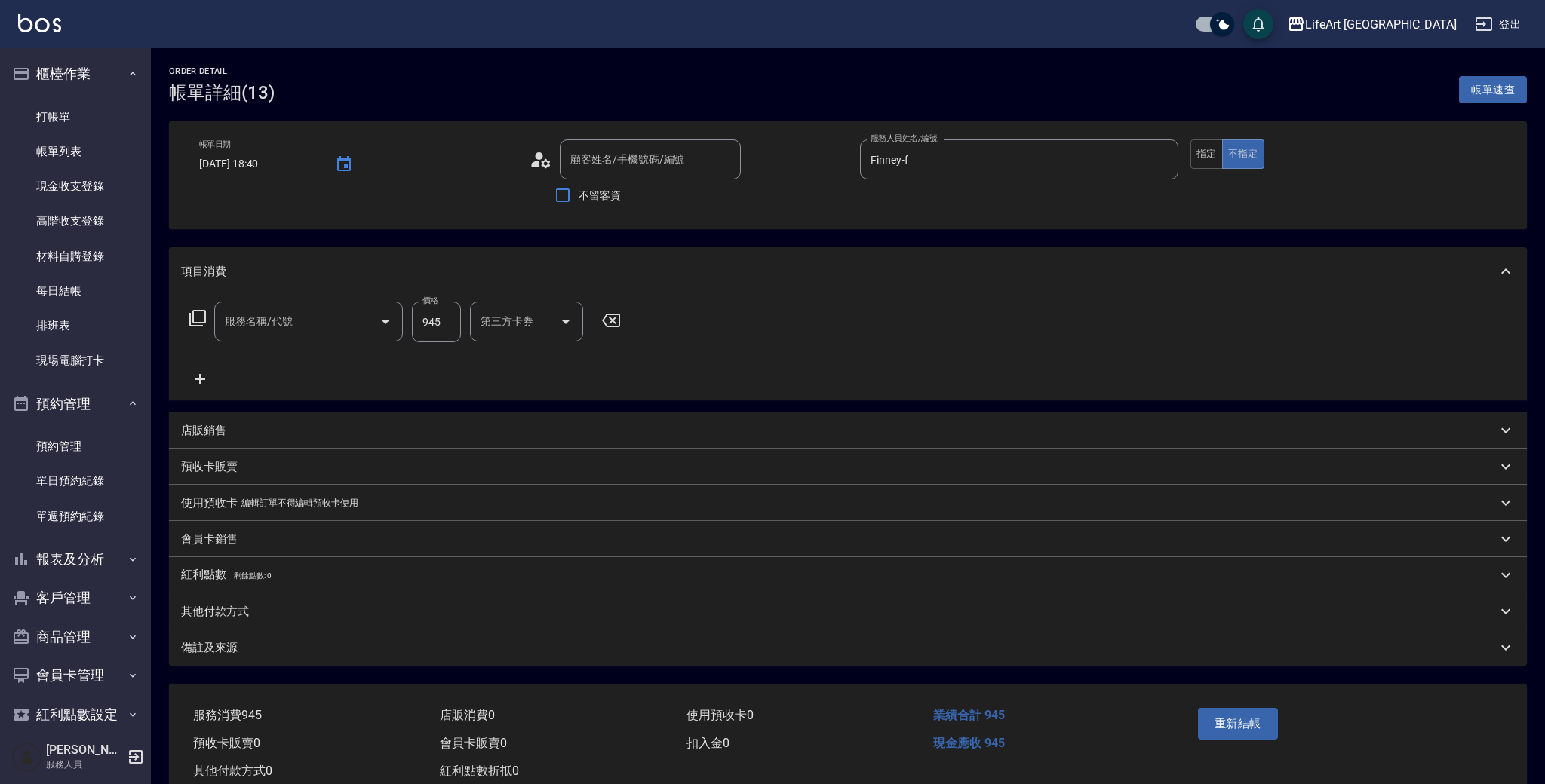
type input "[DATE] 18:40"
type input "Finney-f"
type input "[PERSON_NAME]/0985018343/null"
type input "201 剪髮(201)"
click at [1205, 153] on button "指定" at bounding box center [1201, 155] width 33 height 29
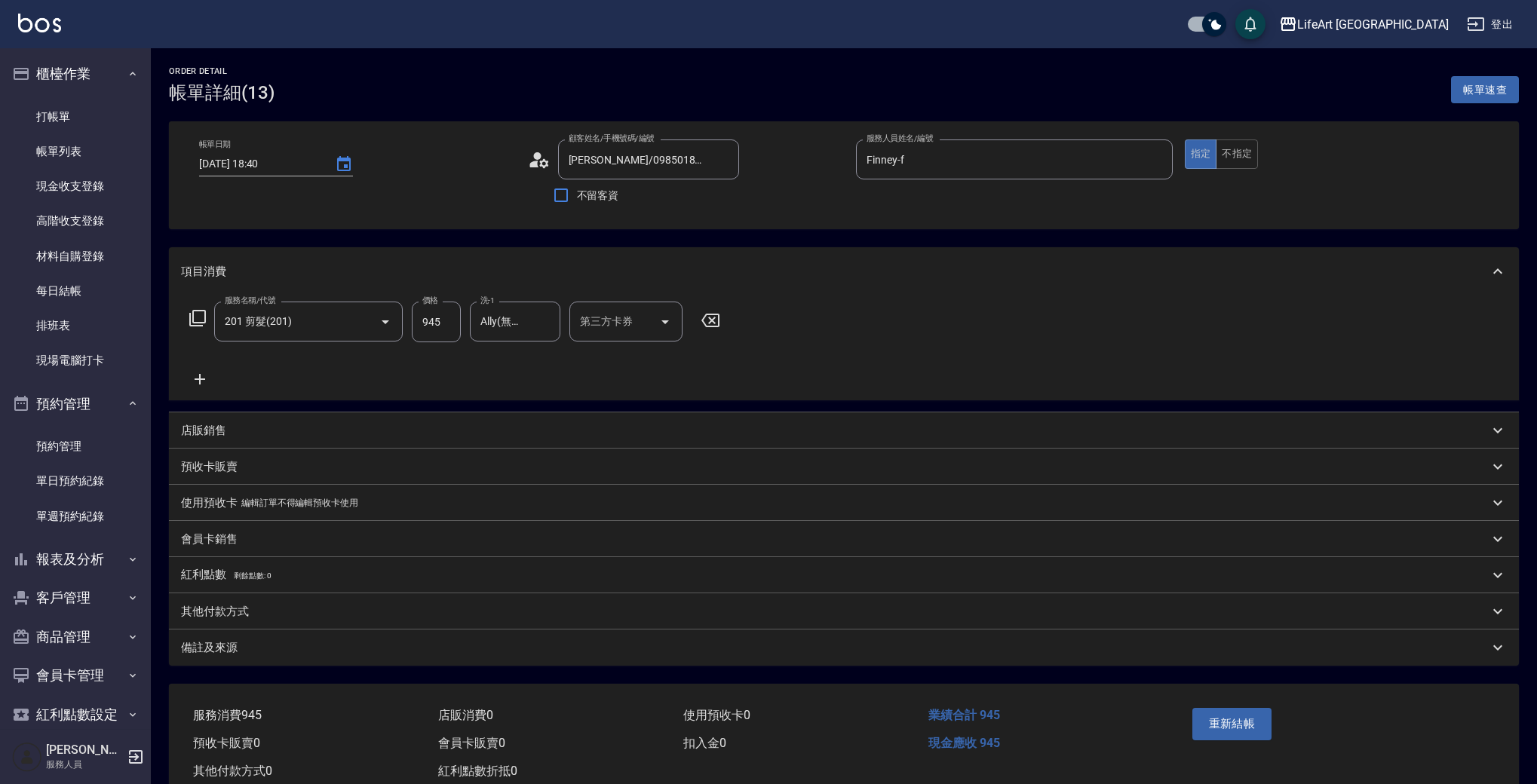
scroll to position [44, 0]
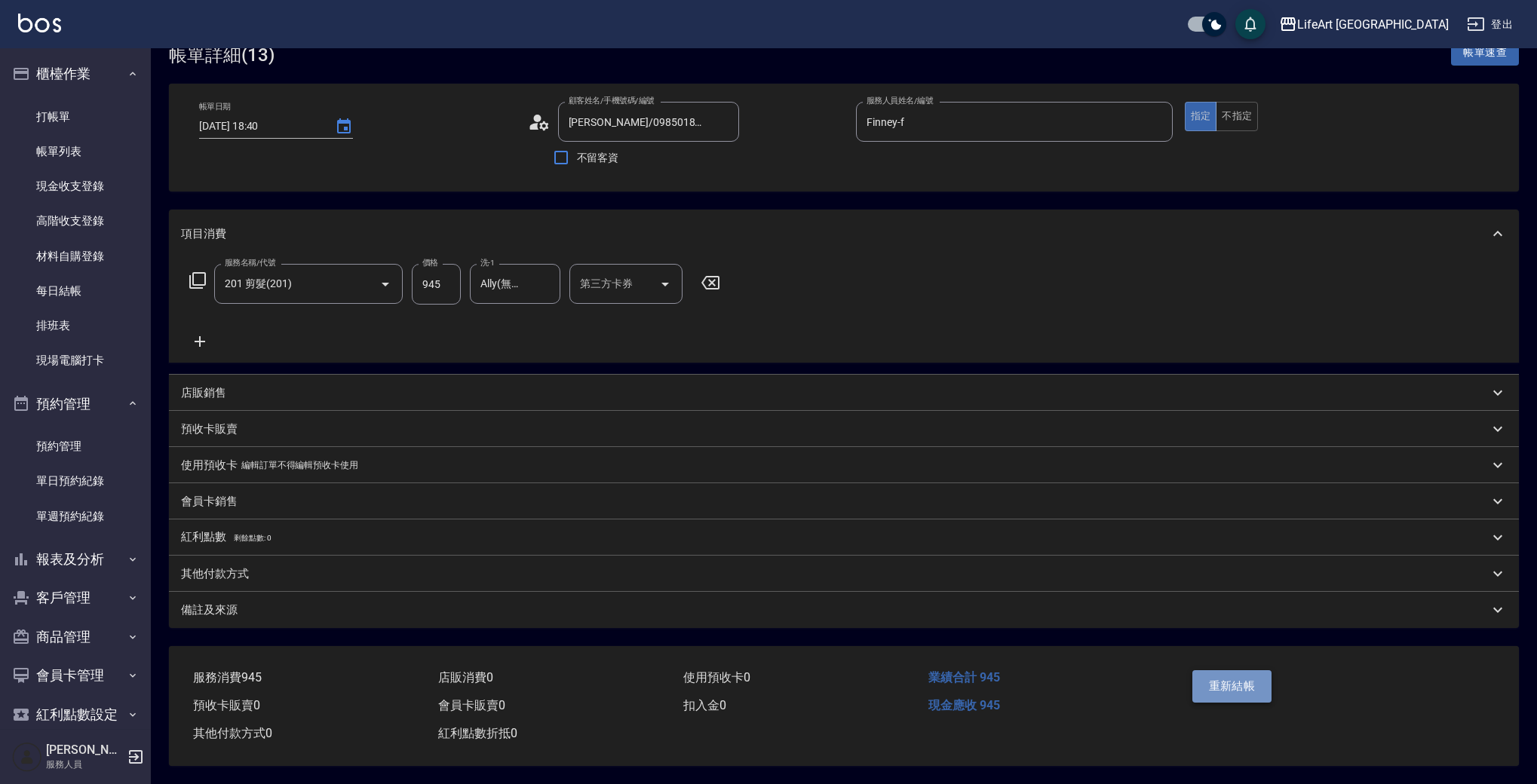
click at [1240, 688] on button "重新結帳" at bounding box center [1232, 686] width 80 height 32
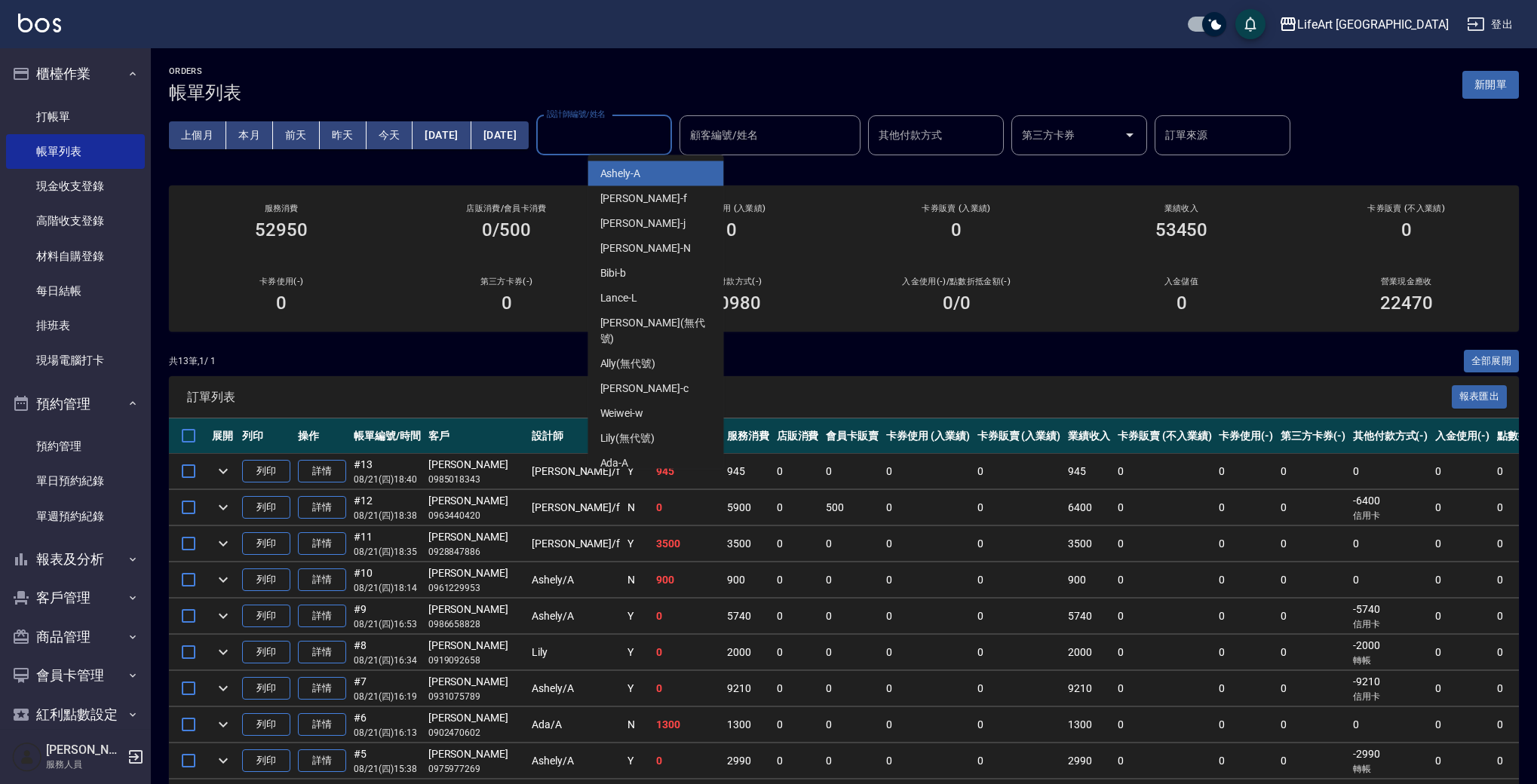
click at [627, 135] on input "設計師編號/姓名" at bounding box center [603, 135] width 122 height 26
click at [637, 177] on span "Ashely -A" at bounding box center [621, 173] width 41 height 16
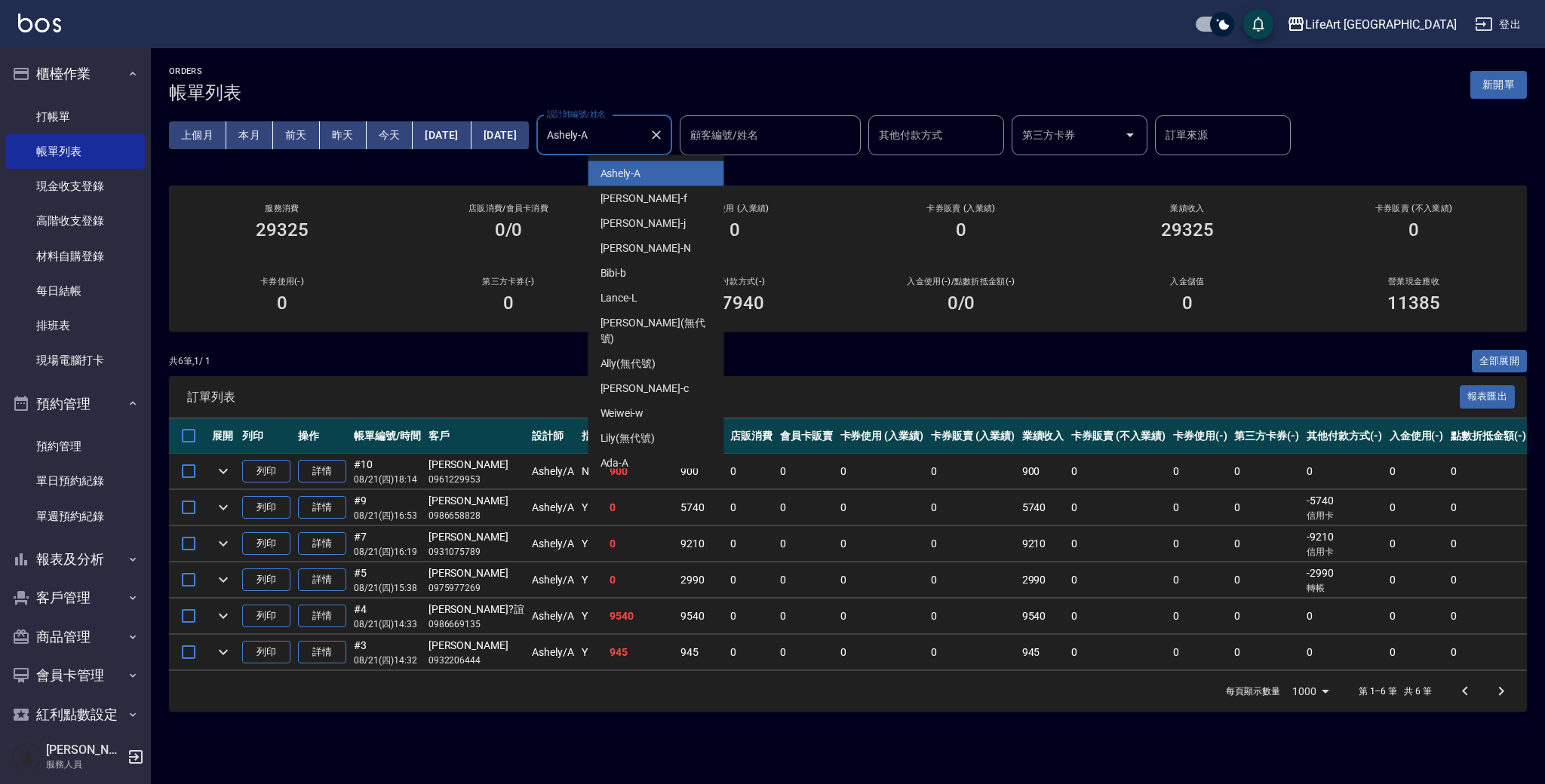
click at [643, 128] on input "Ashely-A" at bounding box center [593, 135] width 100 height 26
click at [648, 451] on div "Ada -A" at bounding box center [656, 464] width 136 height 25
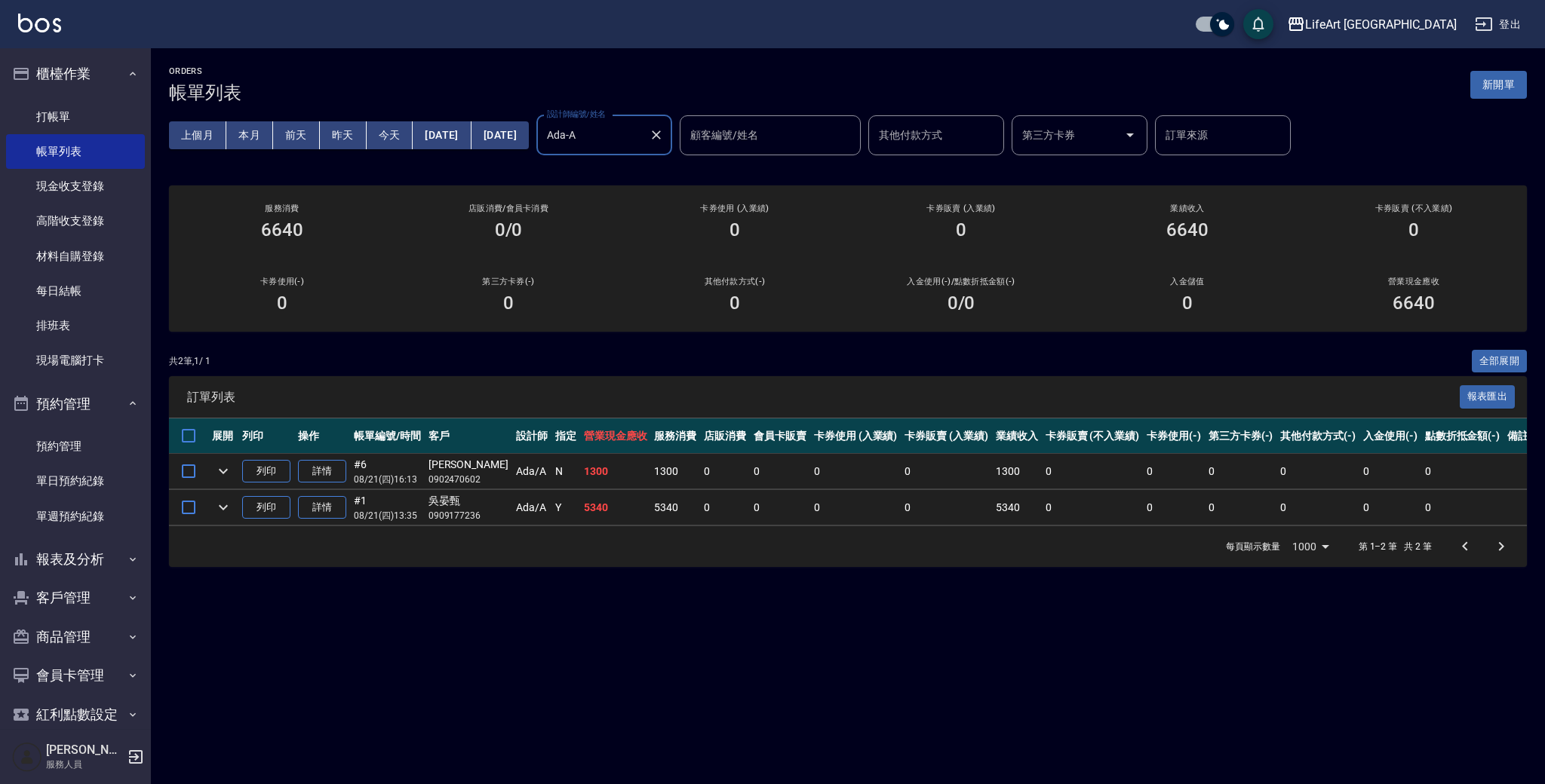
click at [643, 131] on input "Ada-A" at bounding box center [593, 135] width 100 height 26
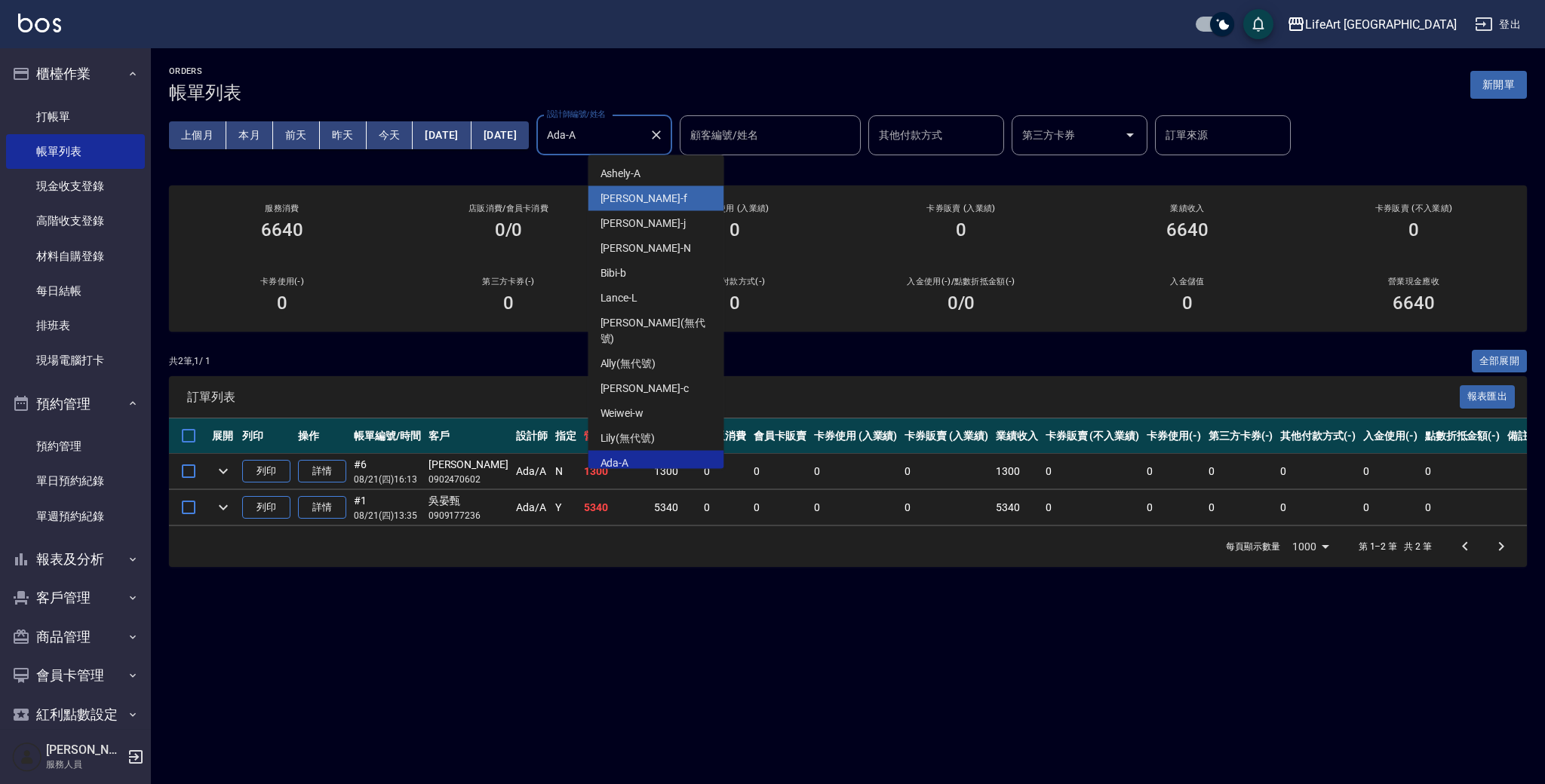
click at [645, 199] on div "Finney -f" at bounding box center [656, 199] width 136 height 25
type input "Finney-f"
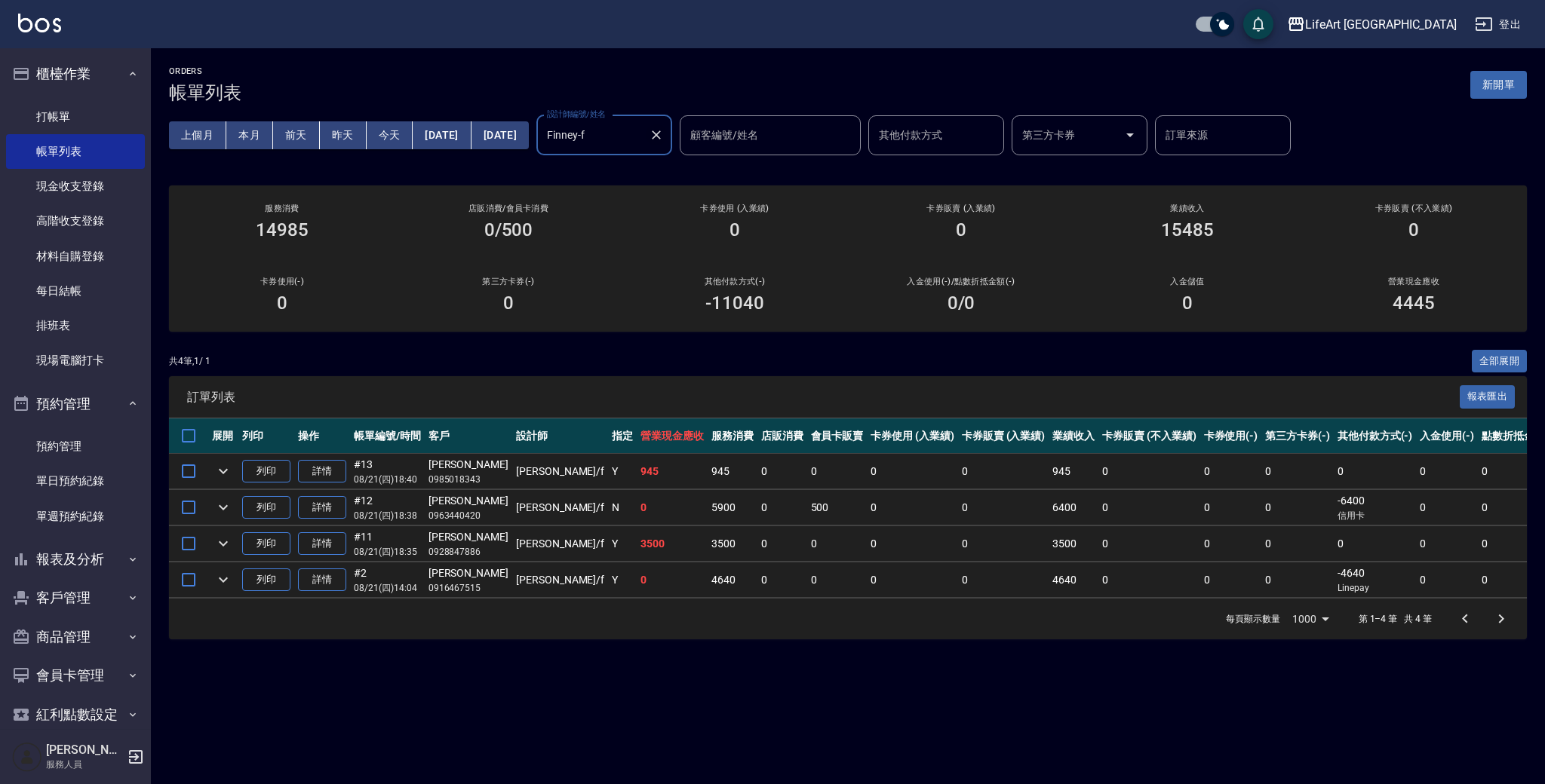
click at [664, 133] on icon "Clear" at bounding box center [656, 135] width 15 height 15
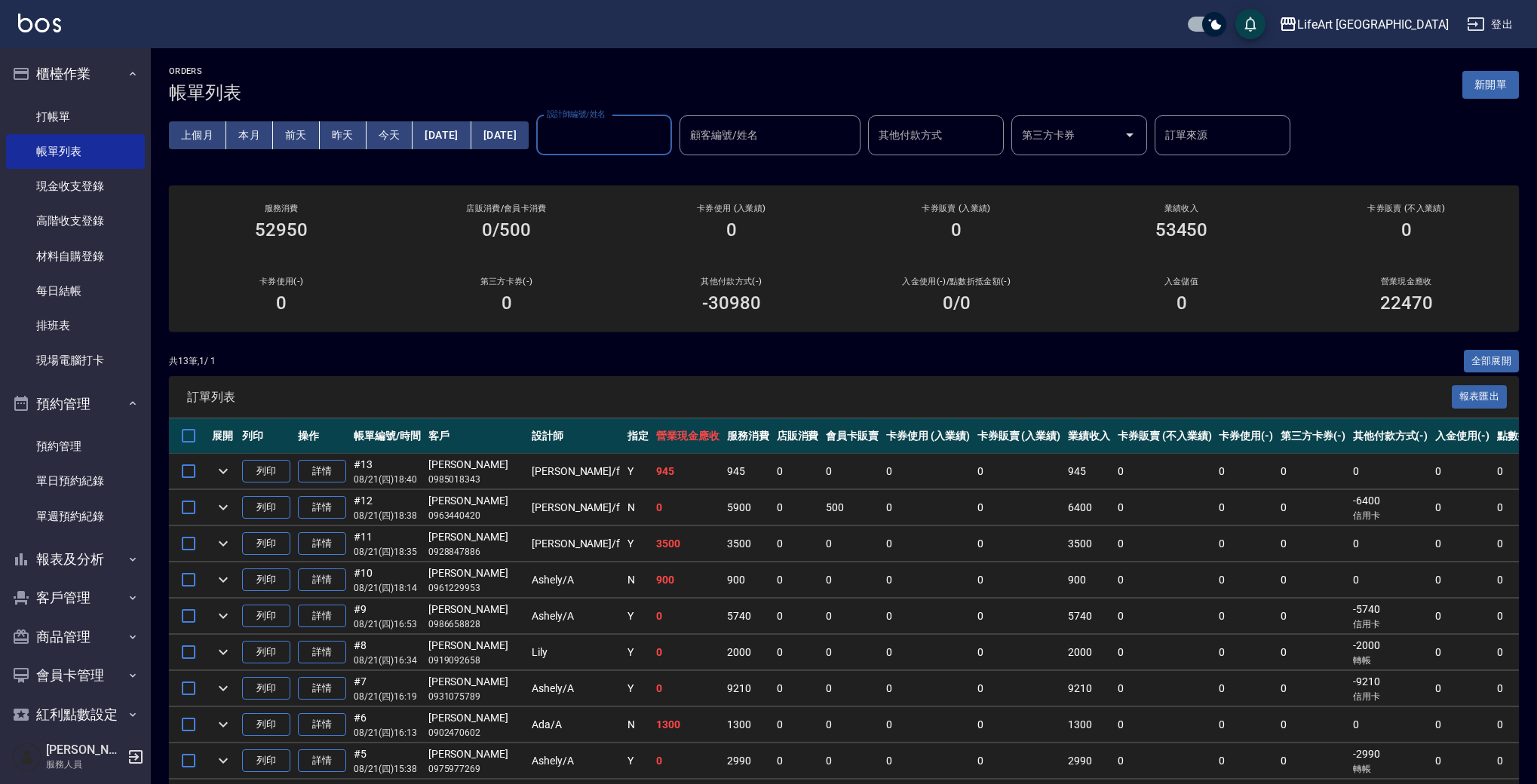
click at [822, 189] on div "卡券使用 (入業績) 0" at bounding box center [731, 222] width 225 height 73
click at [105, 590] on button "客戶管理" at bounding box center [75, 598] width 139 height 39
click at [129, 397] on icon "button" at bounding box center [132, 403] width 12 height 12
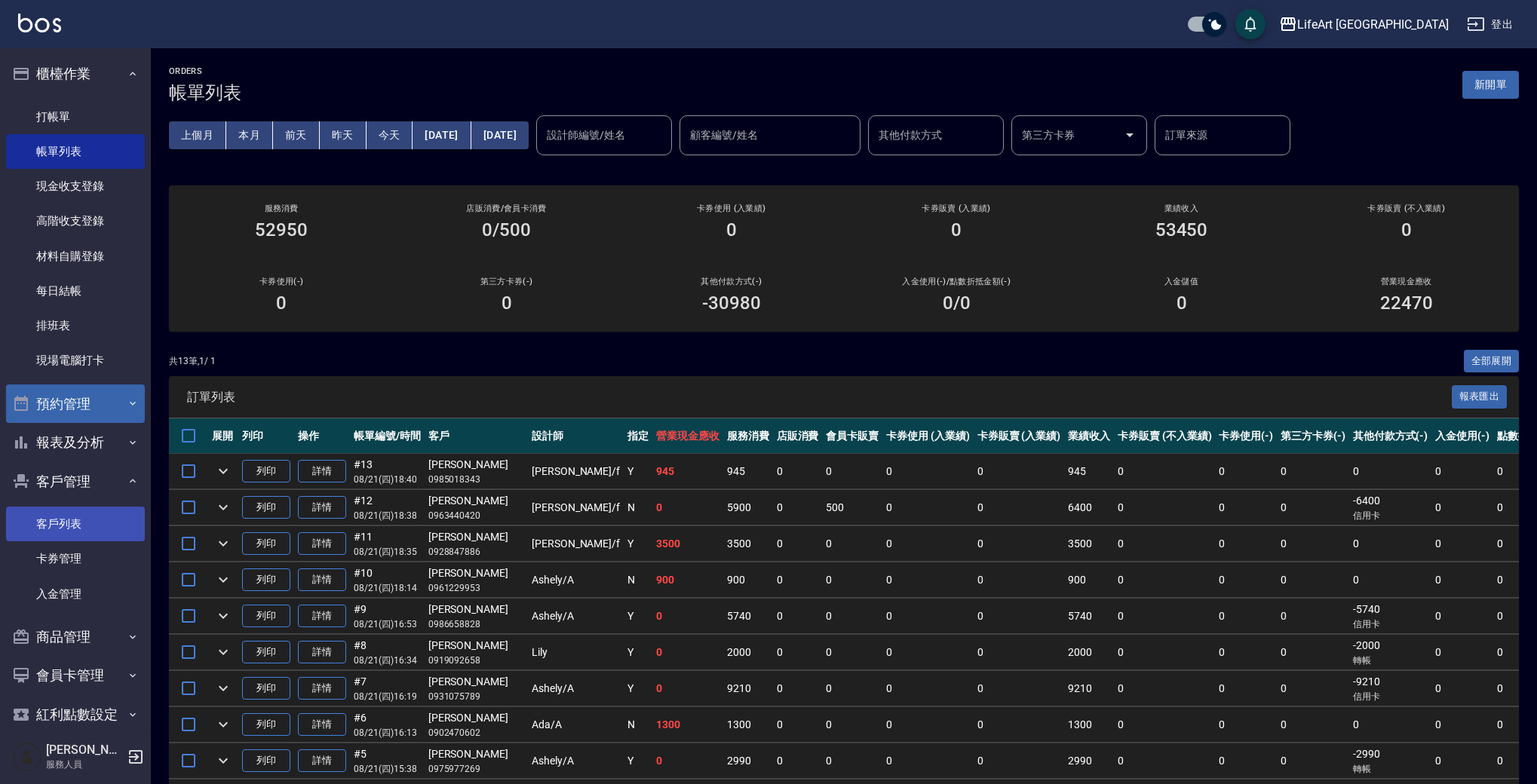
click at [88, 520] on link "客戶列表" at bounding box center [75, 524] width 139 height 34
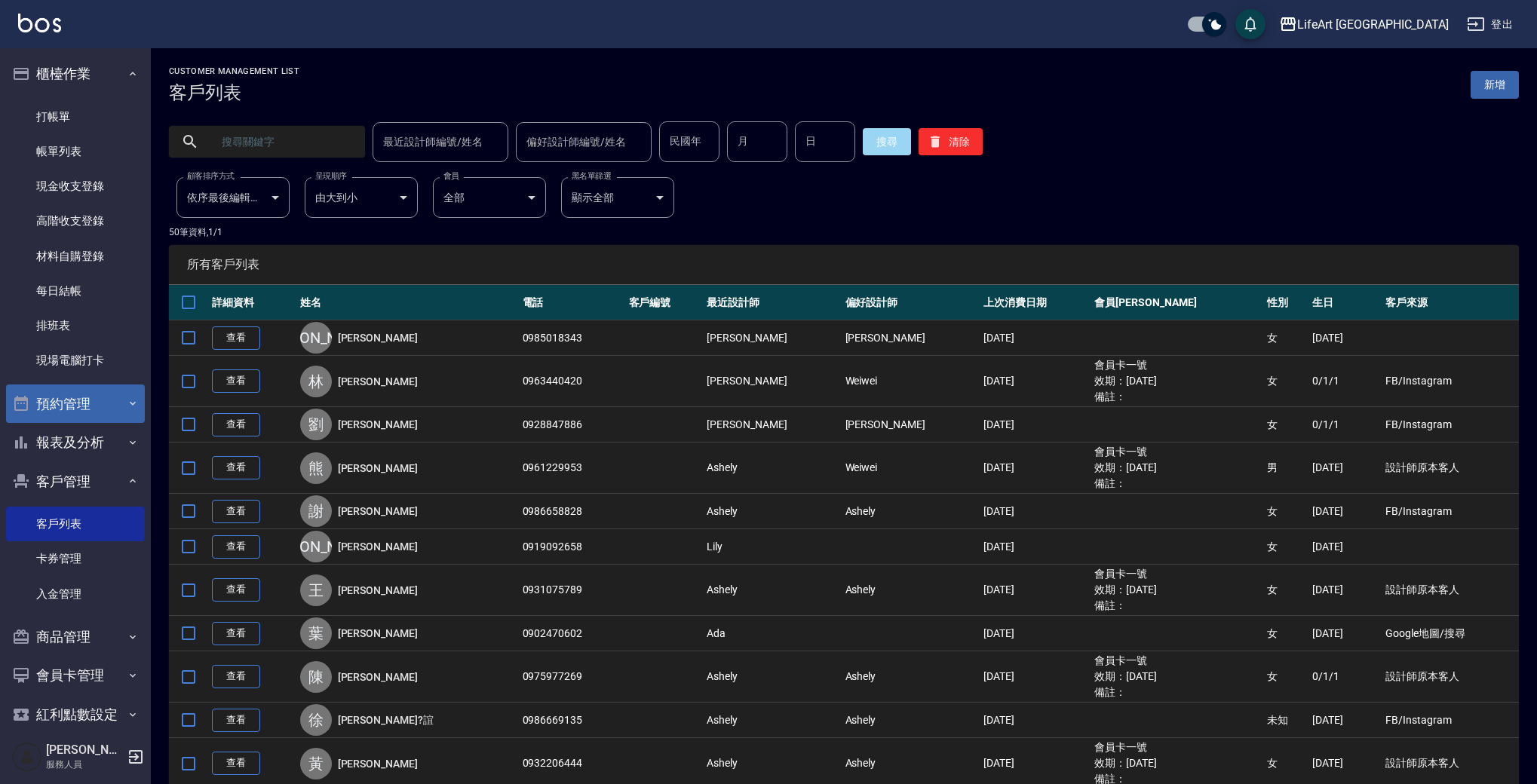
click at [293, 141] on input "text" at bounding box center [281, 142] width 141 height 41
type input "071318"
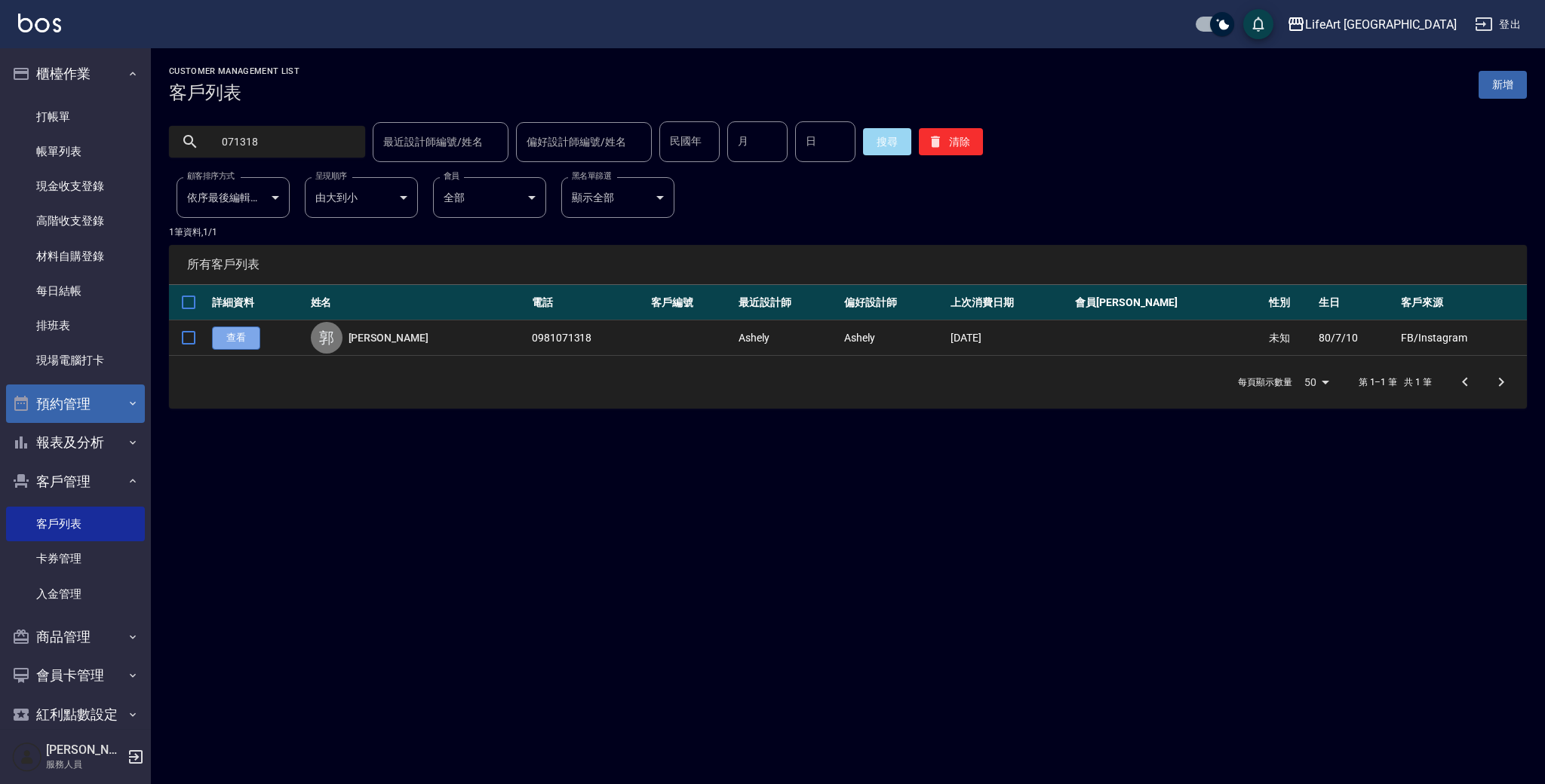
click at [232, 338] on link "查看" at bounding box center [236, 338] width 48 height 24
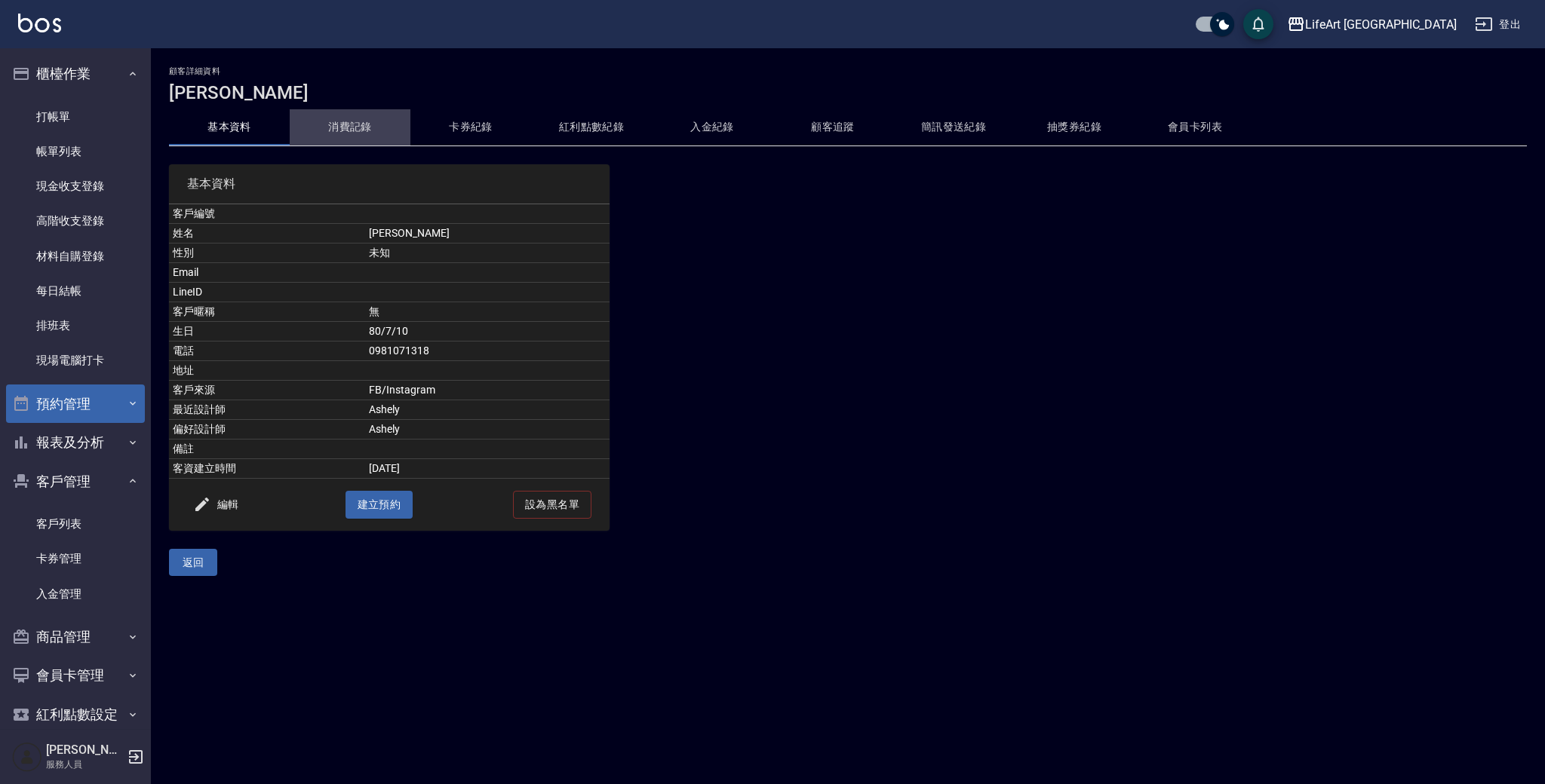
click at [365, 119] on button "消費記錄" at bounding box center [350, 128] width 121 height 36
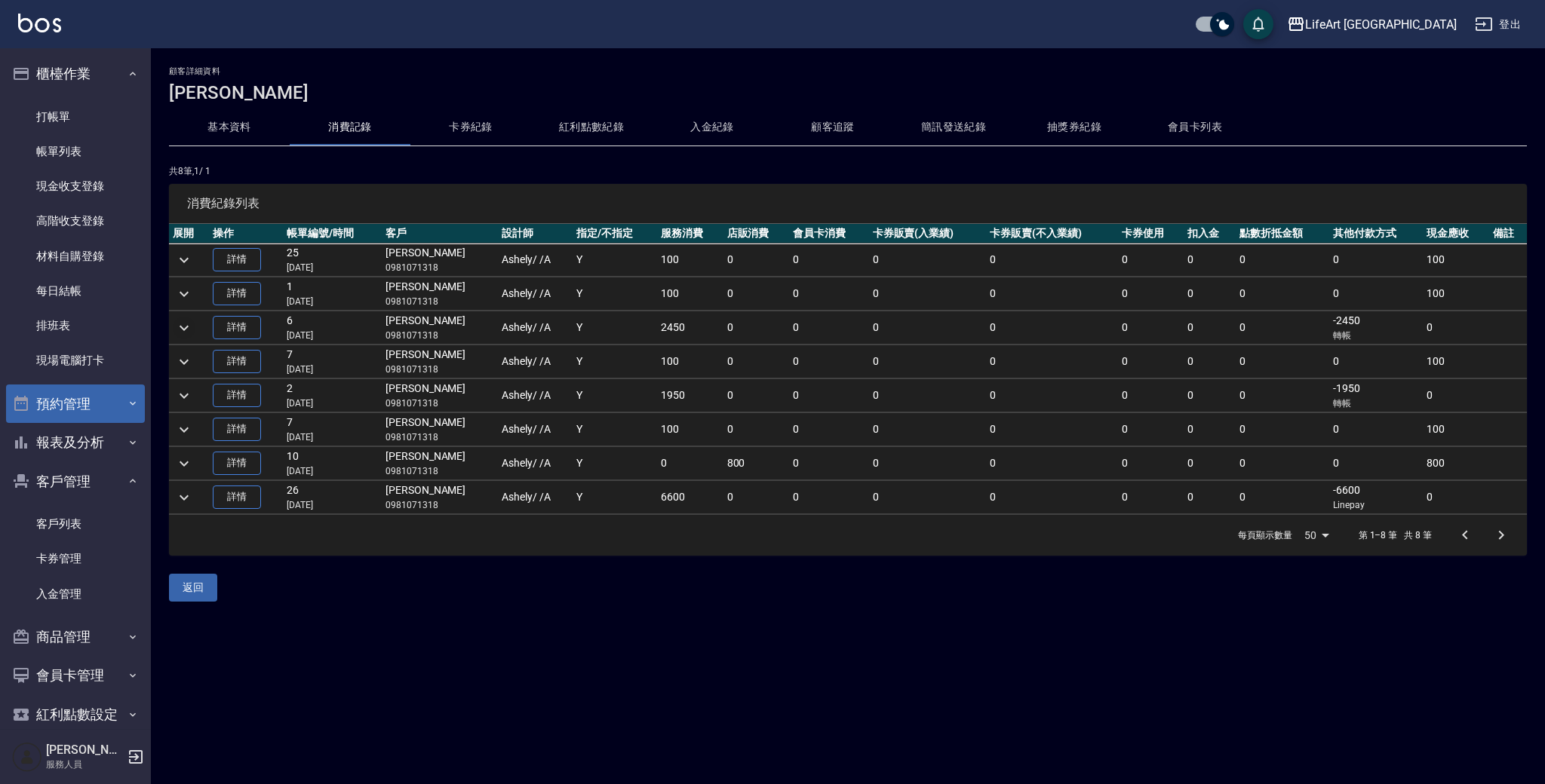
click at [191, 328] on icon "expand row" at bounding box center [184, 328] width 18 height 18
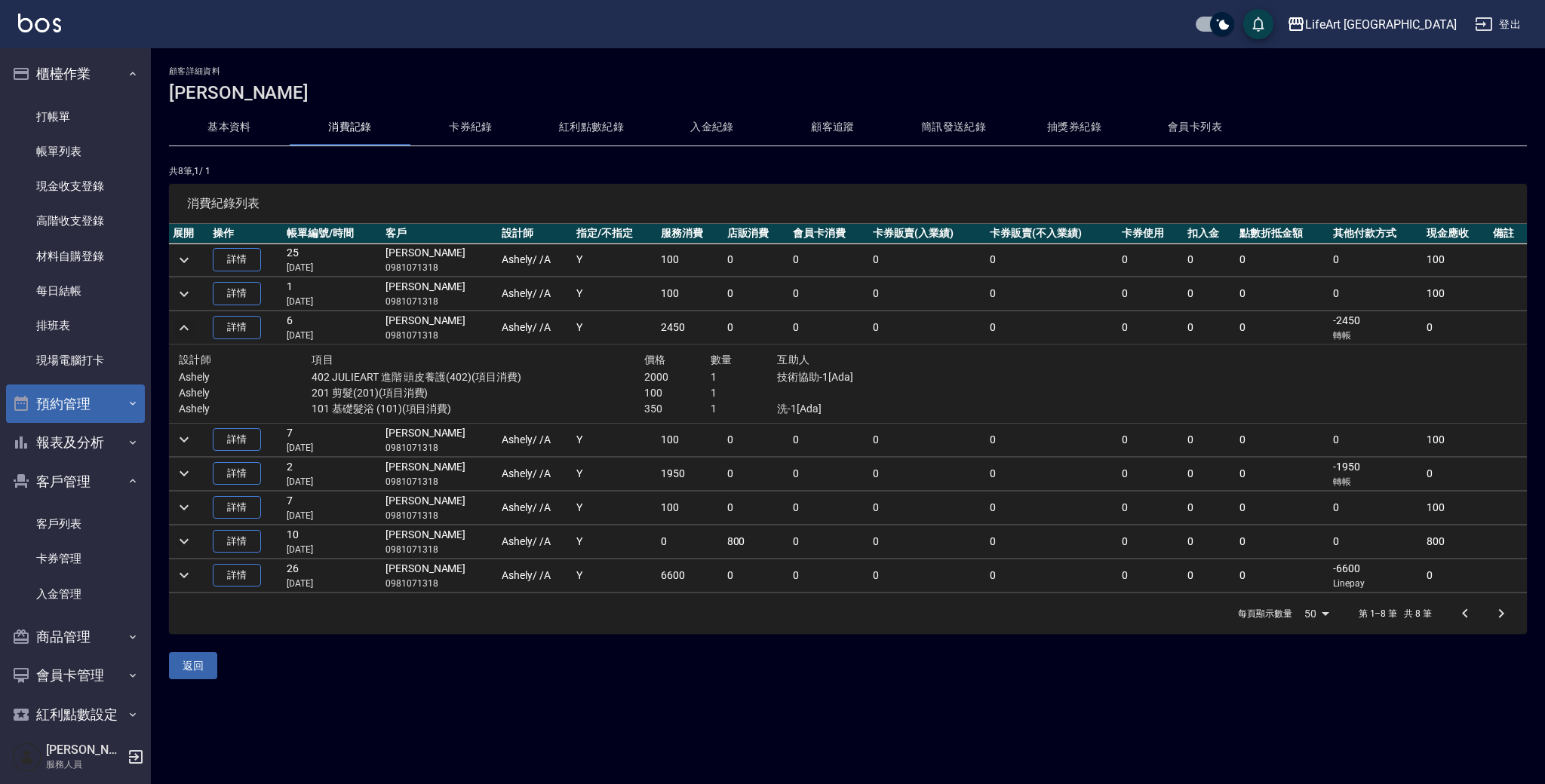
click at [191, 328] on icon "expand row" at bounding box center [184, 328] width 18 height 18
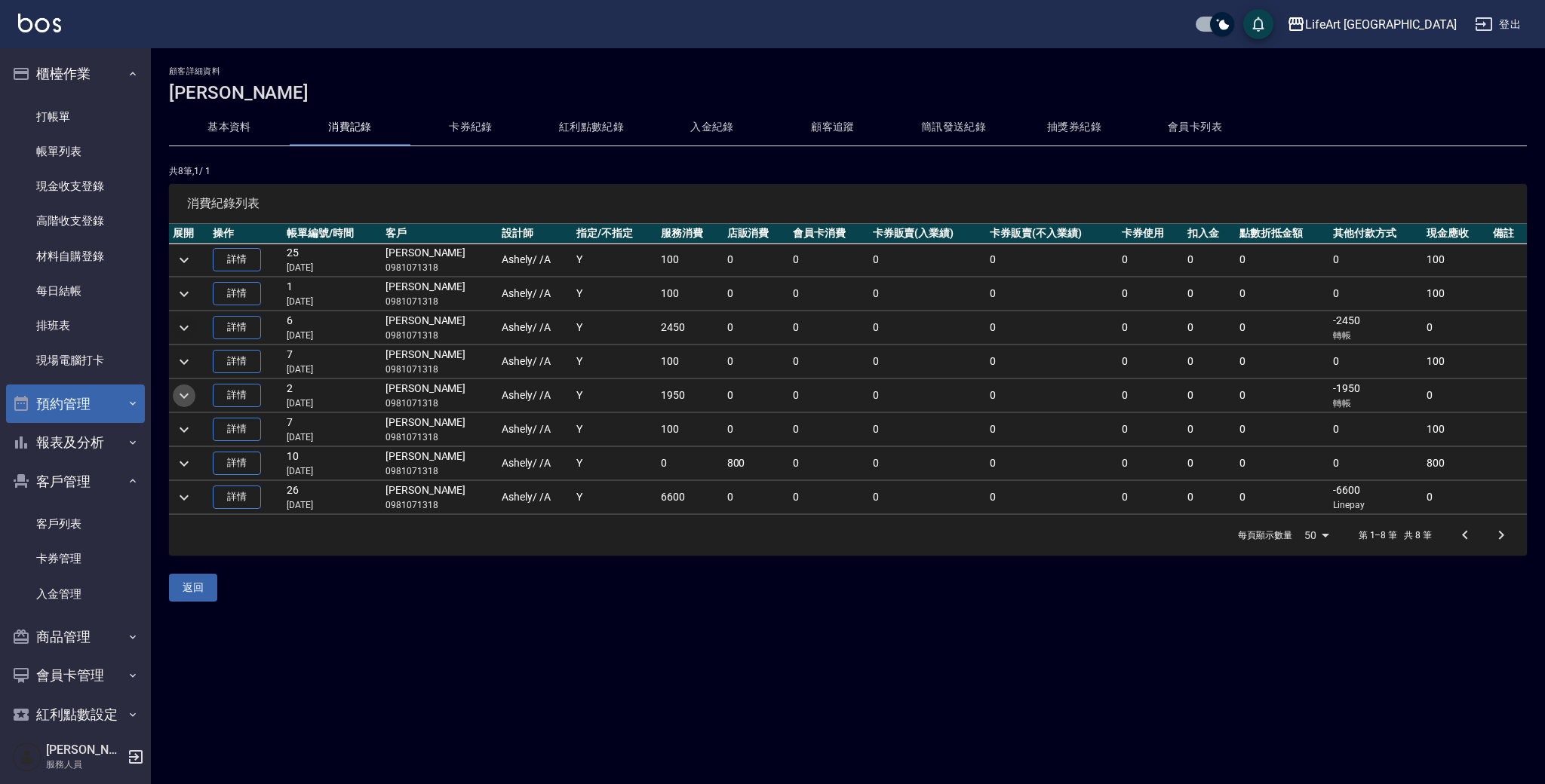
click at [186, 396] on icon "expand row" at bounding box center [184, 396] width 9 height 5
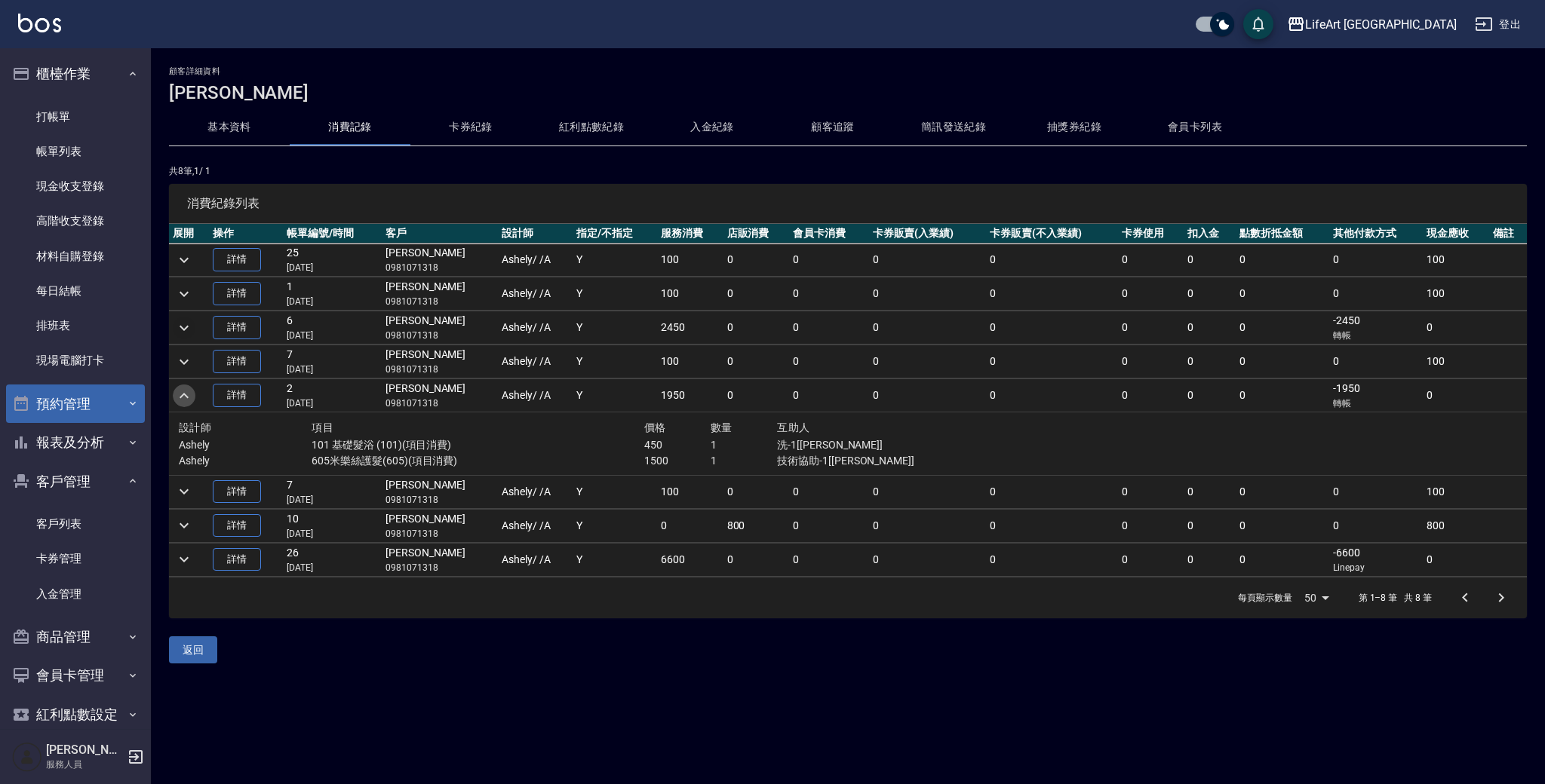
click at [186, 396] on icon "expand row" at bounding box center [184, 396] width 9 height 5
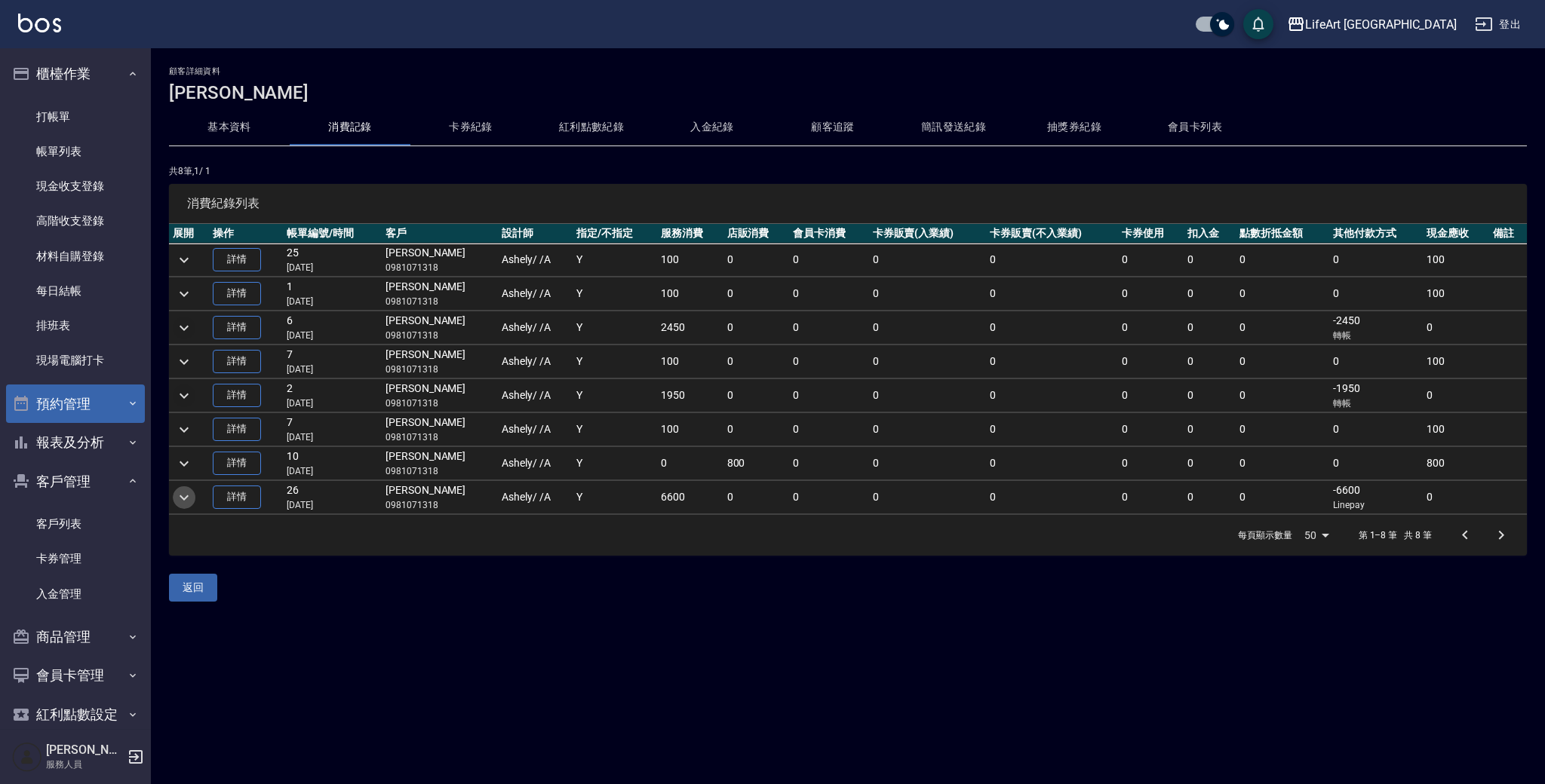
click at [189, 496] on icon "expand row" at bounding box center [184, 498] width 18 height 18
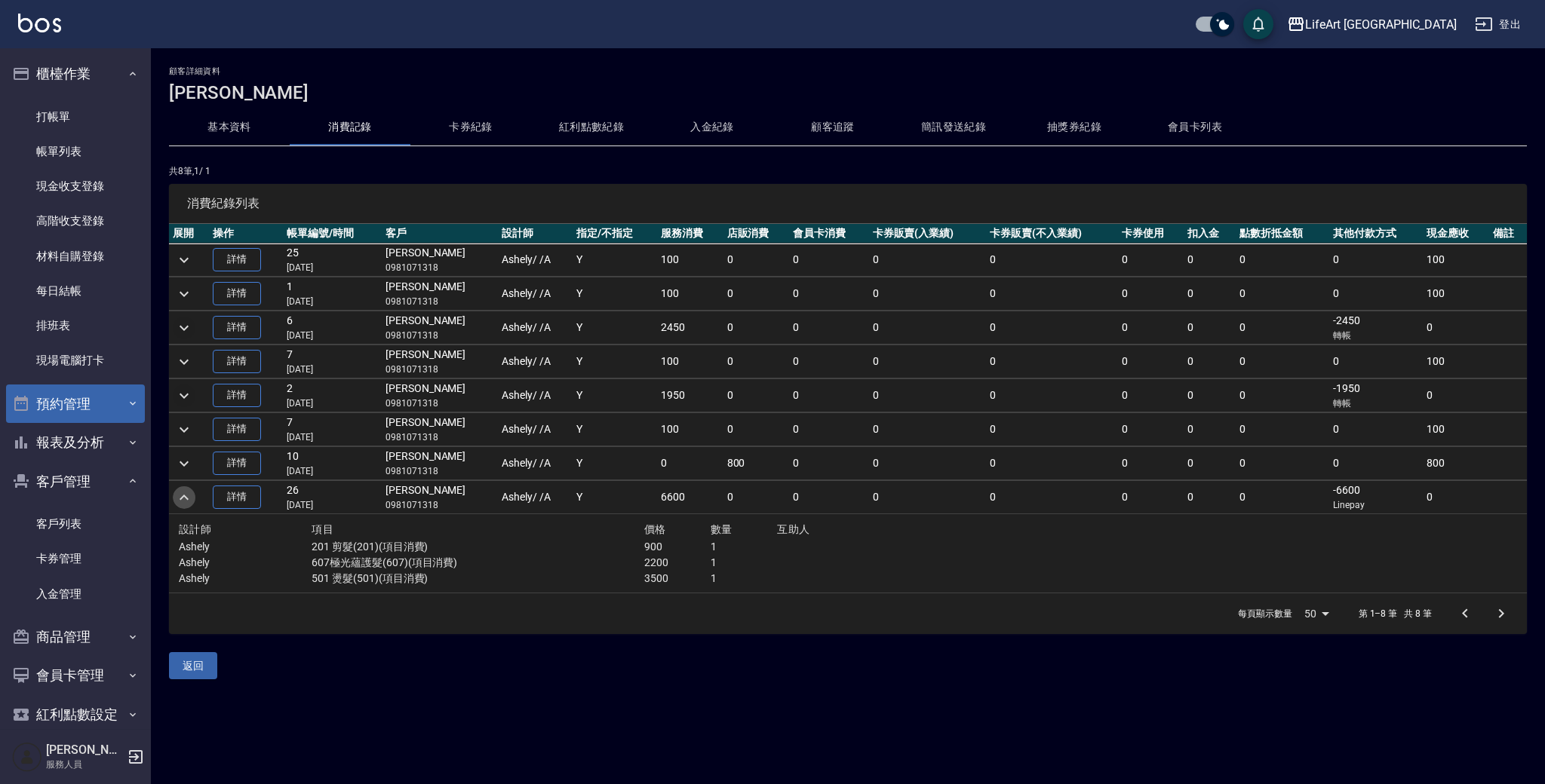
click at [189, 496] on icon "expand row" at bounding box center [184, 498] width 18 height 18
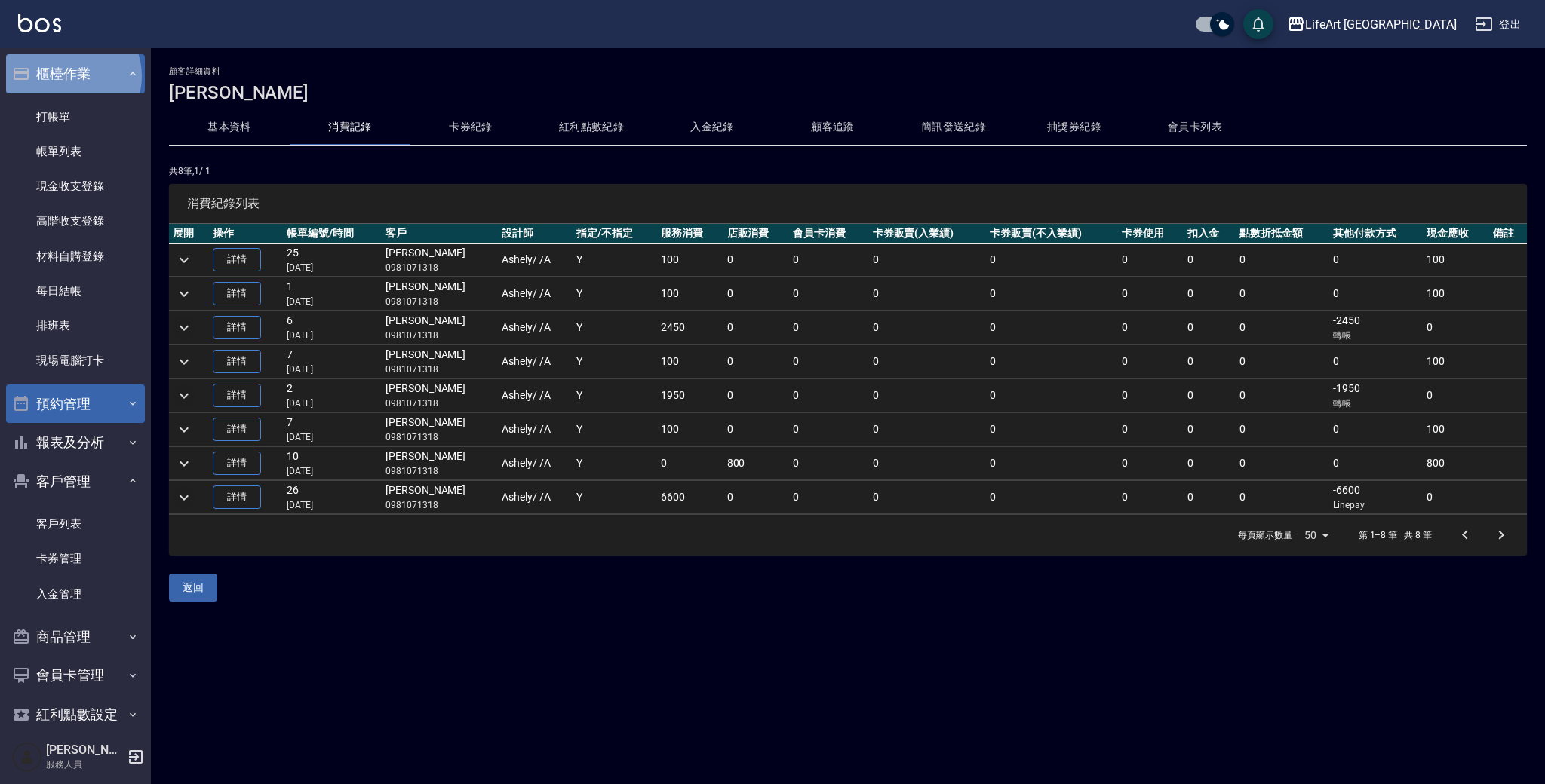
click at [70, 76] on button "櫃檯作業" at bounding box center [75, 74] width 139 height 39
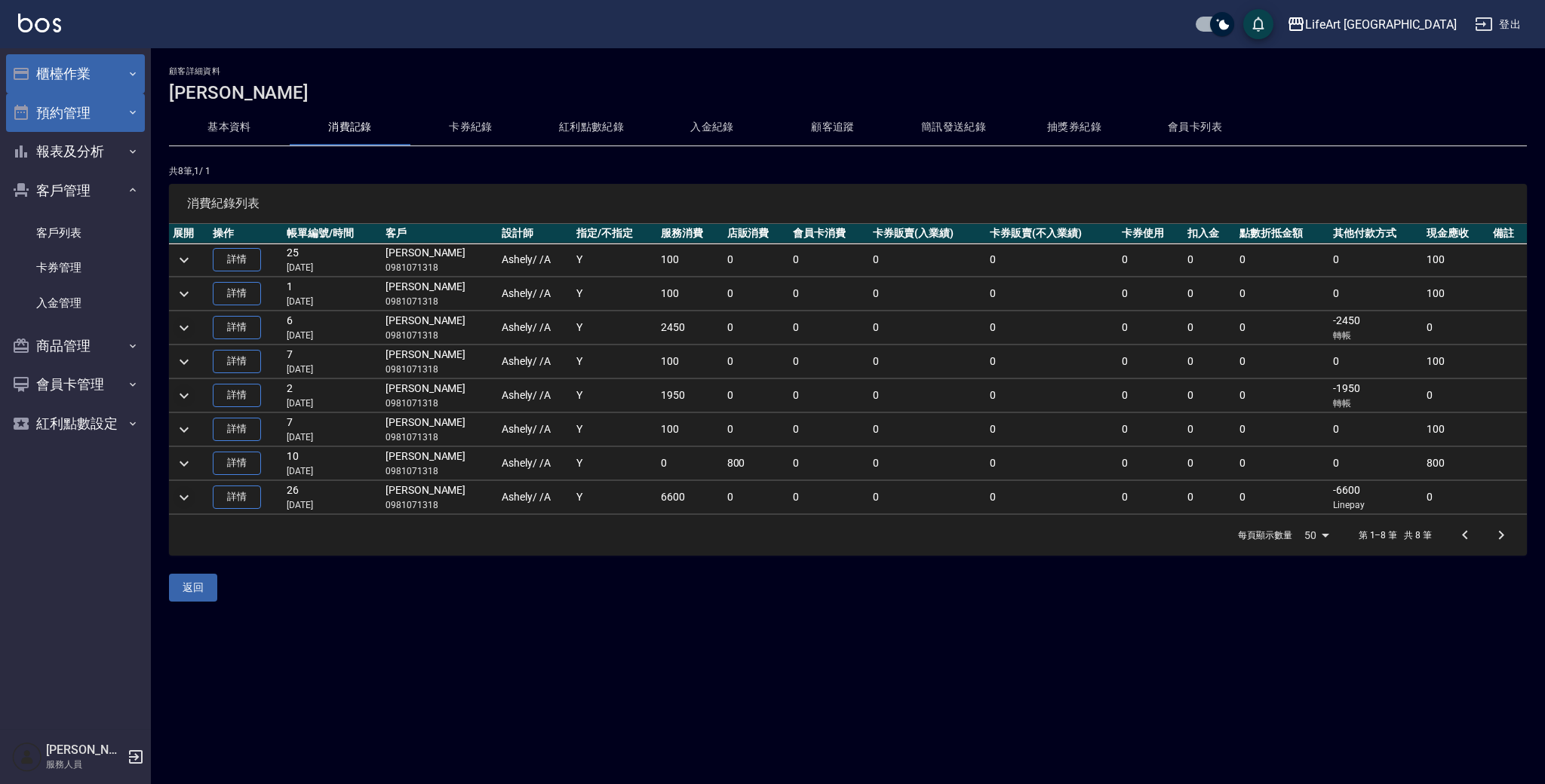
click at [76, 81] on button "櫃檯作業" at bounding box center [75, 74] width 139 height 39
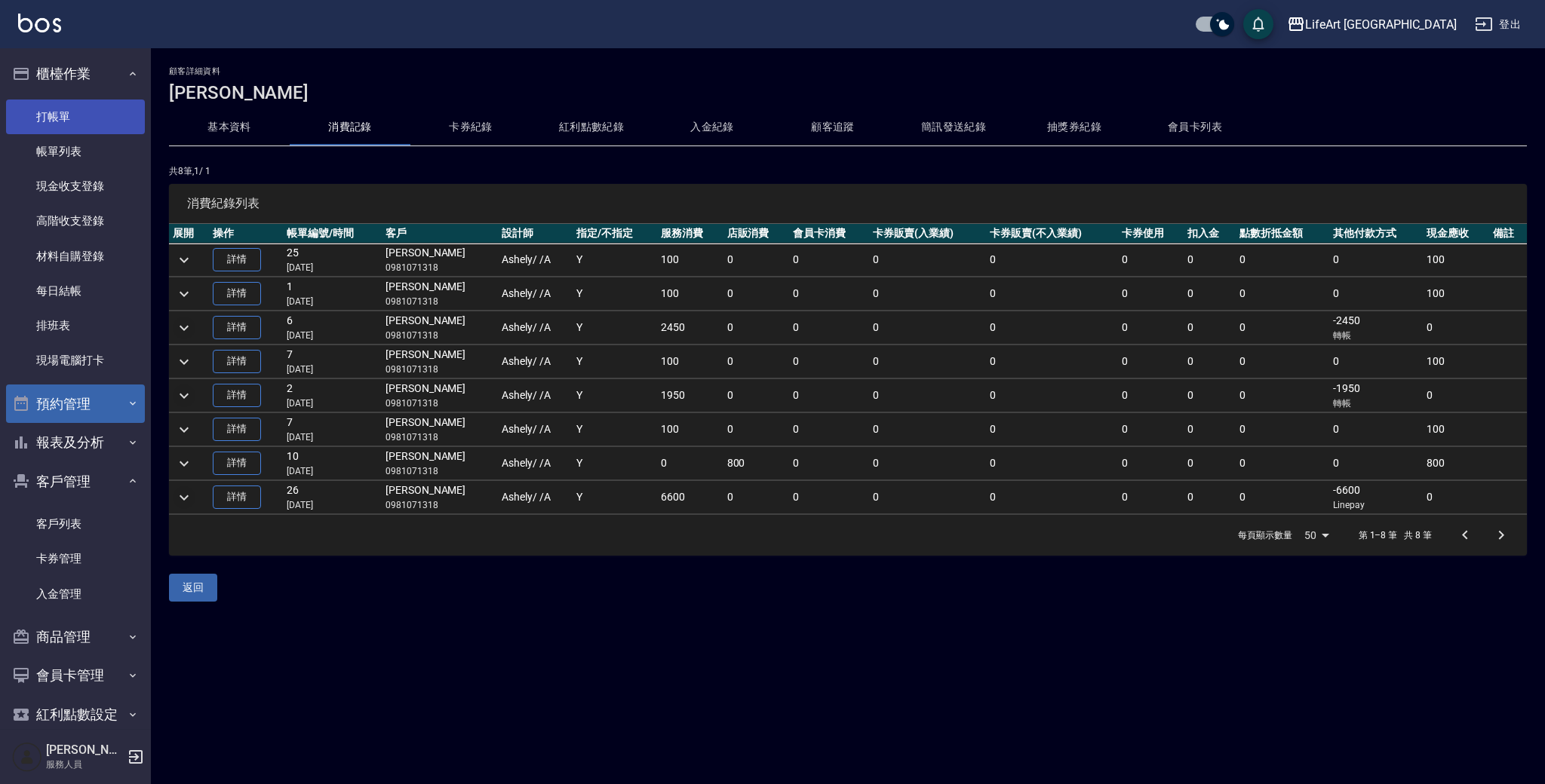
click at [80, 123] on link "打帳單" at bounding box center [75, 117] width 139 height 34
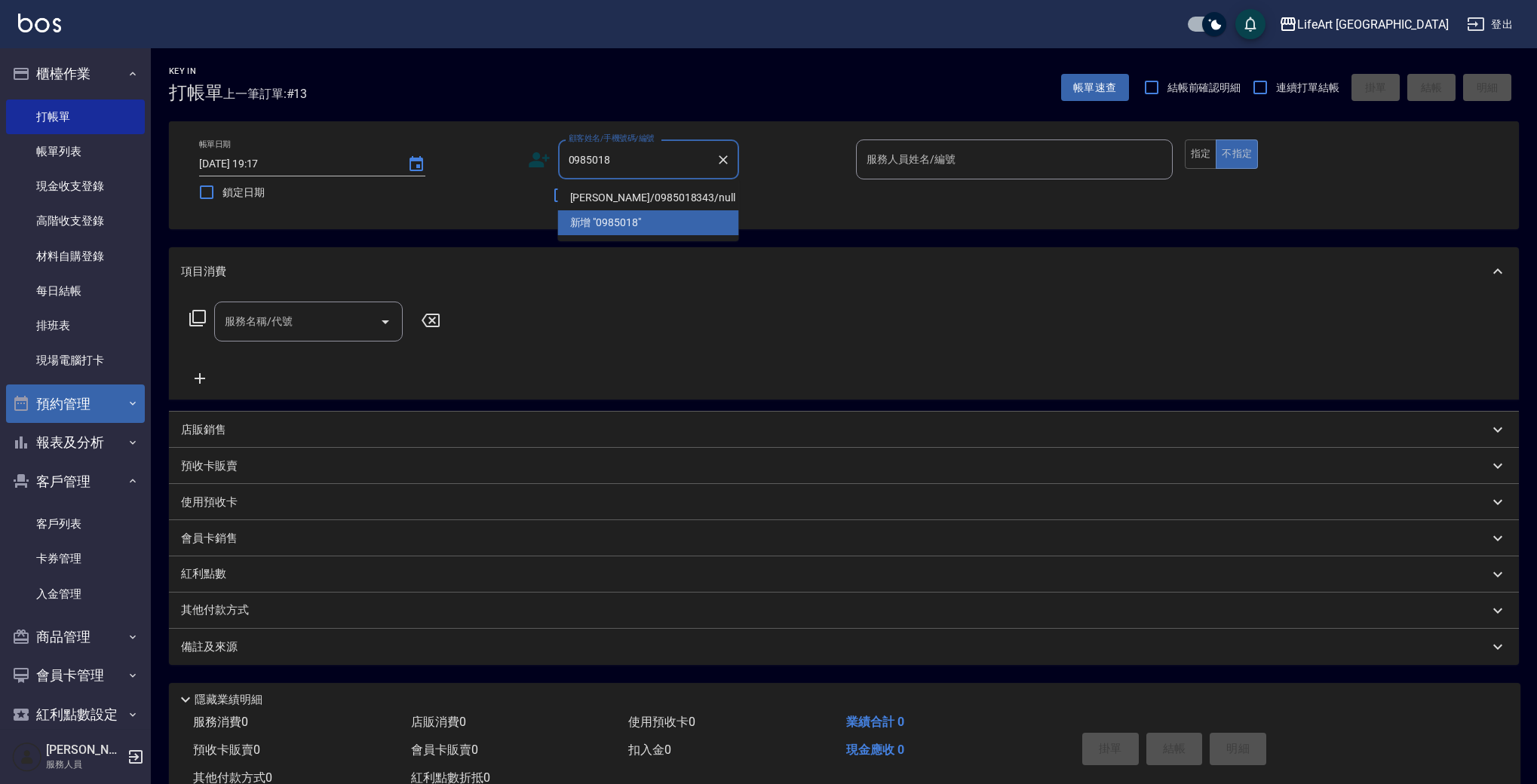
click at [619, 191] on li "[PERSON_NAME]/0985018343/null" at bounding box center [648, 198] width 181 height 25
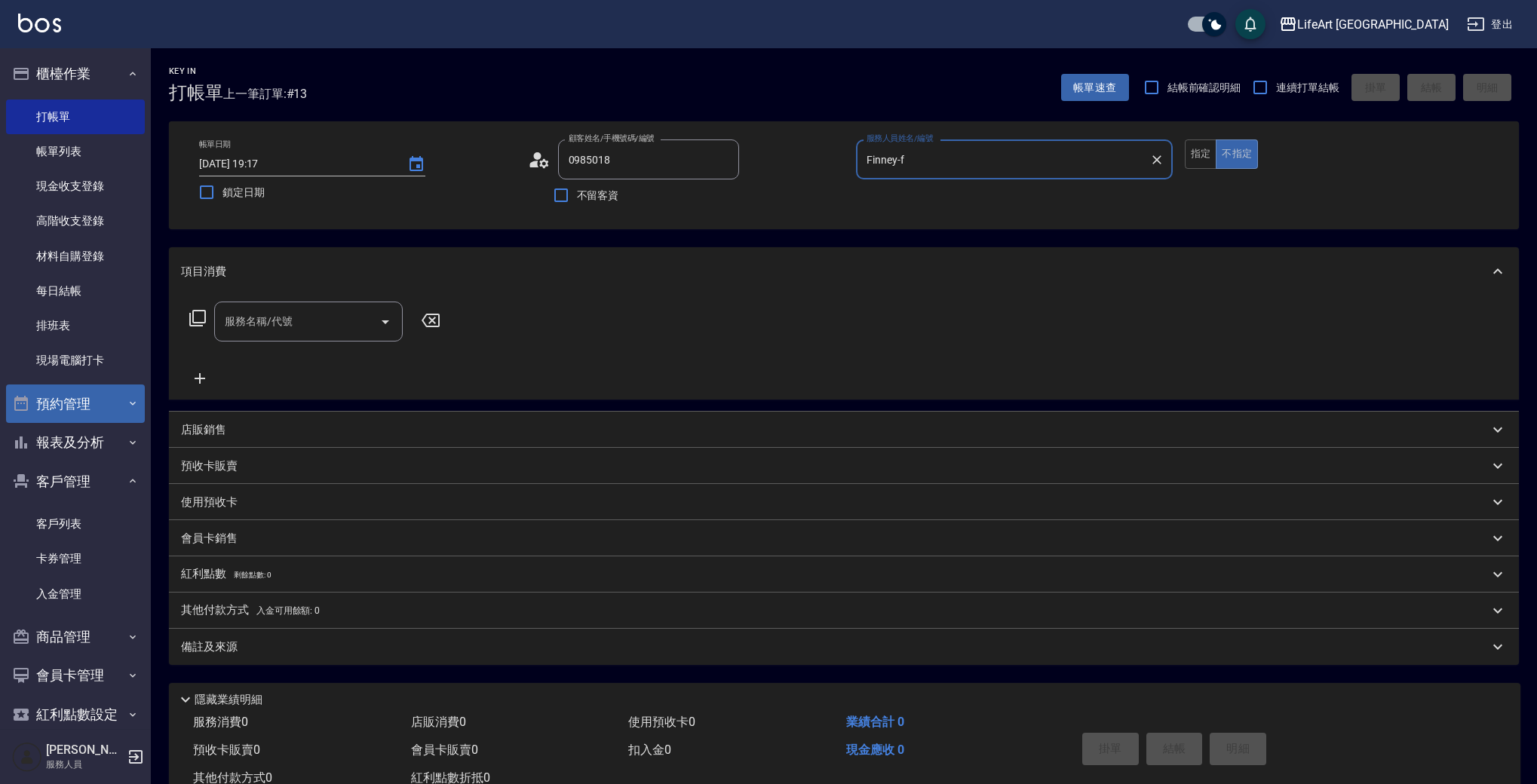
type input "[PERSON_NAME]/0985018343/null"
type input "Finney-f"
click at [268, 307] on div "服務名稱/代號" at bounding box center [308, 321] width 189 height 40
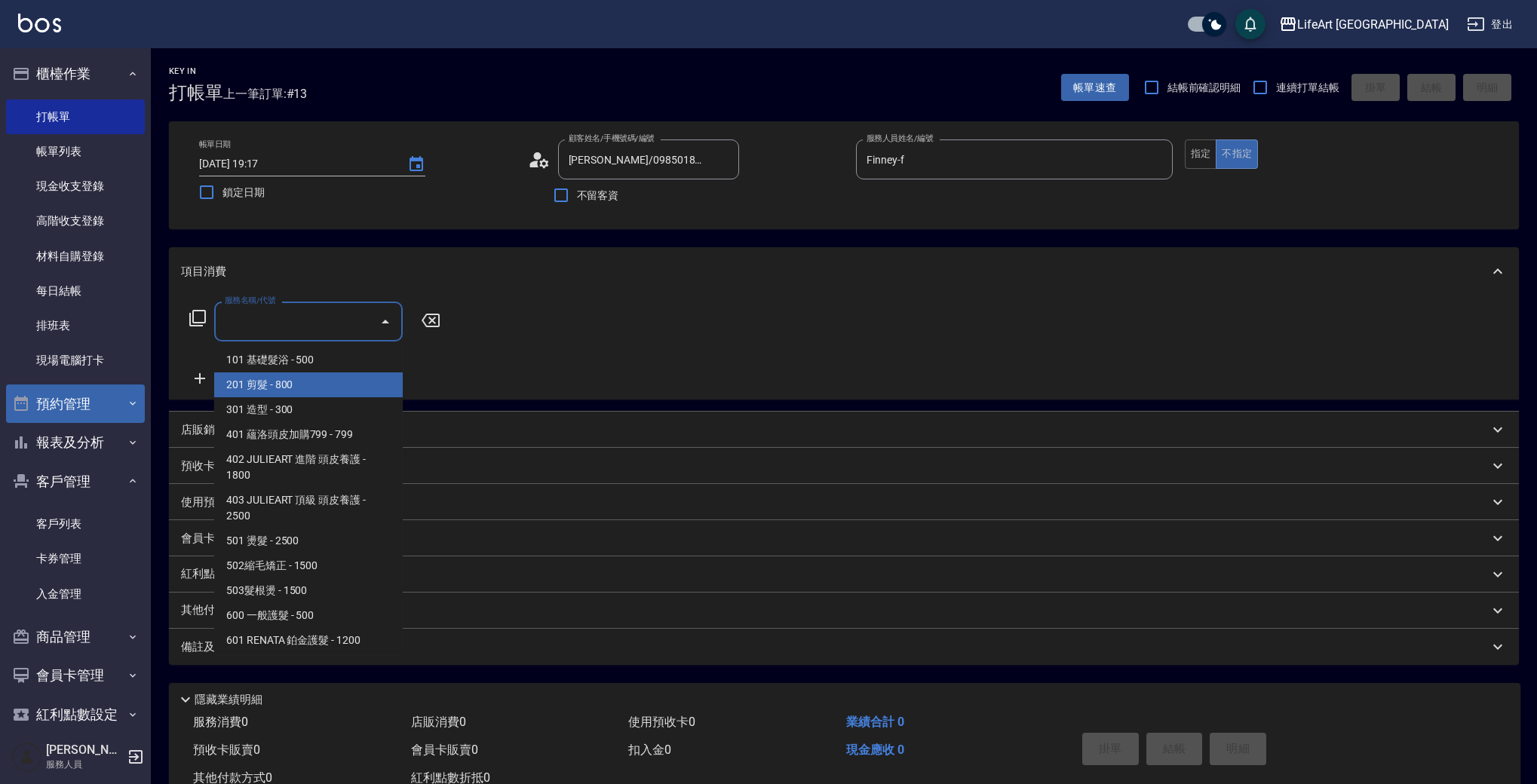
click at [308, 393] on span "201 剪髮 - 800" at bounding box center [308, 385] width 189 height 25
type input "201 剪髮(201)"
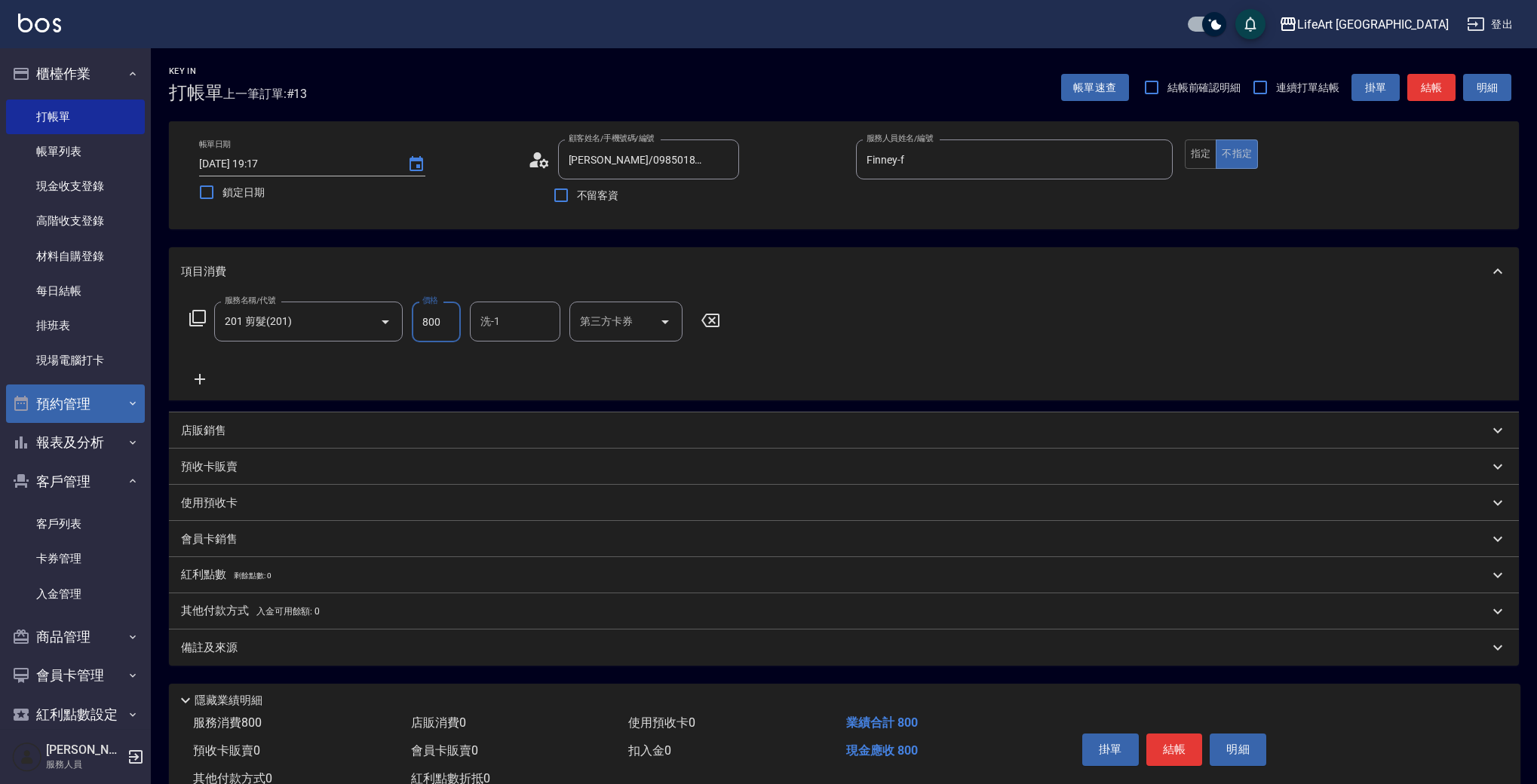
drag, startPoint x: 438, startPoint y: 322, endPoint x: 403, endPoint y: 332, distance: 36.4
click at [403, 332] on div "服務名稱/代號 201 剪髮(201) 服務名稱/代號 價格 800 價格 洗-1 洗-1 第三方卡券 第三方卡券" at bounding box center [455, 322] width 549 height 41
drag, startPoint x: 437, startPoint y: 329, endPoint x: 419, endPoint y: 329, distance: 18.0
click at [402, 333] on div "服務名稱/代號 201 剪髮(201) 服務名稱/代號 價格 800 價格 洗-1 洗-1 第三方卡券 第三方卡券" at bounding box center [455, 322] width 549 height 41
drag, startPoint x: 432, startPoint y: 325, endPoint x: 425, endPoint y: 318, distance: 9.9
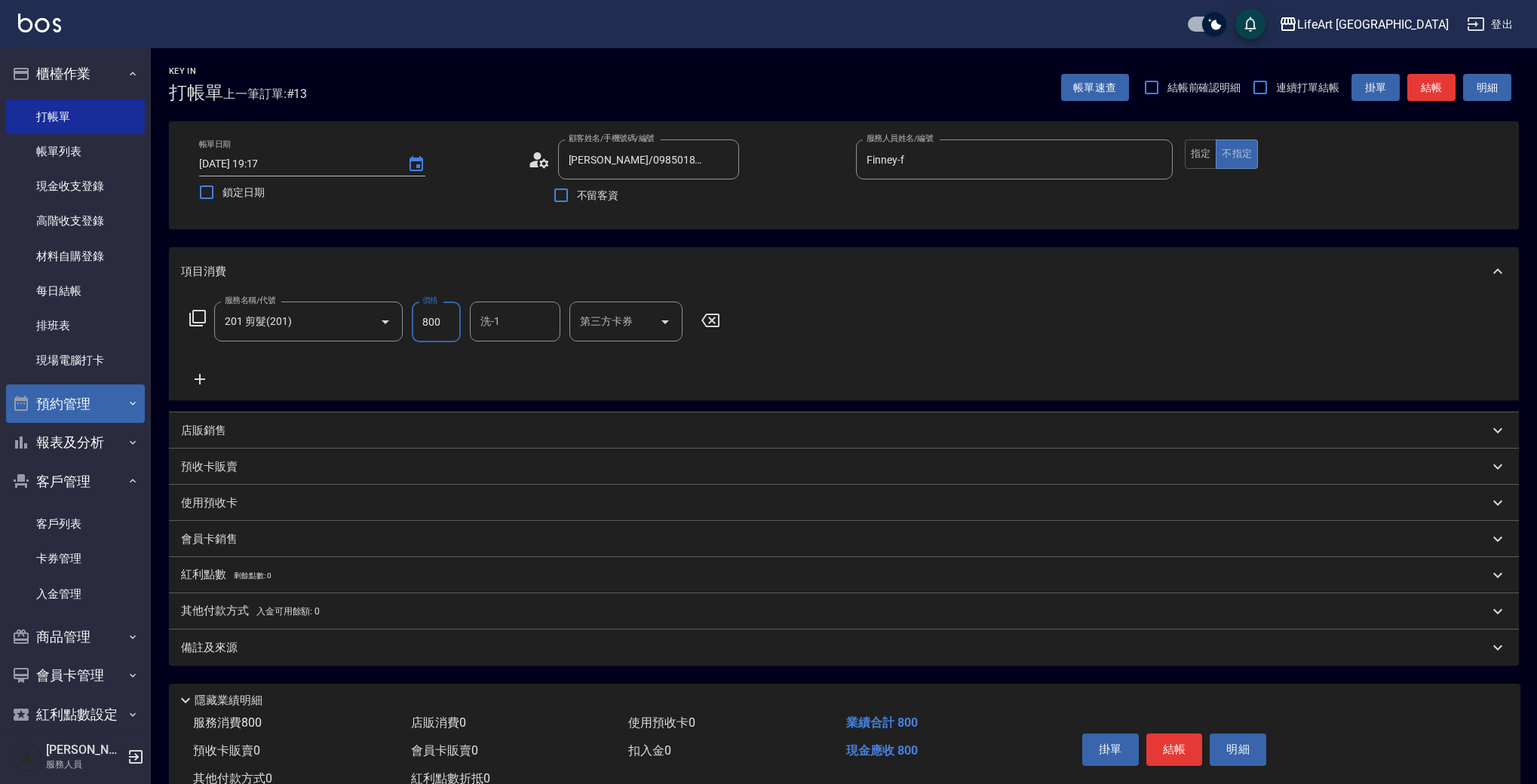
click at [419, 318] on input "800" at bounding box center [437, 322] width 49 height 41
drag, startPoint x: 441, startPoint y: 320, endPoint x: 403, endPoint y: 318, distance: 38.1
click at [403, 318] on div "服務名稱/代號 201 剪髮(201) 服務名稱/代號 價格 800 價格 洗-1 洗-1 第三方卡券 第三方卡券" at bounding box center [455, 322] width 549 height 41
type input "1000"
click at [410, 656] on div "備註及來源" at bounding box center [834, 647] width 1307 height 16
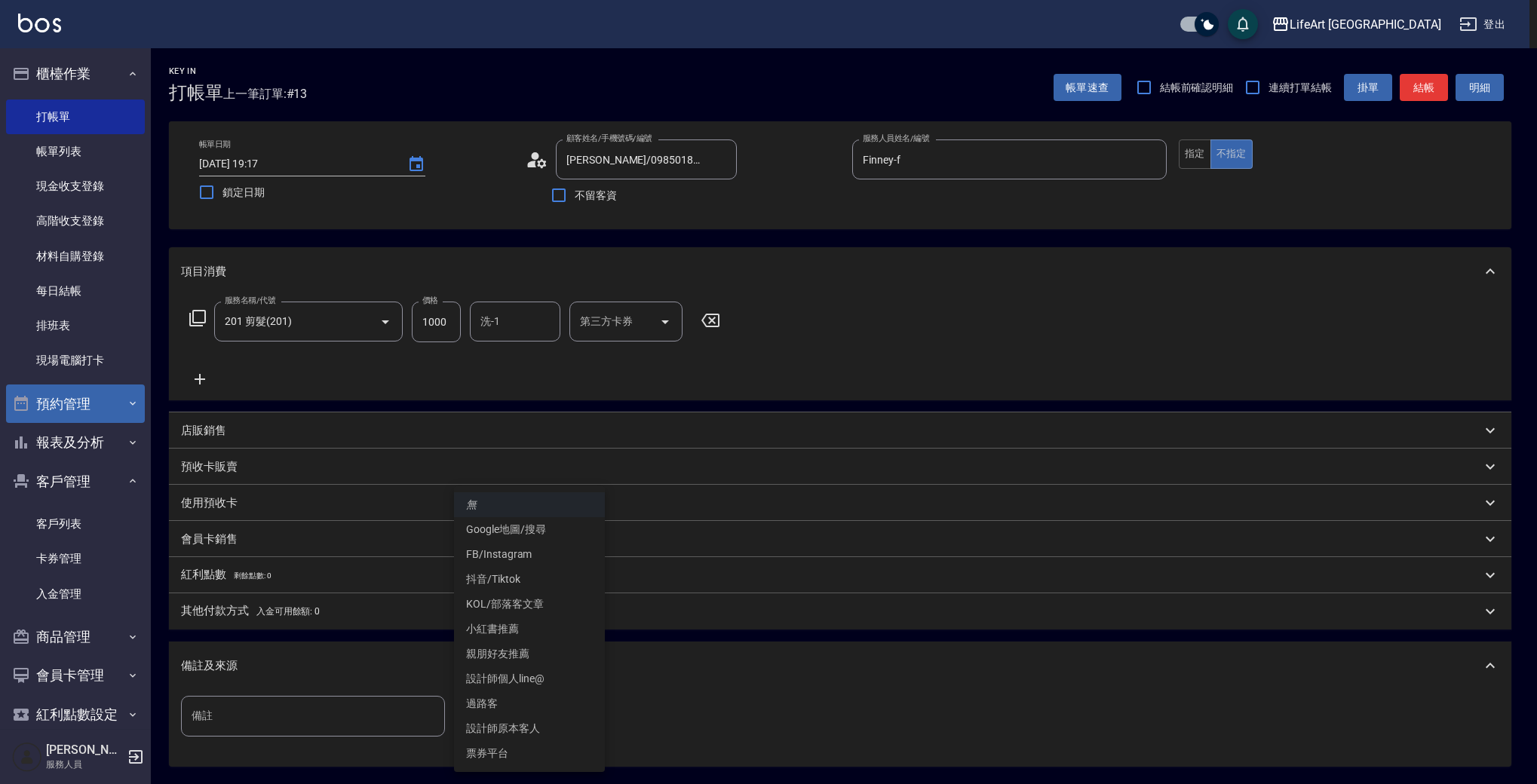
click at [523, 716] on body "LifeArt 蘆洲 登出 櫃檯作業 打帳單 帳單列表 現金收支登錄 高階收支登錄 材料自購登錄 每日結帳 排班表 現場電腦打卡 預約管理 預約管理 單日預約…" at bounding box center [768, 465] width 1537 height 930
click at [535, 724] on li "設計師原本客人" at bounding box center [529, 728] width 150 height 25
type input "設計師原本客人"
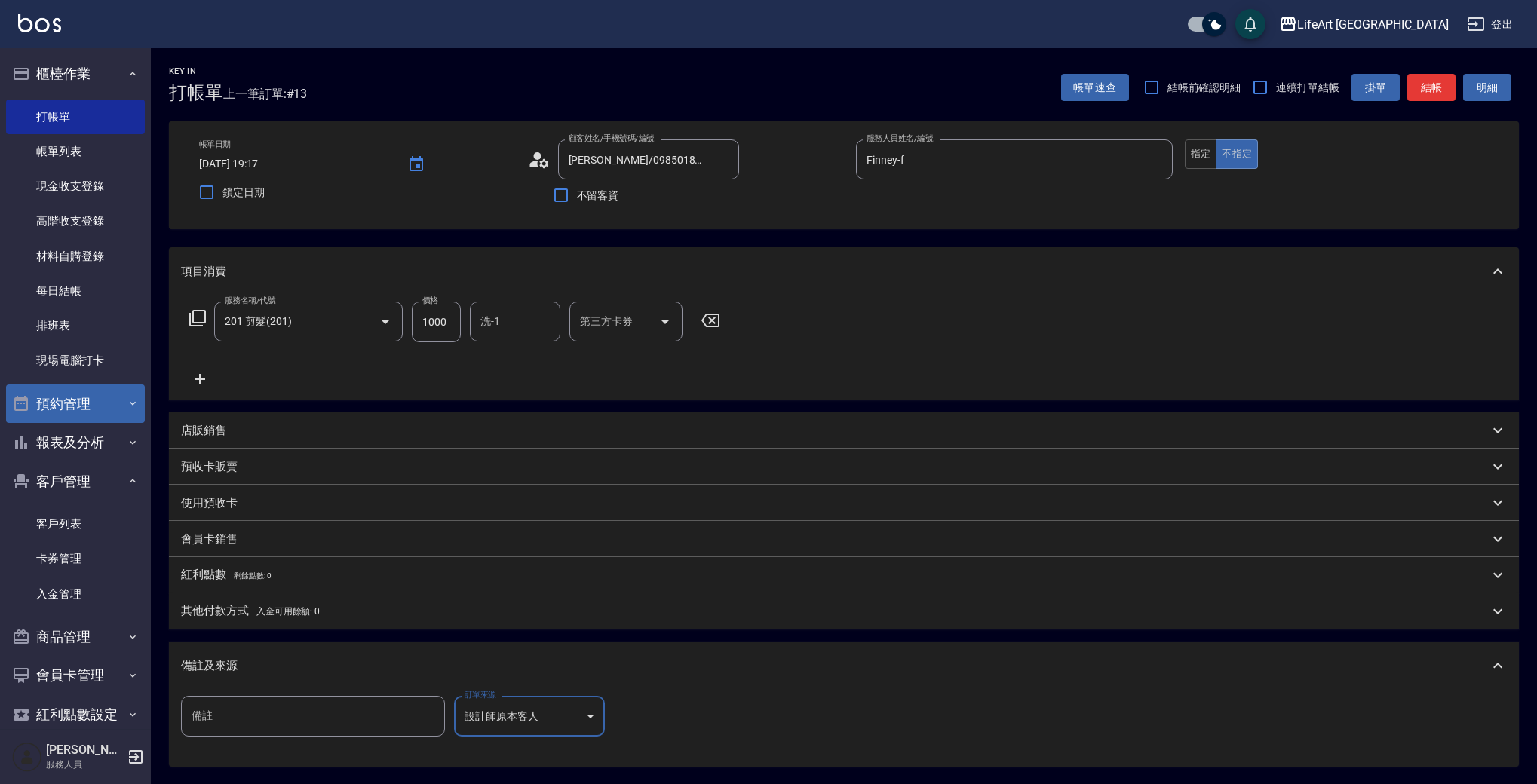
click at [405, 665] on div "備註及來源" at bounding box center [834, 665] width 1307 height 16
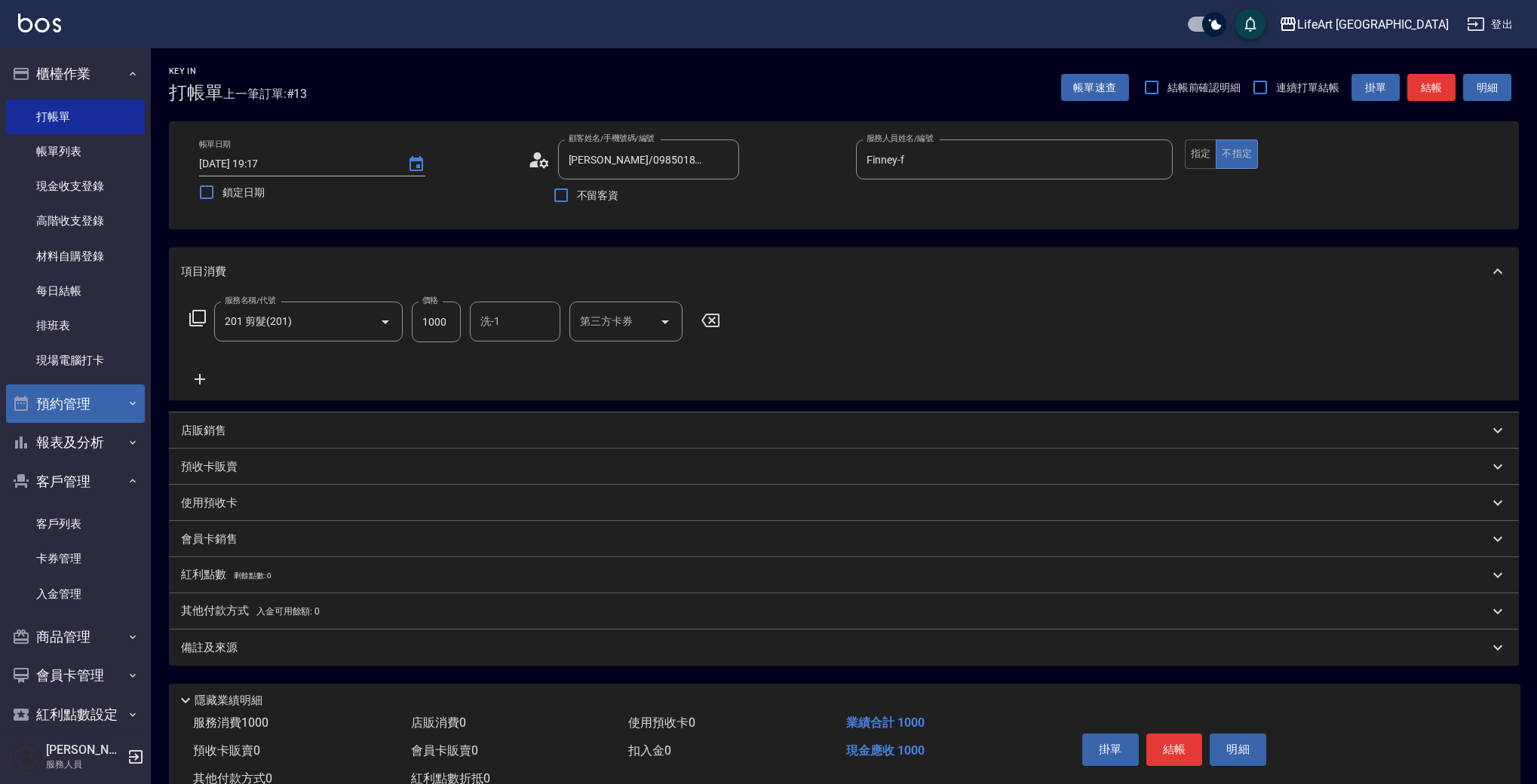
click at [486, 330] on input "洗-1" at bounding box center [515, 321] width 77 height 26
click at [887, 449] on div "預收卡販賣 卡券名稱/代號 卡券名稱/代號" at bounding box center [844, 467] width 1350 height 36
click at [410, 165] on icon "Choose date, selected date is 2025-08-21" at bounding box center [416, 164] width 14 height 15
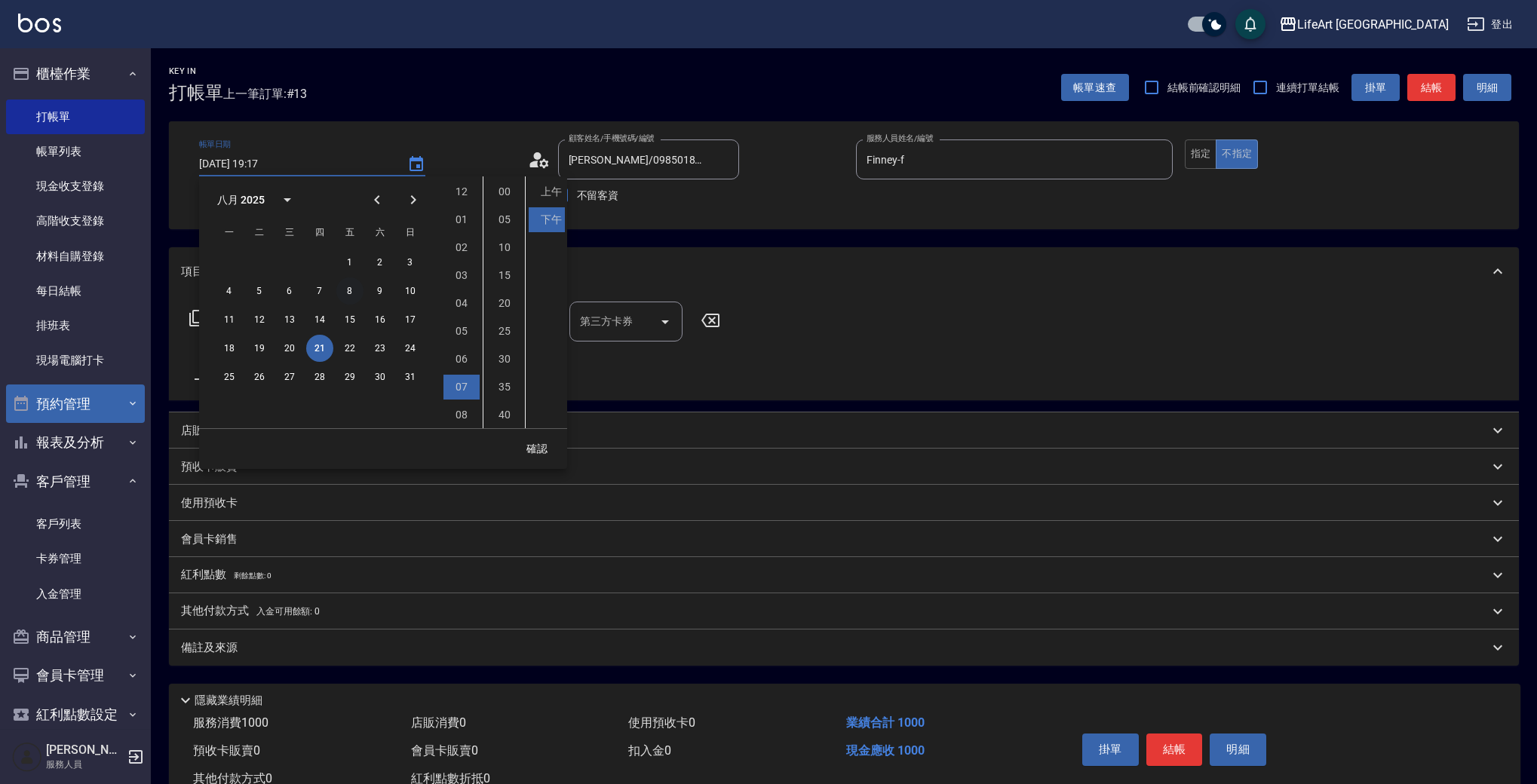
scroll to position [84, 0]
drag, startPoint x: 347, startPoint y: 338, endPoint x: 468, endPoint y: 339, distance: 121.0
click at [347, 338] on button "22" at bounding box center [349, 348] width 27 height 27
type input "[DATE] 19:17"
click at [410, 161] on icon "Choose date, selected date is 2025-08-22" at bounding box center [416, 164] width 18 height 18
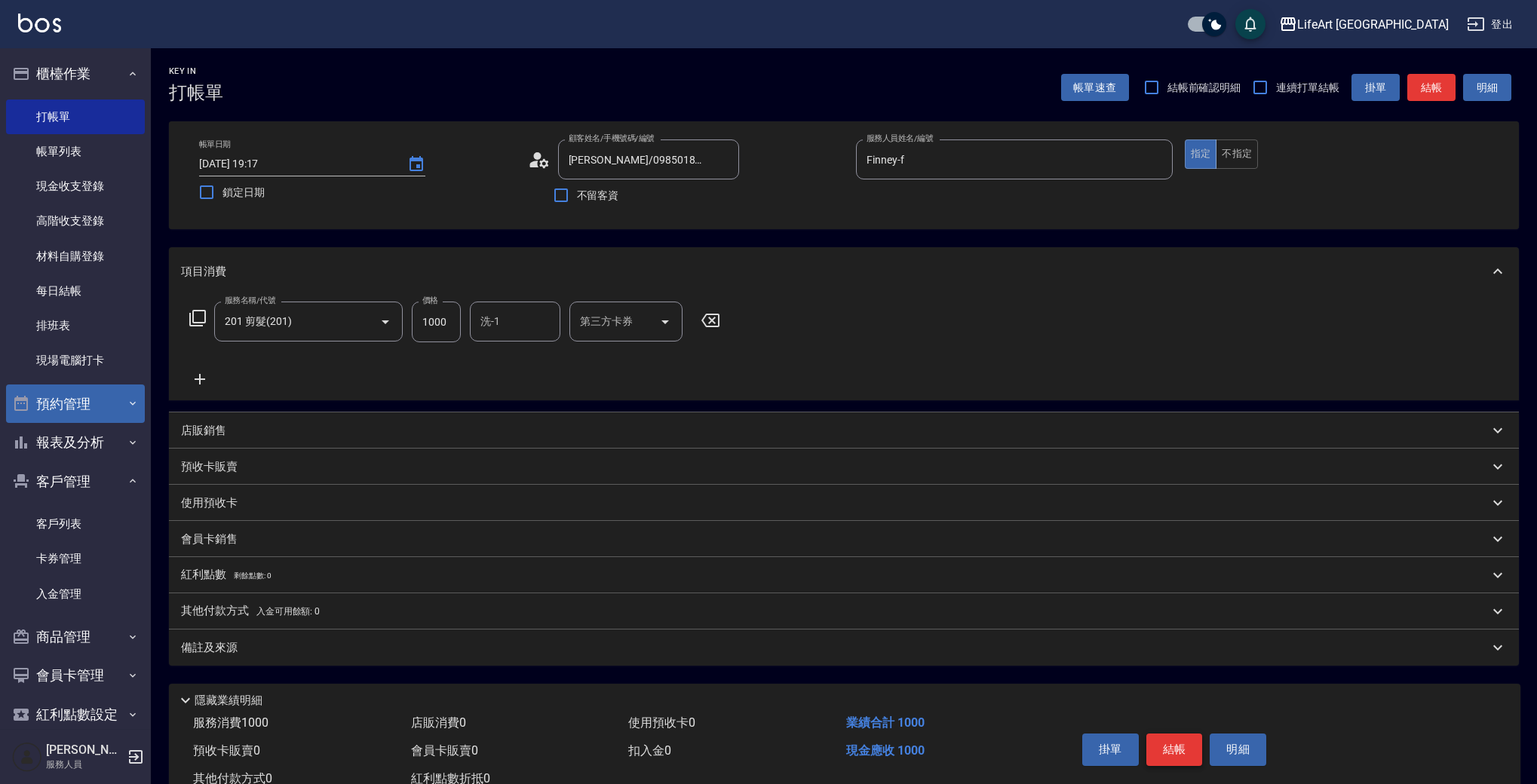
click at [1171, 746] on button "結帳" at bounding box center [1174, 750] width 56 height 32
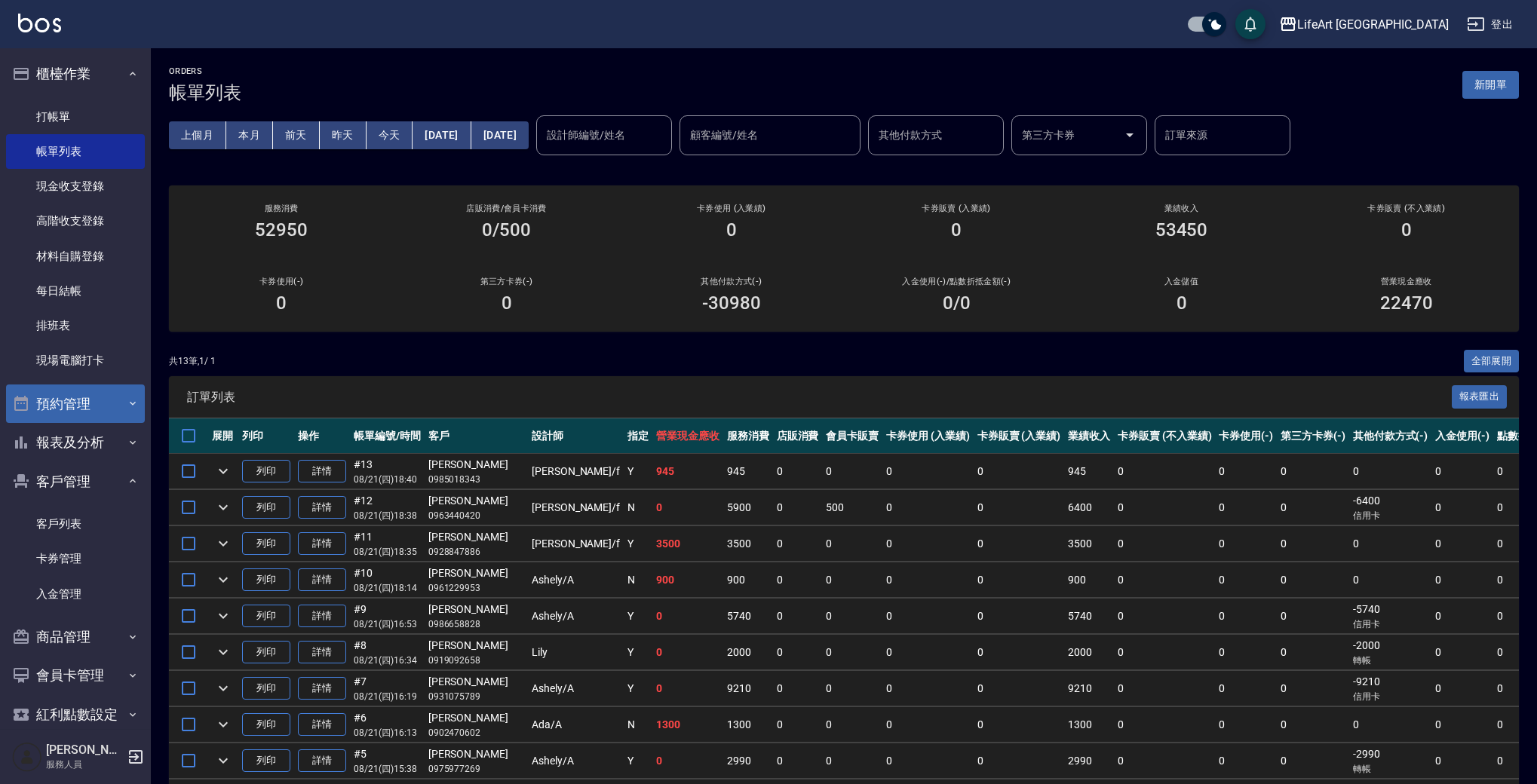
click at [520, 132] on button "[DATE]" at bounding box center [500, 136] width 57 height 28
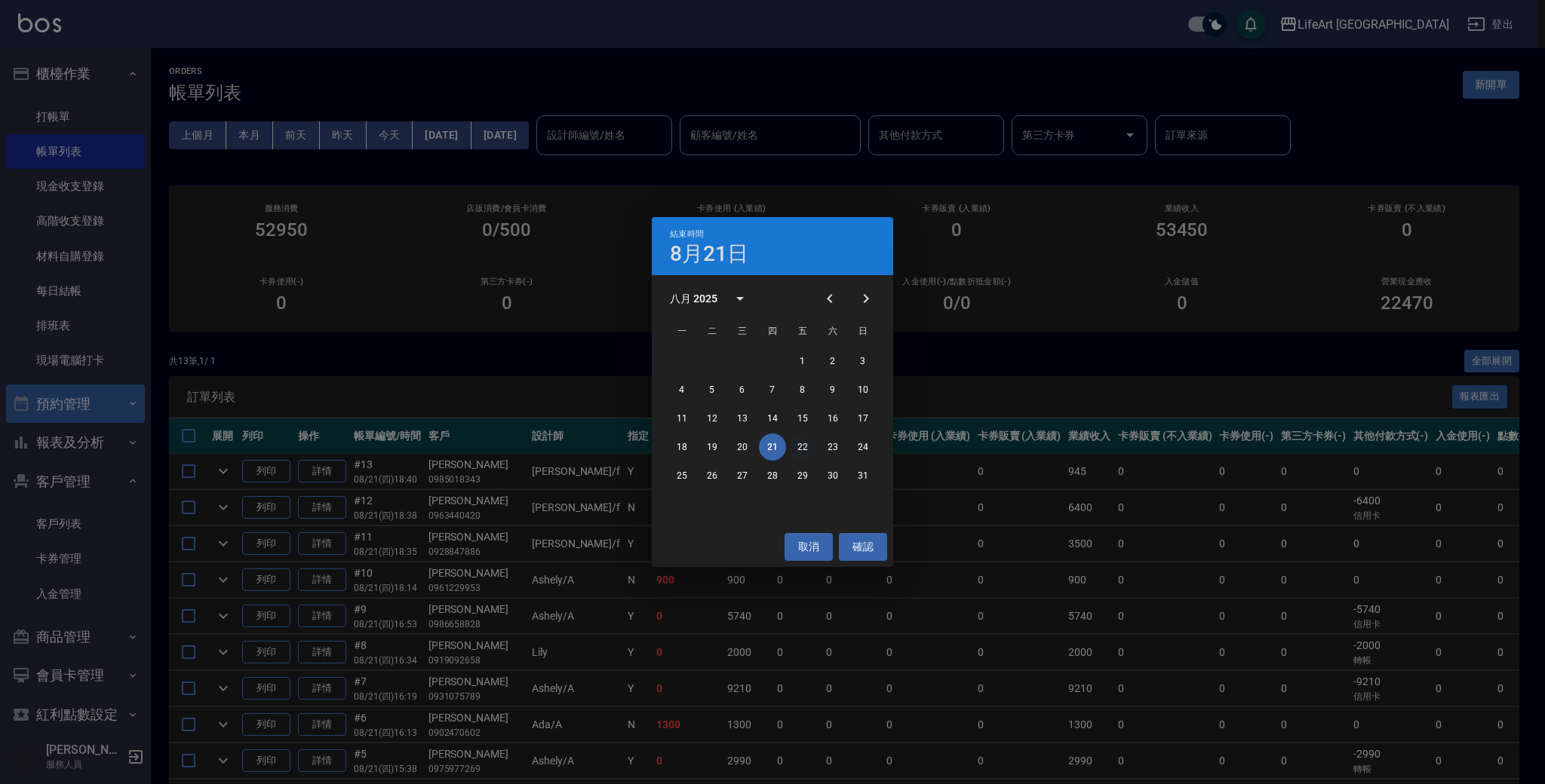
click at [800, 446] on button "22" at bounding box center [802, 446] width 27 height 27
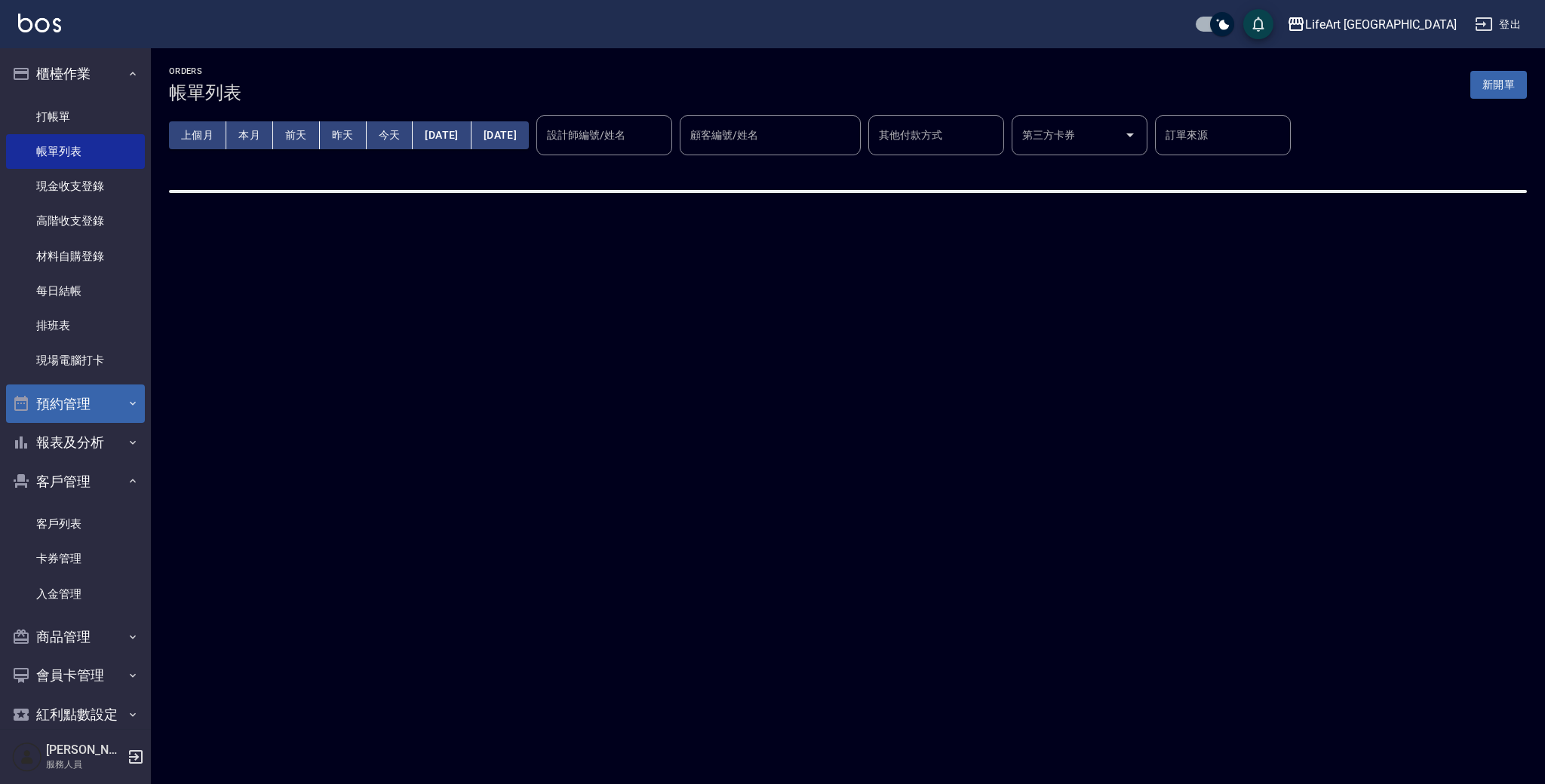
click at [870, 548] on div "ORDERS 帳單列表 新開單 上個月 本月 [DATE] [DATE] [DATE] [DATE] [DATE] 設計師編號/姓名 設計師編號/姓名 顧客編…" at bounding box center [772, 392] width 1545 height 784
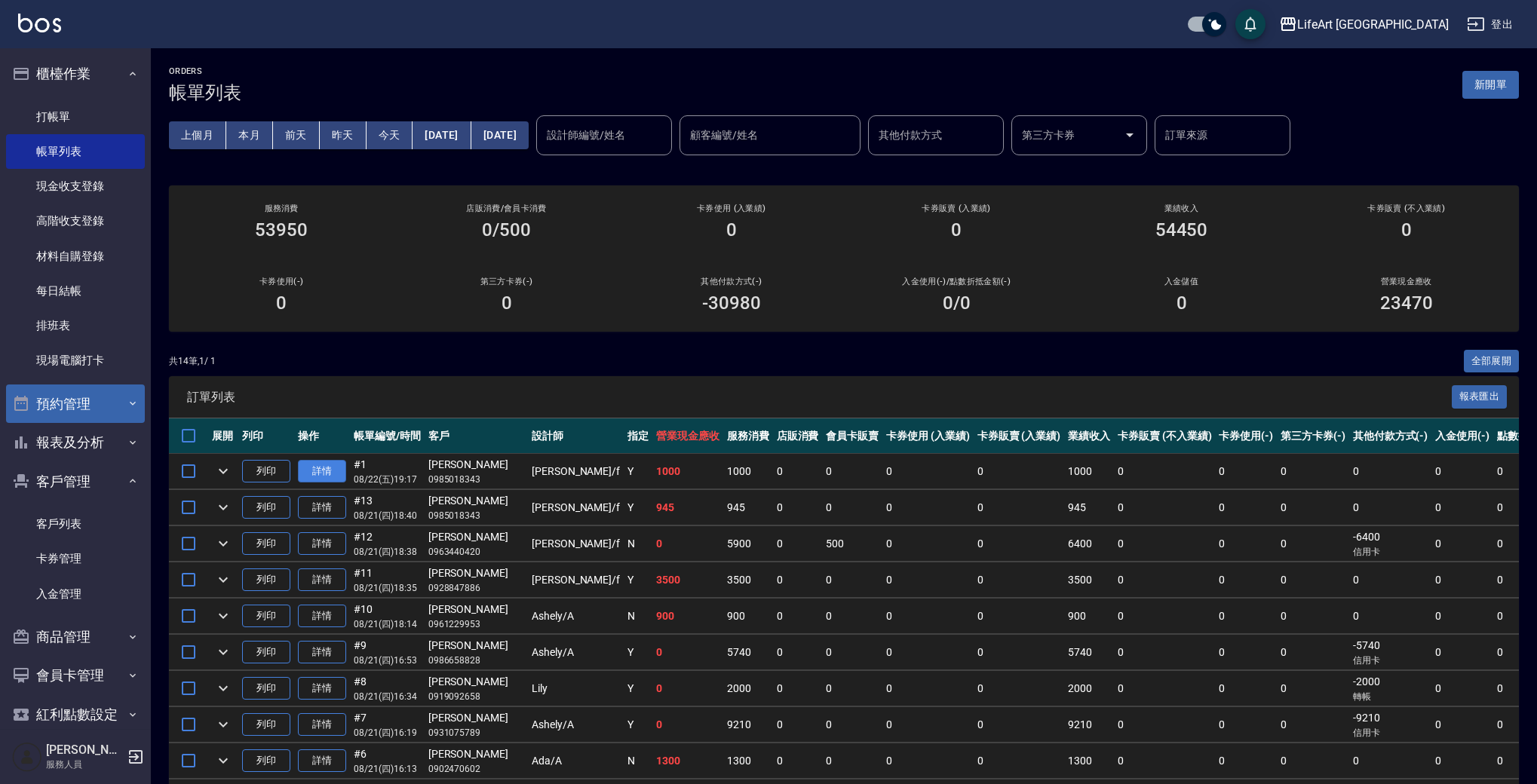
click at [338, 466] on link "詳情" at bounding box center [321, 472] width 48 height 24
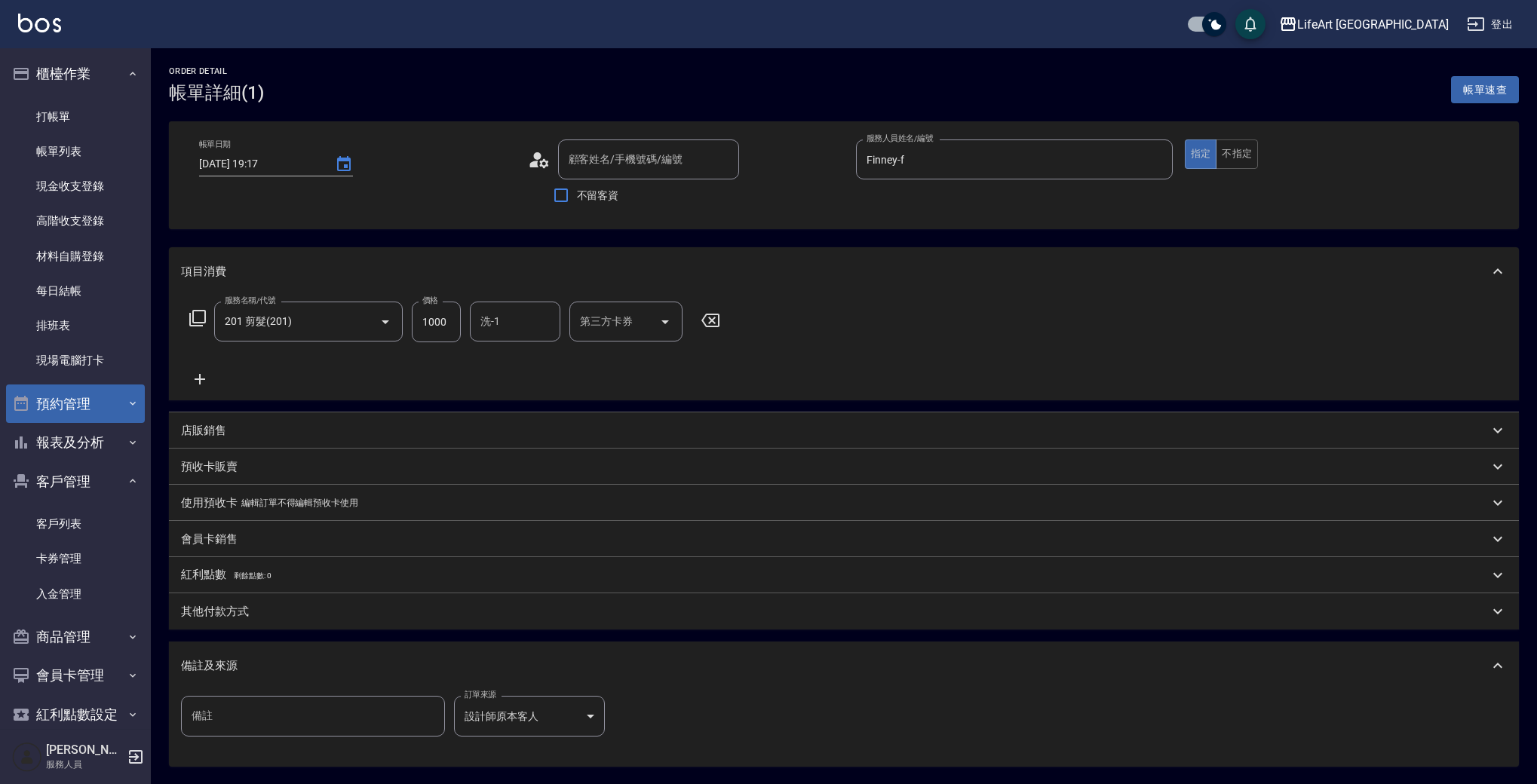
type input "[DATE] 19:17"
type input "Finney-f"
type input "[PERSON_NAME]/0985018343/null"
click at [482, 316] on div "洗-1 洗-1" at bounding box center [515, 321] width 91 height 40
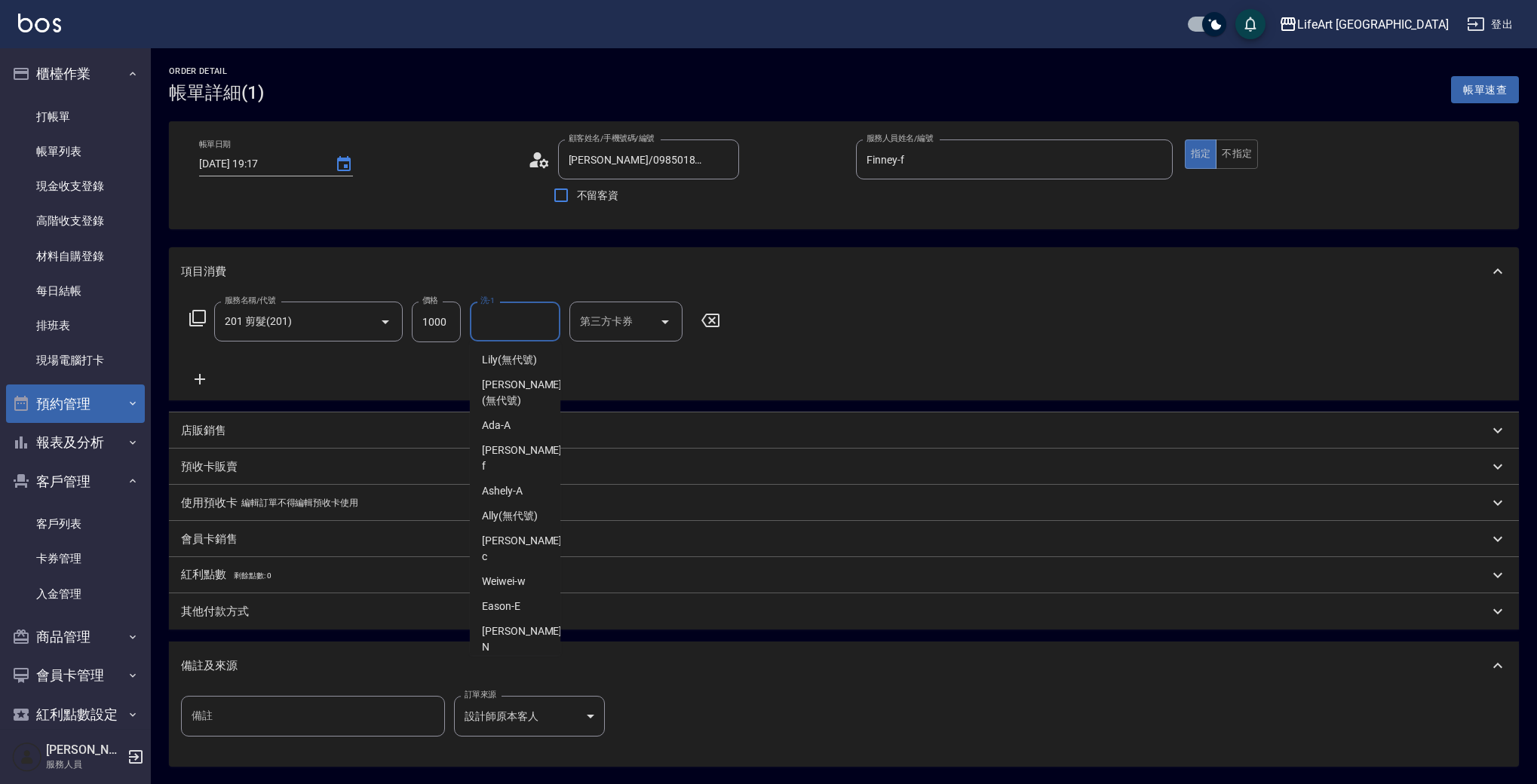
scroll to position [38, 0]
click at [527, 471] on span "Ally (無代號)" at bounding box center [509, 478] width 56 height 16
type input "Ally(無代號)"
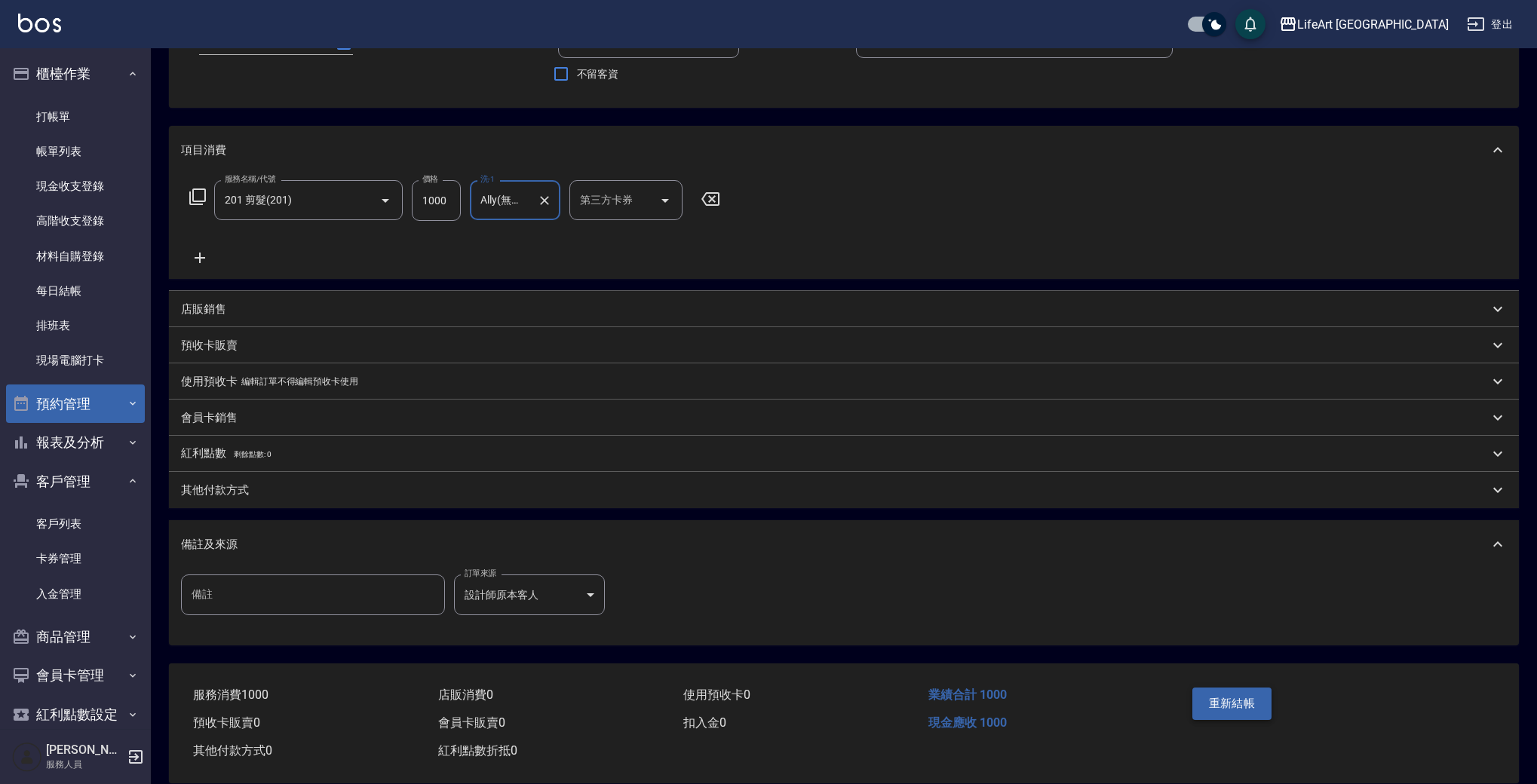
click at [1234, 701] on button "重新結帳" at bounding box center [1232, 703] width 80 height 32
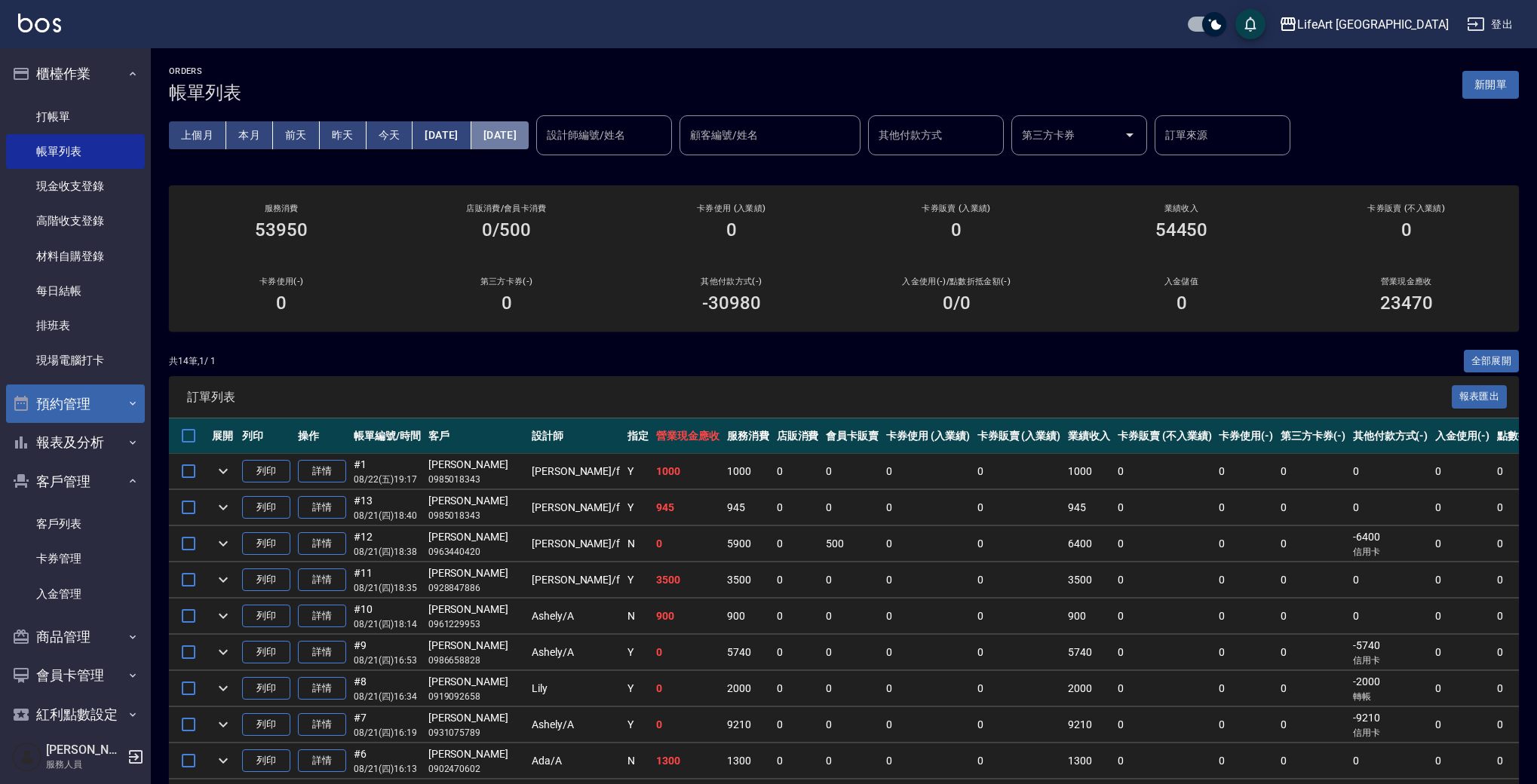
click at [529, 140] on button "[DATE]" at bounding box center [500, 136] width 57 height 28
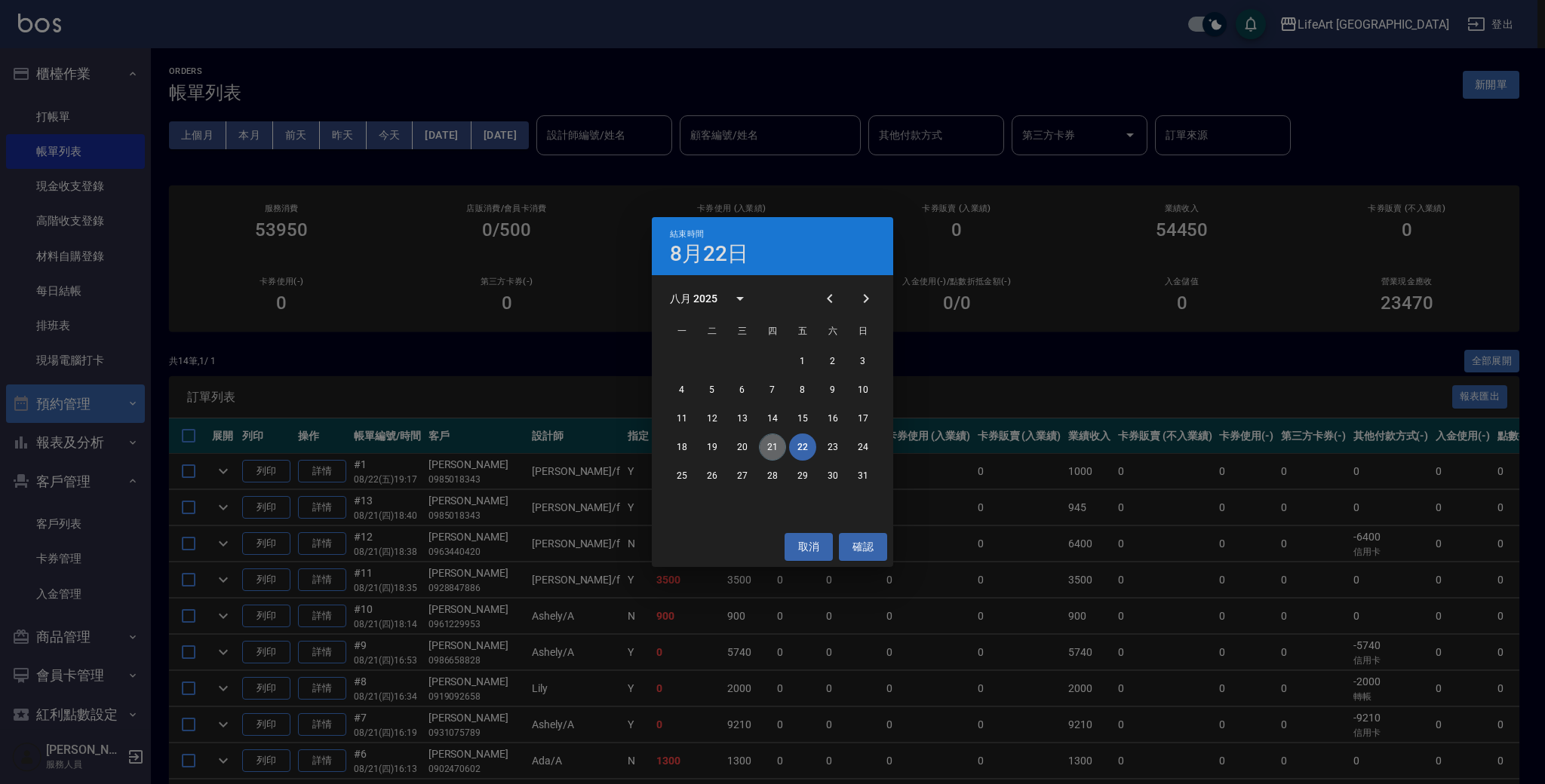
click at [775, 445] on button "21" at bounding box center [772, 446] width 27 height 27
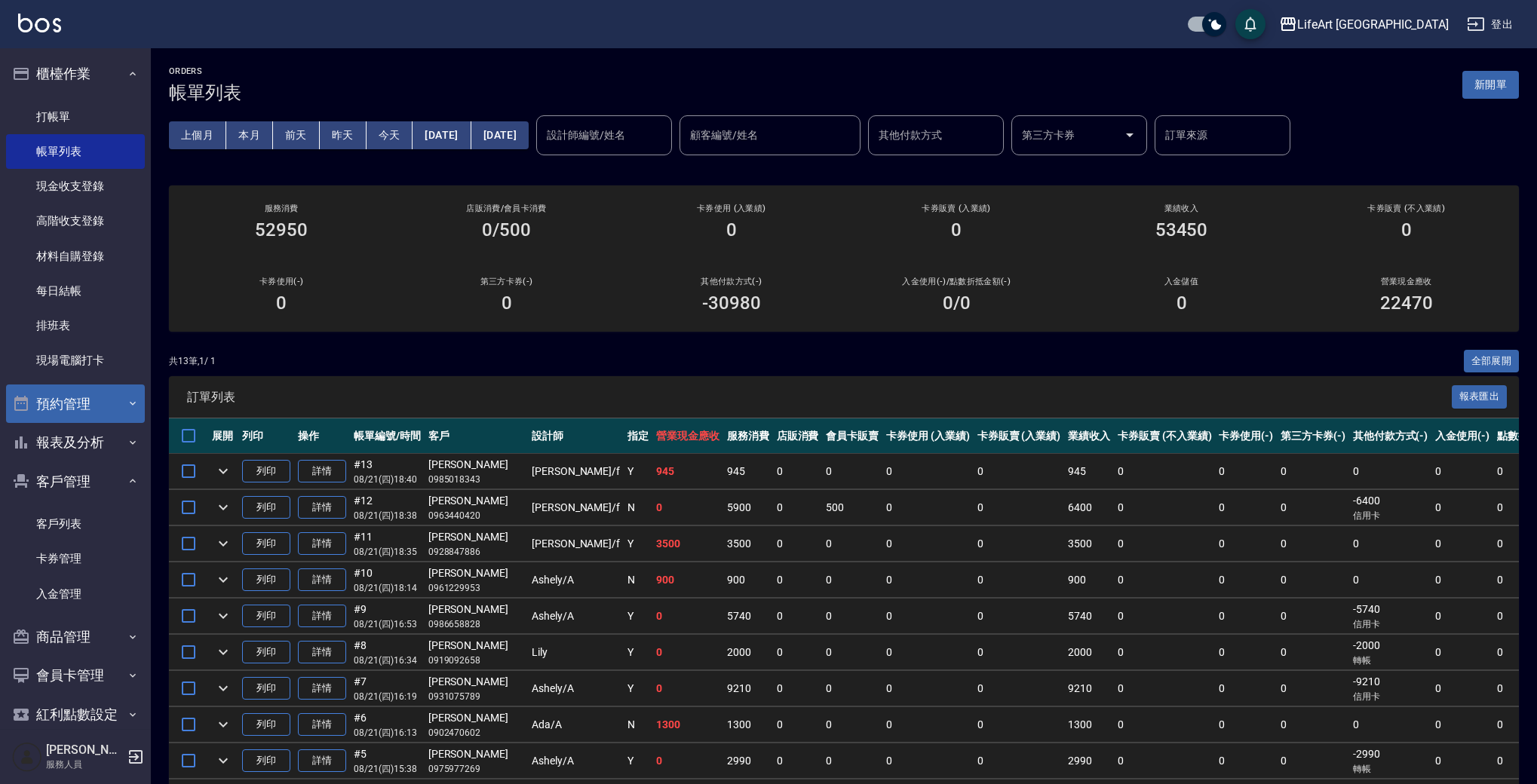
click at [77, 97] on ul "打帳單 帳單列表 現金收支登錄 高階收支登錄 材料自購登錄 每日結帳 排班表 現場電腦打卡" at bounding box center [75, 239] width 139 height 291
click at [87, 110] on link "打帳單" at bounding box center [75, 117] width 139 height 34
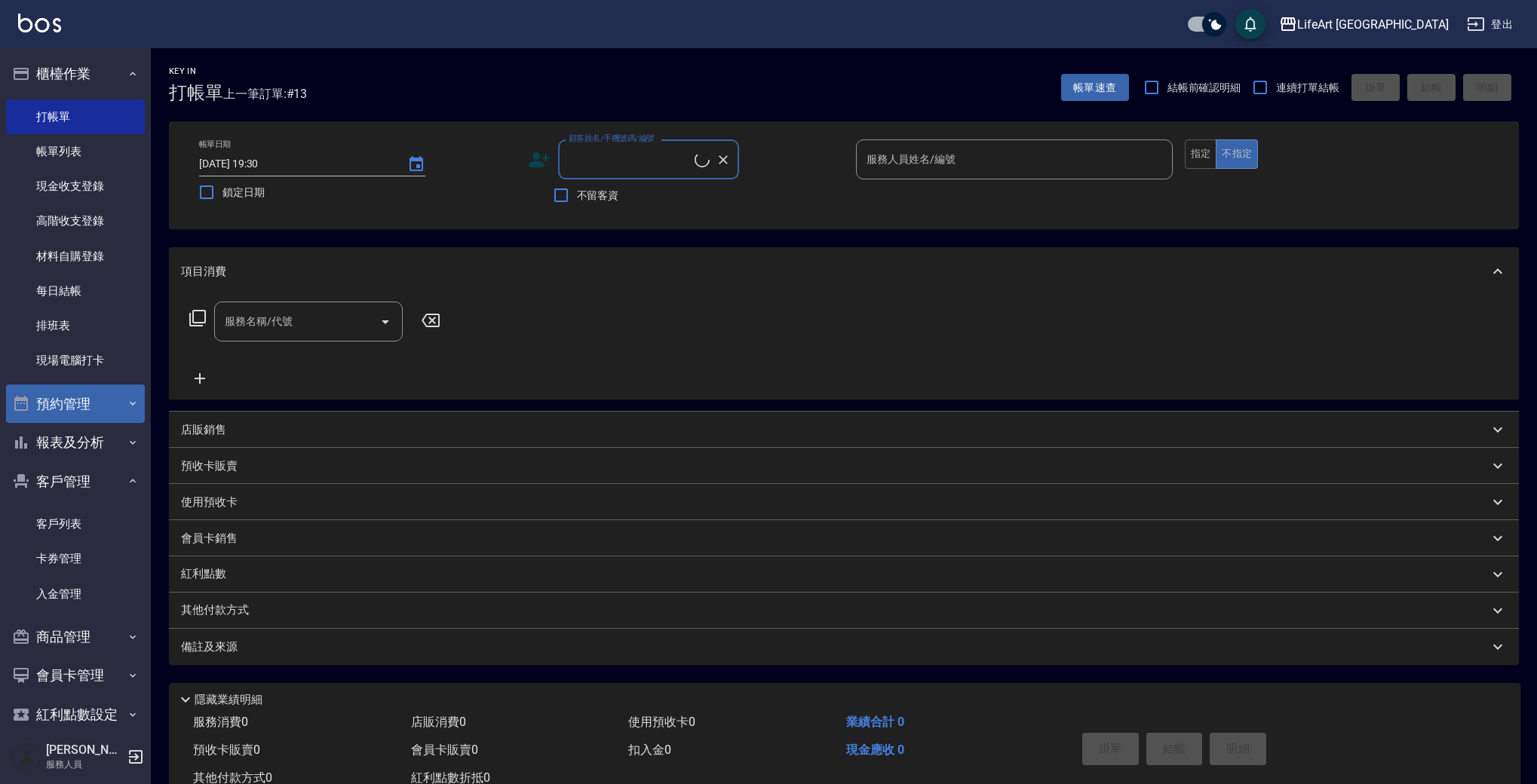
click at [608, 164] on input "顧客姓名/手機號碼/編號" at bounding box center [630, 159] width 130 height 26
click at [662, 219] on li "[PERSON_NAME]/0916009046/null" at bounding box center [648, 222] width 181 height 25
type input "[PERSON_NAME]/0916009046/null"
click at [551, 161] on div "顧客姓名/手機號碼/編號 [PERSON_NAME]/0916009046/null 顧客姓名/手機號碼/編號" at bounding box center [686, 159] width 316 height 40
click at [540, 164] on icon at bounding box center [544, 163] width 9 height 9
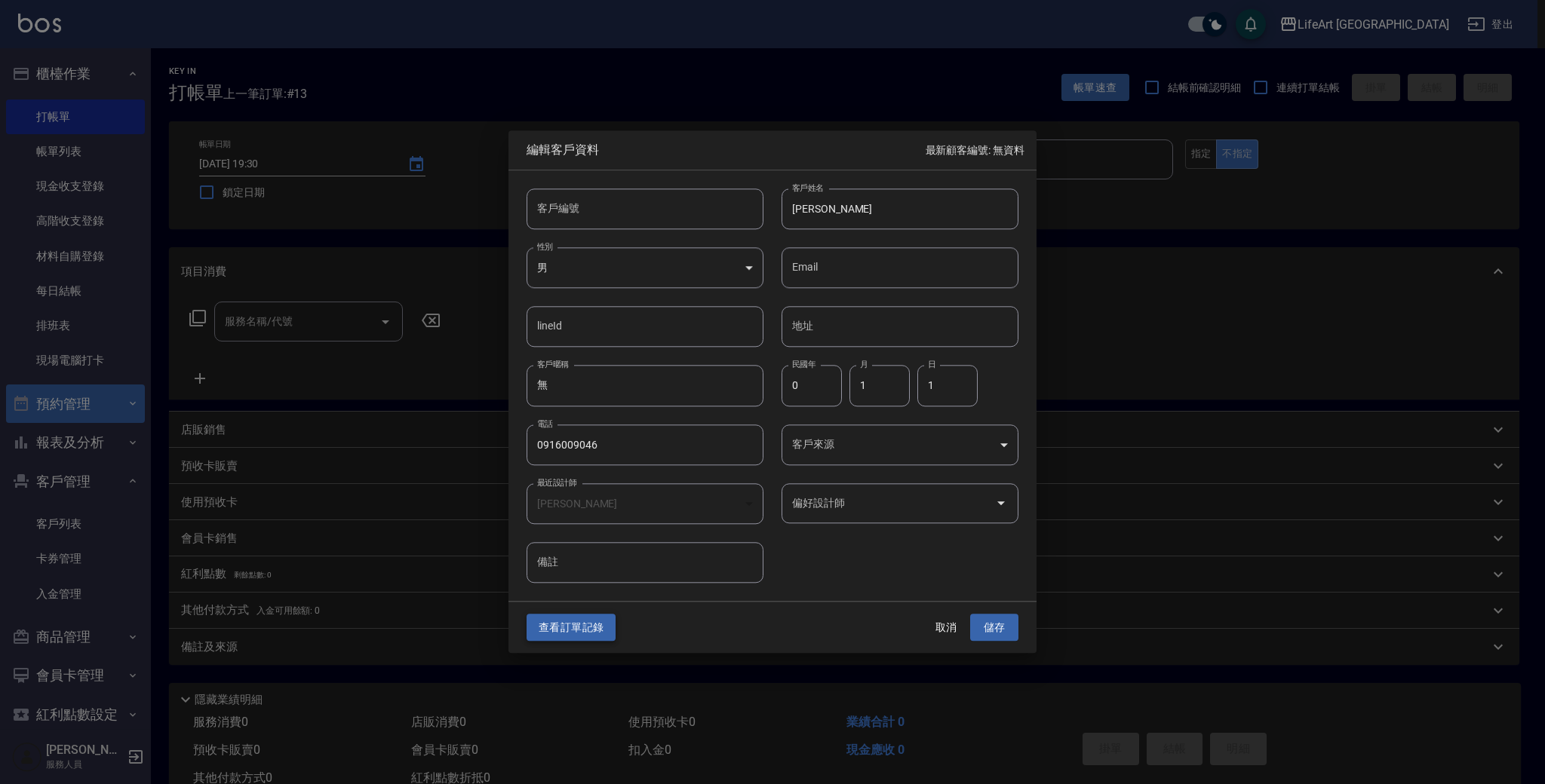
click at [586, 628] on button "查看訂單記錄" at bounding box center [571, 628] width 89 height 28
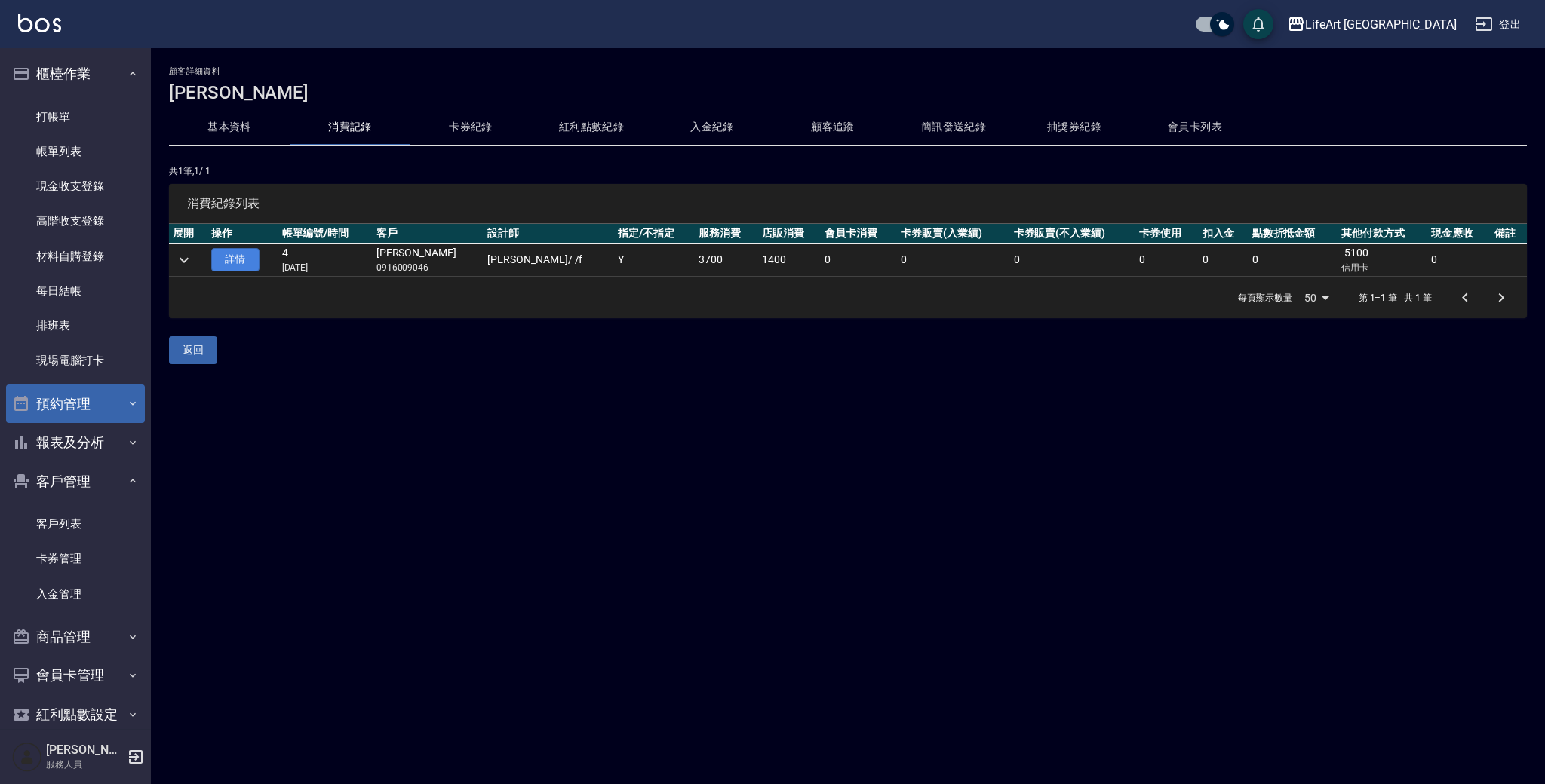
click at [222, 261] on link "詳情" at bounding box center [235, 259] width 48 height 24
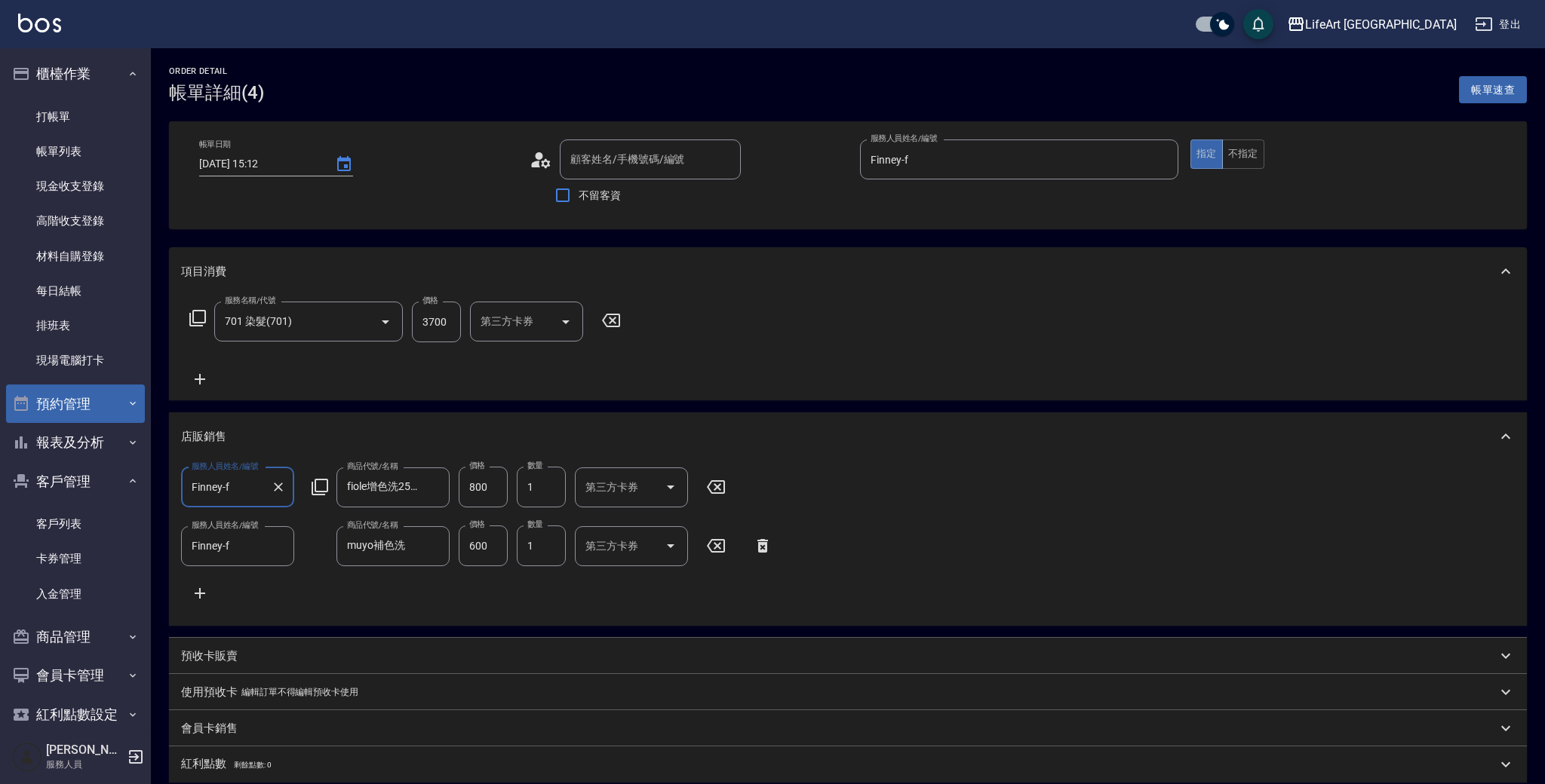
type input "[DATE] 15:12"
type input "Finney-f"
type input "[PERSON_NAME]/0916009046/null"
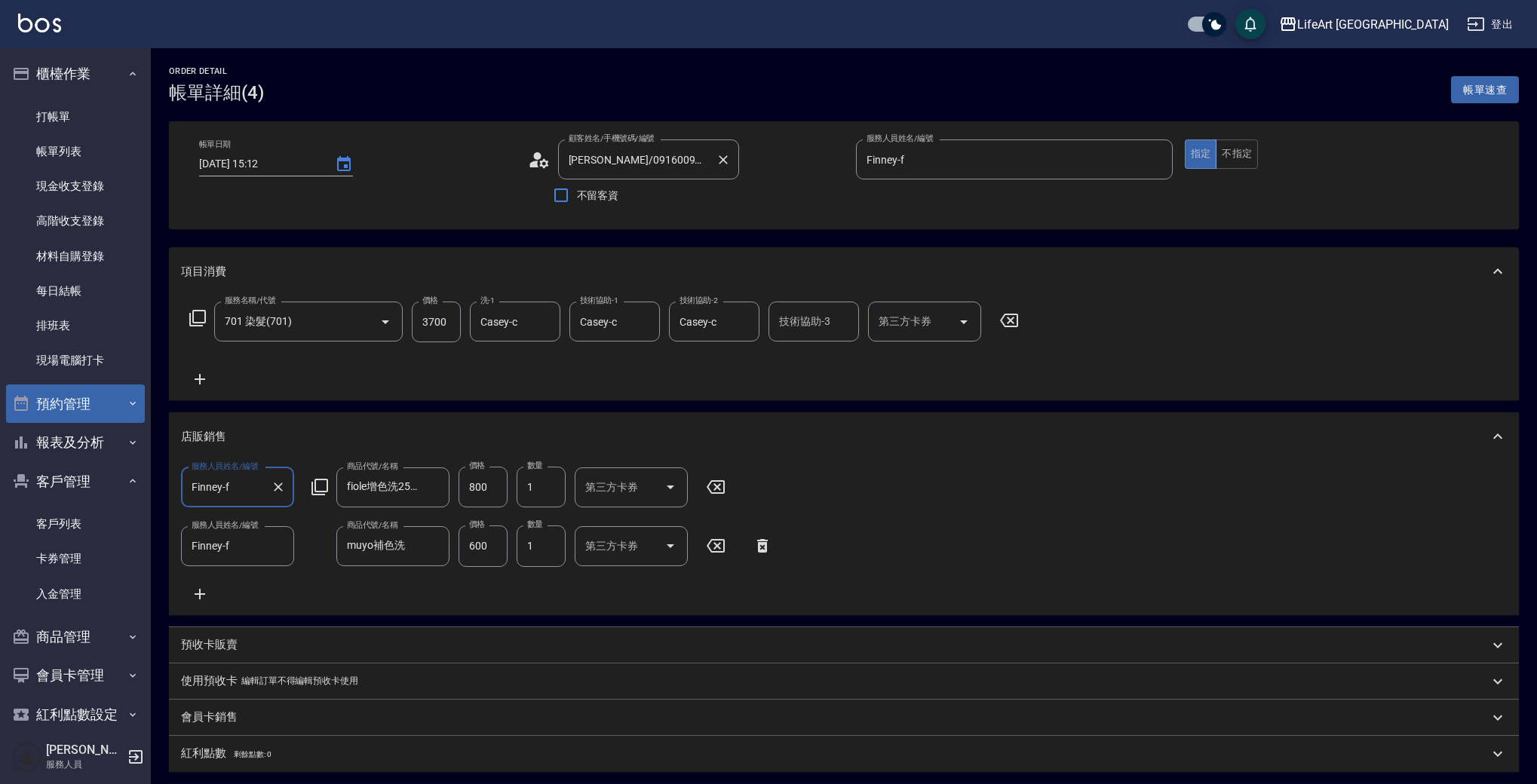
click at [728, 159] on icon "Clear" at bounding box center [723, 159] width 15 height 15
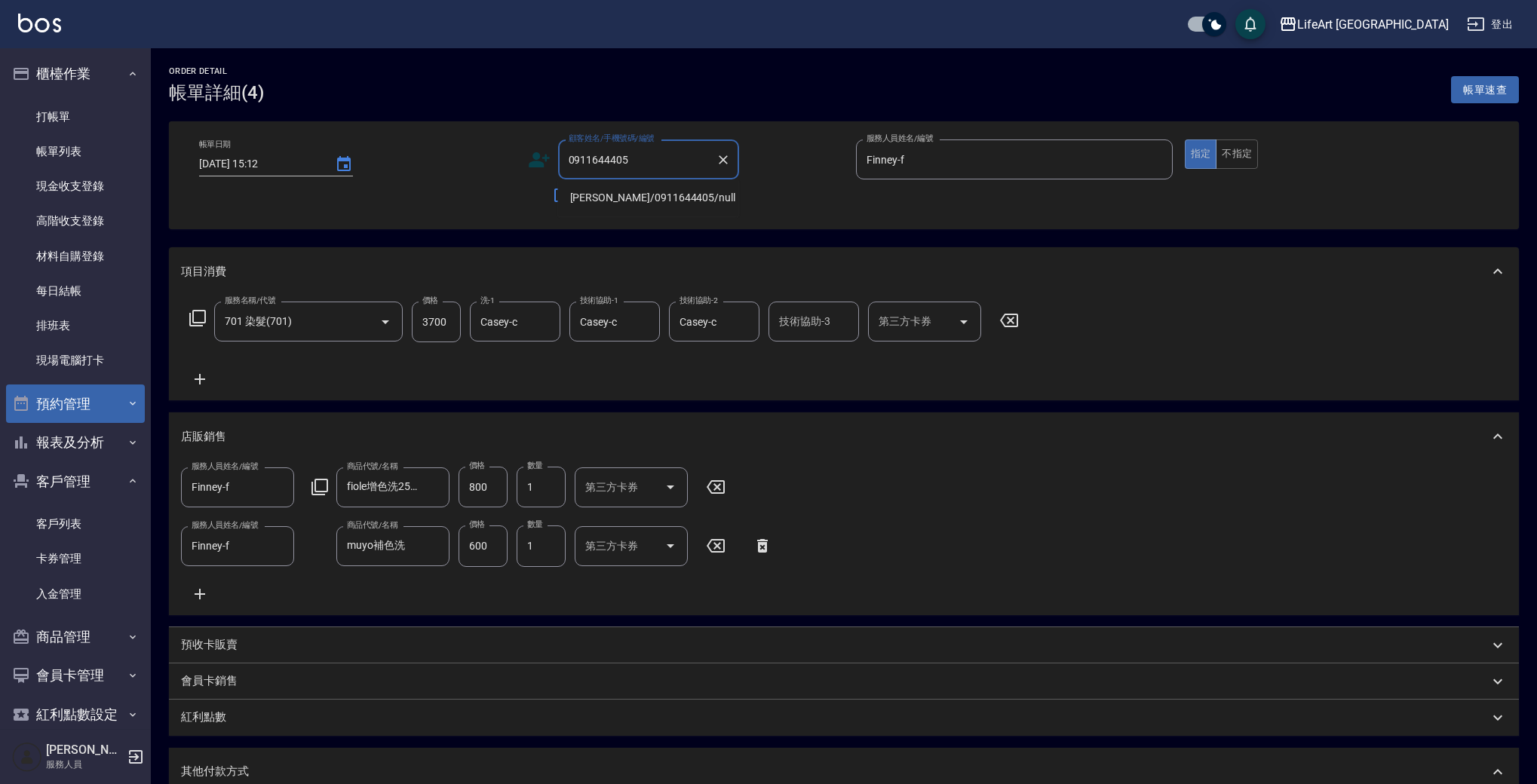
click at [638, 195] on li "[PERSON_NAME]/0911644405/null" at bounding box center [648, 198] width 181 height 25
type input "[PERSON_NAME]/0911644405/null"
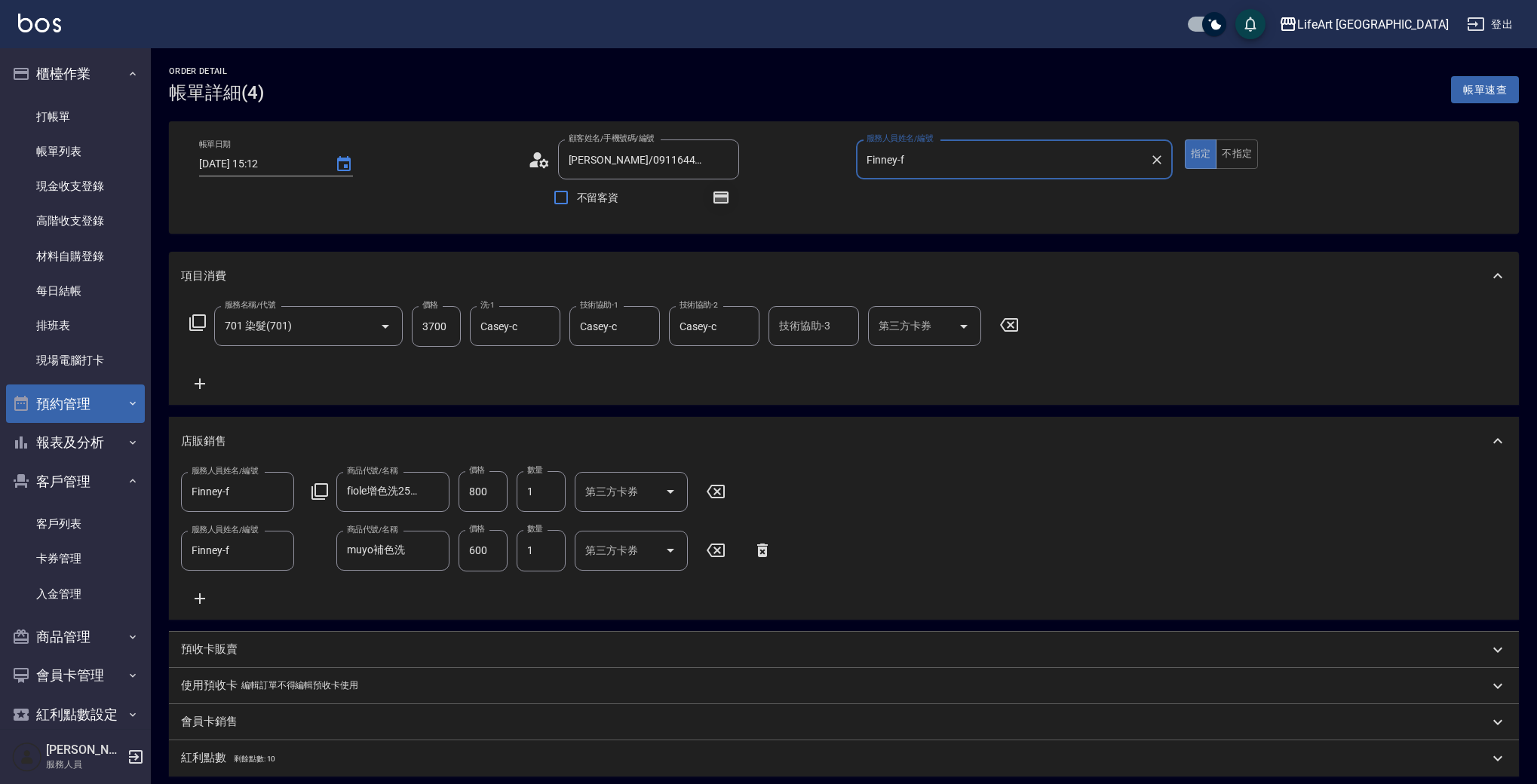
click at [736, 195] on button "button" at bounding box center [721, 198] width 36 height 36
click at [541, 168] on icon at bounding box center [540, 160] width 23 height 23
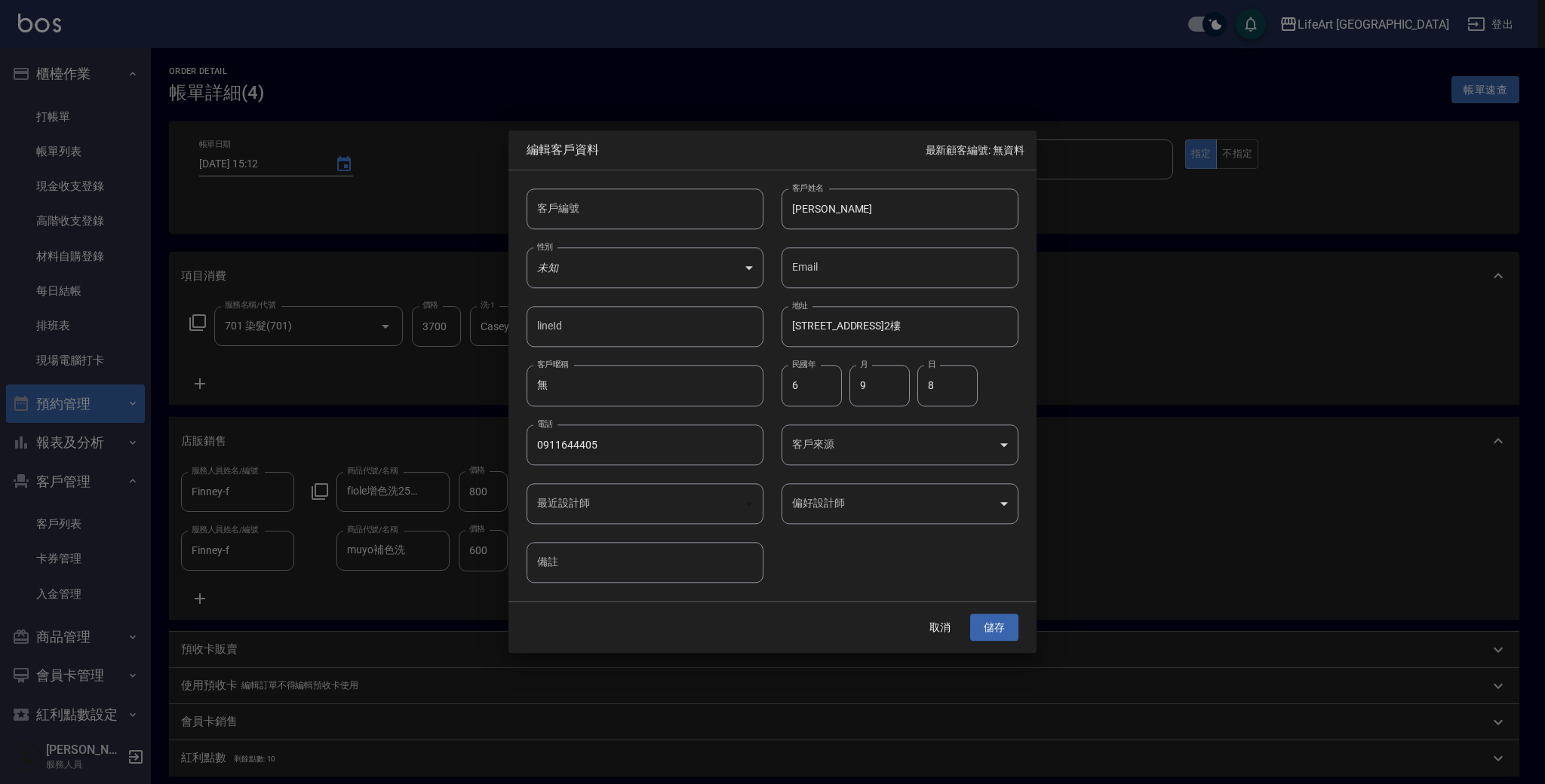
click at [1080, 516] on div at bounding box center [772, 392] width 1545 height 784
click at [734, 483] on div "​" at bounding box center [645, 504] width 237 height 41
click at [926, 629] on button "取消" at bounding box center [940, 628] width 48 height 28
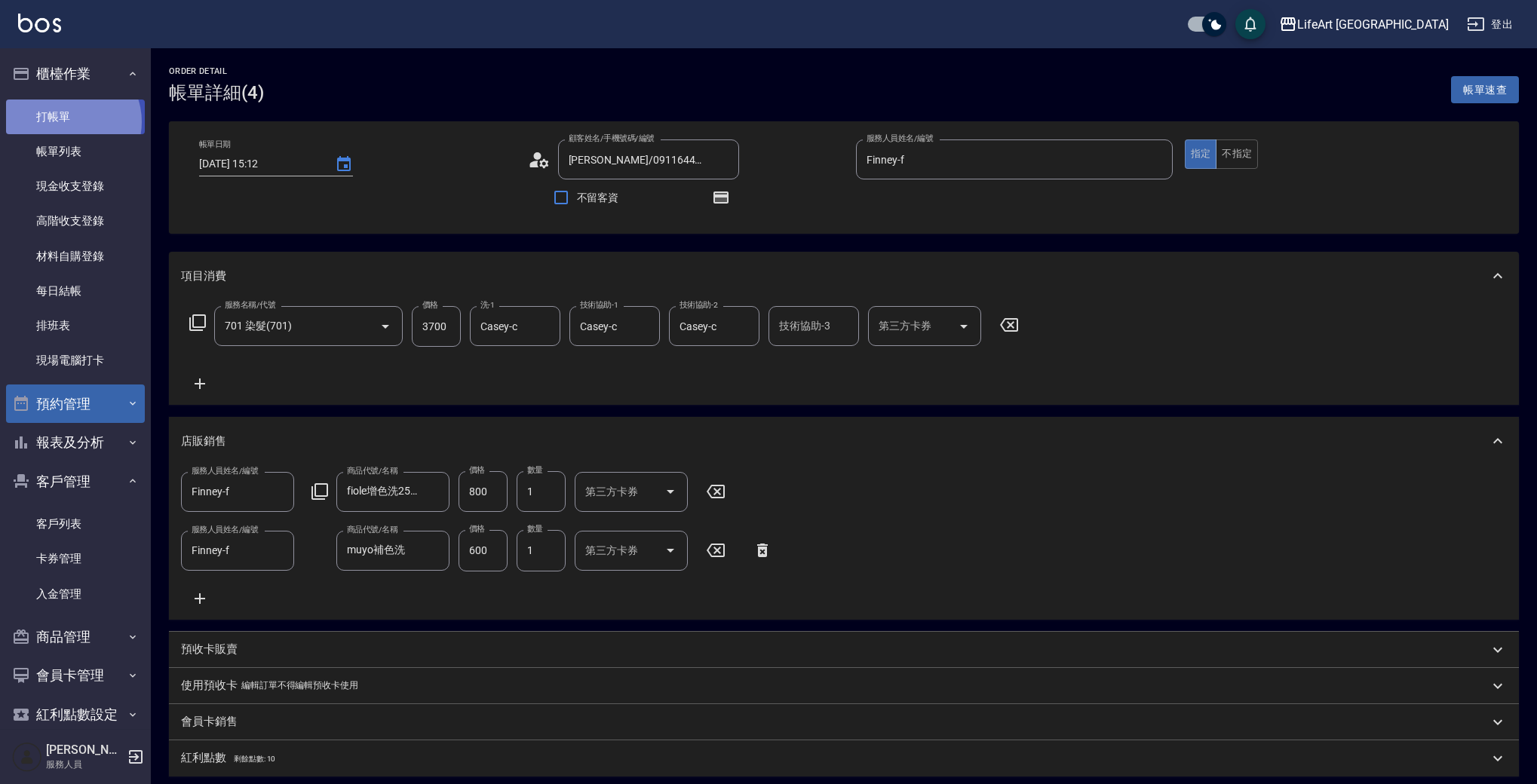
click at [68, 122] on link "打帳單" at bounding box center [75, 117] width 139 height 34
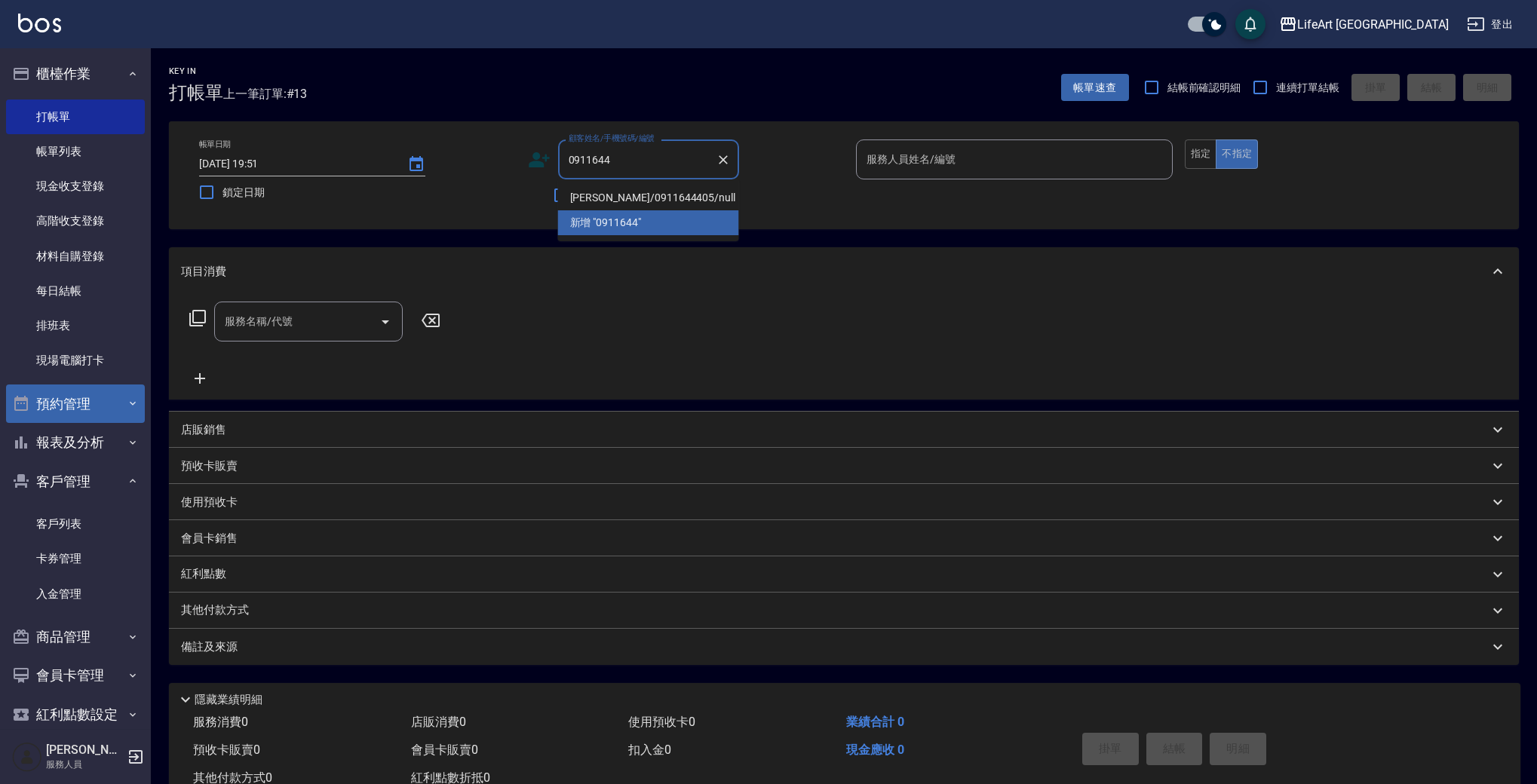
click at [654, 198] on li "[PERSON_NAME]/0911644405/null" at bounding box center [648, 198] width 181 height 25
type input "[PERSON_NAME]/0911644405/null"
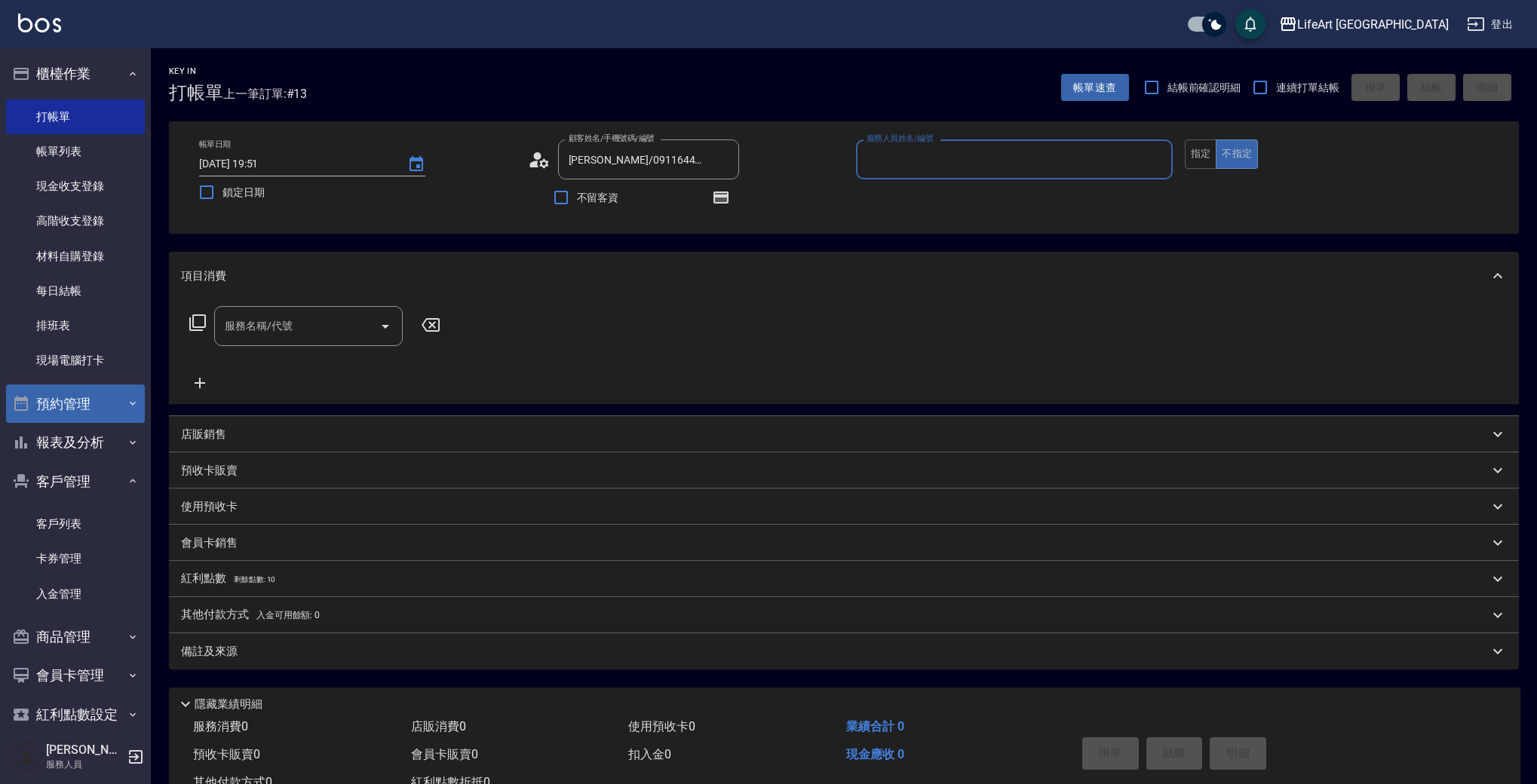
click at [537, 164] on icon at bounding box center [534, 164] width 9 height 7
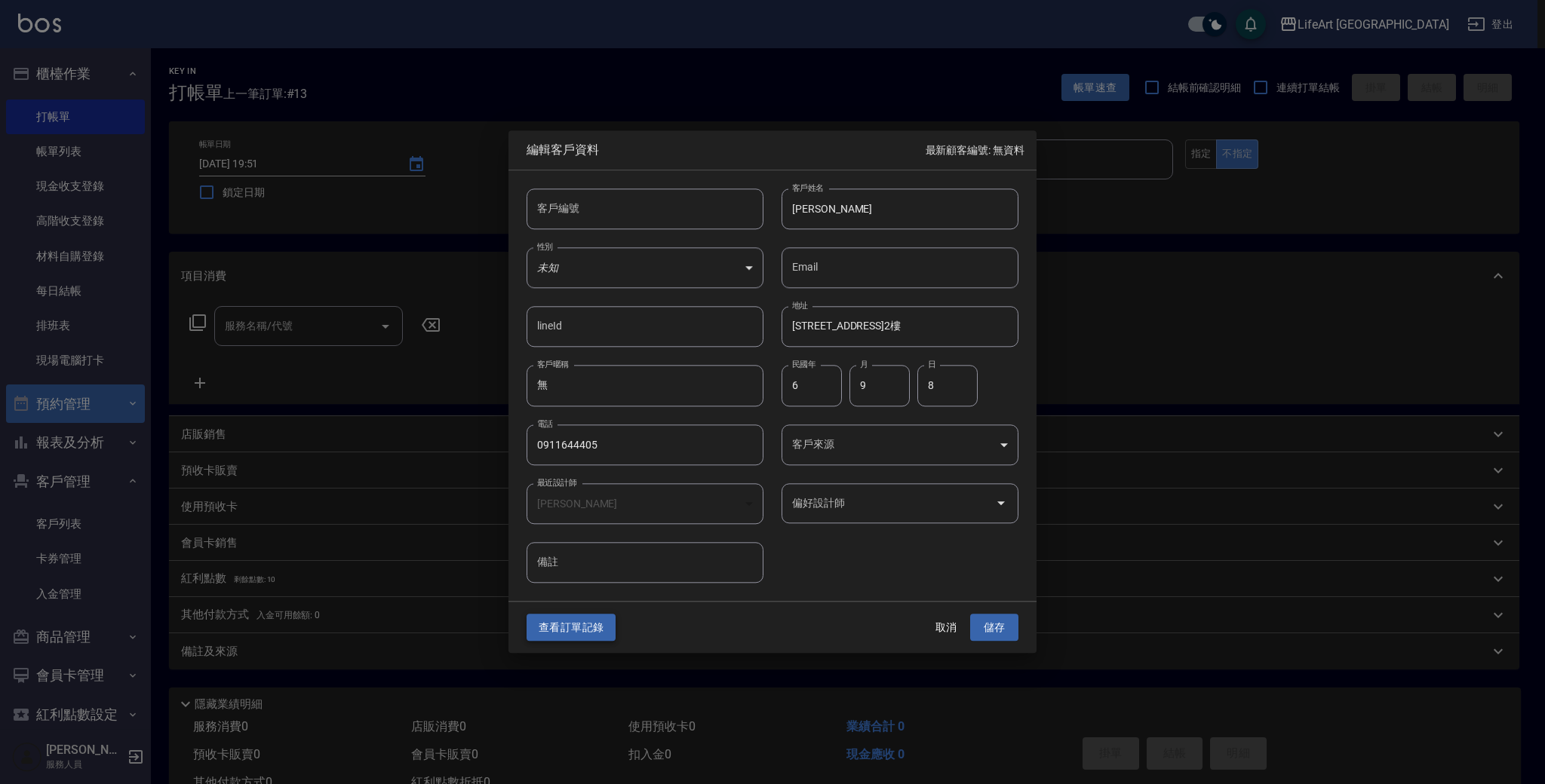
click at [603, 625] on button "查看訂單記錄" at bounding box center [571, 628] width 89 height 28
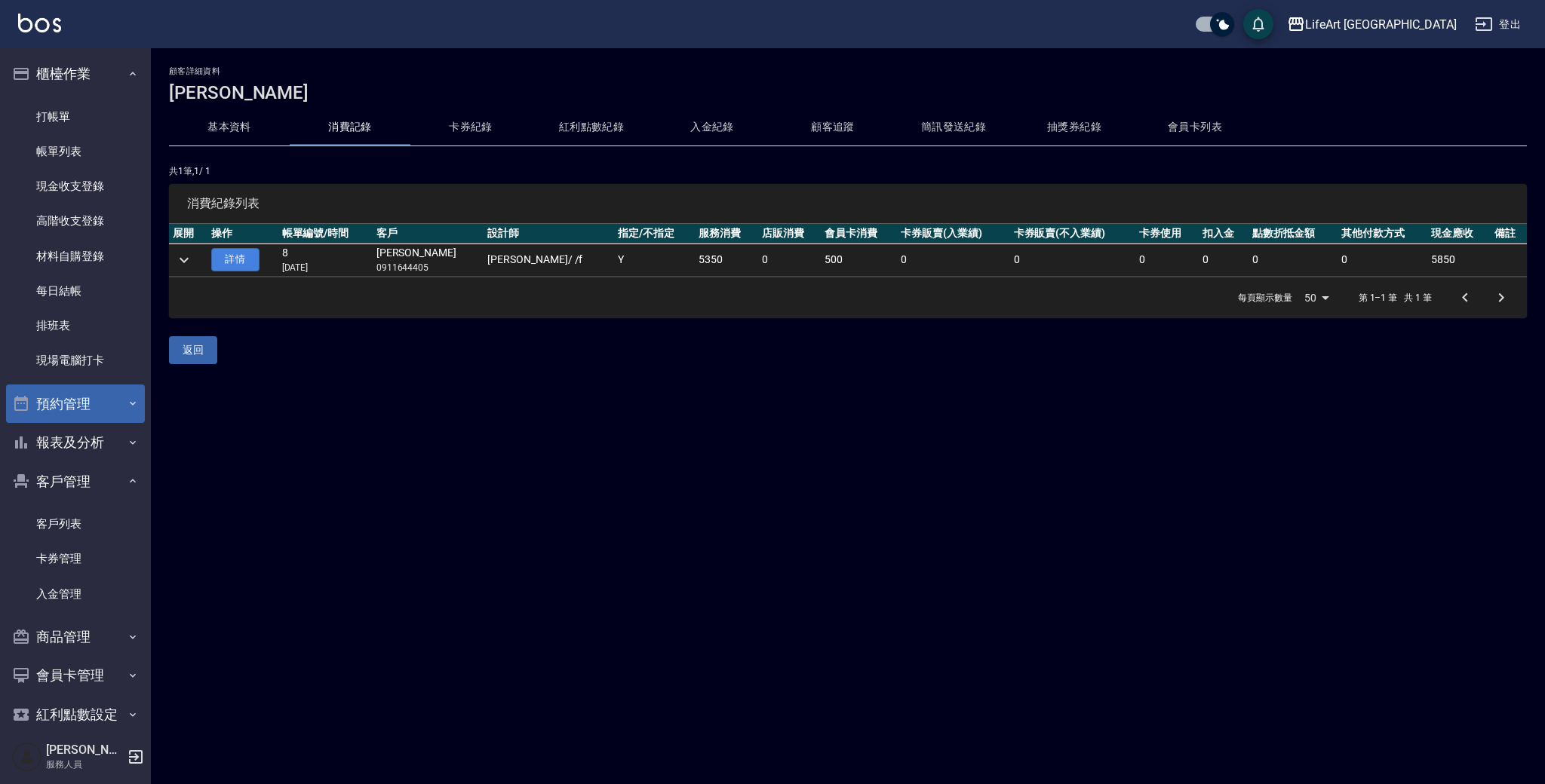
click at [225, 253] on link "詳情" at bounding box center [235, 259] width 48 height 24
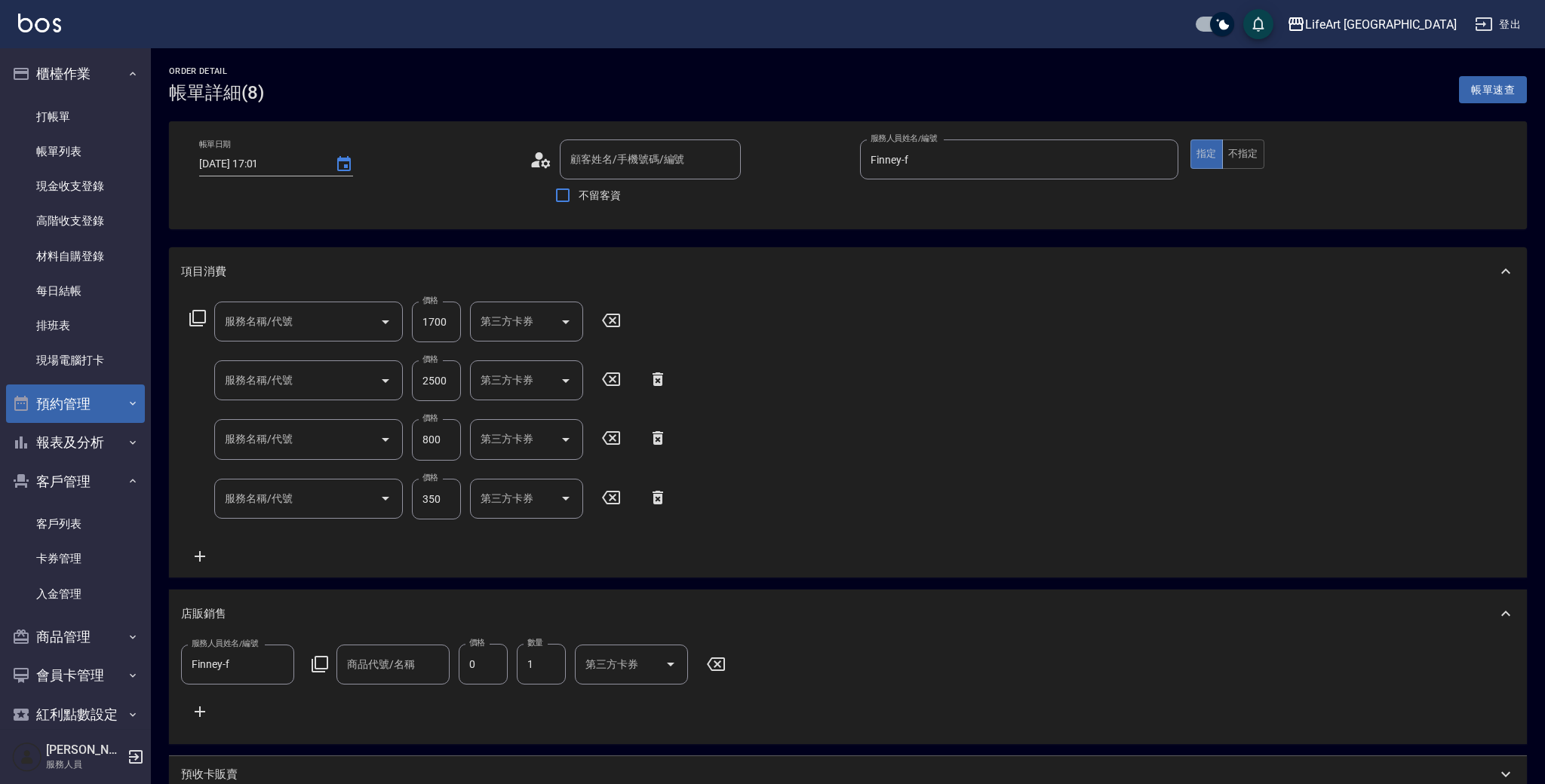
type input "[DATE] 17:01"
type input "Finney-f"
type input "10"
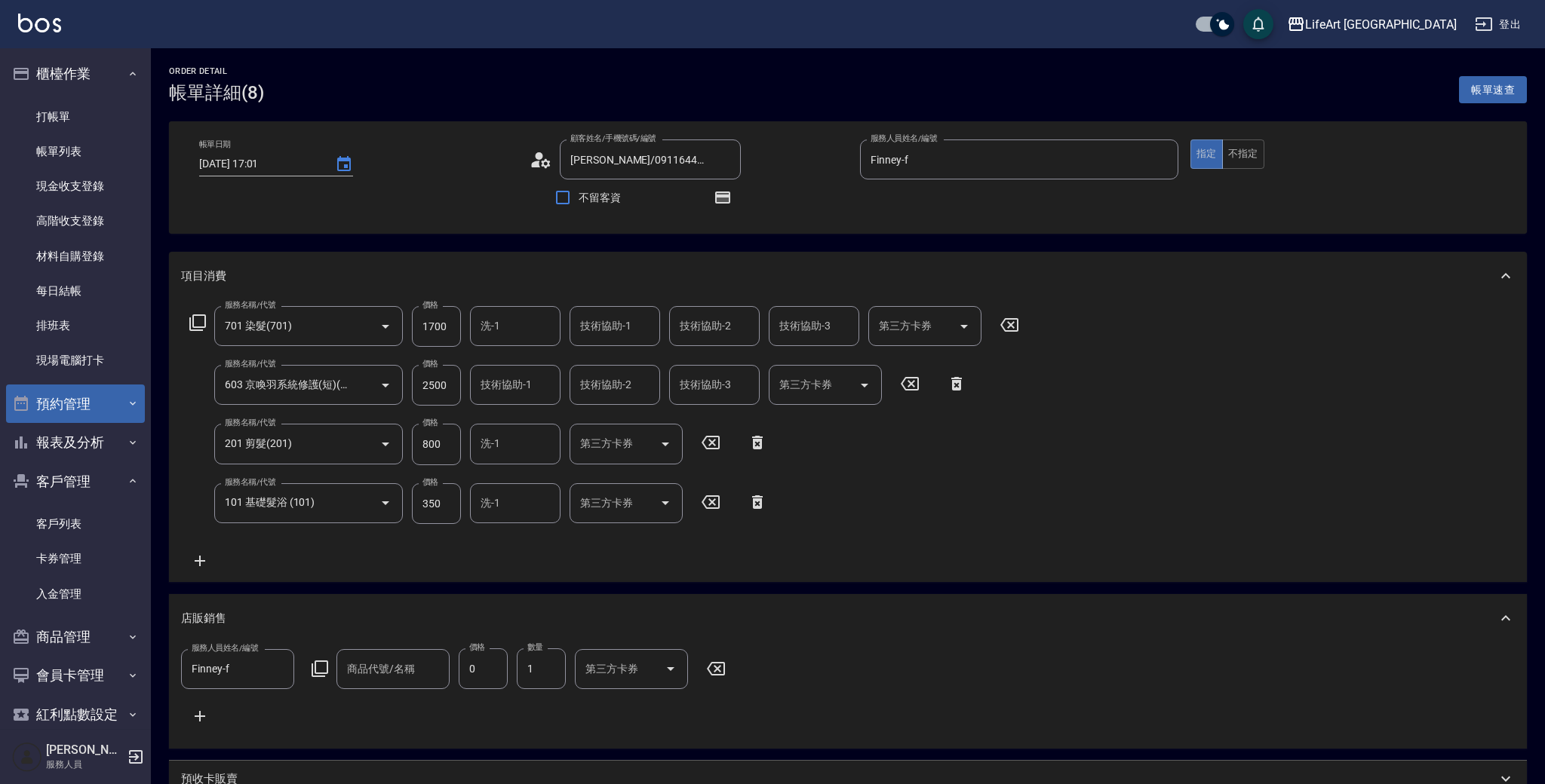
type input "[PERSON_NAME]/0911644405/null"
type input "701 染髮(701)"
type input "603 京喚羽系統修護(短)(603)"
type input "201 剪髮(201)"
type input "101 基礎髮浴 (101)"
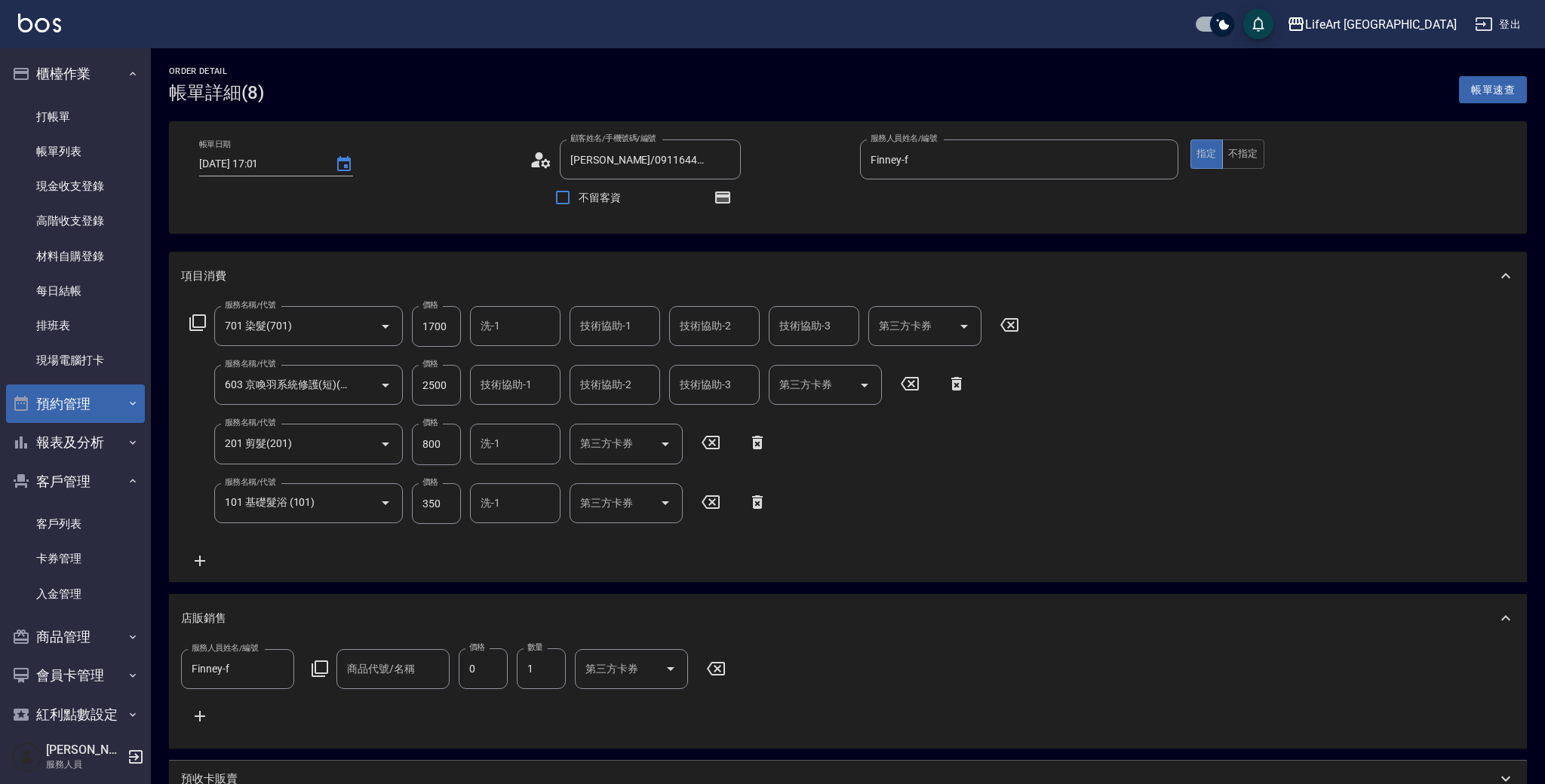
click at [541, 167] on icon at bounding box center [545, 163] width 9 height 9
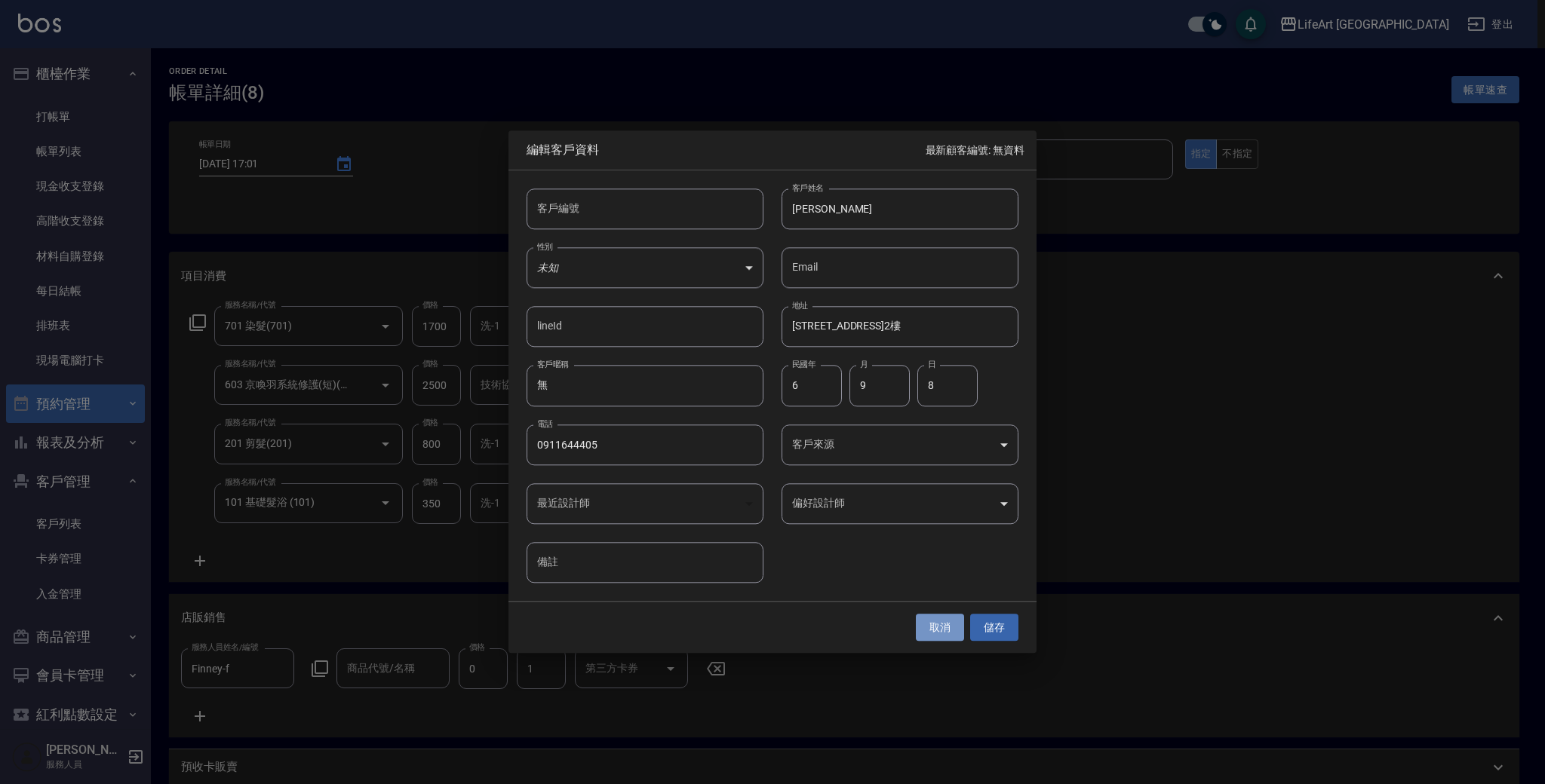
click at [948, 627] on button "取消" at bounding box center [940, 628] width 48 height 28
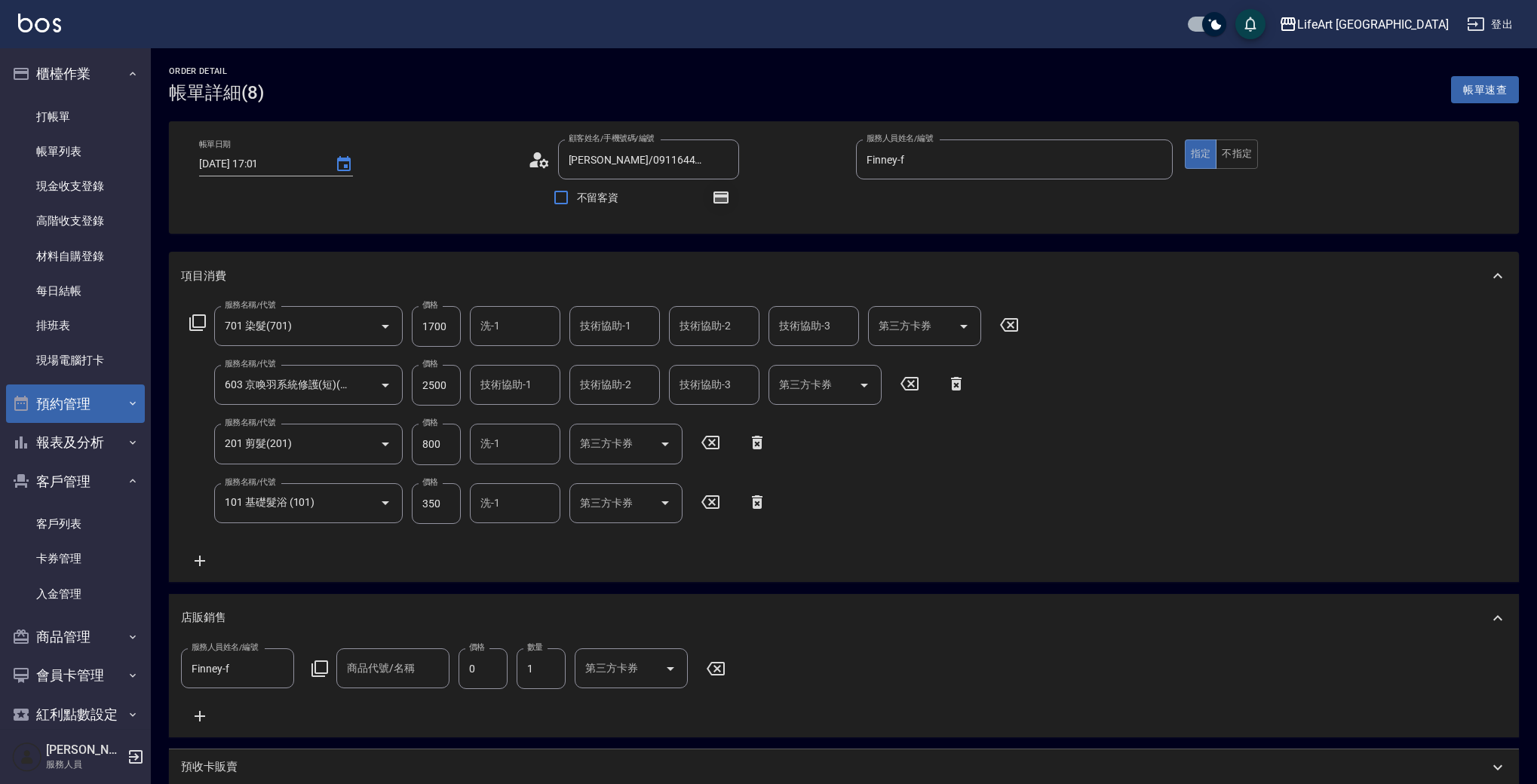
click at [724, 201] on icon "button" at bounding box center [720, 197] width 12 height 9
click at [726, 200] on icon "button" at bounding box center [720, 197] width 12 height 9
drag, startPoint x: 1529, startPoint y: 585, endPoint x: 1481, endPoint y: 612, distance: 55.1
click at [1536, 670] on html "LifeArt 蘆洲 登出 櫃檯作業 打帳單 帳單列表 現金收支登錄 高階收支登錄 材料自購登錄 每日結帳 排班表 現場電腦打卡 預約管理 預約管理 單日預約…" at bounding box center [768, 698] width 1537 height 1396
click at [1365, 562] on div "服務名稱/代號 701 染髮(701) 服務名稱/代號 價格 1700 價格 洗-1 洗-1 技術協助-1 技術協助-1 技術協助-2 技術協助-2 技術協助…" at bounding box center [844, 441] width 1350 height 282
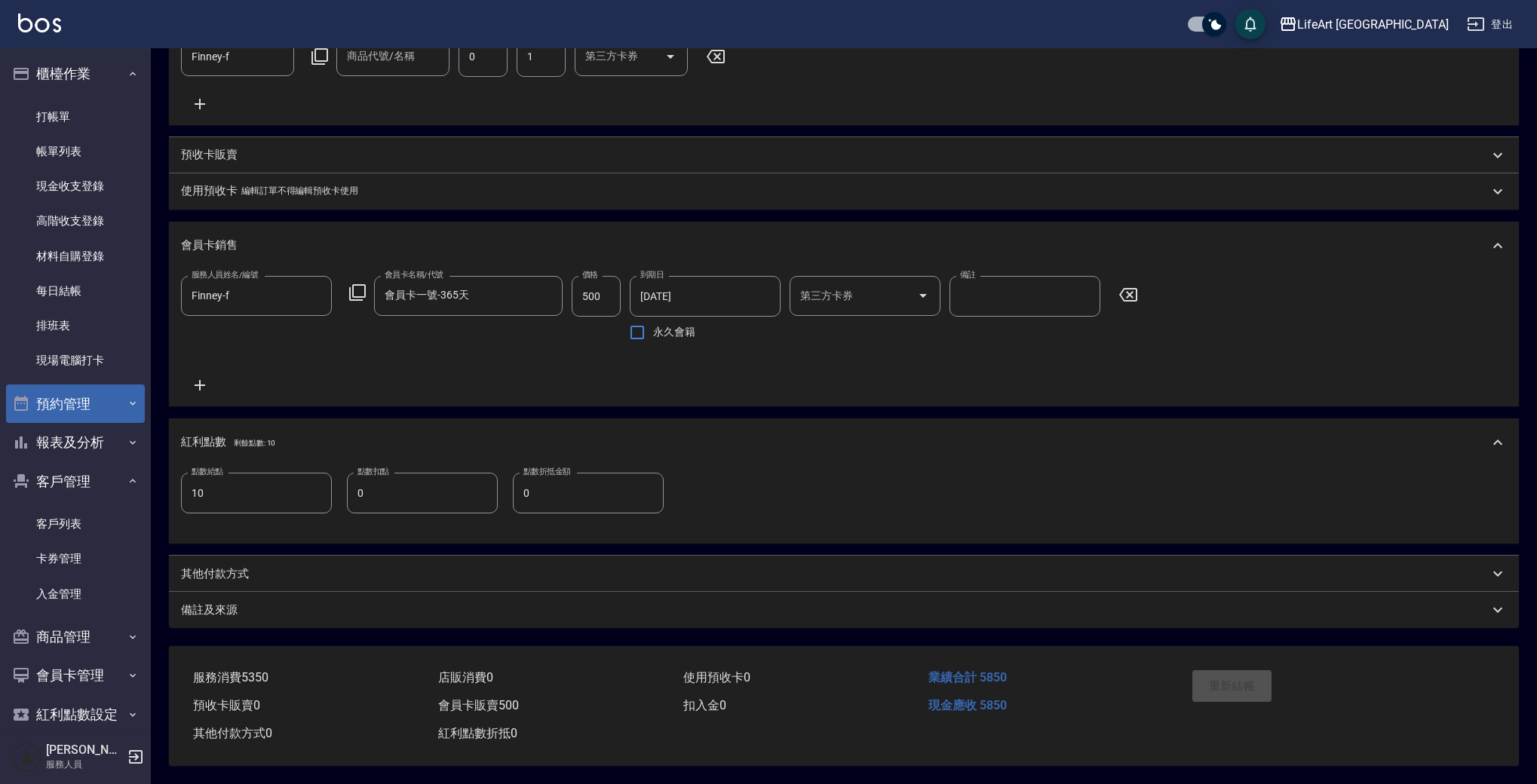
scroll to position [642, 0]
drag, startPoint x: 1534, startPoint y: 345, endPoint x: 1529, endPoint y: 325, distance: 20.6
click at [1529, 325] on div "Order detail 帳單詳細 (8) 帳單速查 帳單日期 [DATE] 17:01 顧客姓名/手機號碼/編號 [PERSON_NAME]/0911644…" at bounding box center [843, 110] width 1386 height 1348
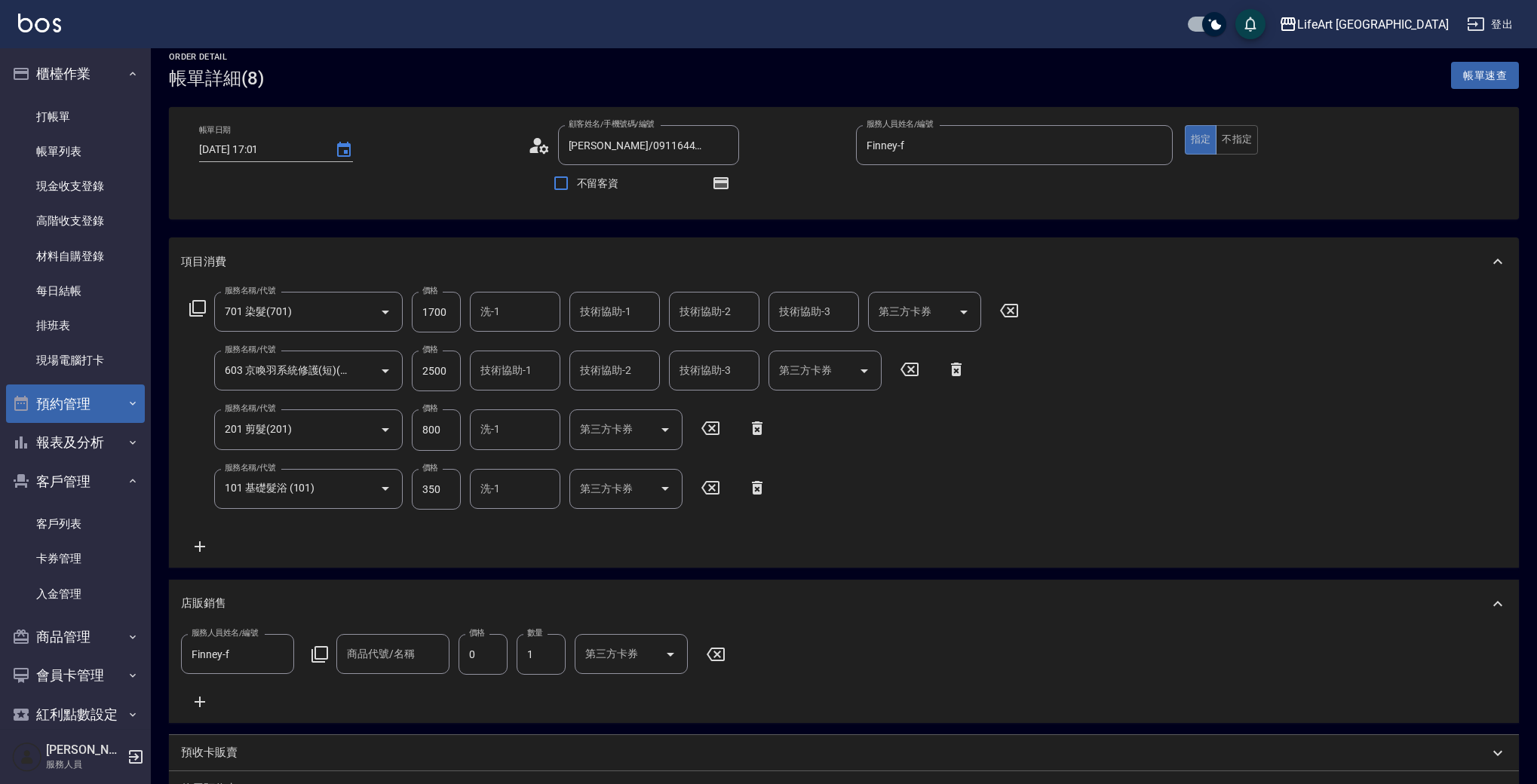
scroll to position [0, 0]
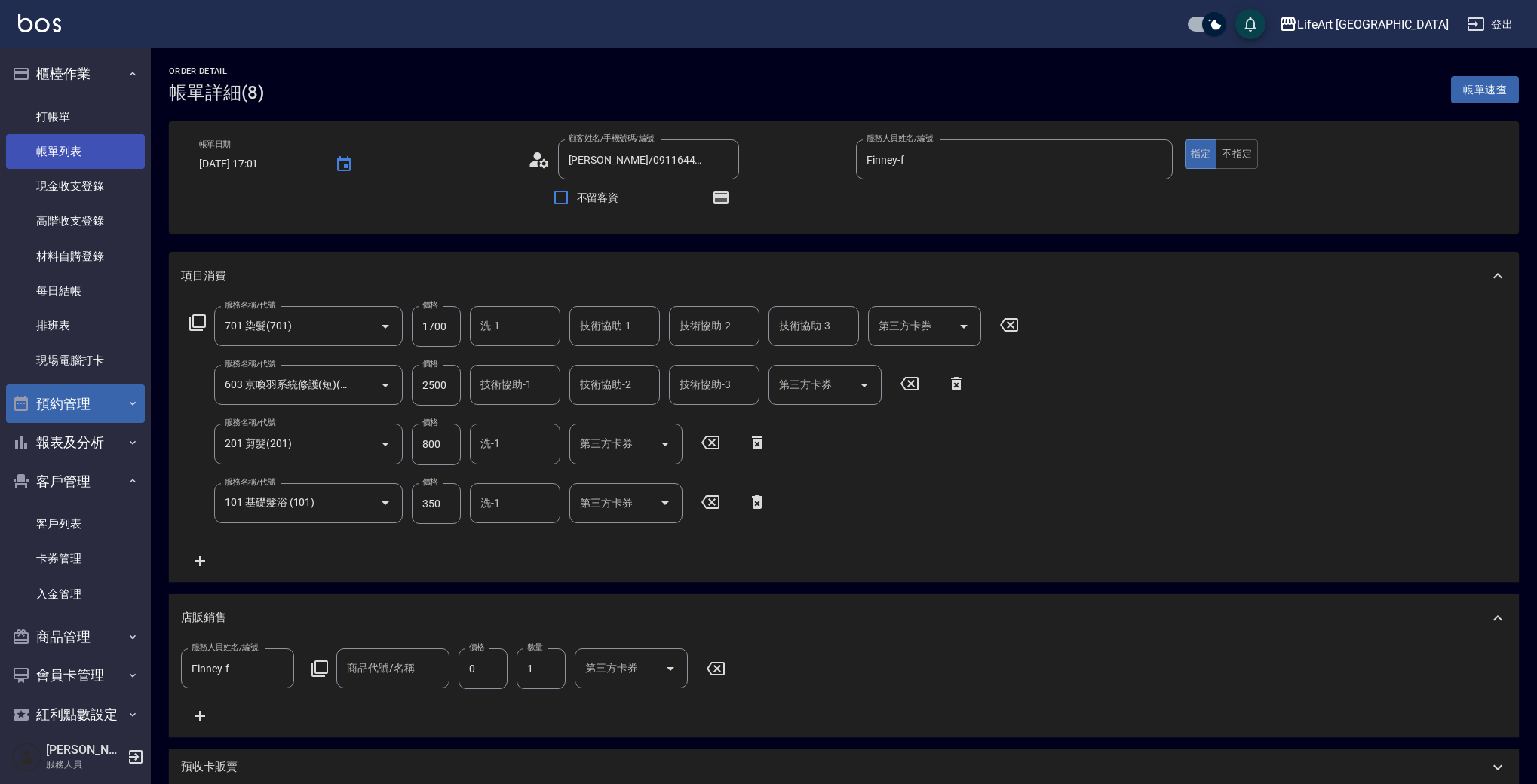
drag, startPoint x: 52, startPoint y: 110, endPoint x: 84, endPoint y: 141, distance: 44.6
click at [52, 110] on link "打帳單" at bounding box center [75, 117] width 139 height 34
